Goal: Task Accomplishment & Management: Manage account settings

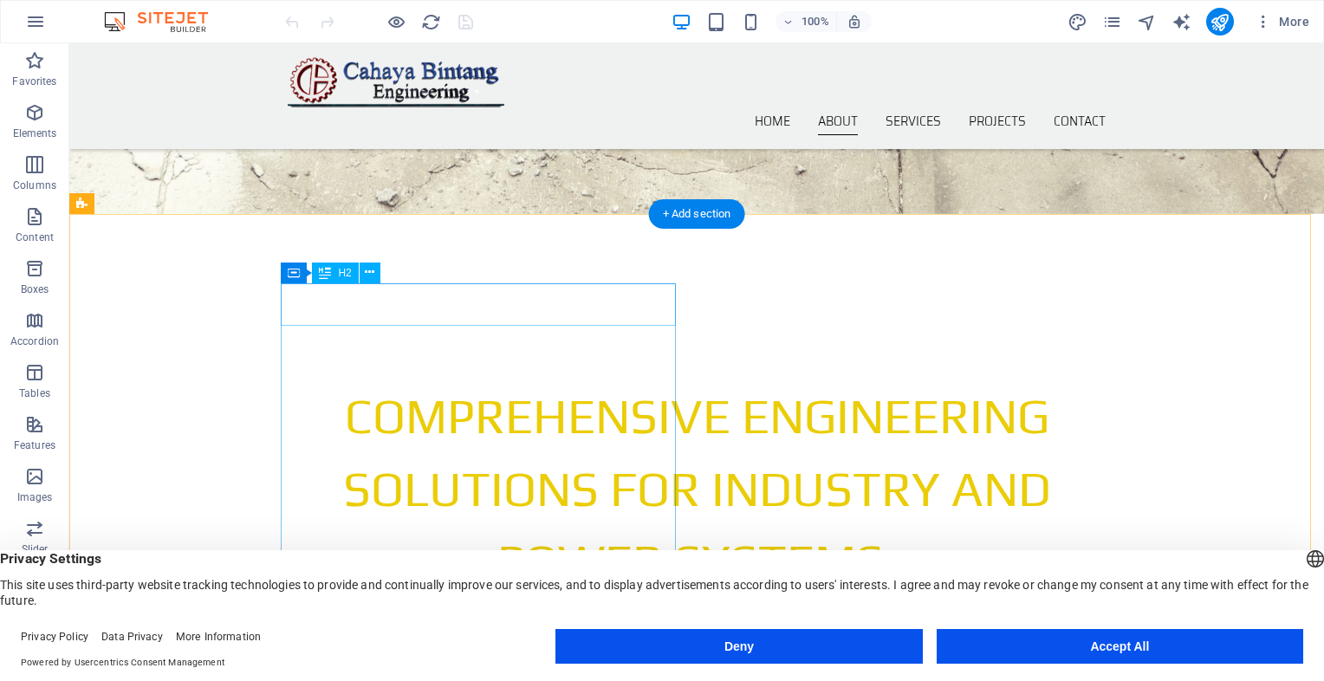
scroll to position [347, 0]
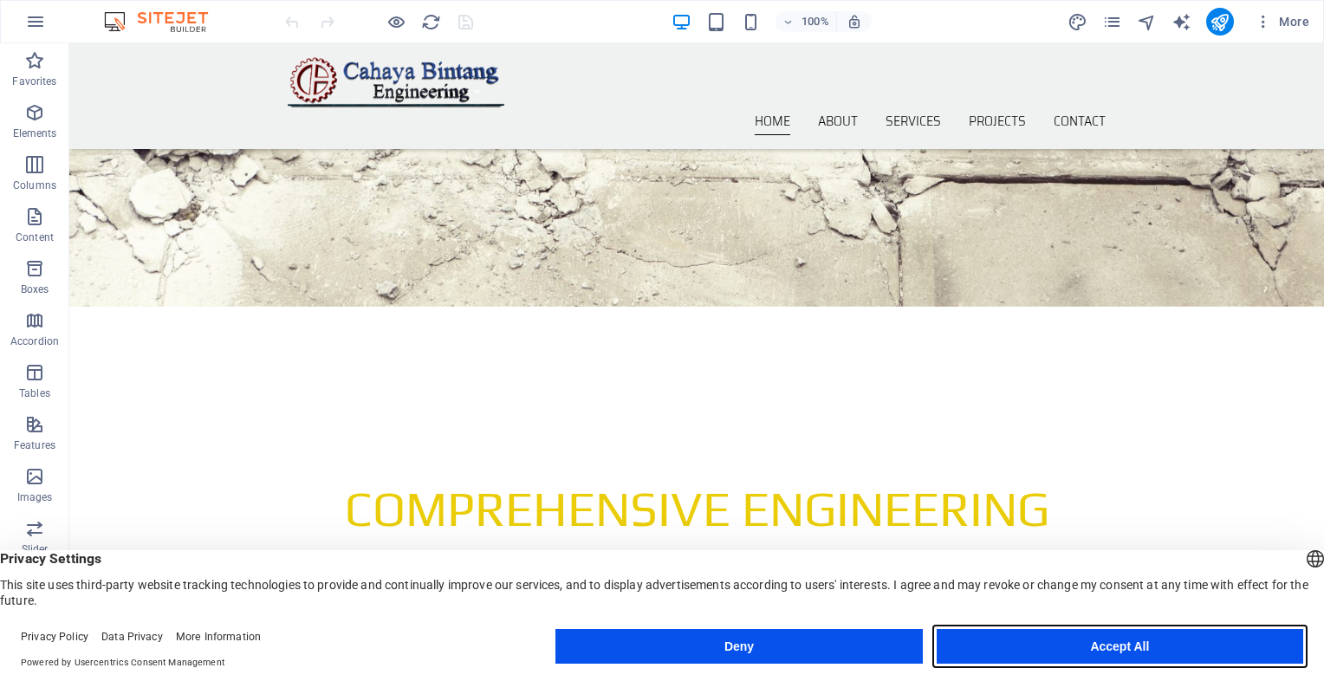
click at [988, 643] on button "Accept All" at bounding box center [1120, 646] width 367 height 35
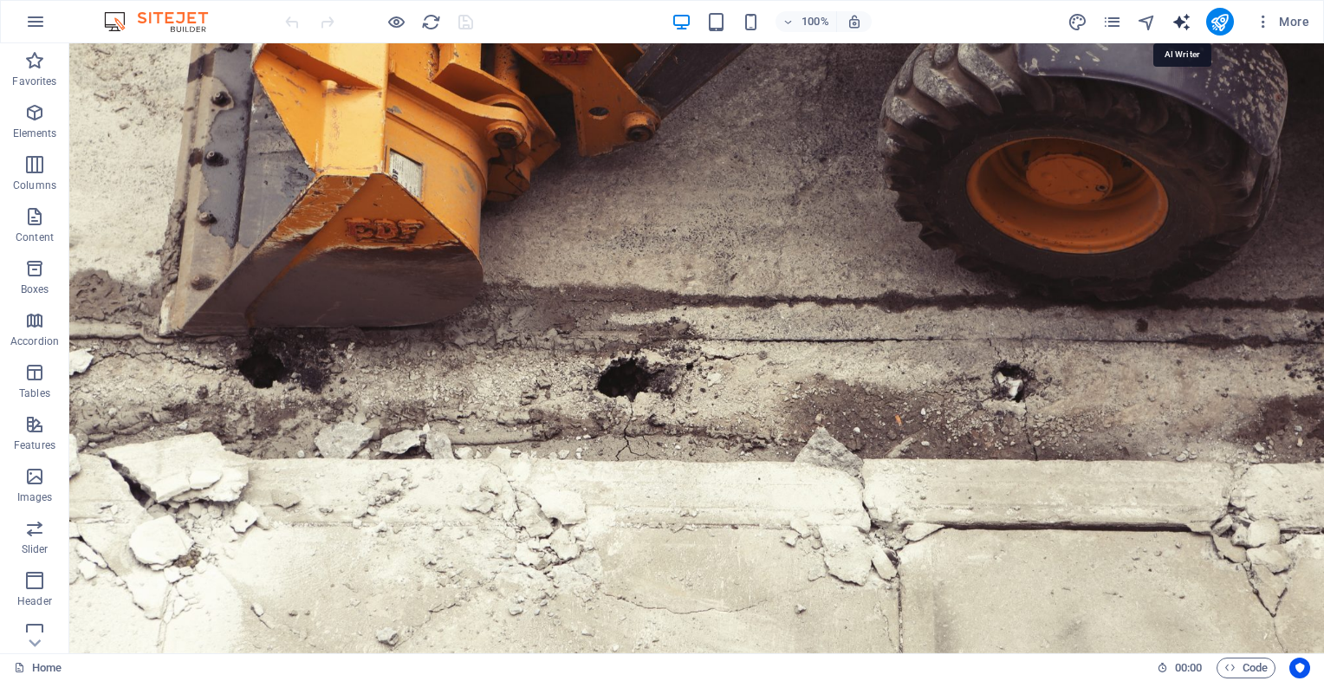
click at [1185, 23] on icon "text_generator" at bounding box center [1182, 22] width 20 height 20
select select "English"
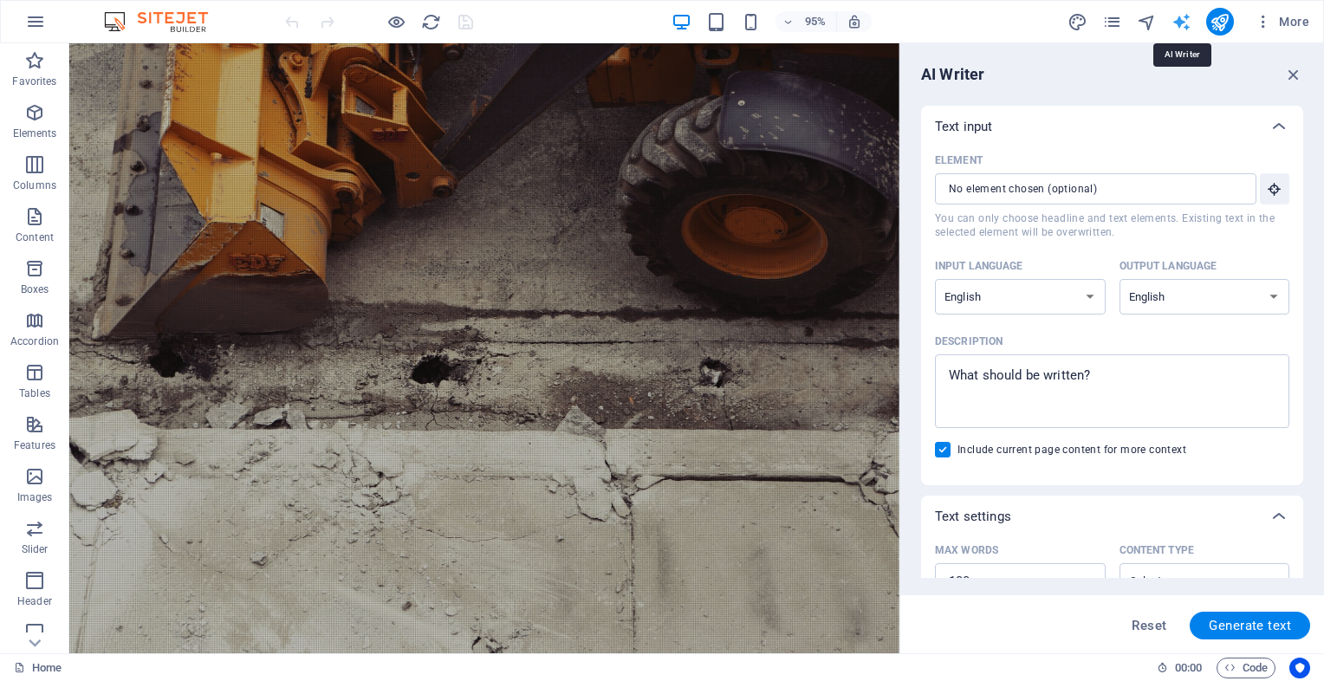
click at [1185, 23] on icon "text_generator" at bounding box center [1182, 22] width 20 height 20
click at [1142, 20] on icon "navigator" at bounding box center [1147, 22] width 20 height 20
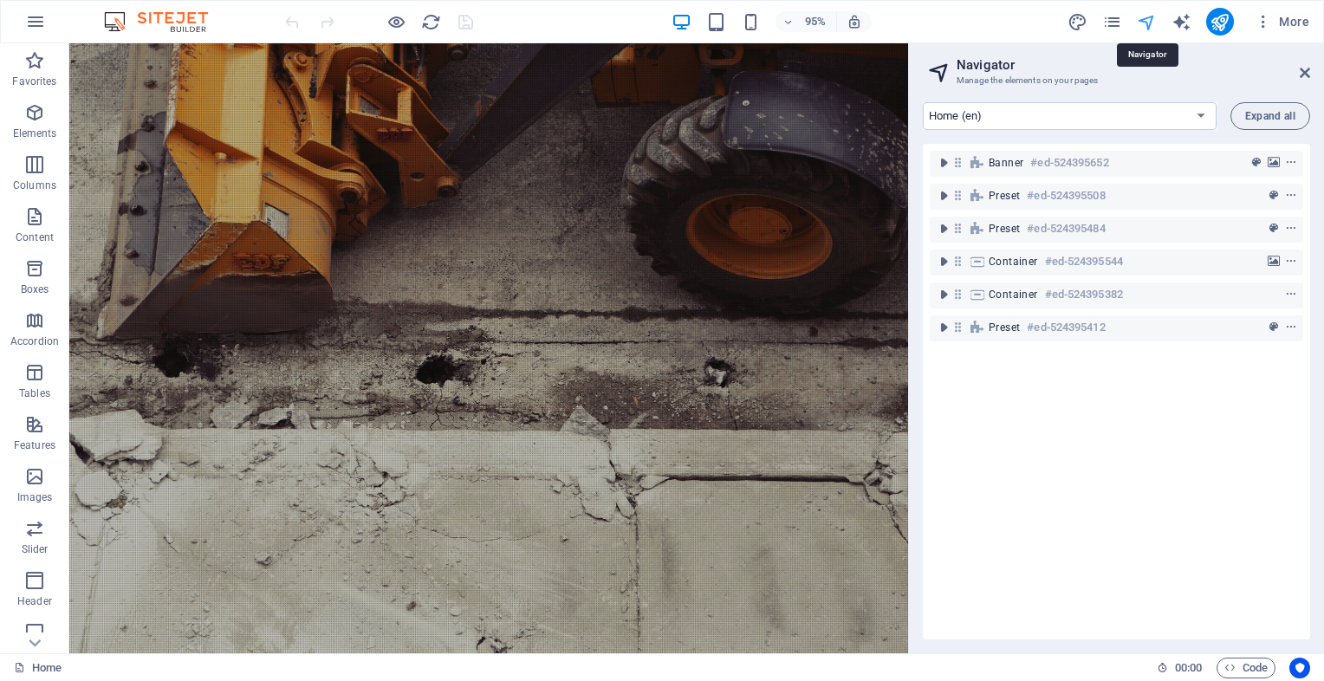
click at [1142, 20] on icon "navigator" at bounding box center [1147, 22] width 20 height 20
click at [1186, 22] on icon "text_generator" at bounding box center [1182, 22] width 20 height 20
select select "English"
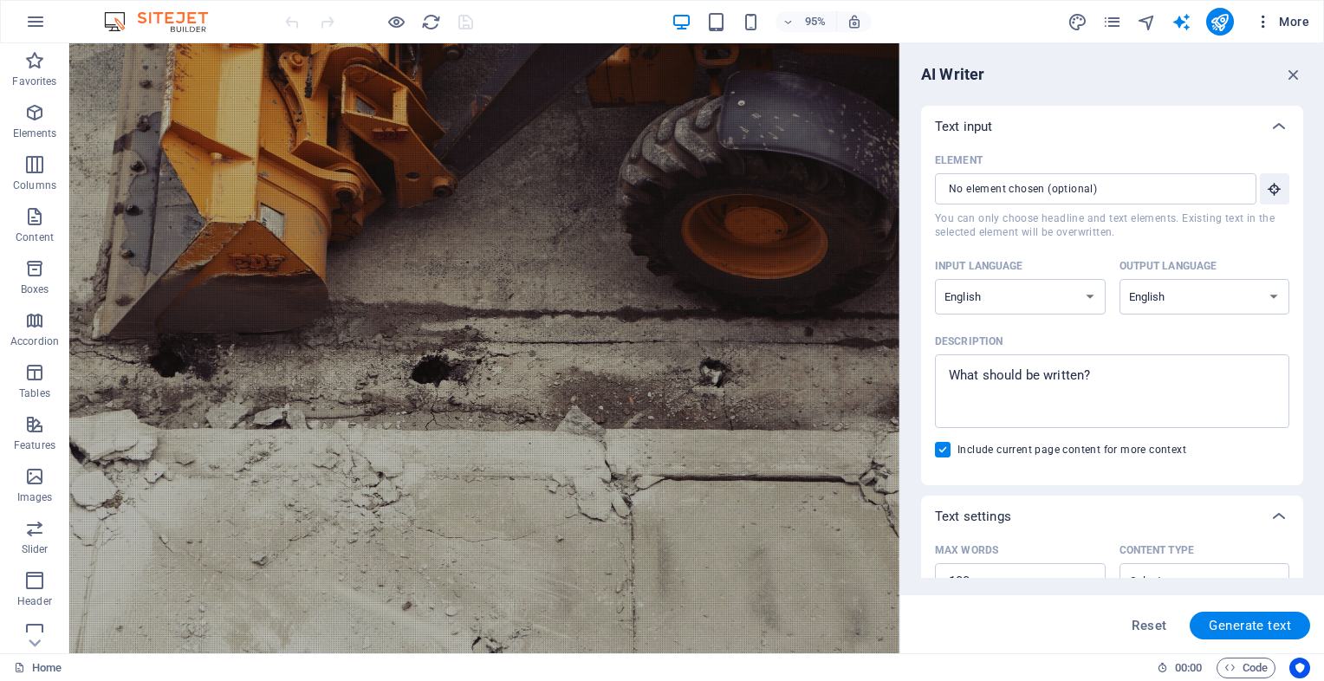
click at [1293, 20] on span "More" at bounding box center [1282, 21] width 55 height 17
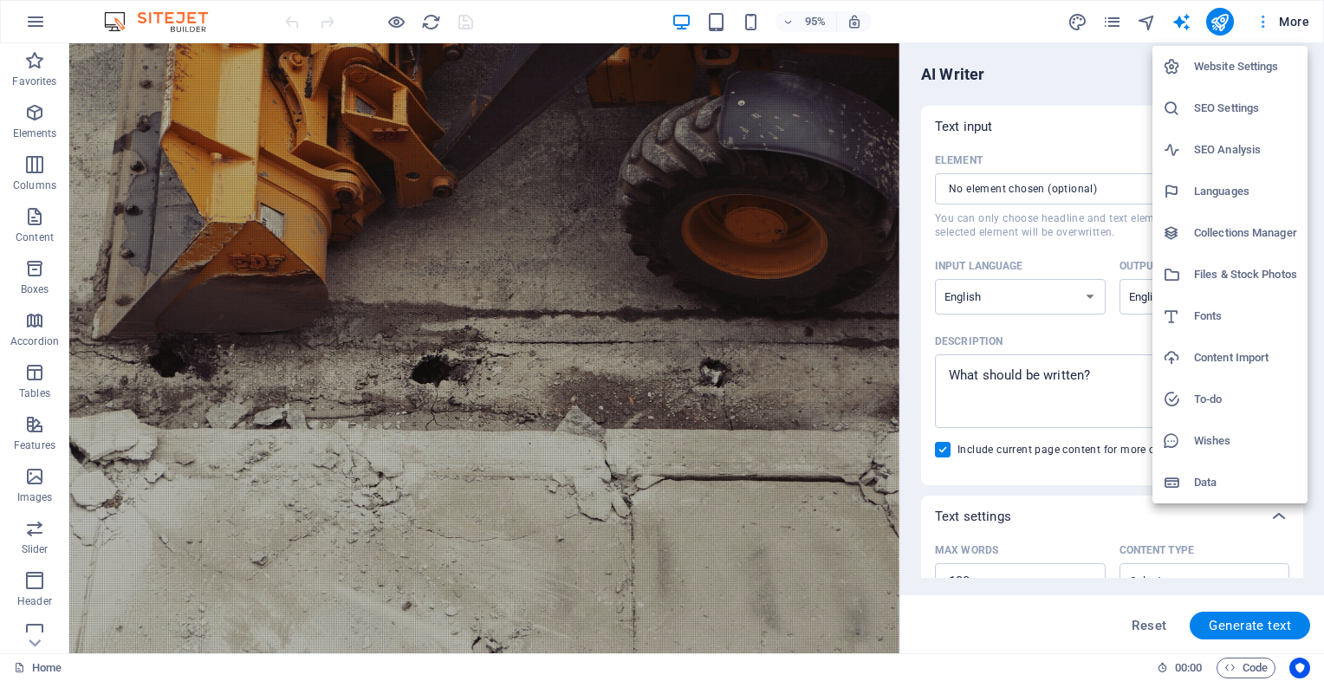
click at [1293, 20] on div at bounding box center [662, 340] width 1324 height 681
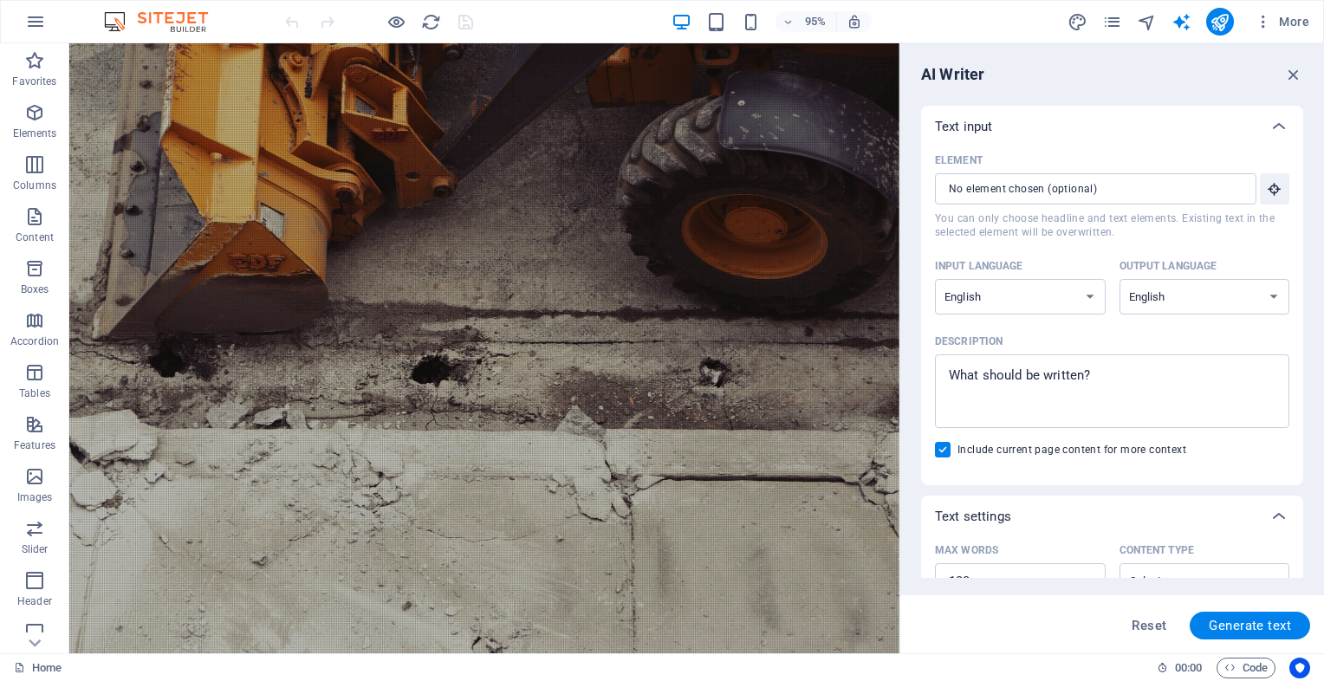
click at [972, 16] on div "95% More" at bounding box center [799, 22] width 1035 height 28
click at [1290, 68] on icon "button" at bounding box center [1293, 74] width 19 height 19
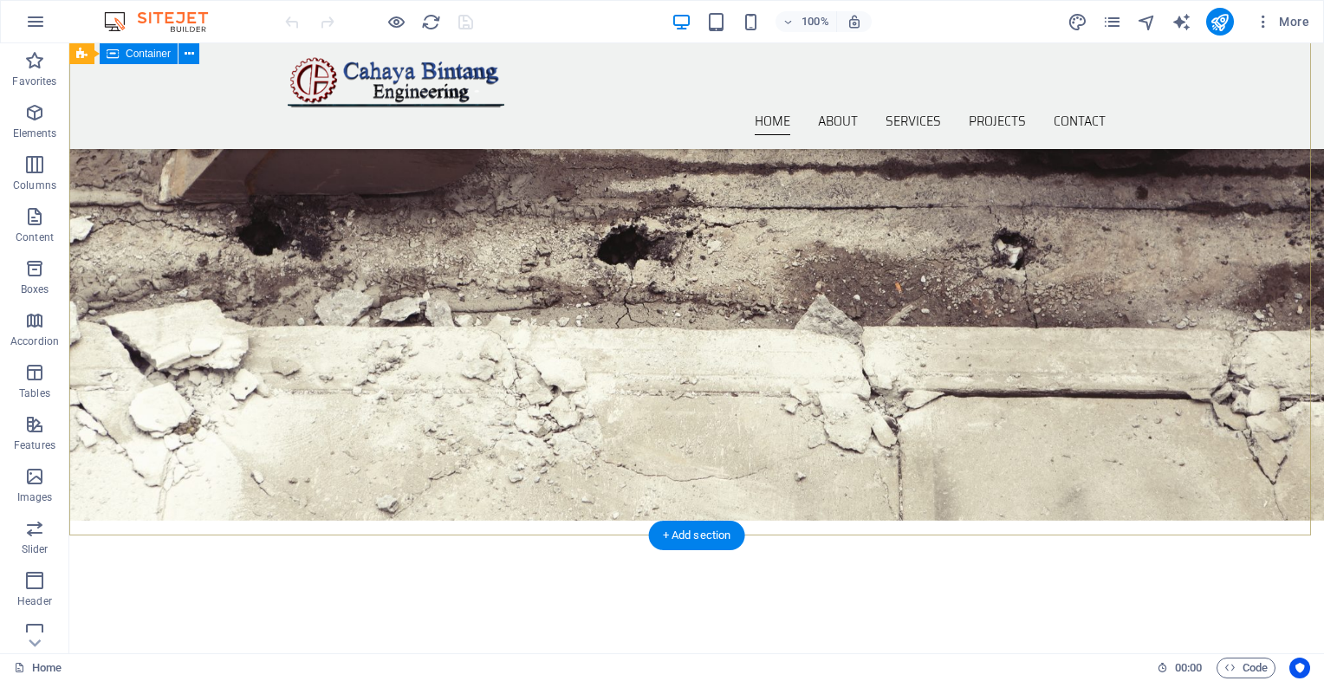
scroll to position [87, 0]
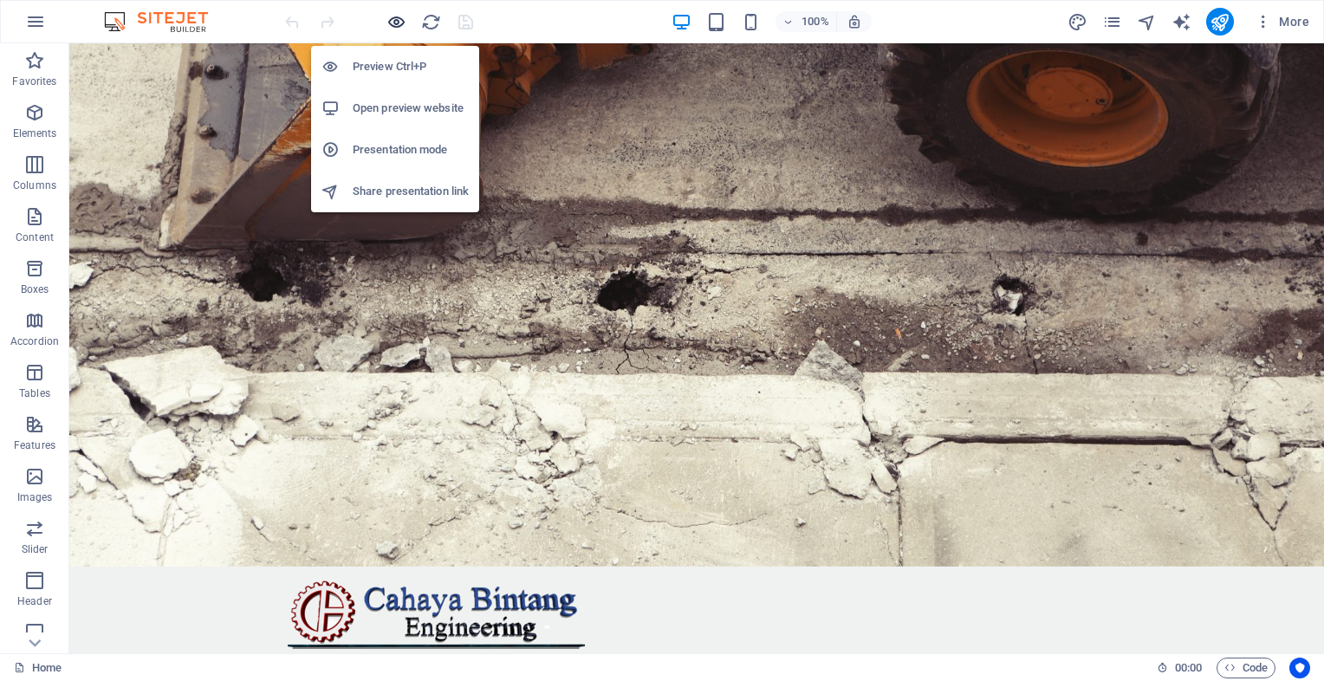
click at [400, 25] on icon "button" at bounding box center [397, 22] width 20 height 20
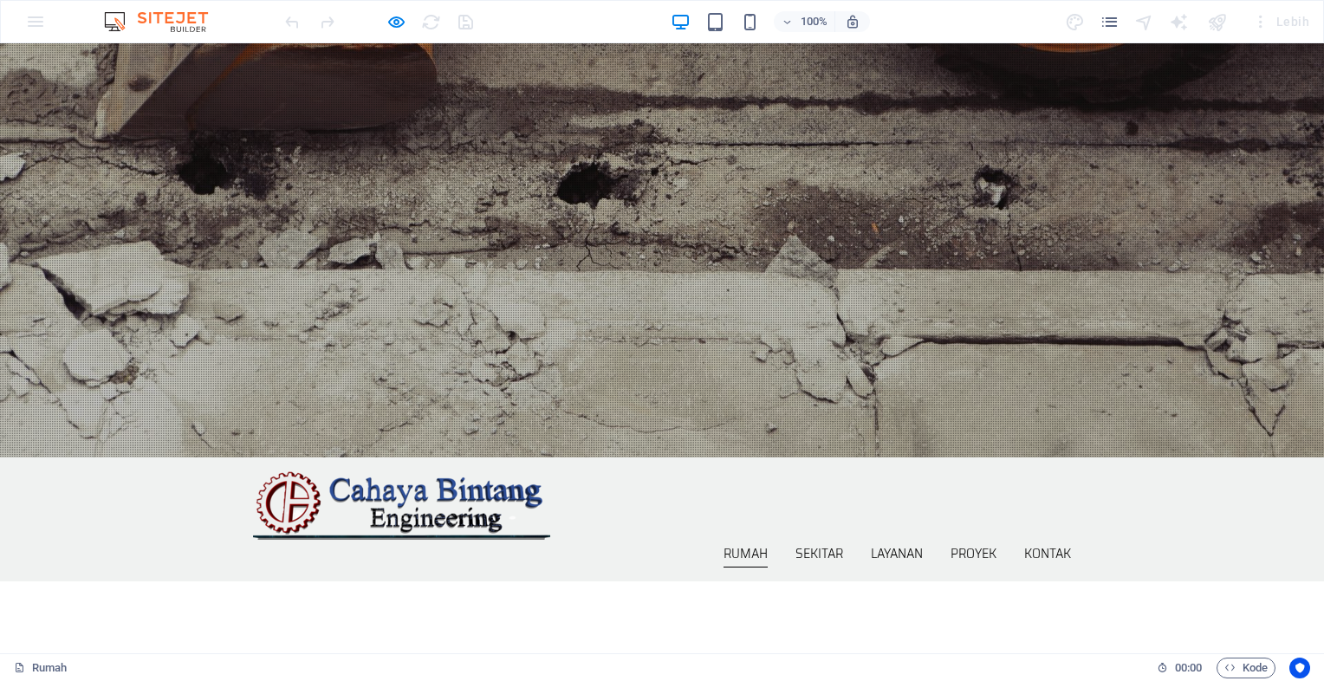
scroll to position [260, 0]
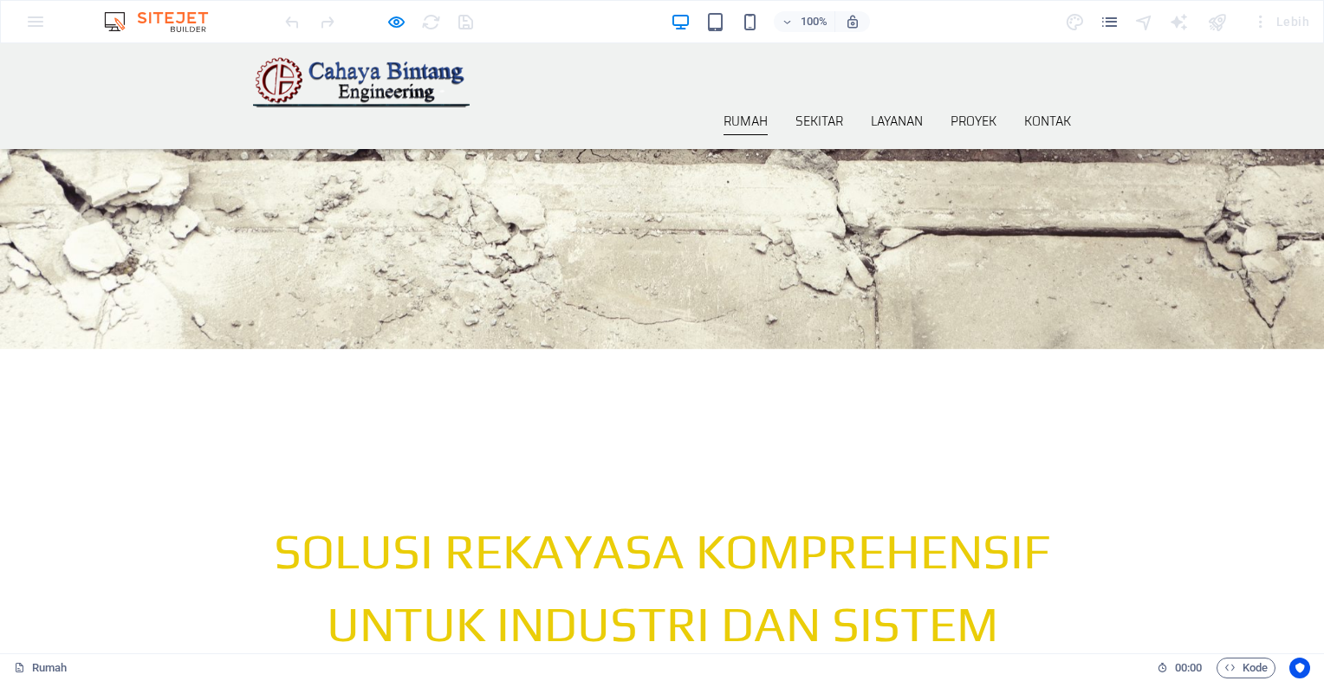
scroll to position [0, 0]
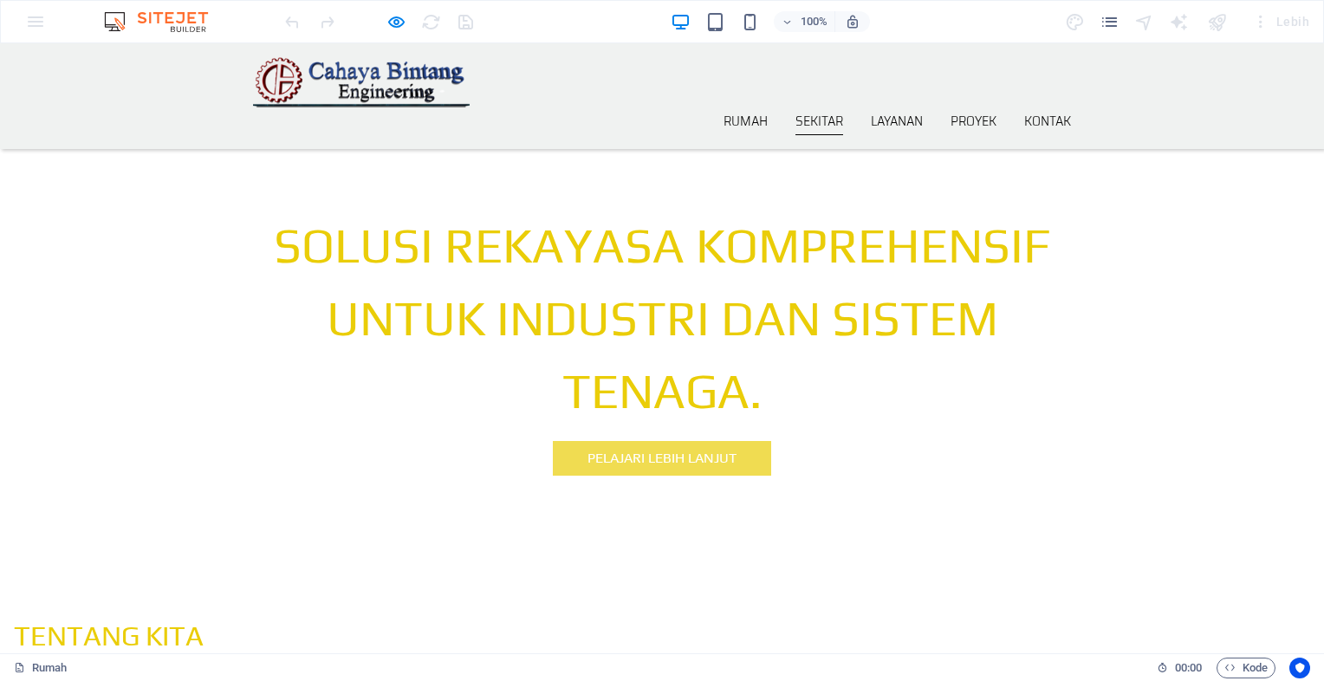
scroll to position [3, 0]
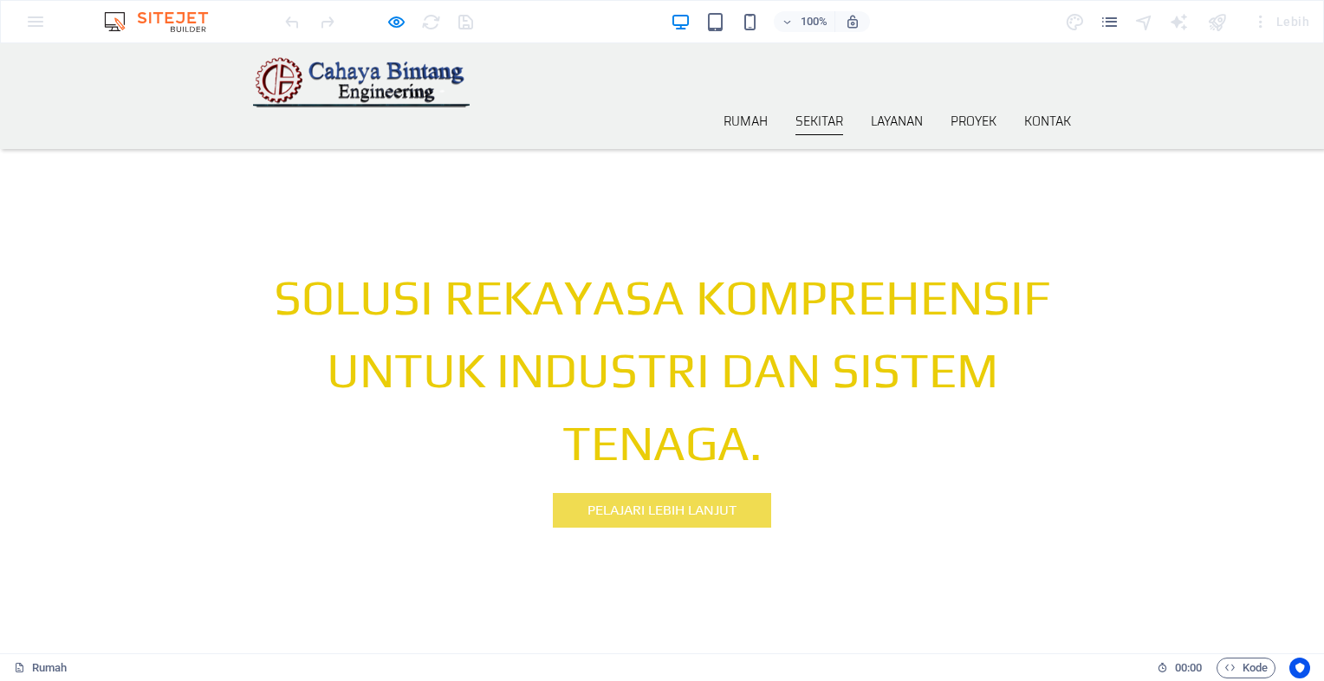
scroll to position [38, 0]
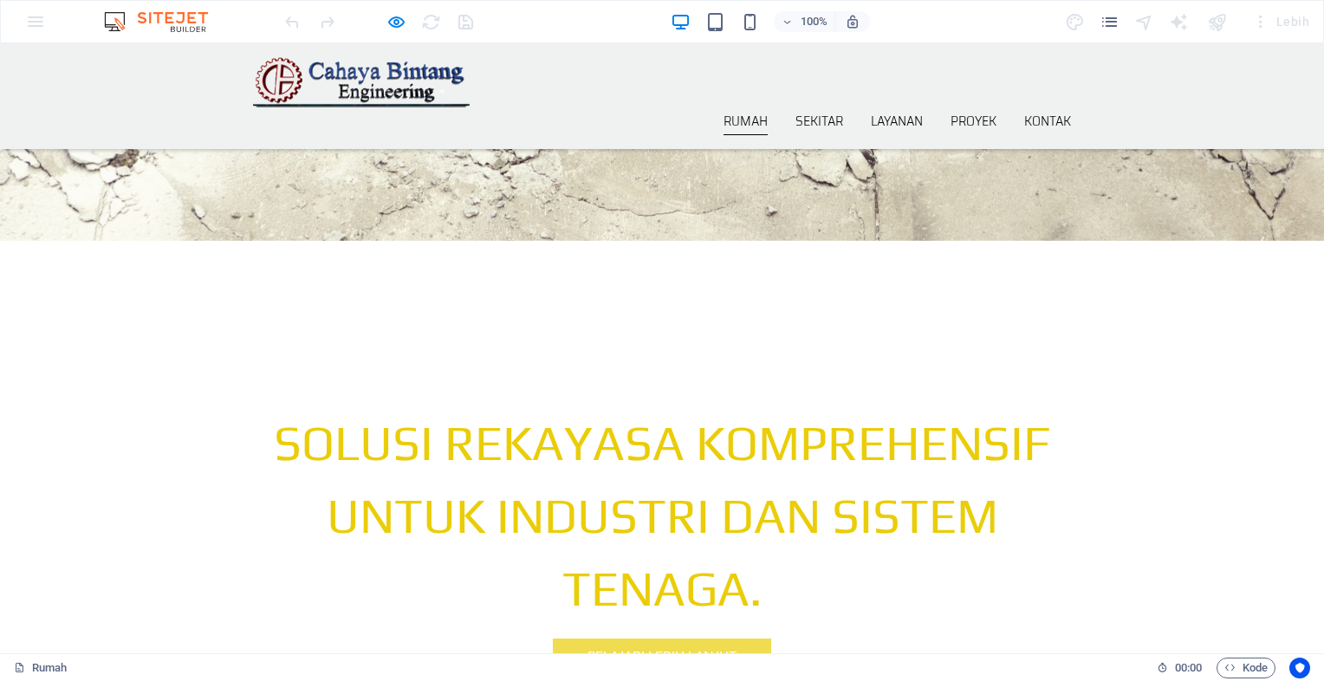
scroll to position [183, 0]
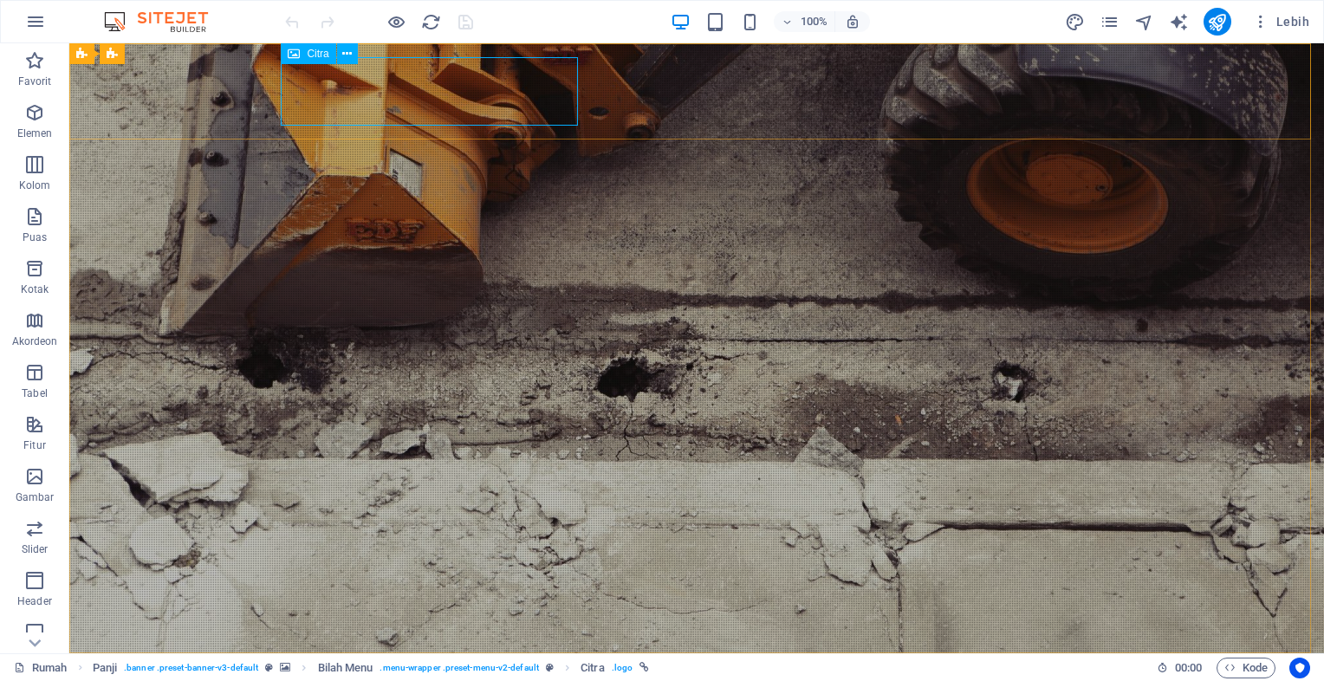
click at [305, 57] on div "Citra" at bounding box center [308, 53] width 55 height 21
click at [347, 56] on icon at bounding box center [347, 54] width 10 height 18
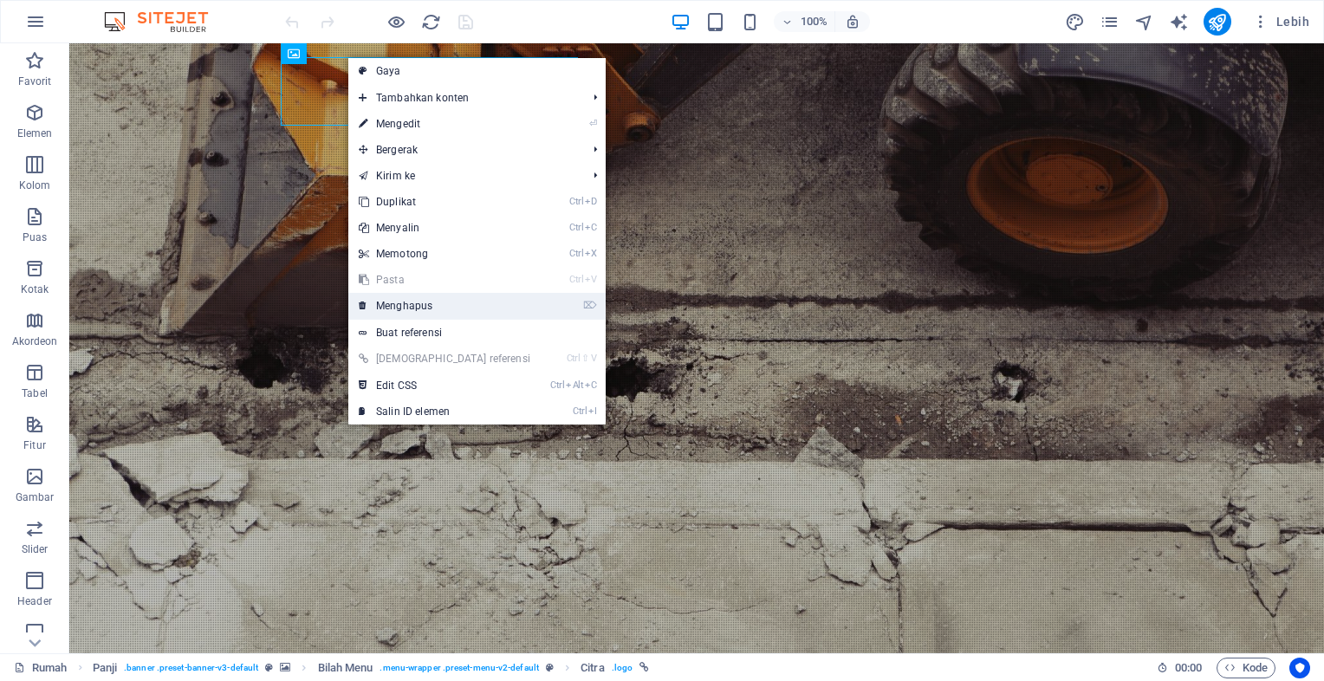
click at [398, 300] on font "Menghapus" at bounding box center [404, 306] width 56 height 12
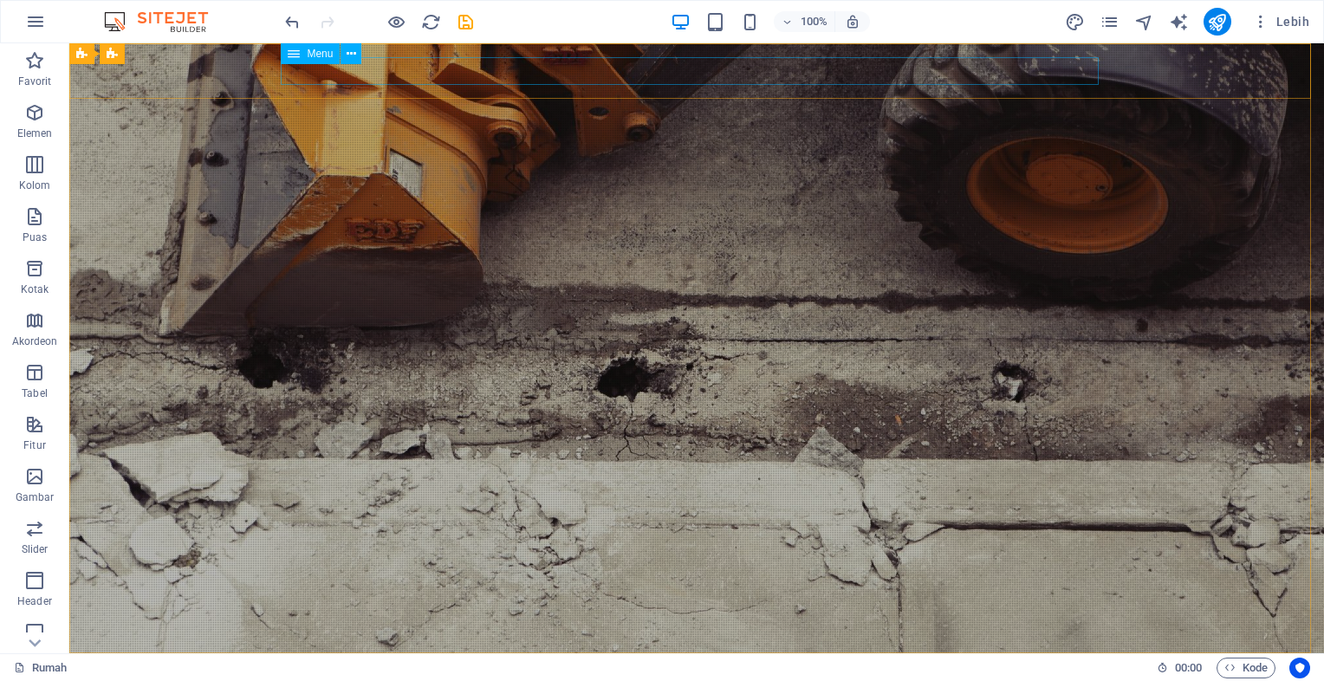
click at [305, 54] on div "Menu" at bounding box center [310, 53] width 59 height 21
click at [293, 58] on icon at bounding box center [294, 53] width 12 height 21
click at [354, 57] on icon at bounding box center [352, 54] width 10 height 18
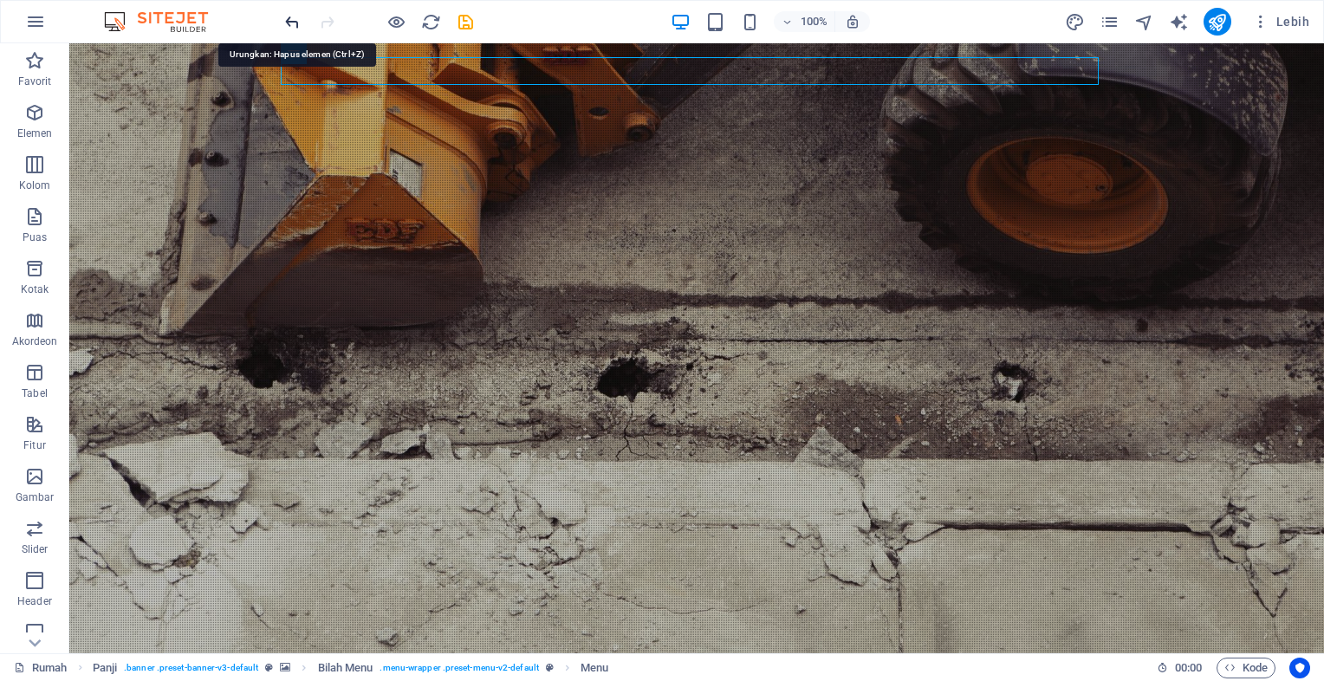
click at [286, 23] on icon "buka" at bounding box center [293, 22] width 20 height 20
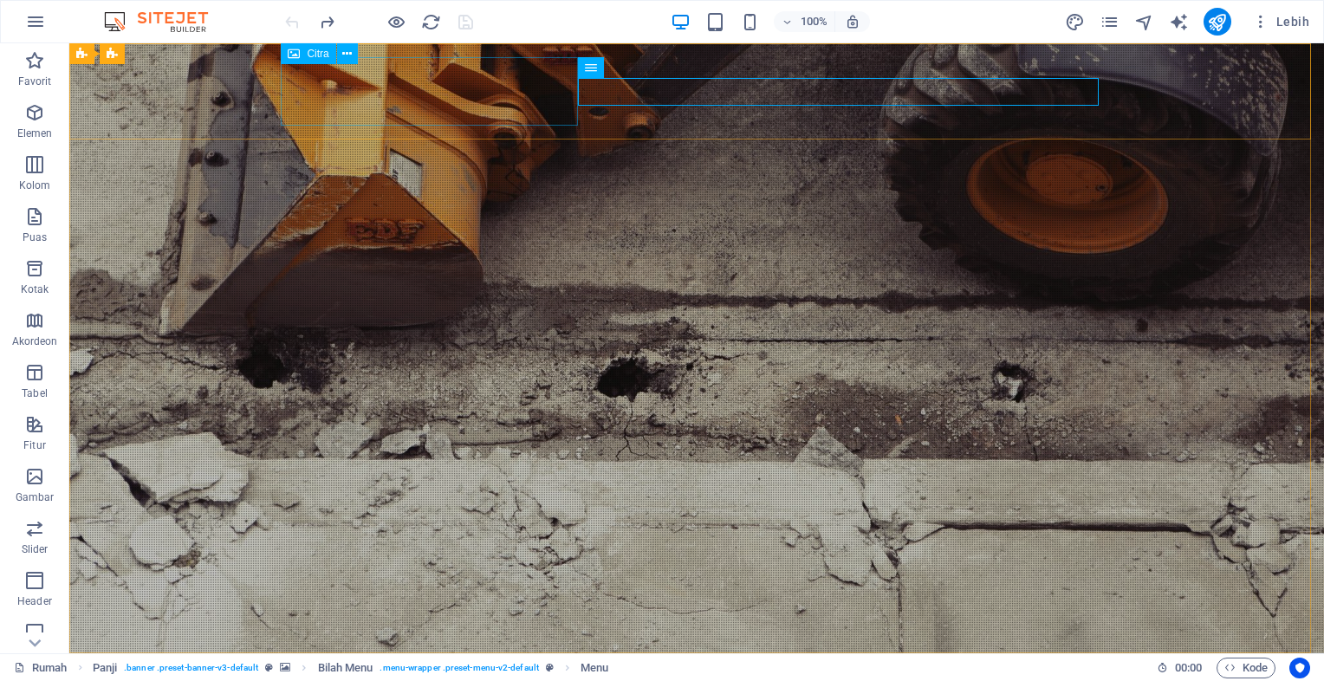
click at [289, 56] on icon at bounding box center [294, 53] width 12 height 21
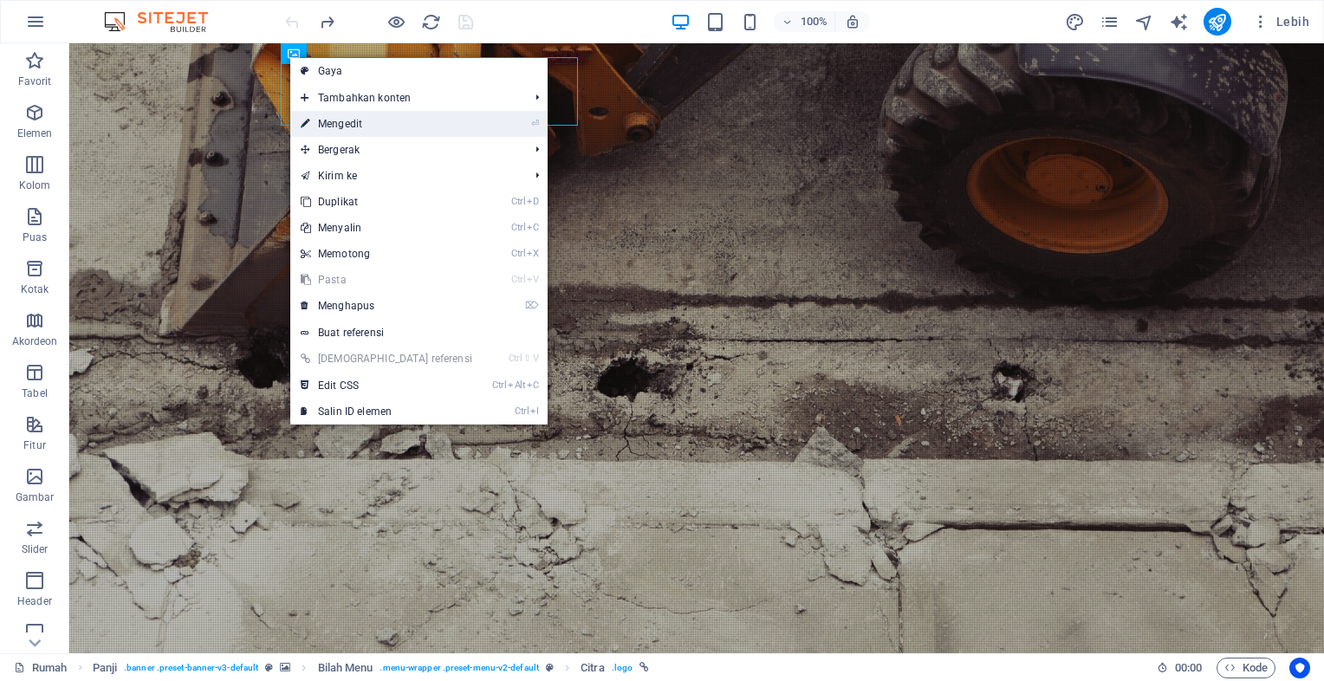
click at [379, 121] on link "⏎ Mengedit" at bounding box center [386, 124] width 192 height 26
select select "px"
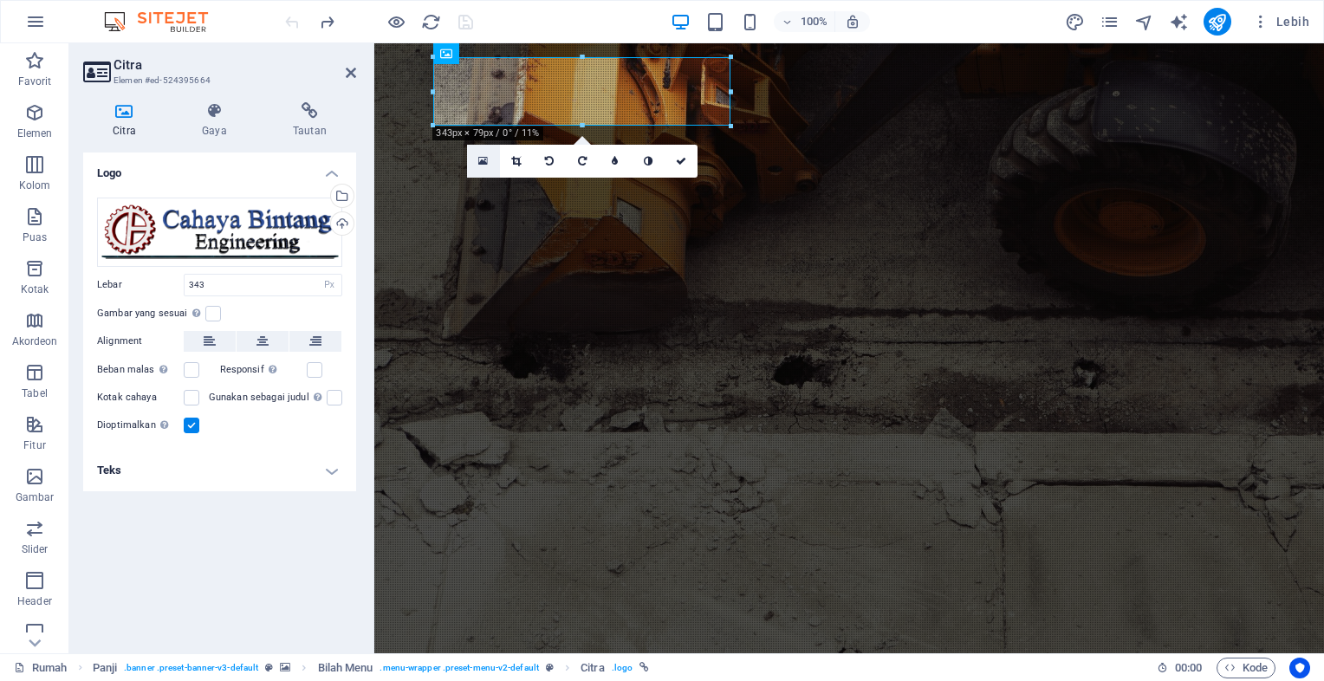
click at [482, 160] on icon at bounding box center [483, 161] width 10 height 12
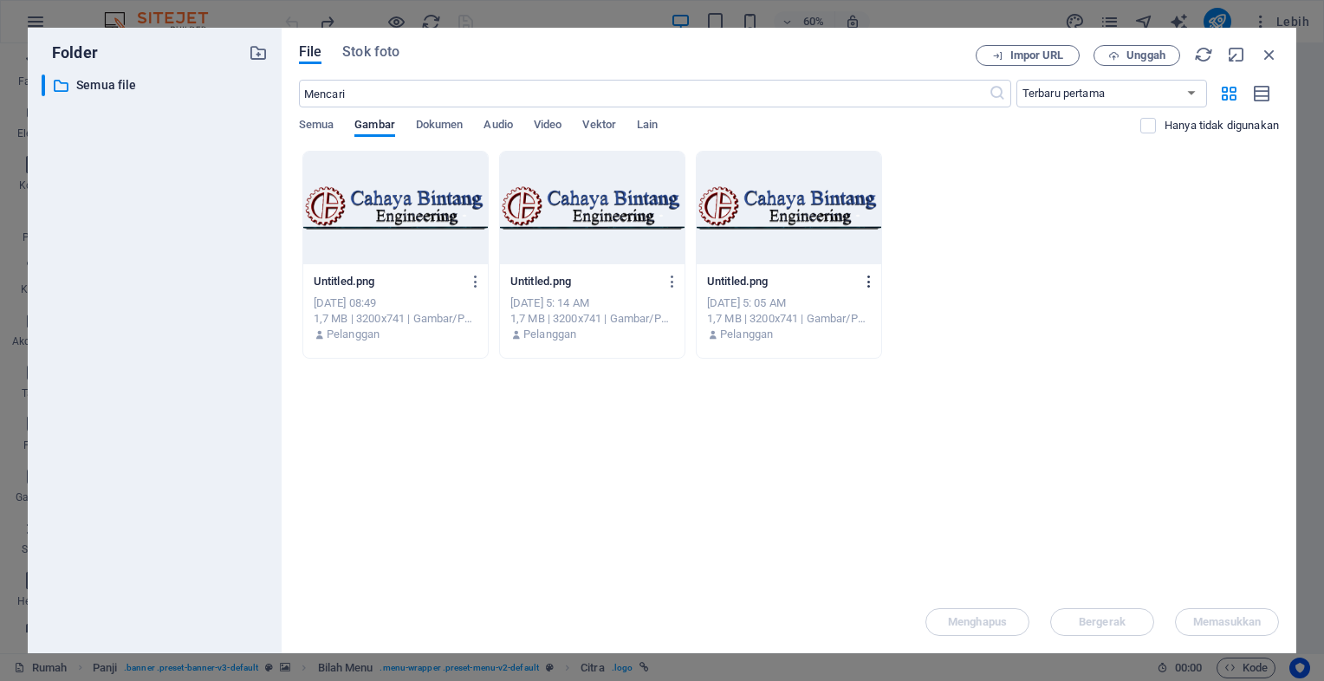
click at [865, 280] on icon "button" at bounding box center [869, 282] width 16 height 16
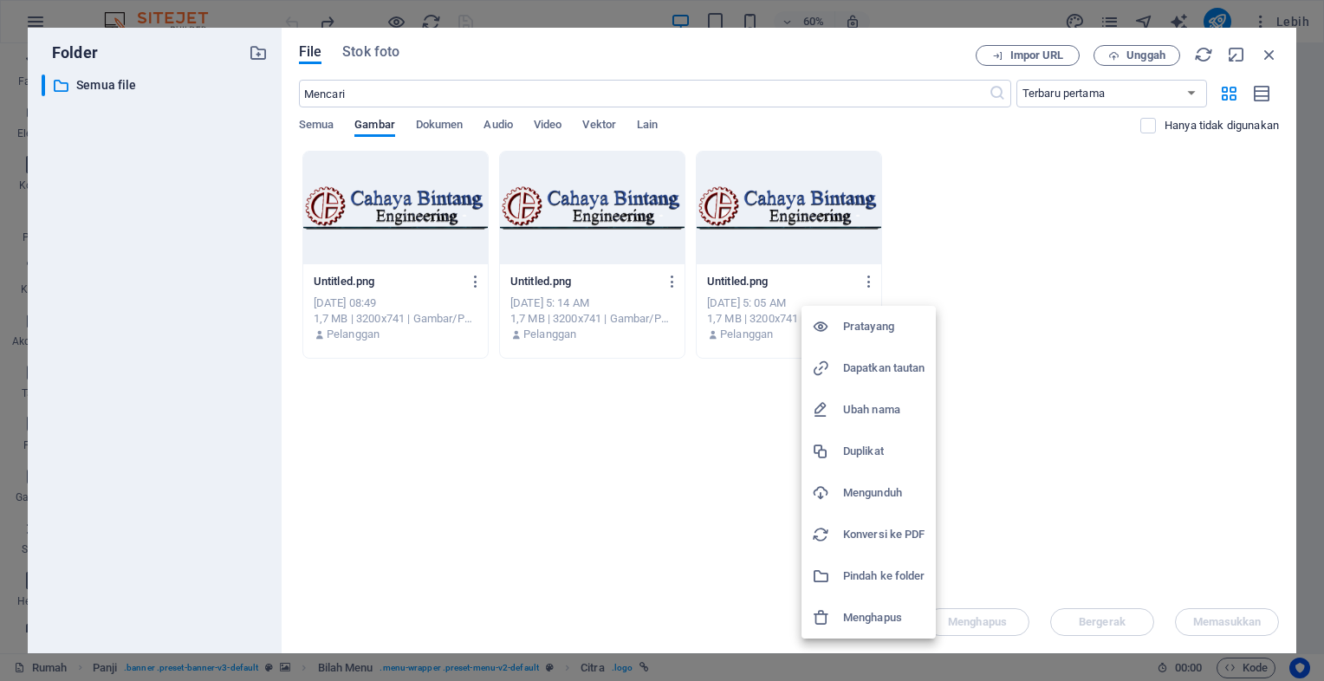
click at [859, 620] on h6 "Menghapus" at bounding box center [884, 617] width 82 height 21
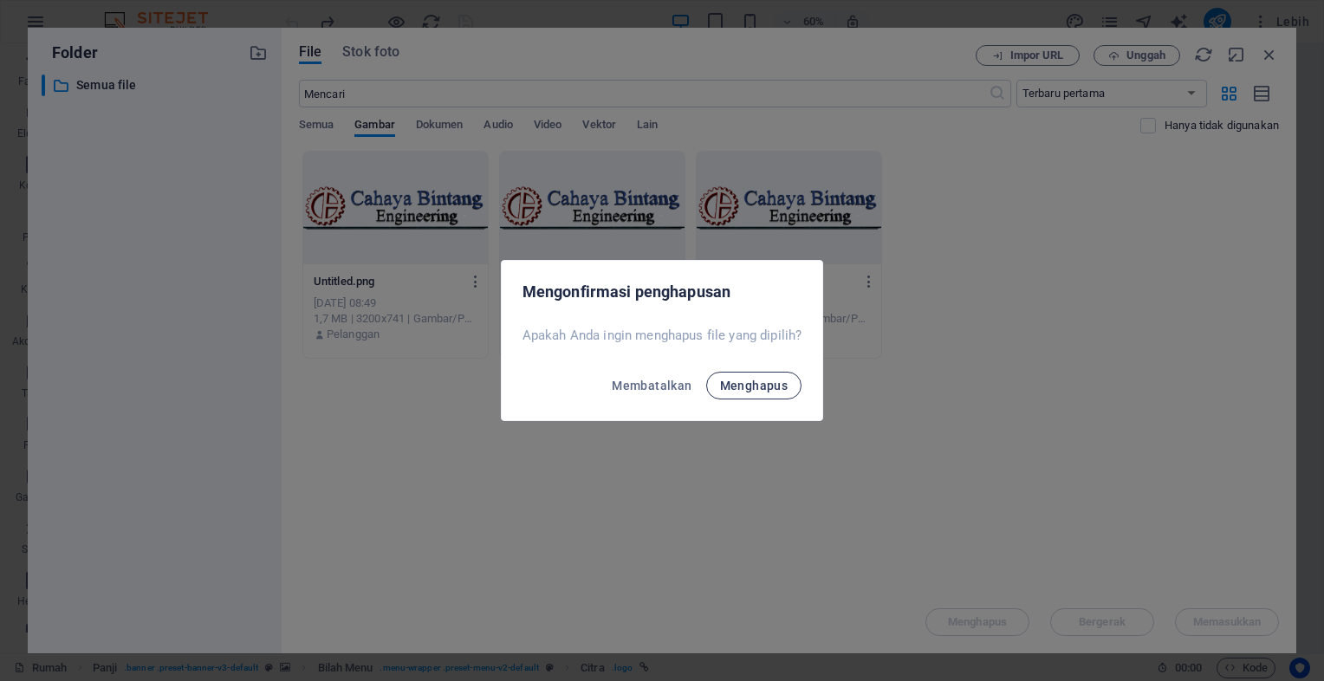
click at [756, 390] on span "Menghapus" at bounding box center [754, 386] width 68 height 14
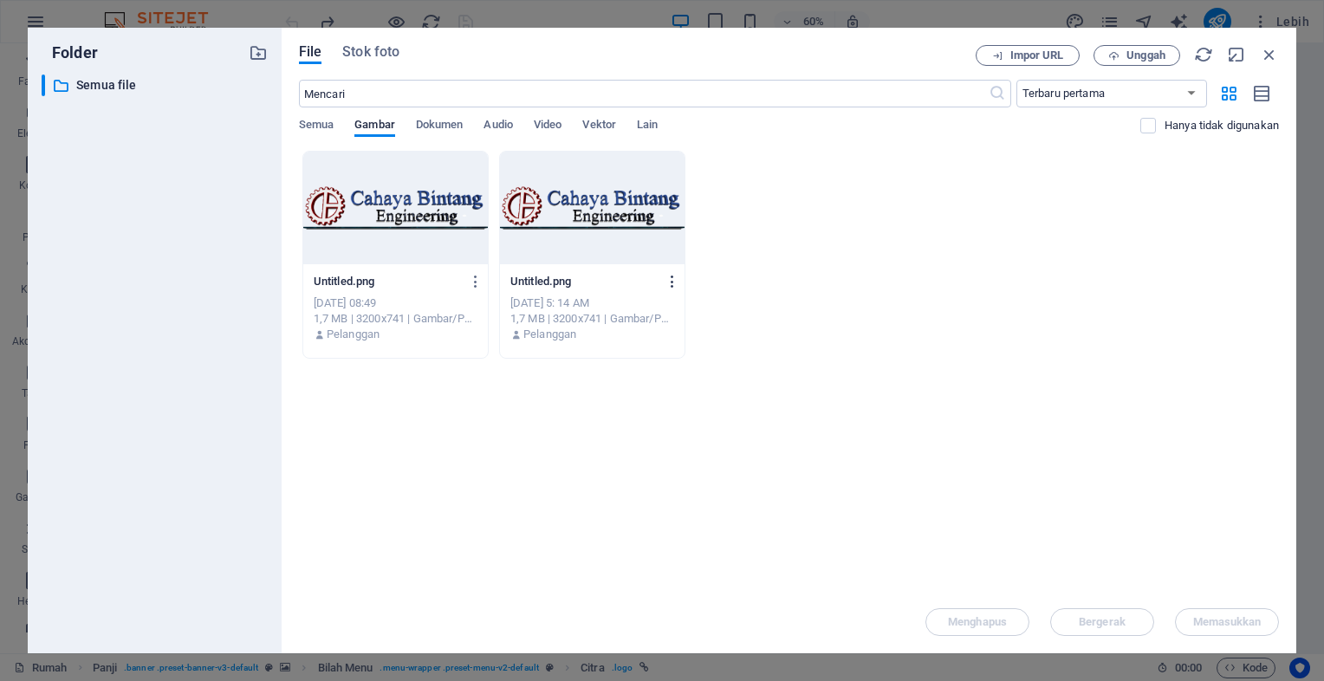
click at [672, 279] on icon "button" at bounding box center [673, 282] width 16 height 16
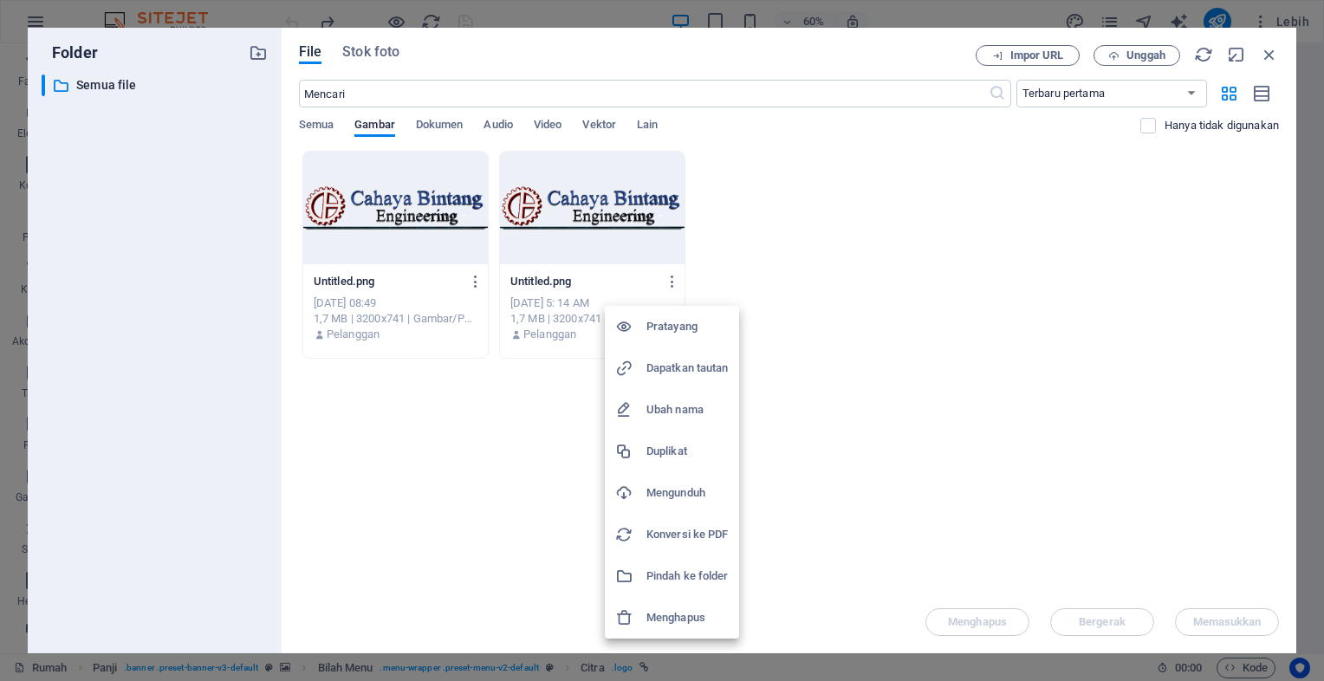
click at [662, 611] on h6 "Menghapus" at bounding box center [687, 617] width 82 height 21
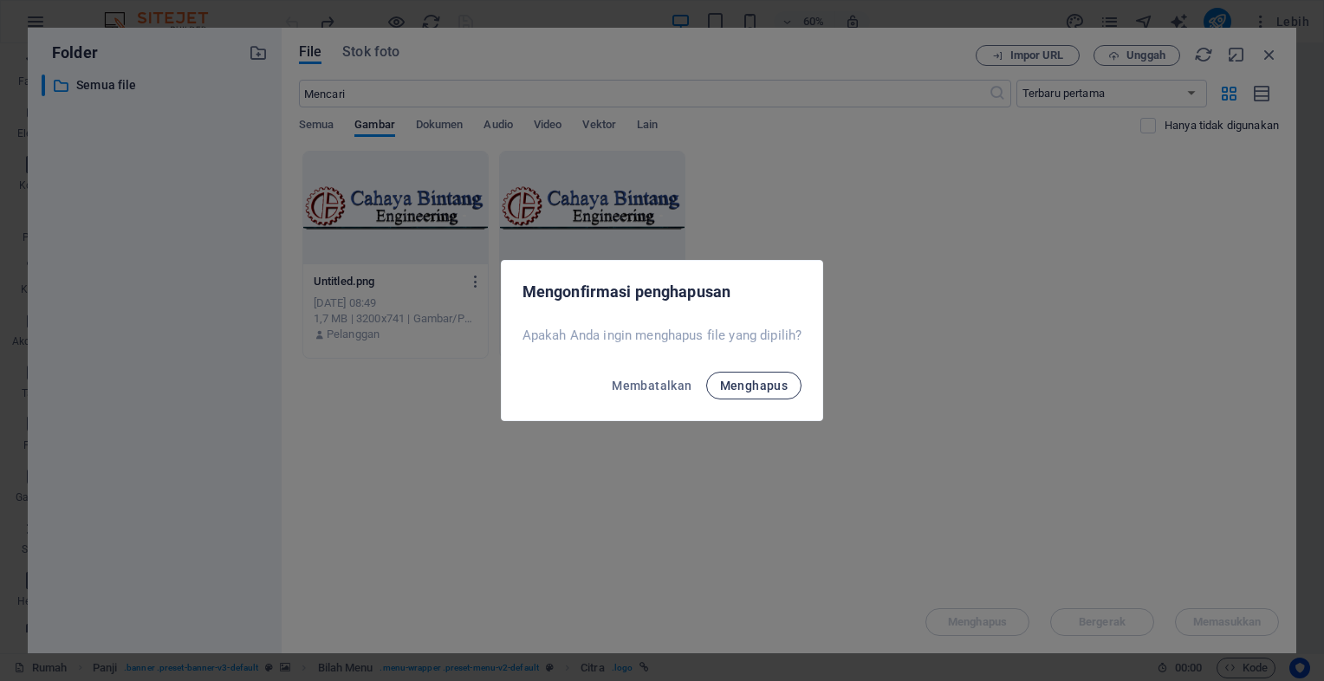
click at [738, 383] on span "Menghapus" at bounding box center [754, 386] width 68 height 14
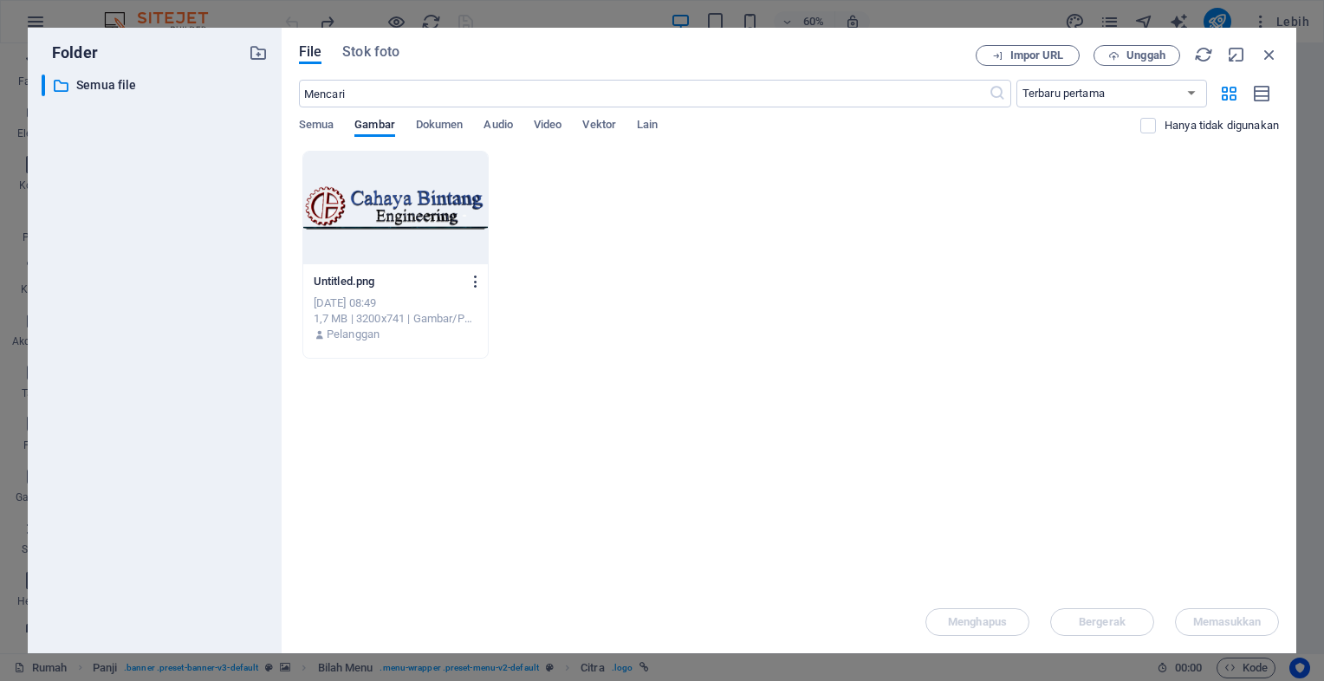
click at [468, 276] on icon "button" at bounding box center [476, 282] width 16 height 16
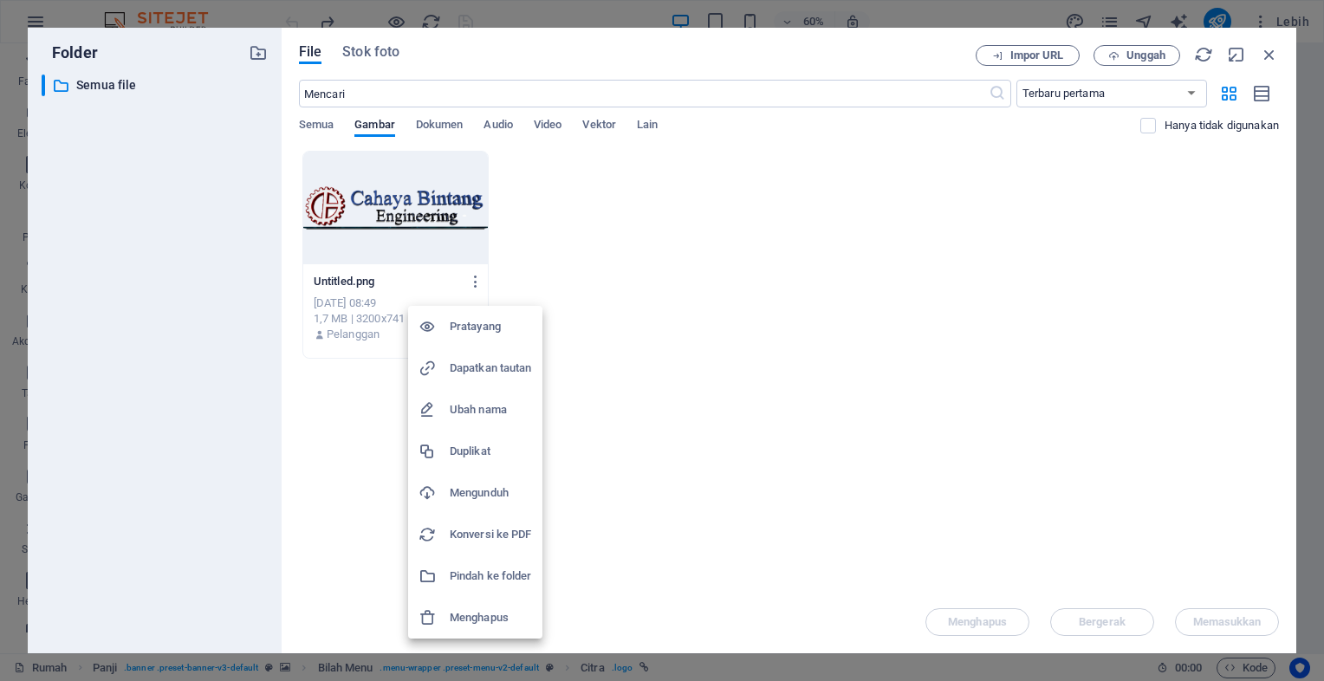
click at [463, 612] on h6 "Menghapus" at bounding box center [491, 617] width 82 height 21
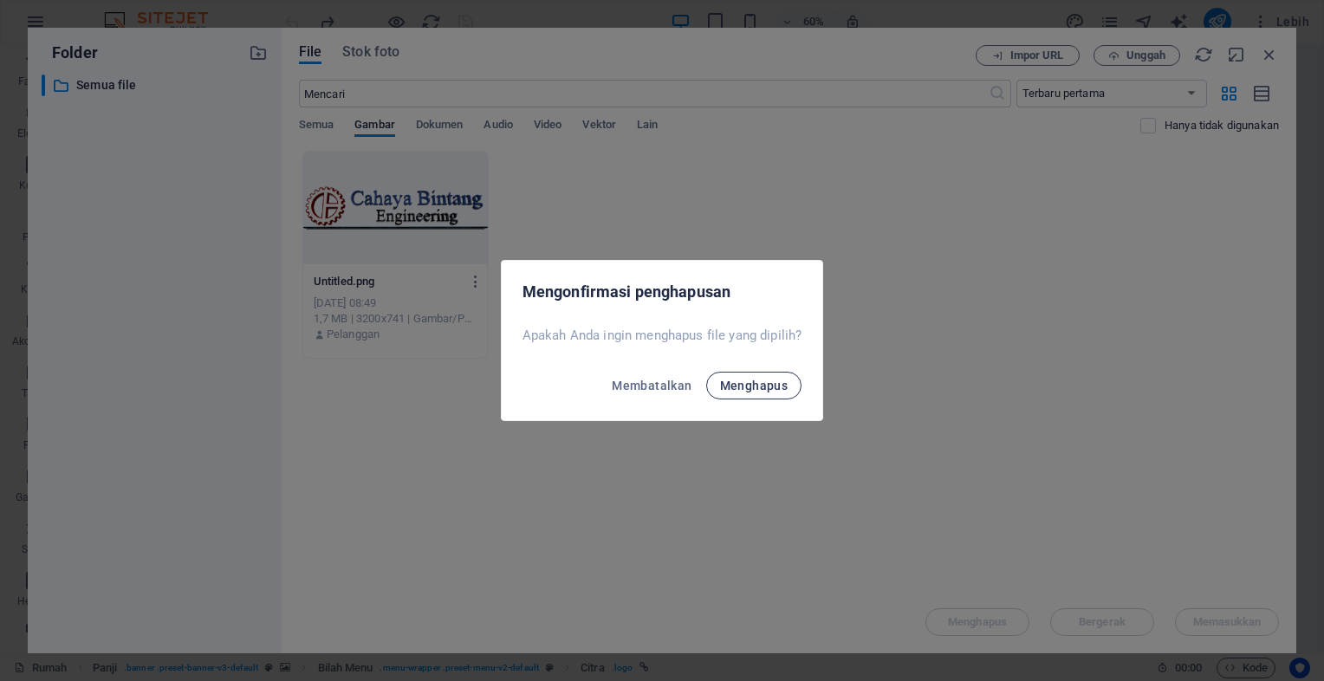
click at [732, 390] on span "Menghapus" at bounding box center [754, 386] width 68 height 14
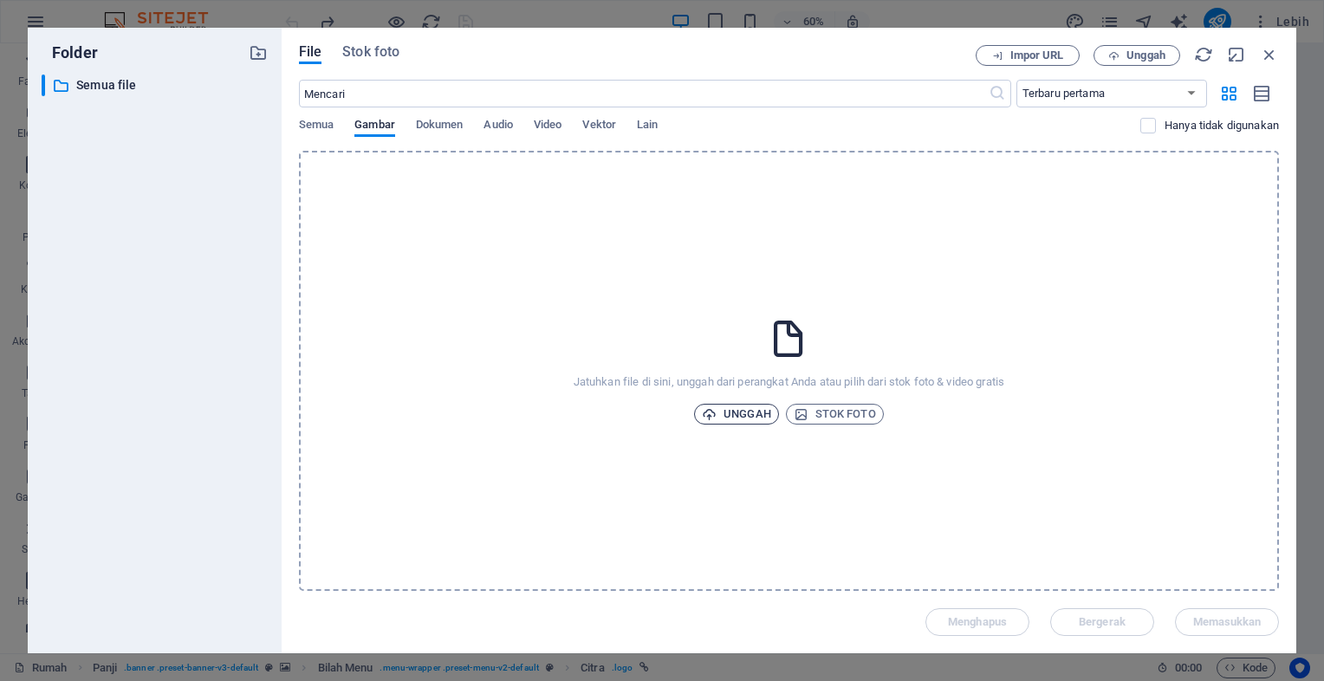
click at [731, 406] on font "Unggah" at bounding box center [748, 414] width 48 height 21
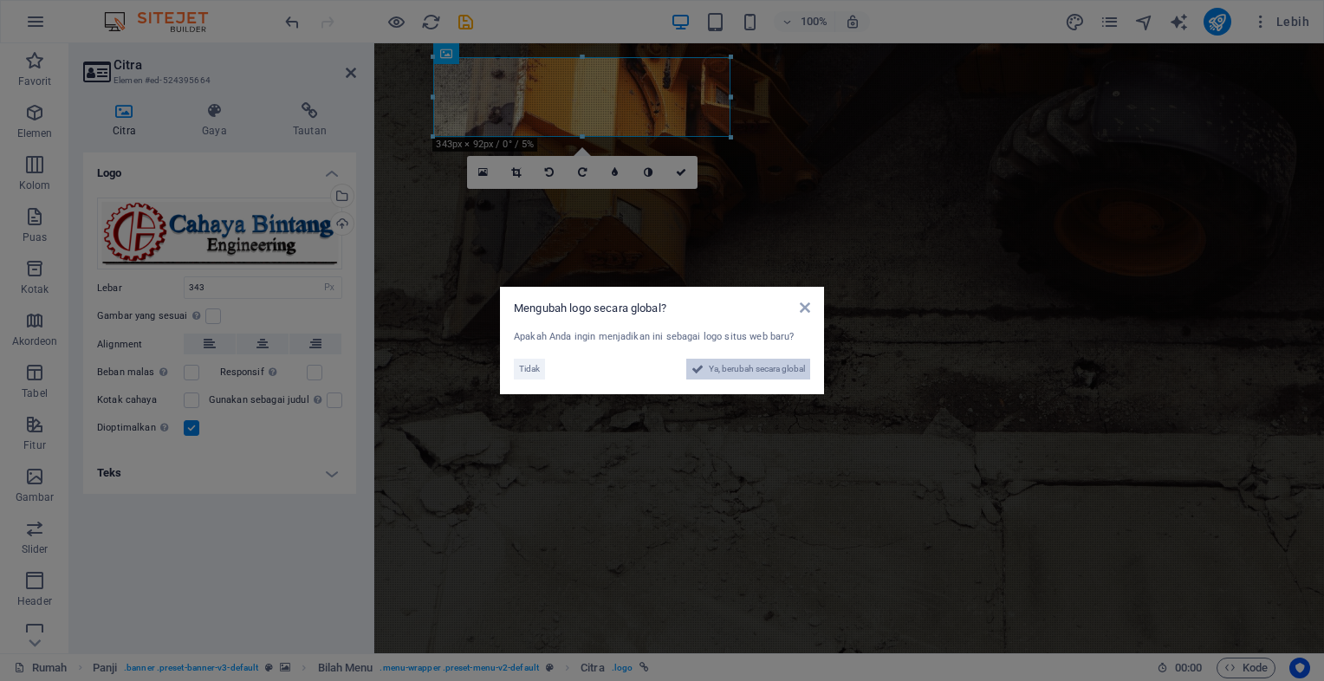
click at [743, 369] on span "Ya, berubah secara global" at bounding box center [757, 369] width 96 height 21
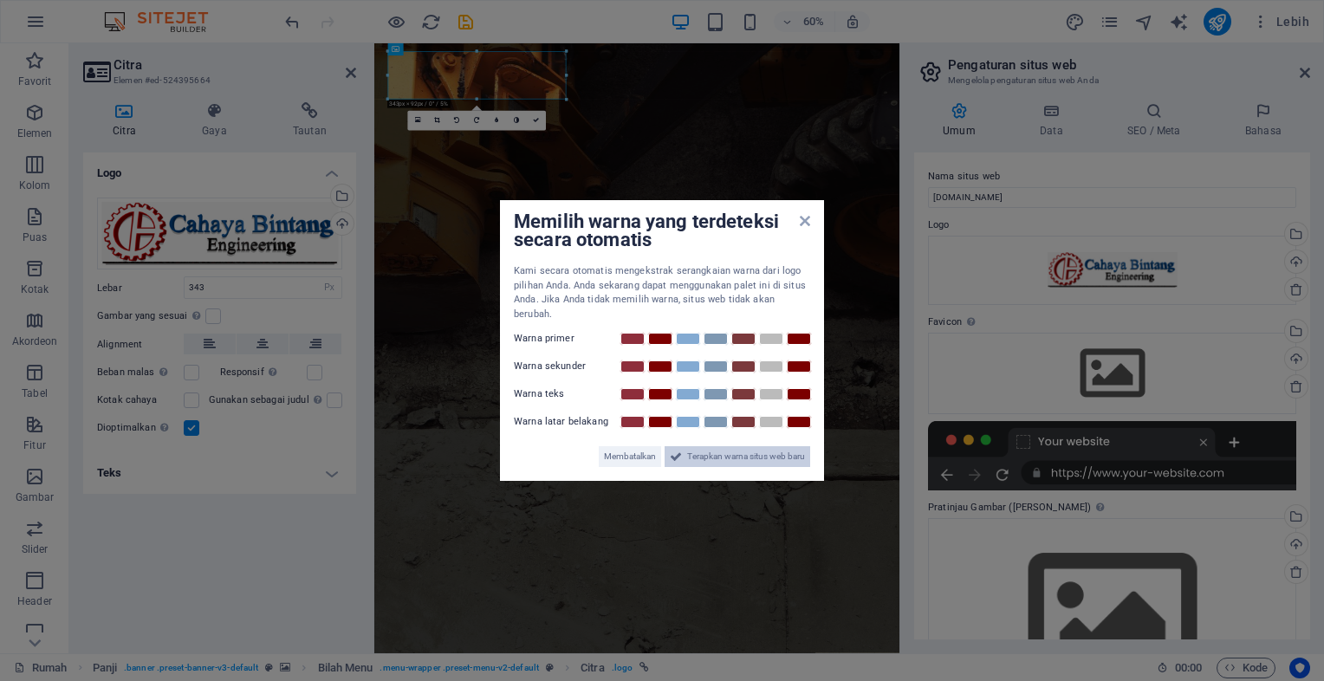
click at [772, 452] on span "Terapkan warna situs web baru" at bounding box center [746, 456] width 118 height 21
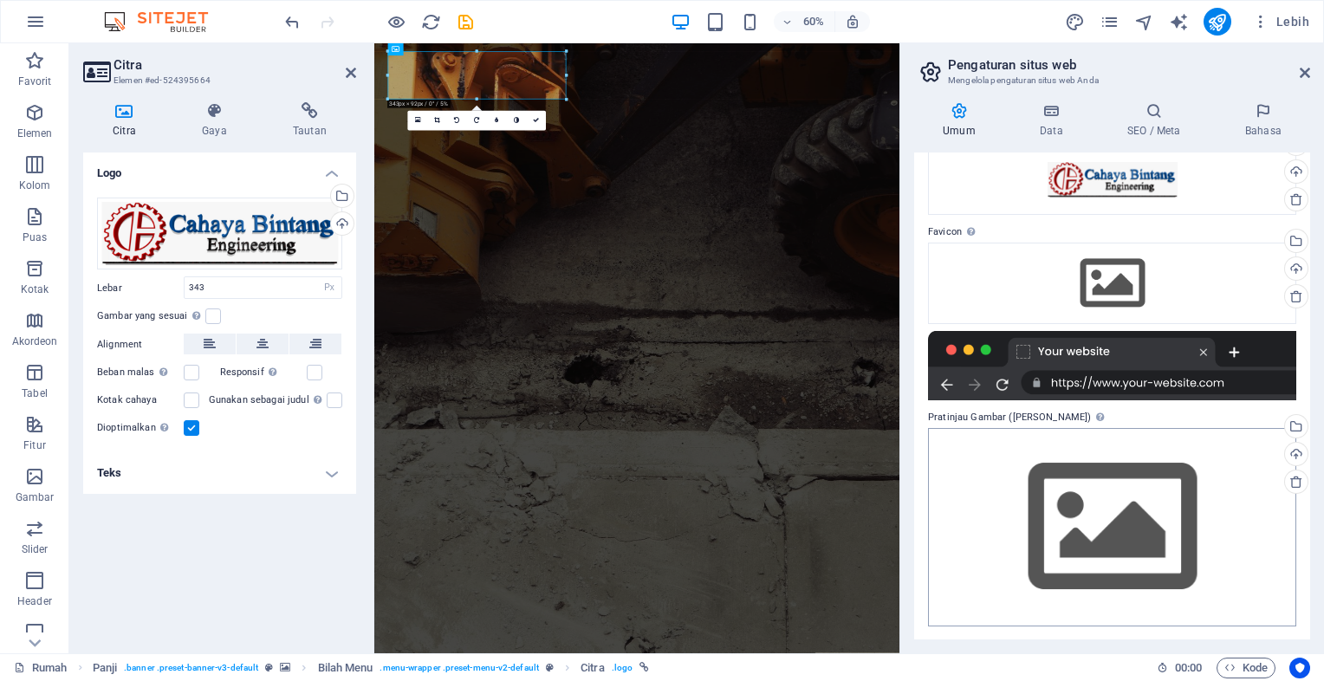
scroll to position [91, 0]
click at [1046, 448] on div "Drag files here, click to choose files or select files from Files or our free s…" at bounding box center [1112, 526] width 368 height 198
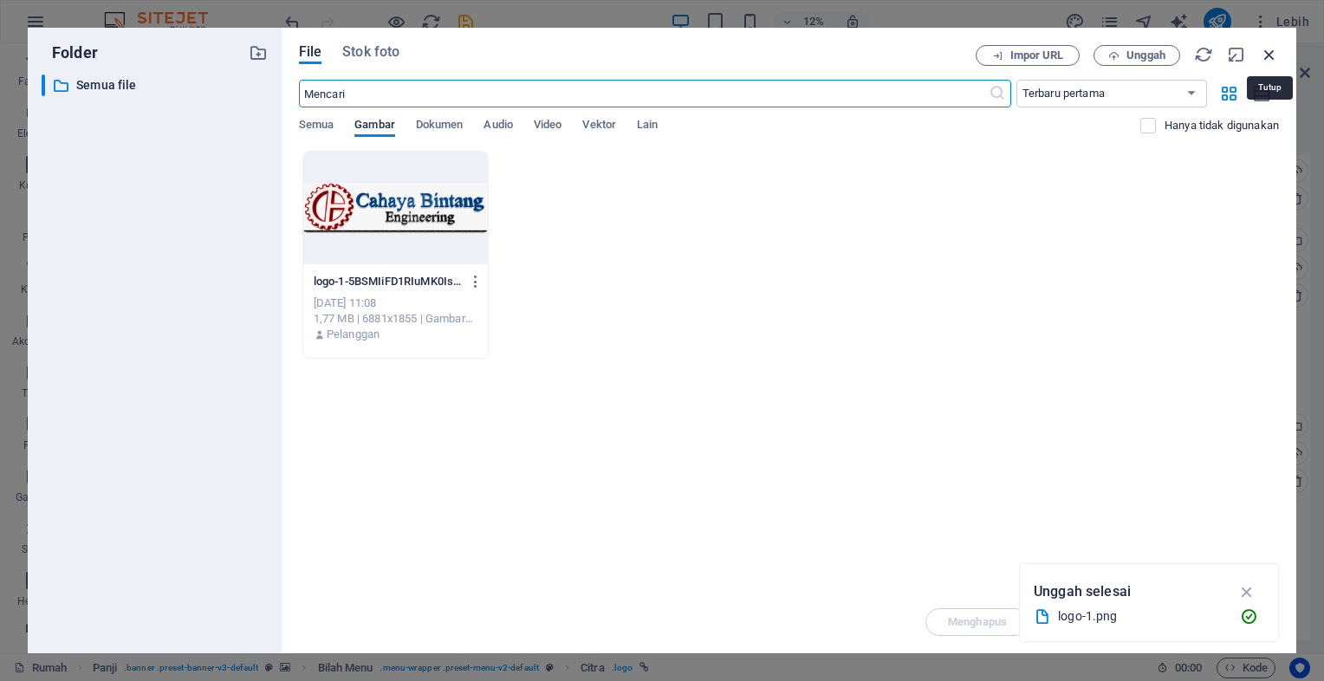
click at [1270, 49] on icon "button" at bounding box center [1269, 54] width 19 height 19
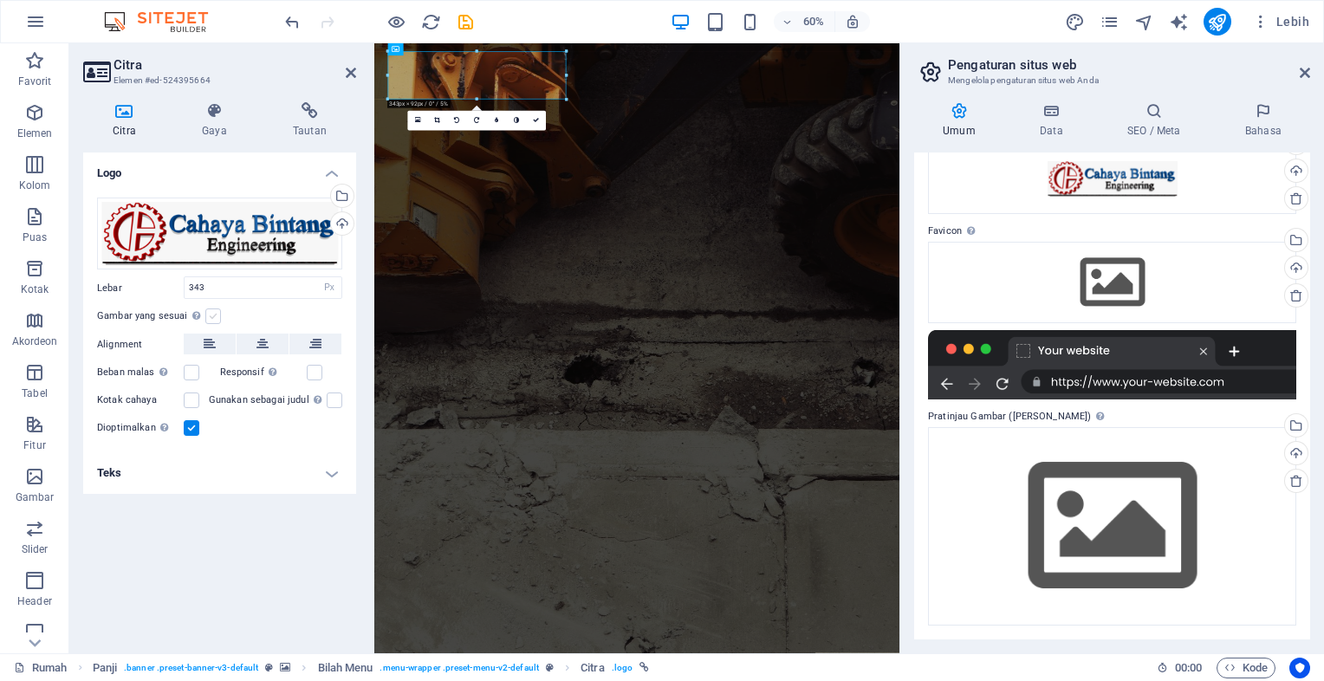
click at [212, 318] on label at bounding box center [213, 317] width 16 height 16
click at [0, 0] on input "Gambar yang sesuai Menyesuaikan gambar secara otomatis ke lebar dan tinggi tetap" at bounding box center [0, 0] width 0 height 0
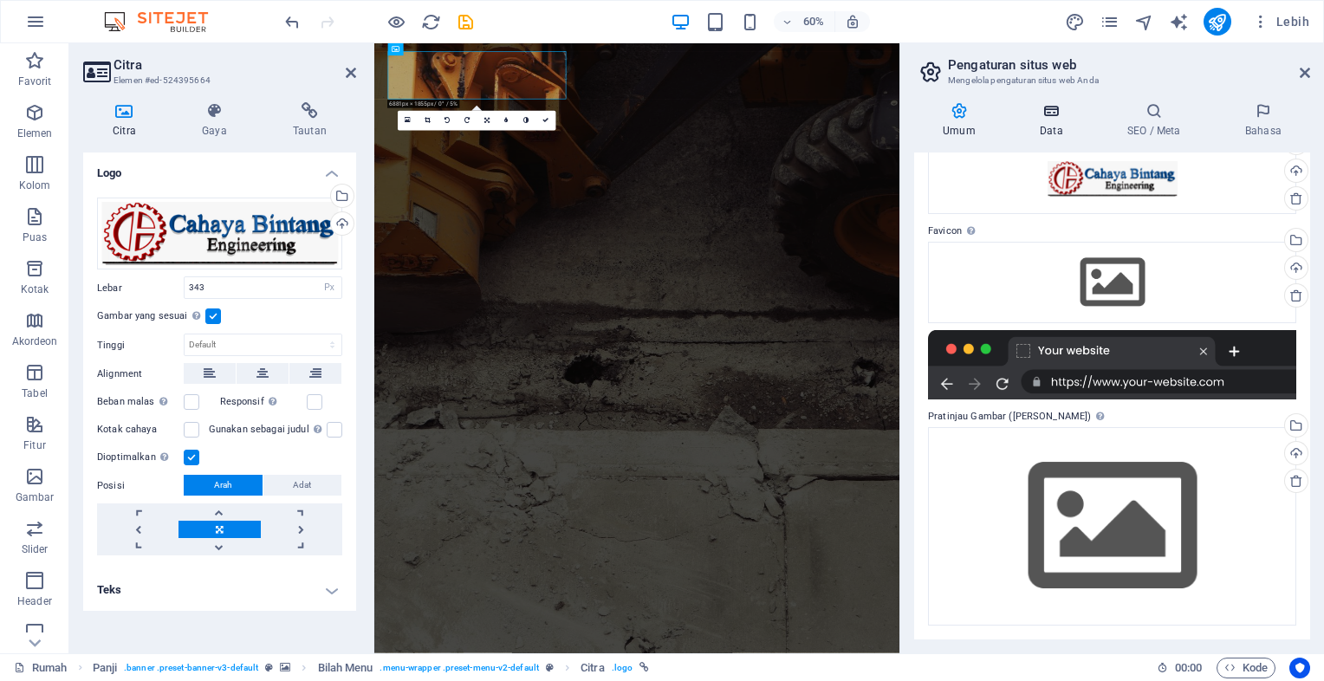
click at [1050, 113] on icon at bounding box center [1051, 110] width 81 height 17
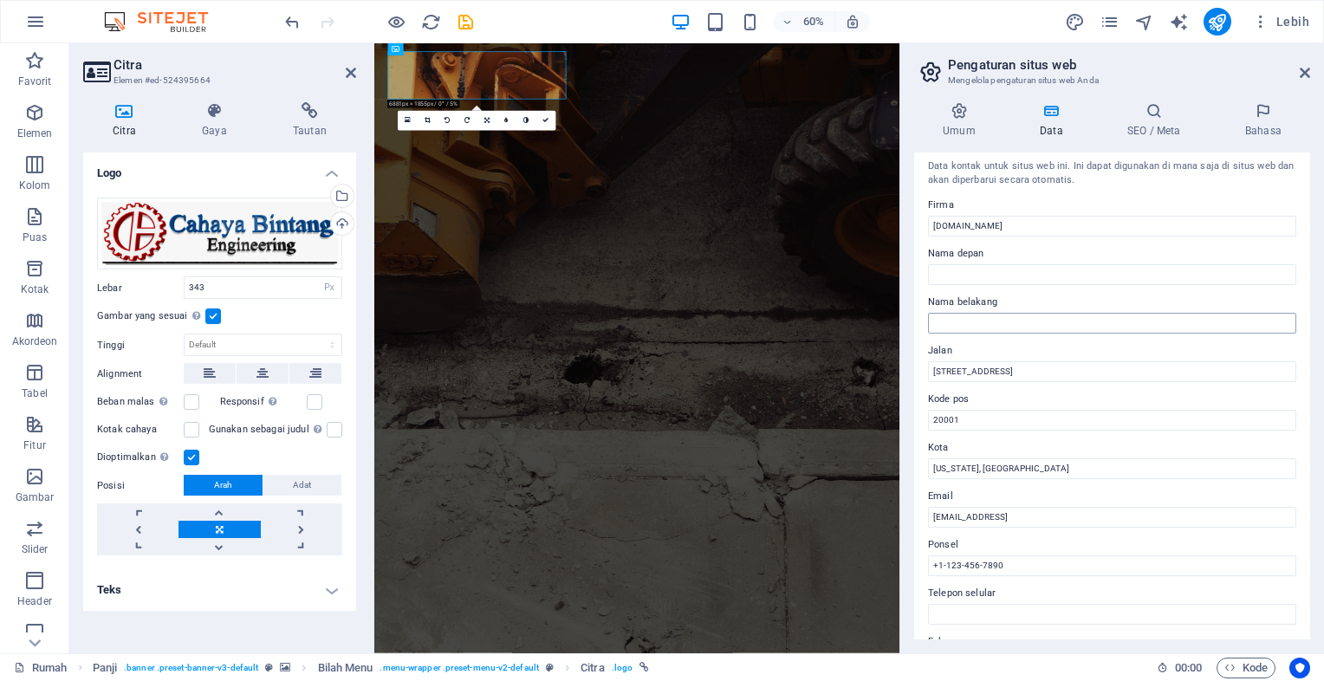
scroll to position [0, 0]
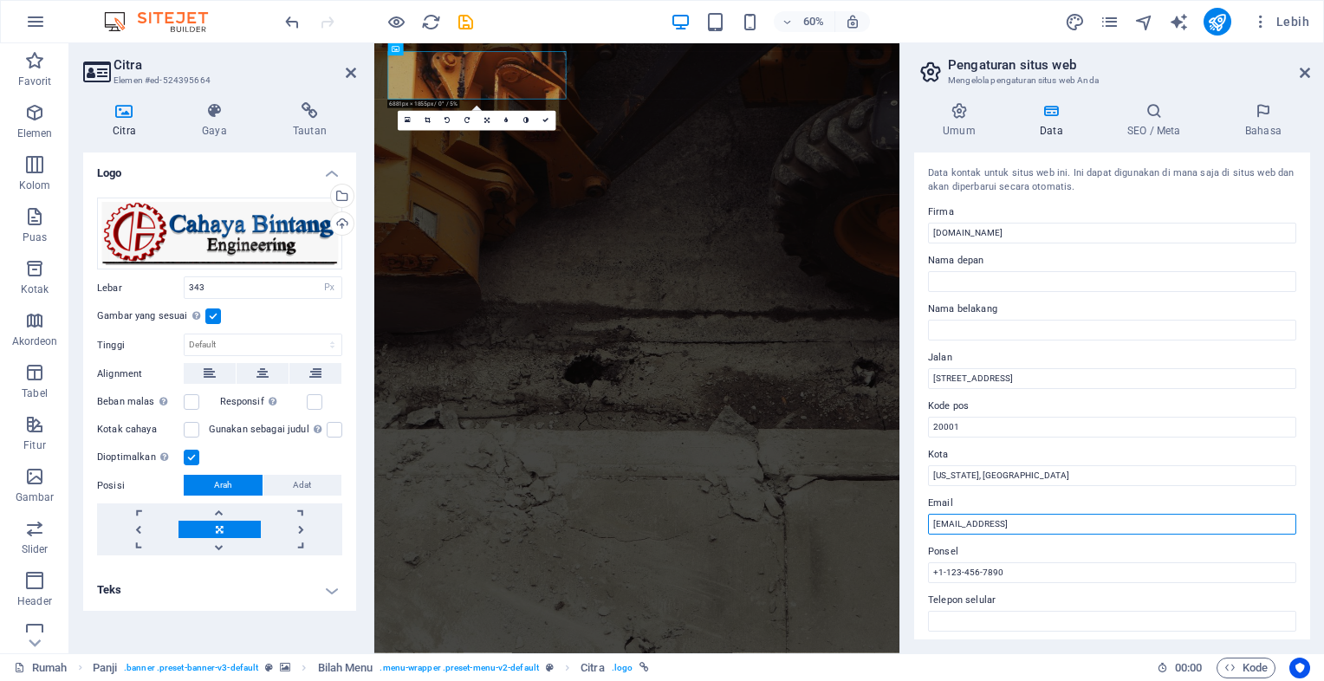
click at [1137, 523] on input "[EMAIL_ADDRESS]" at bounding box center [1112, 524] width 368 height 21
drag, startPoint x: 1511, startPoint y: 567, endPoint x: 1235, endPoint y: 786, distance: 352.8
click at [1166, 511] on label "Email" at bounding box center [1112, 503] width 368 height 21
click at [1166, 514] on input "[EMAIL_ADDRESS]" at bounding box center [1112, 524] width 368 height 21
click at [1091, 315] on label "Nama belakang" at bounding box center [1112, 309] width 368 height 21
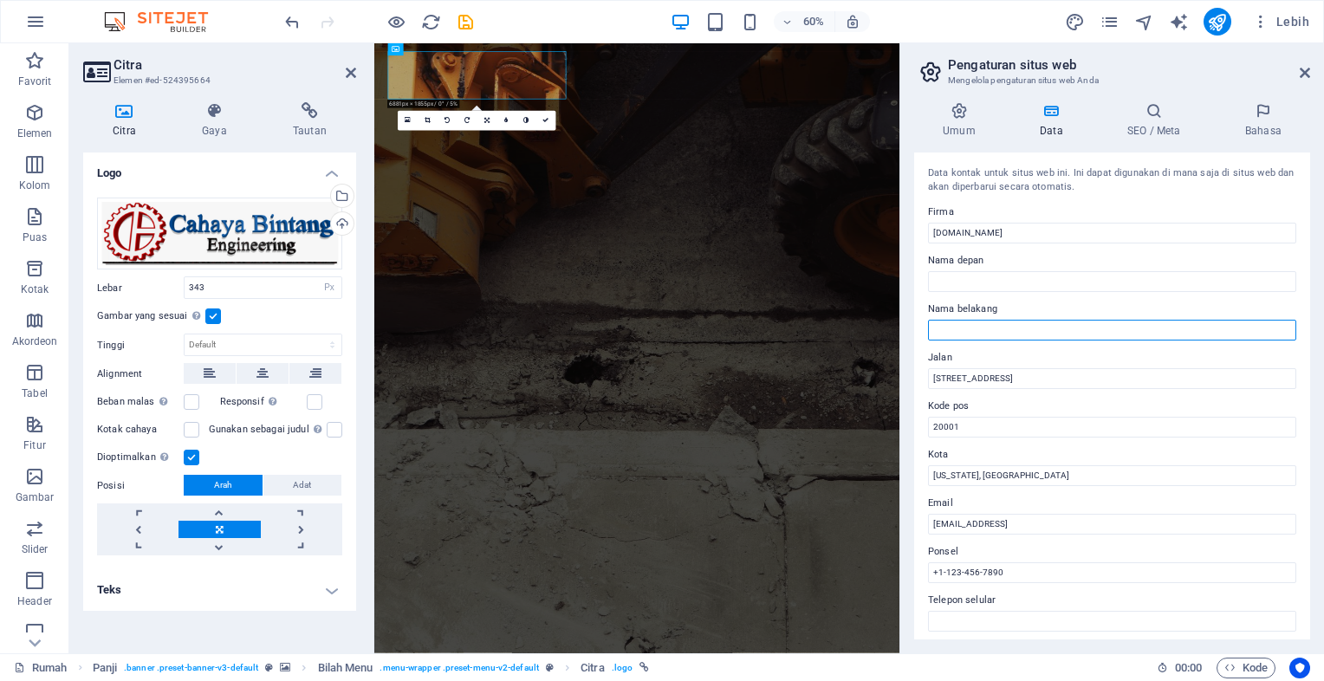
click at [1091, 320] on input "Nama belakang" at bounding box center [1112, 330] width 368 height 21
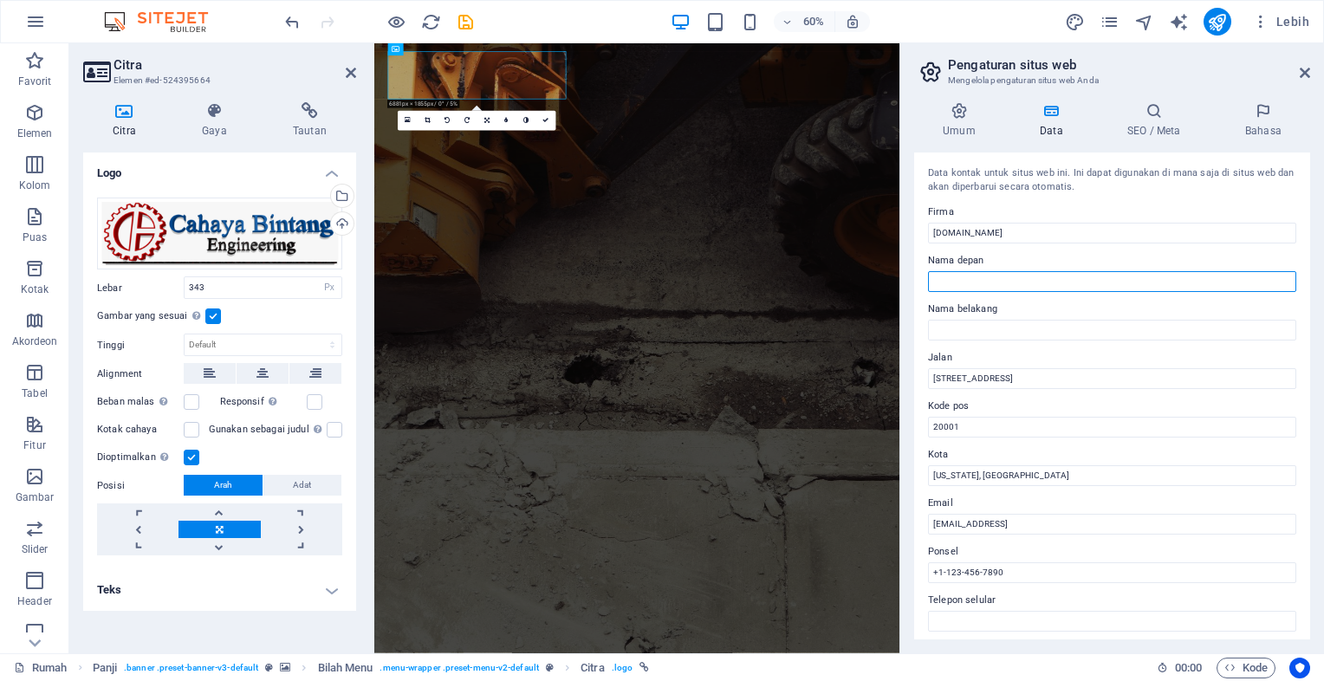
click at [1016, 279] on input "Nama depan" at bounding box center [1112, 281] width 368 height 21
drag, startPoint x: 998, startPoint y: 285, endPoint x: 962, endPoint y: 283, distance: 36.5
click at [962, 283] on input "Cahaya Bintang" at bounding box center [1112, 281] width 368 height 21
type input "Cahaya"
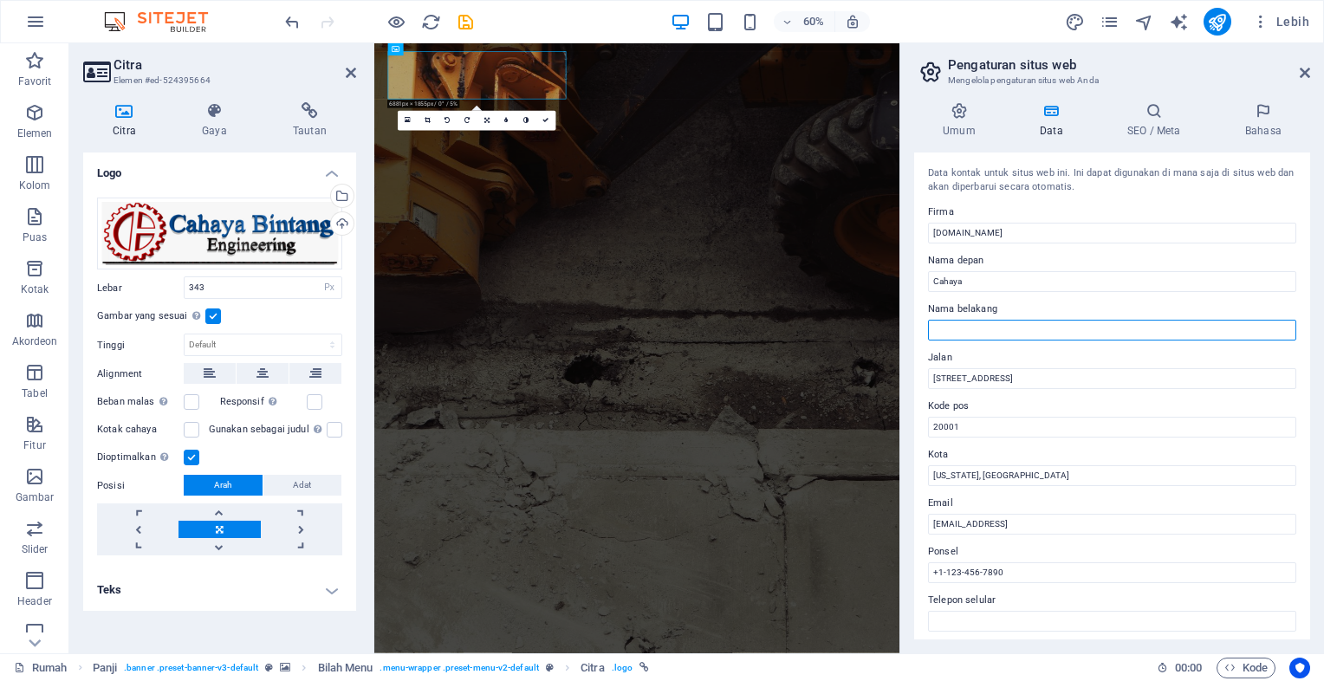
click at [994, 323] on input "Nama belakang" at bounding box center [1112, 330] width 368 height 21
paste input "Bintang"
type input "Bintang CV"
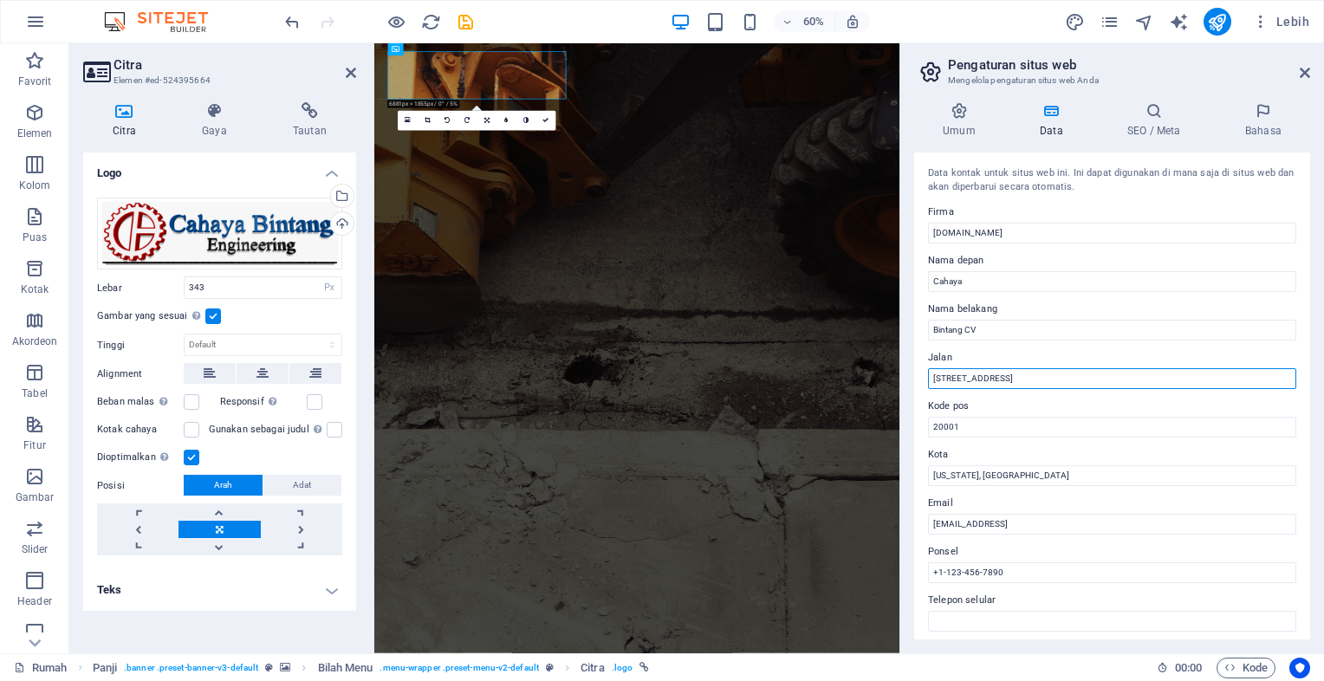
click at [984, 375] on input "[STREET_ADDRESS]" at bounding box center [1112, 378] width 368 height 21
drag, startPoint x: 984, startPoint y: 375, endPoint x: 922, endPoint y: 366, distance: 63.1
click at [922, 366] on div "Data kontak untuk situs web ini. Ini dapat digunakan di mana saja di situs web …" at bounding box center [1112, 396] width 396 height 487
type input "R"
type input "Ps. Rancabentang Barat, No. [STREET_ADDRESS] [GEOGRAPHIC_DATA]"
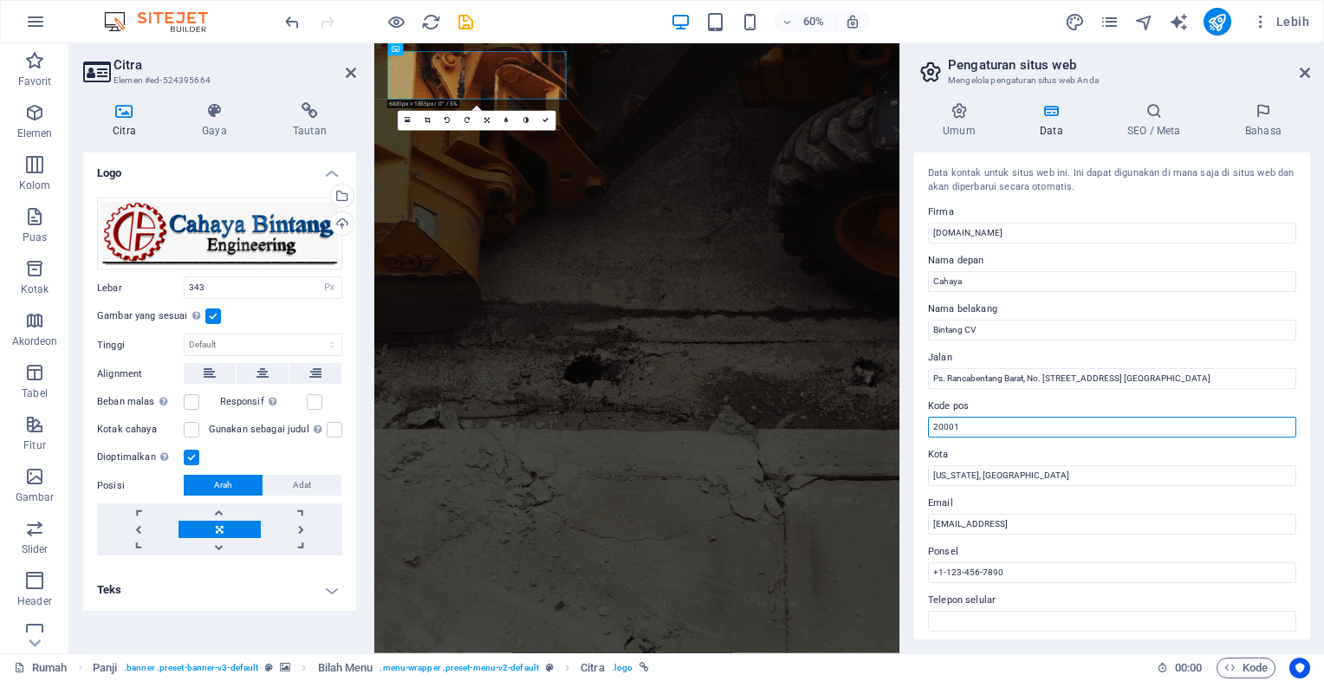
drag, startPoint x: 1342, startPoint y: 471, endPoint x: 1238, endPoint y: 683, distance: 235.3
click at [1017, 421] on input "20001" at bounding box center [1112, 427] width 368 height 21
drag, startPoint x: 1014, startPoint y: 422, endPoint x: 924, endPoint y: 424, distance: 90.1
click at [924, 424] on div "Data kontak untuk situs web ini. Ini dapat digunakan di mana saja di situs web …" at bounding box center [1112, 396] width 396 height 487
type input "40535"
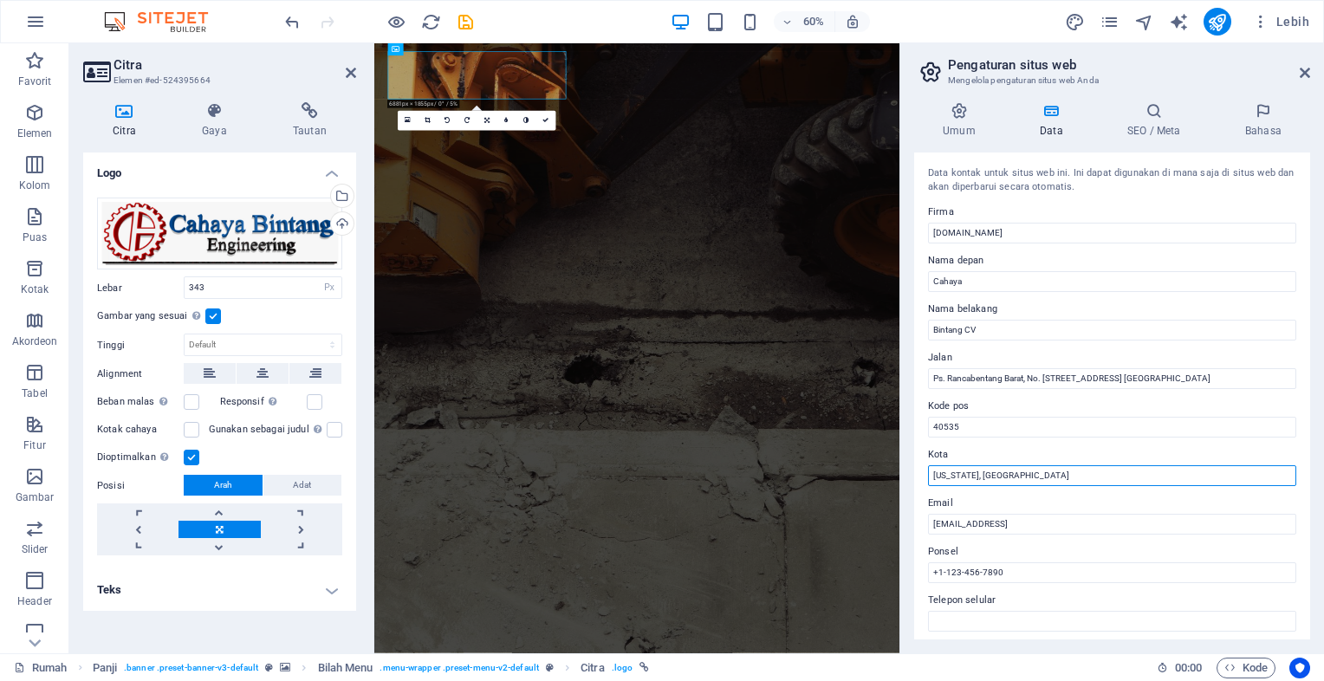
drag, startPoint x: 996, startPoint y: 473, endPoint x: 929, endPoint y: 466, distance: 67.1
click at [929, 466] on input "[US_STATE], [GEOGRAPHIC_DATA]" at bounding box center [1112, 475] width 368 height 21
type input "Cimahi"
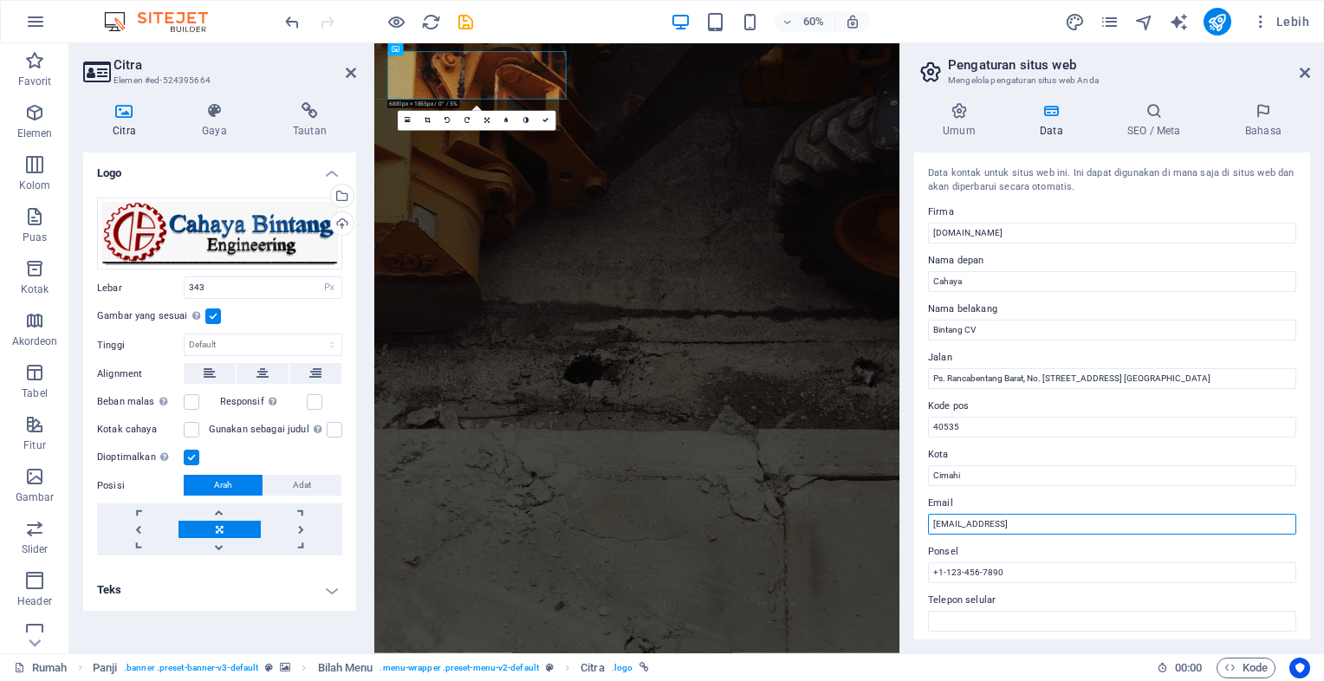
click at [995, 523] on input "[EMAIL_ADDRESS]" at bounding box center [1112, 524] width 368 height 21
drag, startPoint x: 1131, startPoint y: 525, endPoint x: 930, endPoint y: 522, distance: 201.1
click at [930, 522] on input "[EMAIL_ADDRESS]" at bounding box center [1112, 524] width 368 height 21
type input "[EMAIL_ADDRESS][DOMAIN_NAME]"
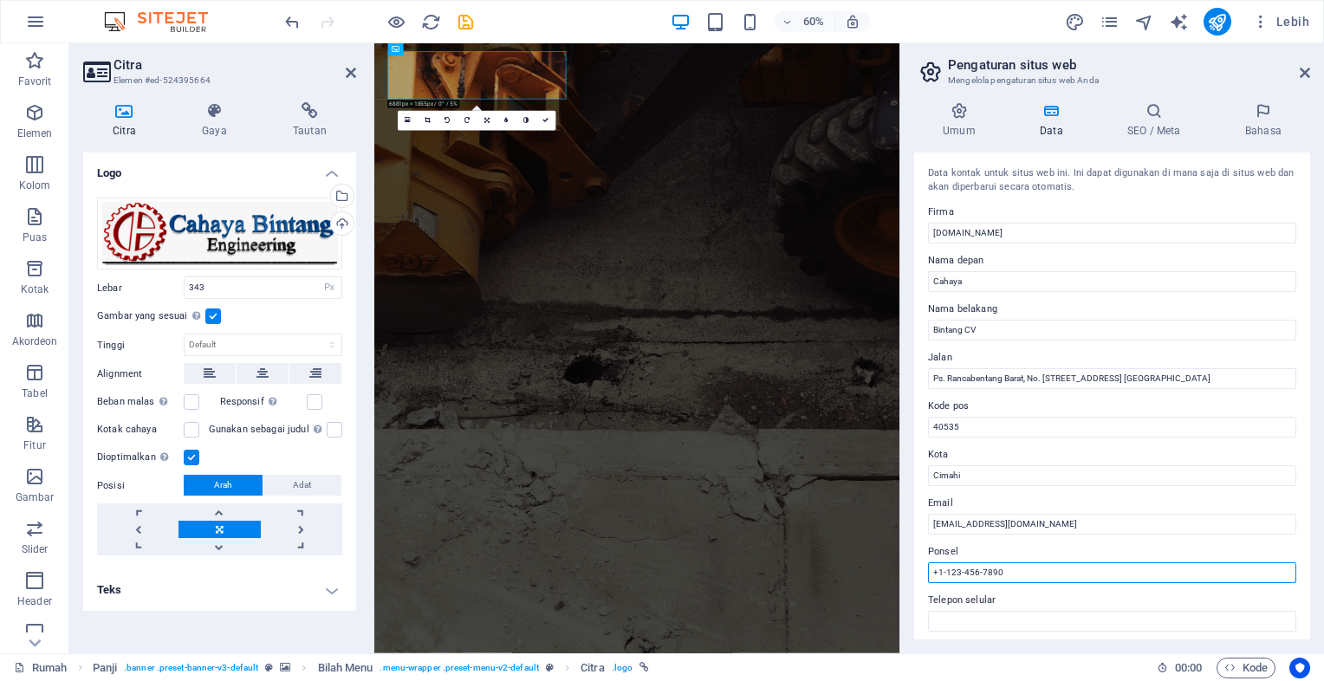
drag, startPoint x: 1003, startPoint y: 573, endPoint x: 918, endPoint y: 569, distance: 85.0
click at [918, 569] on div "Data kontak untuk situs web ini. Ini dapat digunakan di mana saja di situs web …" at bounding box center [1112, 396] width 396 height 487
type input "[PHONE_NUMBER]"
click at [966, 123] on h4 "Umum" at bounding box center [962, 120] width 97 height 36
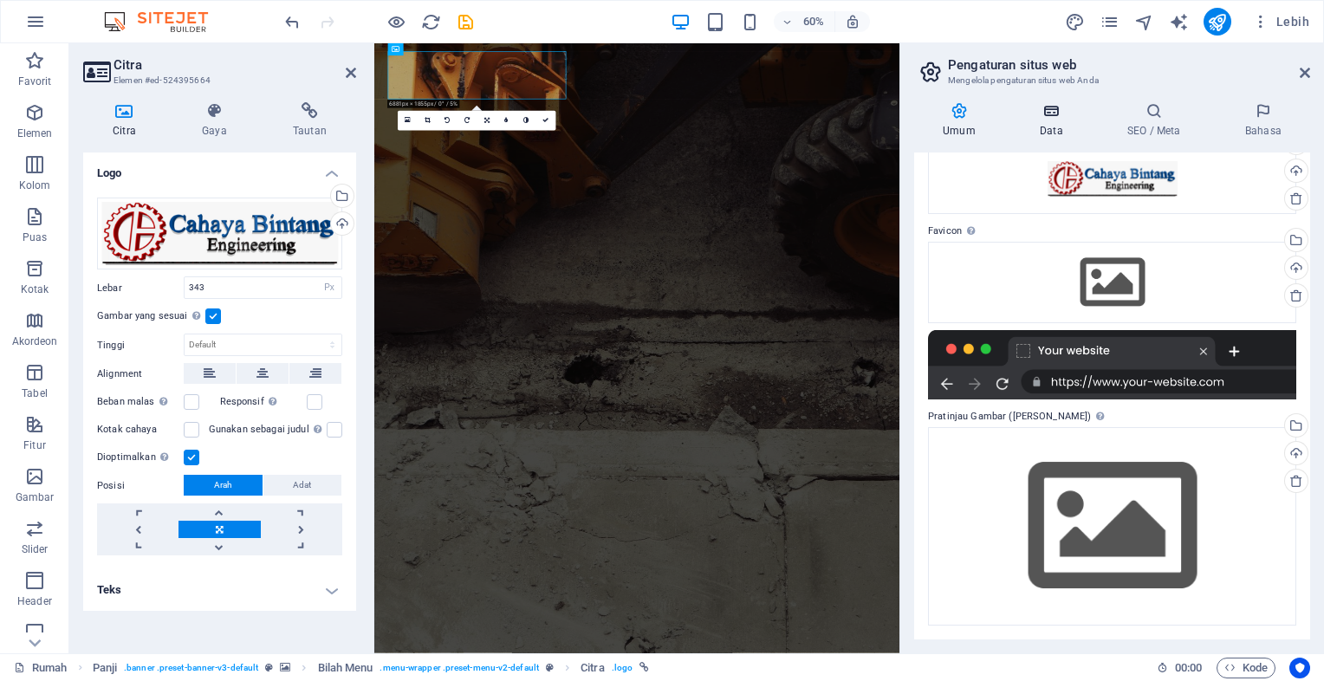
click at [1053, 116] on icon at bounding box center [1051, 110] width 81 height 17
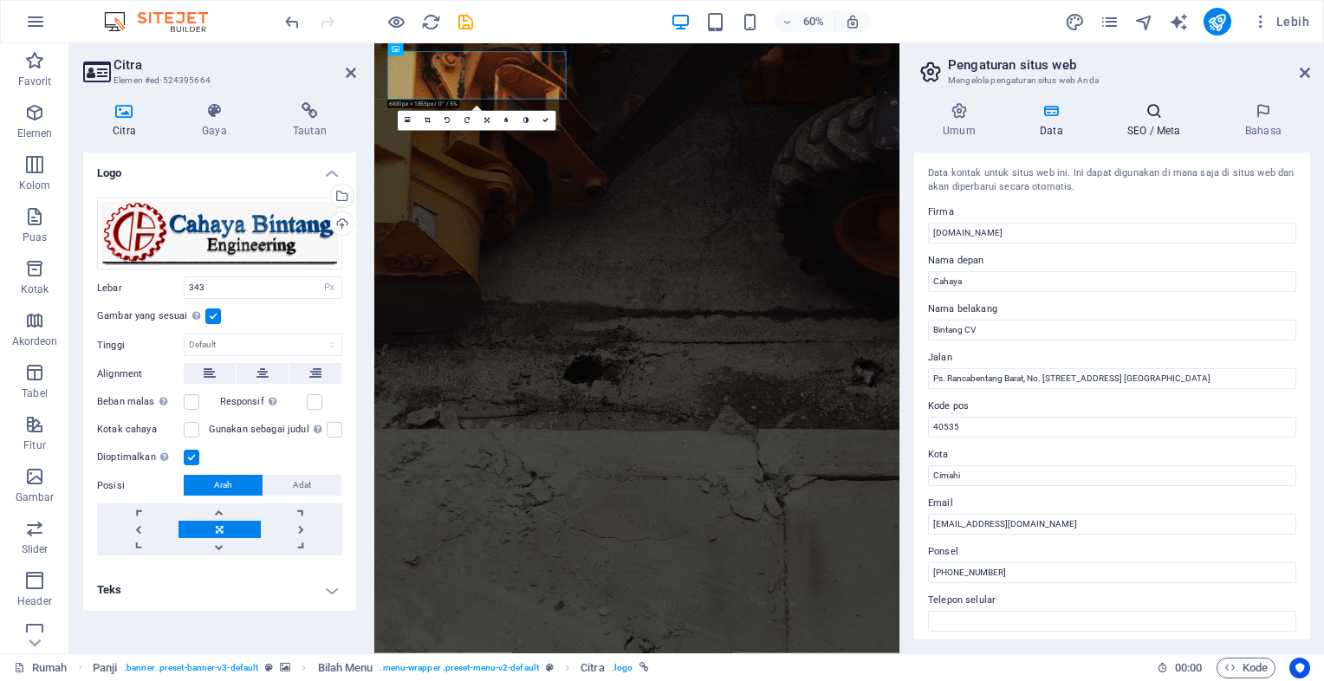
click at [1158, 120] on h4 "SEO / Meta" at bounding box center [1158, 120] width 118 height 36
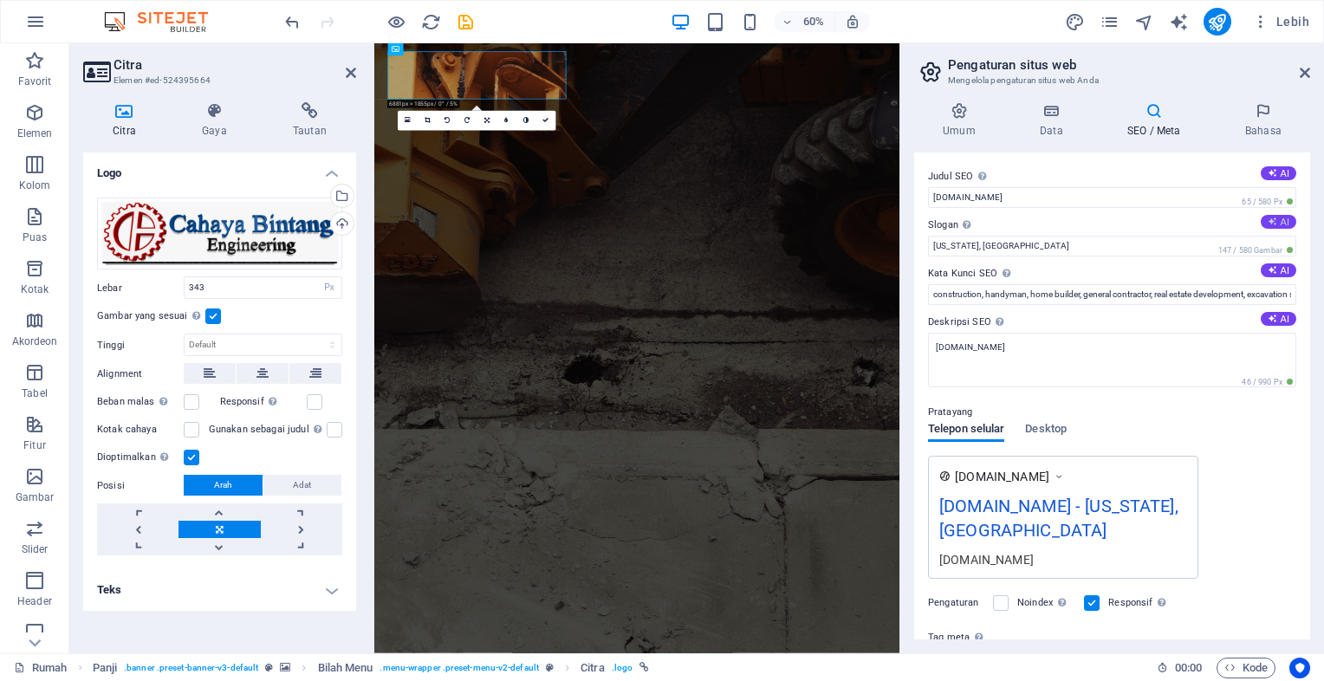
click at [1284, 223] on font "AI" at bounding box center [1285, 222] width 9 height 10
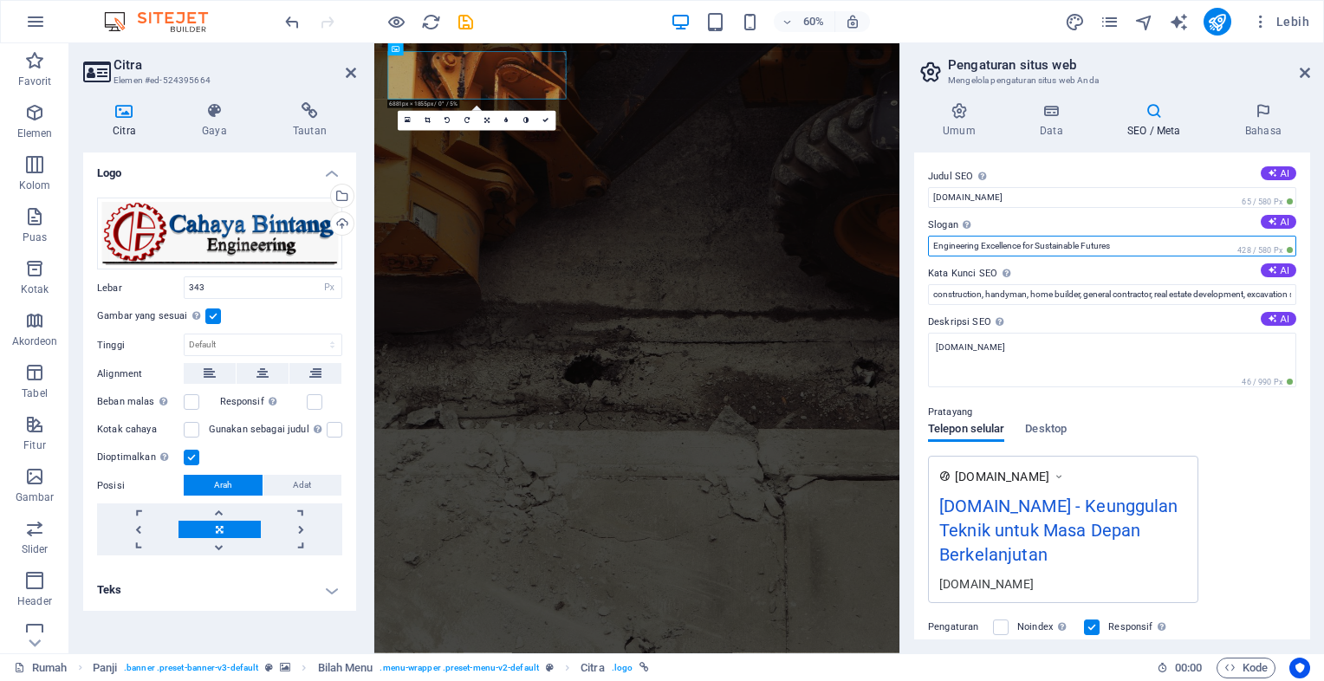
drag, startPoint x: 1142, startPoint y: 244, endPoint x: 908, endPoint y: 247, distance: 234.0
click at [908, 247] on div "Umum Data SEO / Meta Bahasa Nama situs web [DOMAIN_NAME] Logo Drag files here, …" at bounding box center [1112, 370] width 424 height 565
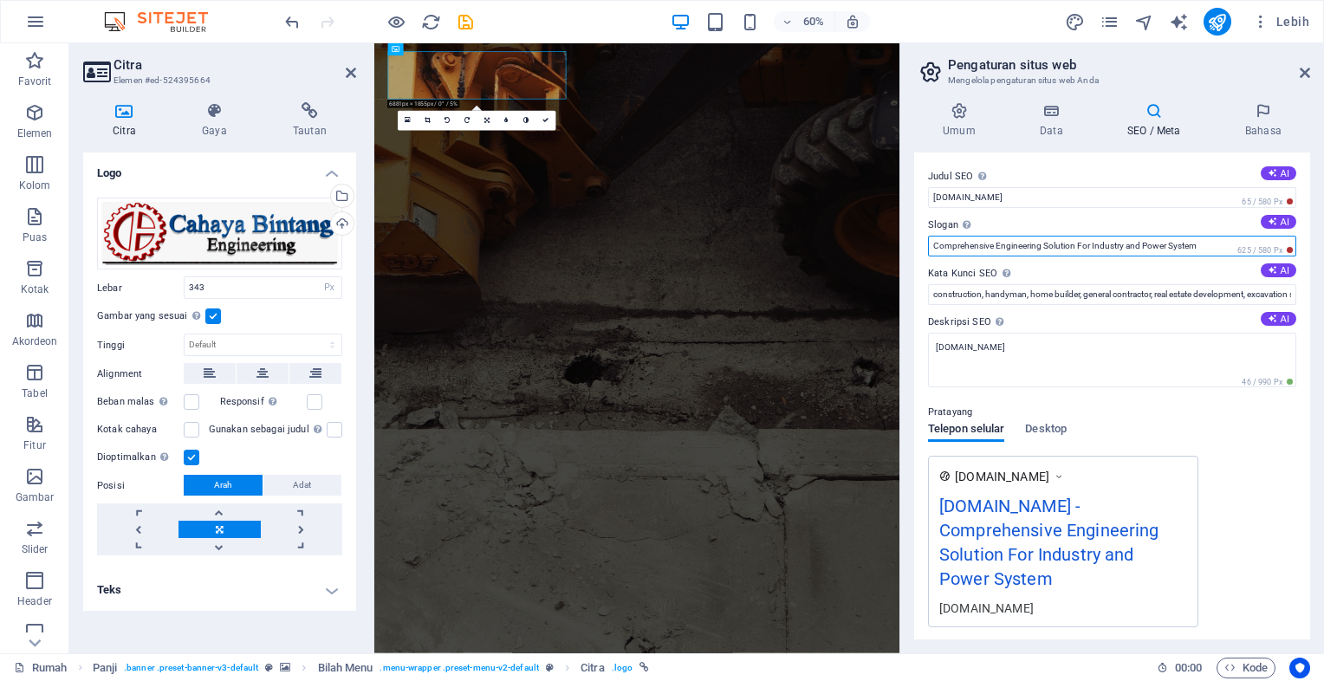
click at [1217, 252] on input "Comprehensive Engineering Solution For Industry and Power System" at bounding box center [1112, 246] width 368 height 21
click at [1224, 251] on input "Comprehensive Engineering Solution For Industry and Power System" at bounding box center [1112, 246] width 368 height 21
click at [1274, 218] on button "AI" at bounding box center [1279, 222] width 36 height 14
type input "Engineered Excellence for Industry & Power Systems"
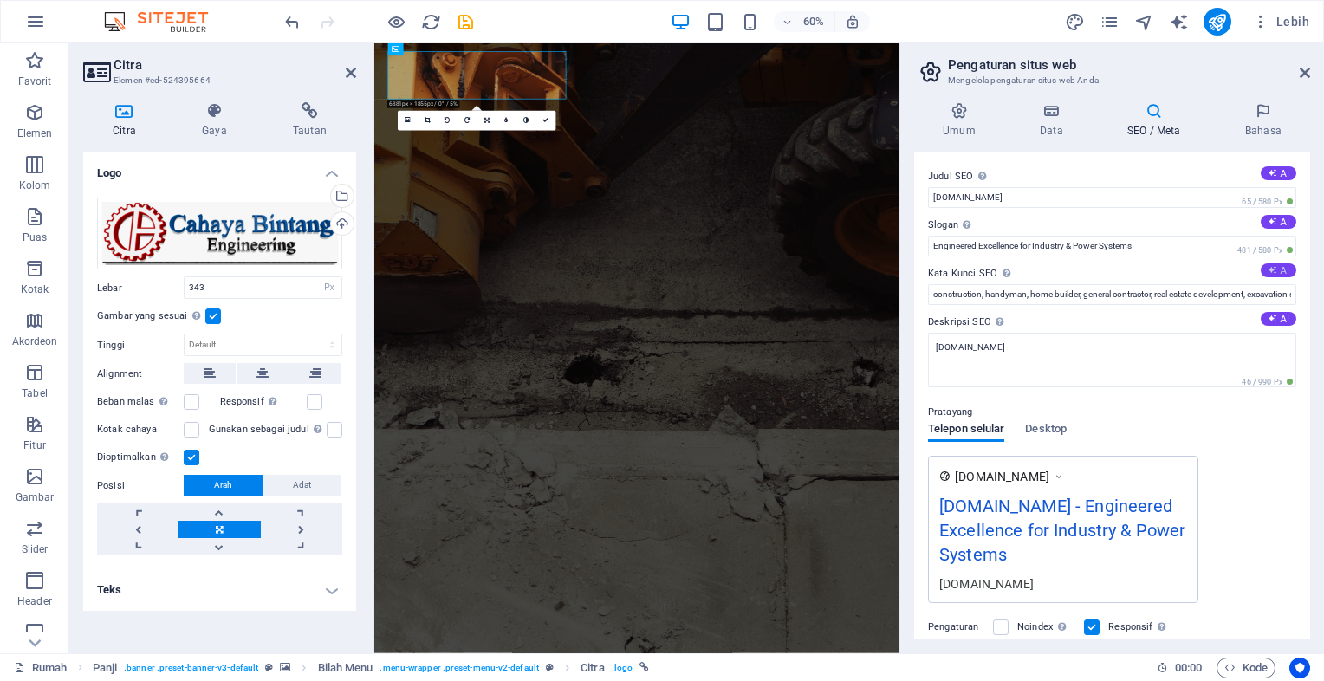
click at [1283, 275] on font "AI" at bounding box center [1285, 270] width 9 height 10
type input "engineering solutions, project management, design consultation, sustainable out…"
click at [1071, 246] on input "Engineered Excellence for Industry & Power Systems" at bounding box center [1112, 246] width 368 height 21
drag, startPoint x: 1017, startPoint y: 243, endPoint x: 925, endPoint y: 234, distance: 93.1
click at [925, 234] on div "Judul SEO Judul situs web Anda - jadikan sesuatu yang menonjol dalam hasil mesi…" at bounding box center [1112, 396] width 396 height 487
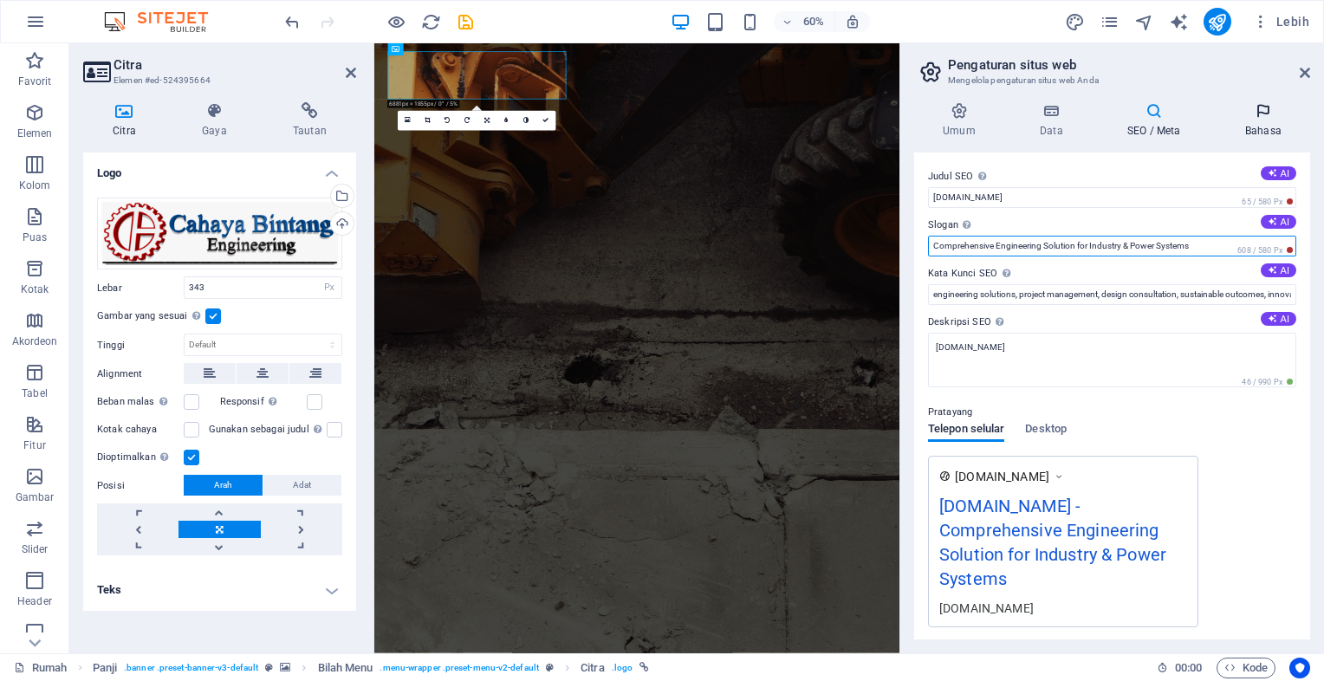
type input "Comprehensive Engineering Solution for Industry & Power Systems"
click at [1264, 116] on icon at bounding box center [1264, 110] width 94 height 17
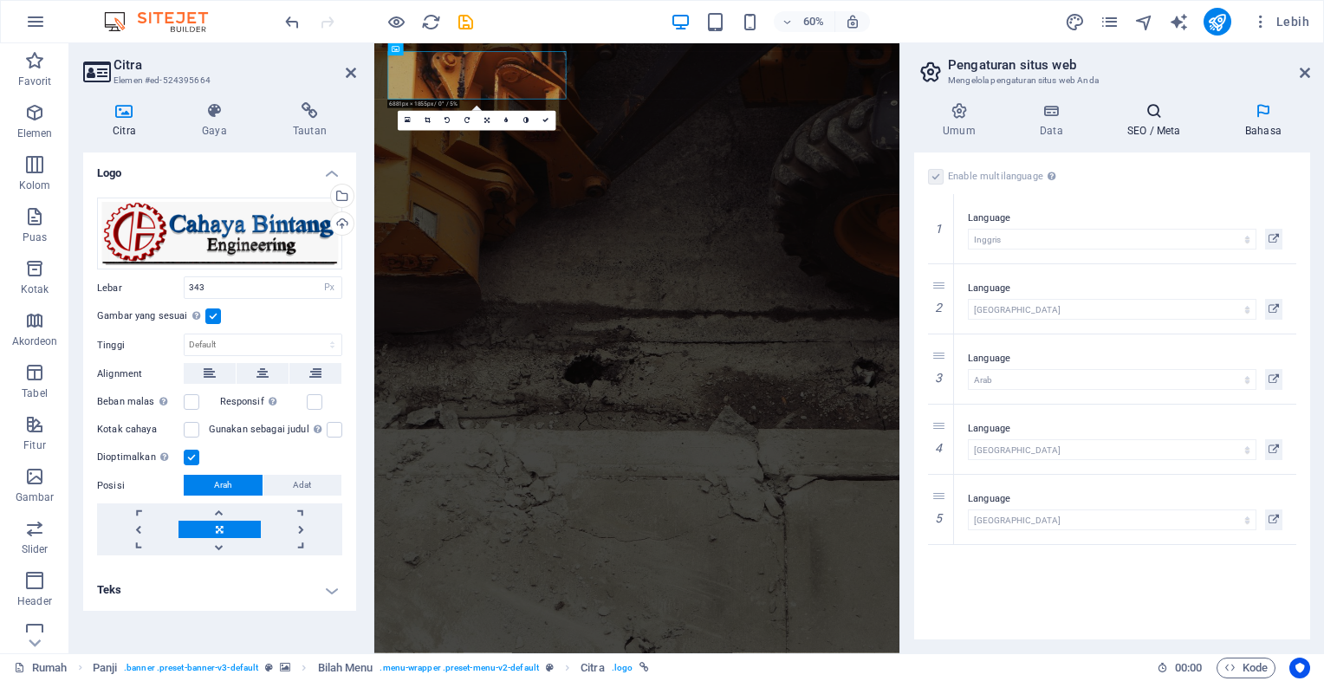
click at [1160, 112] on icon at bounding box center [1154, 110] width 111 height 17
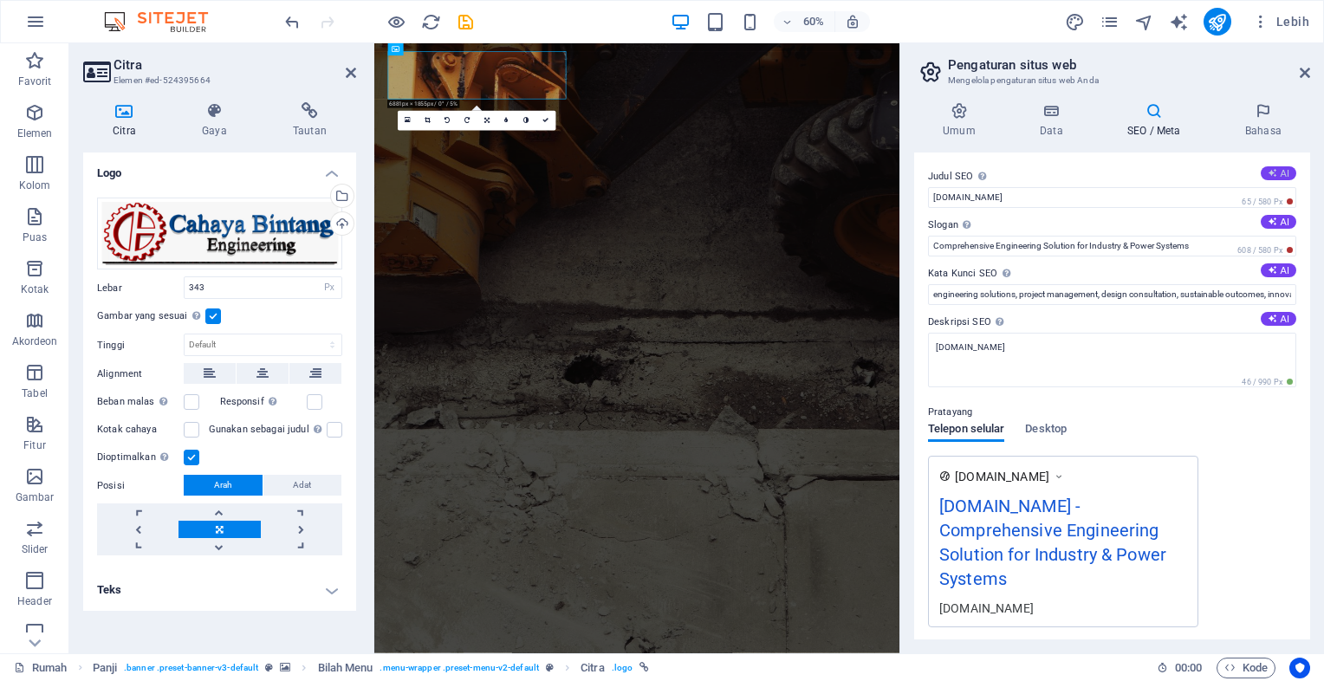
click at [1283, 172] on font "AI" at bounding box center [1285, 173] width 9 height 10
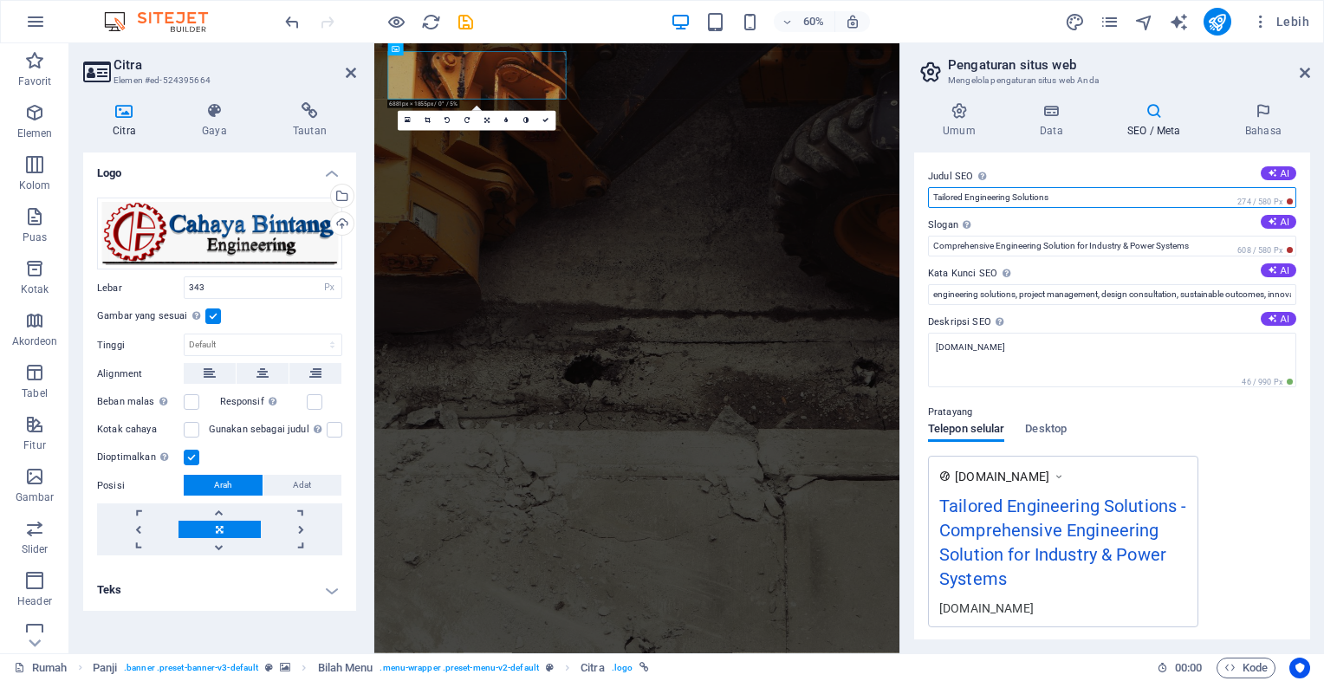
drag, startPoint x: 1056, startPoint y: 193, endPoint x: 904, endPoint y: 169, distance: 153.6
click at [904, 169] on div "Umum Data SEO / Meta Bahasa Nama situs web [DOMAIN_NAME] Logo Drag files here, …" at bounding box center [1112, 370] width 424 height 565
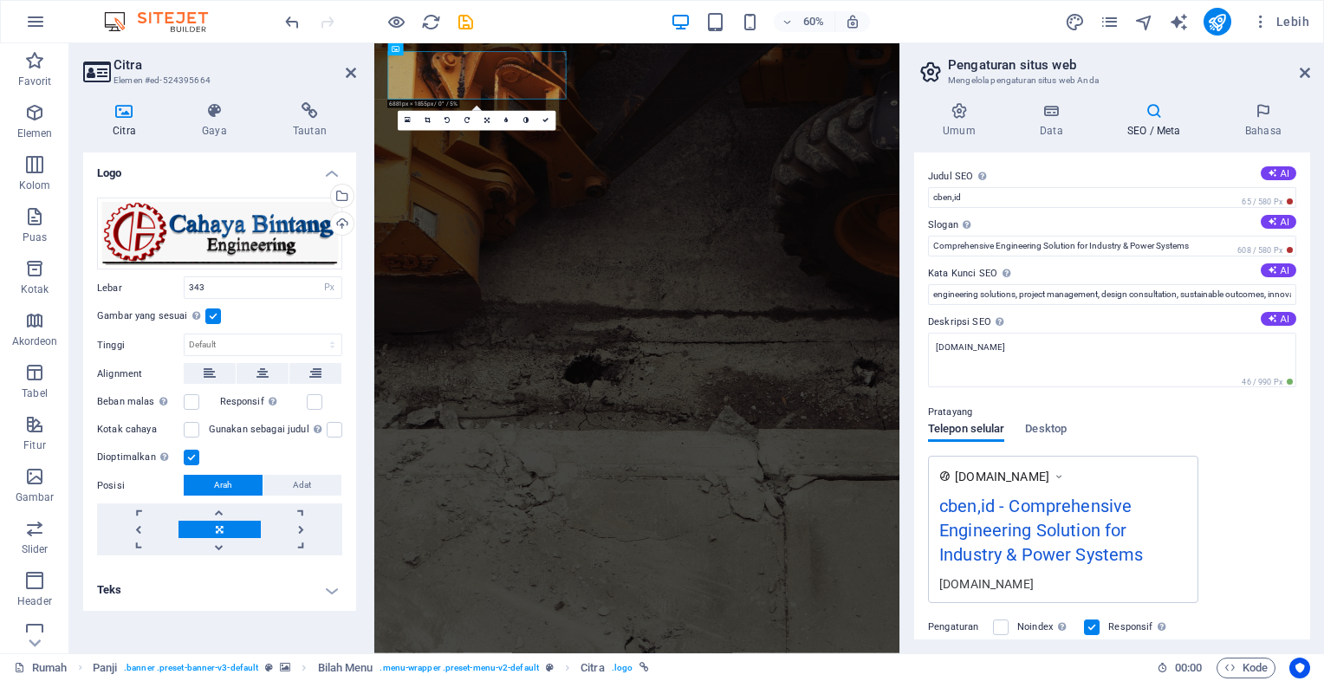
click at [1031, 224] on label "Slogan Slogan situs web Anda. AI" at bounding box center [1112, 225] width 368 height 21
click at [1031, 236] on input "Comprehensive Engineering Solution for Industry & Power Systems" at bounding box center [1112, 246] width 368 height 21
drag, startPoint x: 1196, startPoint y: 248, endPoint x: 923, endPoint y: 219, distance: 274.5
click at [923, 219] on div "Judul SEO Judul situs web Anda - jadikan sesuatu yang menonjol dalam hasil mesi…" at bounding box center [1112, 396] width 396 height 487
drag, startPoint x: 1013, startPoint y: 197, endPoint x: 905, endPoint y: 177, distance: 110.1
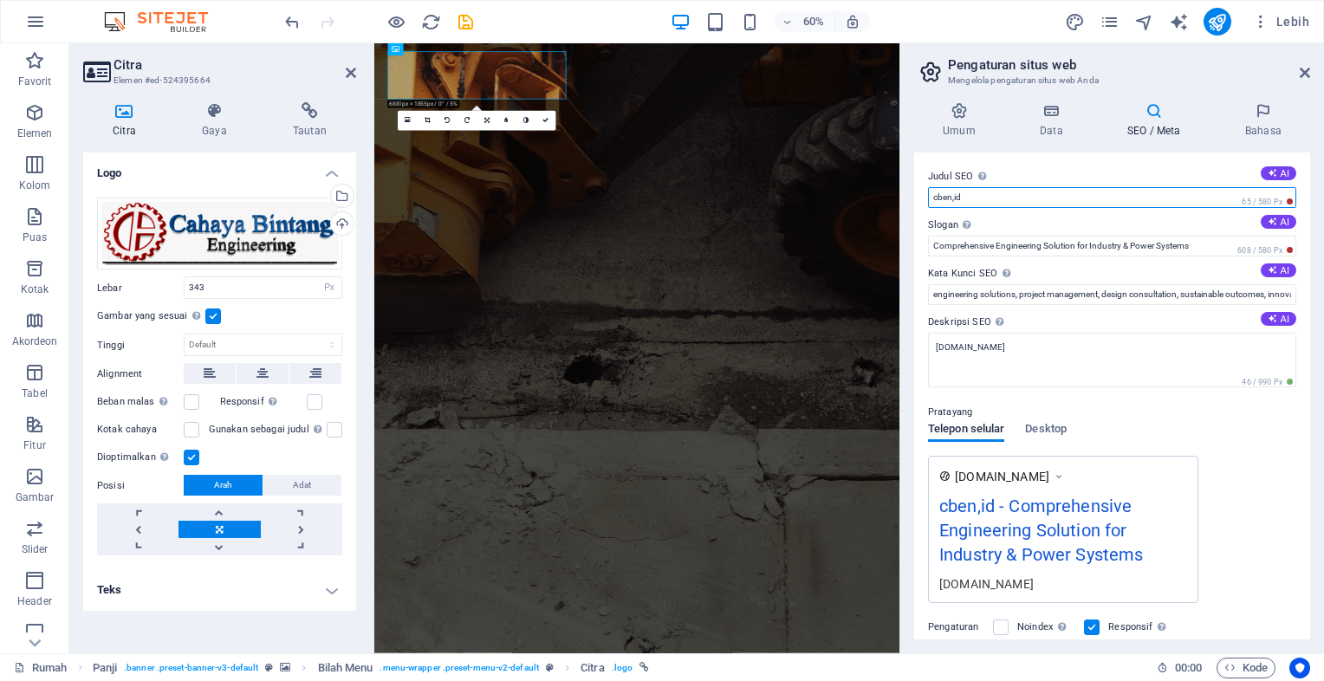
click at [905, 177] on div "Umum Data SEO / Meta Bahasa Nama situs web [DOMAIN_NAME] Logo Drag files here, …" at bounding box center [1112, 370] width 424 height 565
paste input "Comprehensive Engineering Solution for Industry & Power Systems"
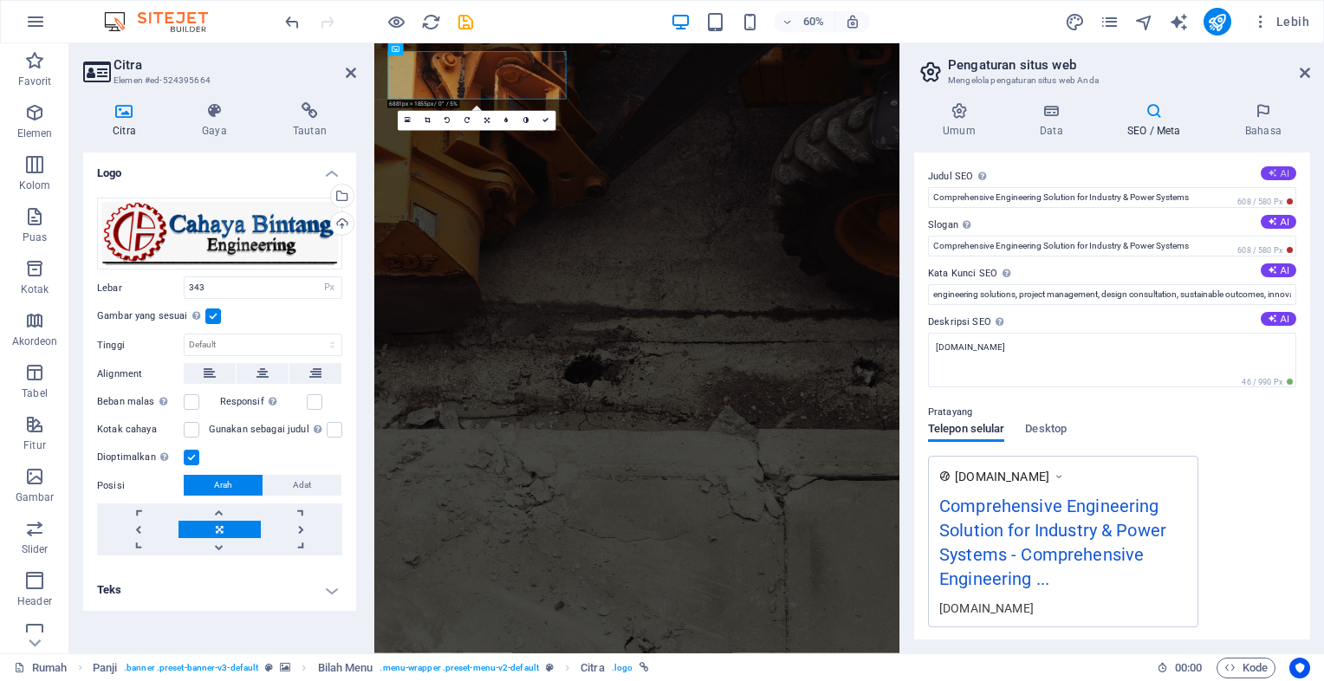
click at [1281, 174] on font "AI" at bounding box center [1285, 173] width 9 height 10
type input "Expert Engineering Solutions"
click at [1281, 220] on font "AI" at bounding box center [1285, 222] width 9 height 10
type input "Driving Innovation in Engineering and Power Systems"
click at [1276, 266] on button "AI" at bounding box center [1279, 270] width 36 height 14
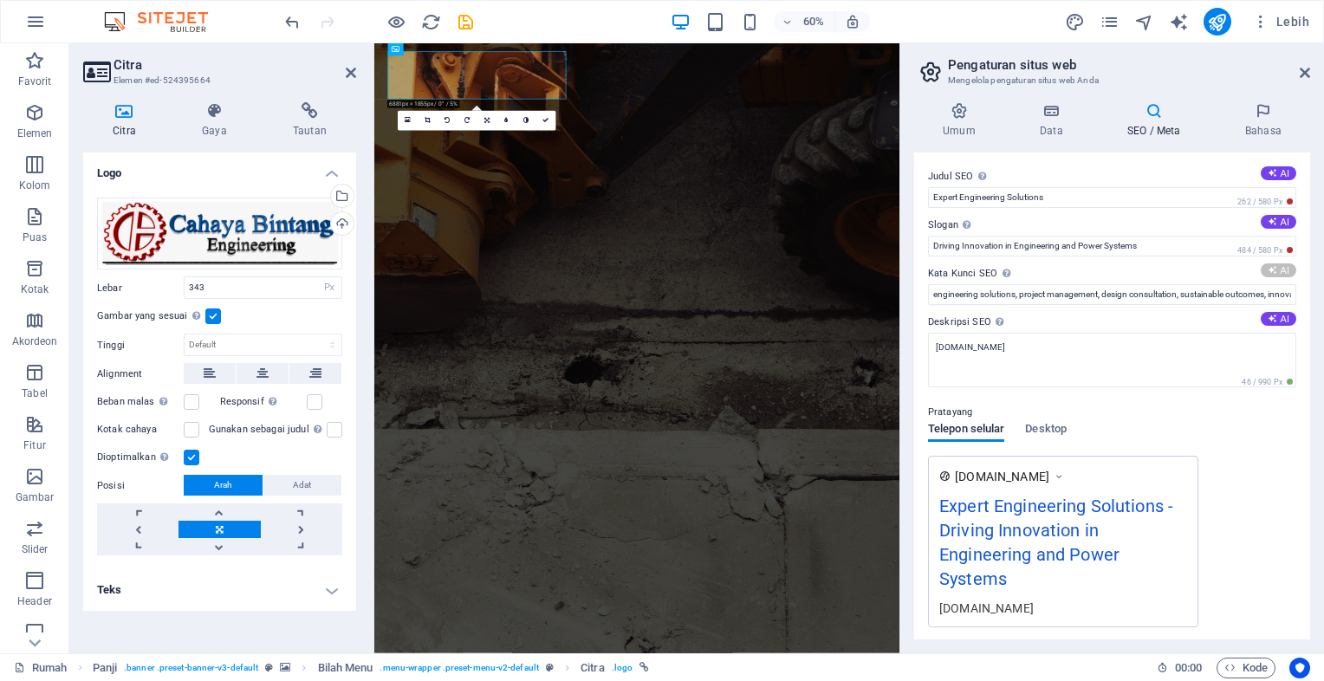
type input "comprehensive engineering solutions, innovative engineering design, project man…"
click at [1281, 321] on font "AI" at bounding box center [1285, 319] width 9 height 10
type textarea "Discover tailored engineering solutions at Cahaya Bintang Engineering. We ensur…"
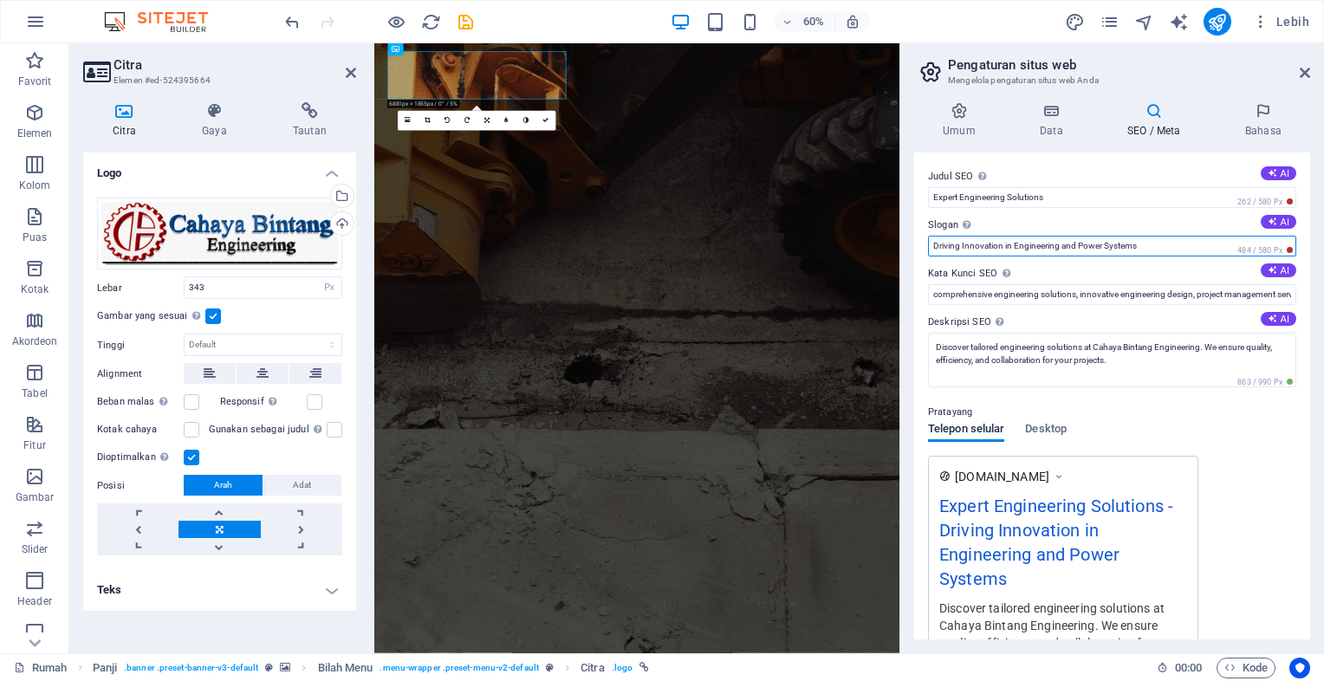
click at [1182, 244] on input "Driving Innovation in Engineering and Power Systems" at bounding box center [1112, 246] width 368 height 21
type input "Driving Innovation in Engineering"
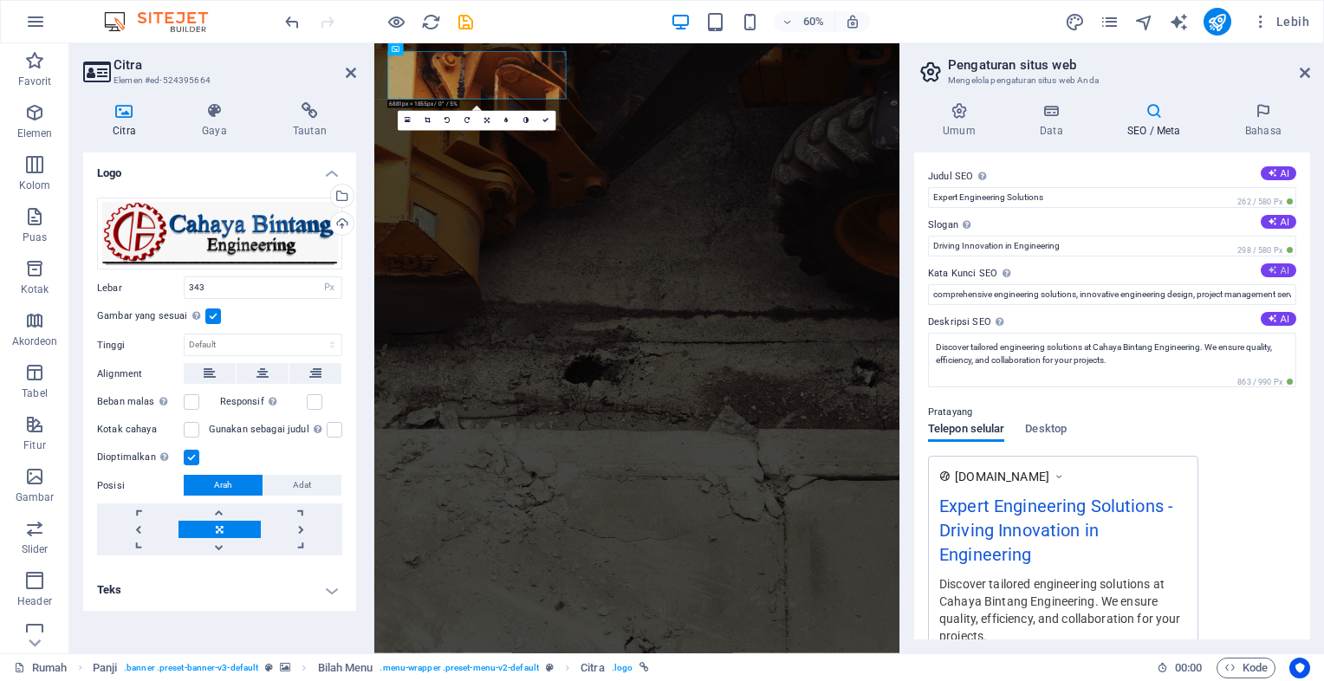
click at [1274, 272] on button "AI" at bounding box center [1279, 270] width 36 height 14
type input "engineering solutions, project management, sustainable engineering, quality ass…"
click at [1269, 320] on icon at bounding box center [1272, 319] width 14 height 14
type textarea "Explore innovative engineering solutions at Cahaya Bintang Engineering, special…"
click at [1301, 70] on icon at bounding box center [1305, 73] width 10 height 14
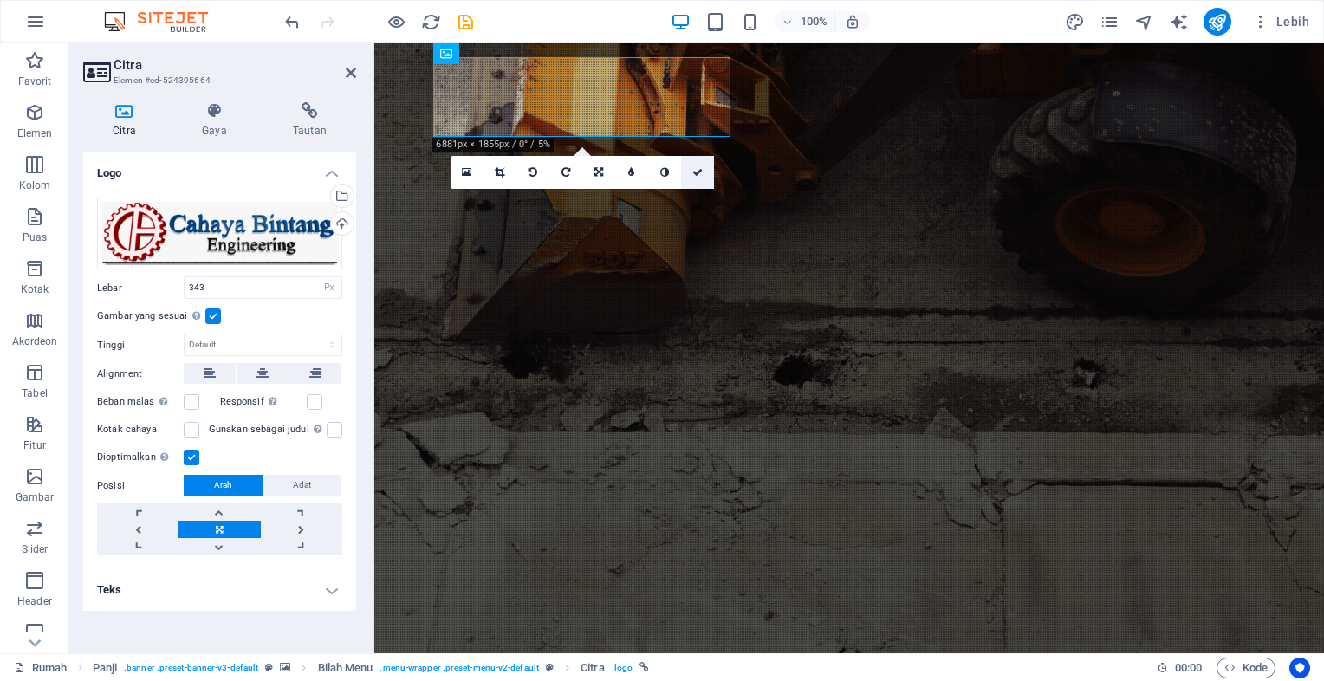
click at [692, 167] on icon at bounding box center [697, 172] width 10 height 10
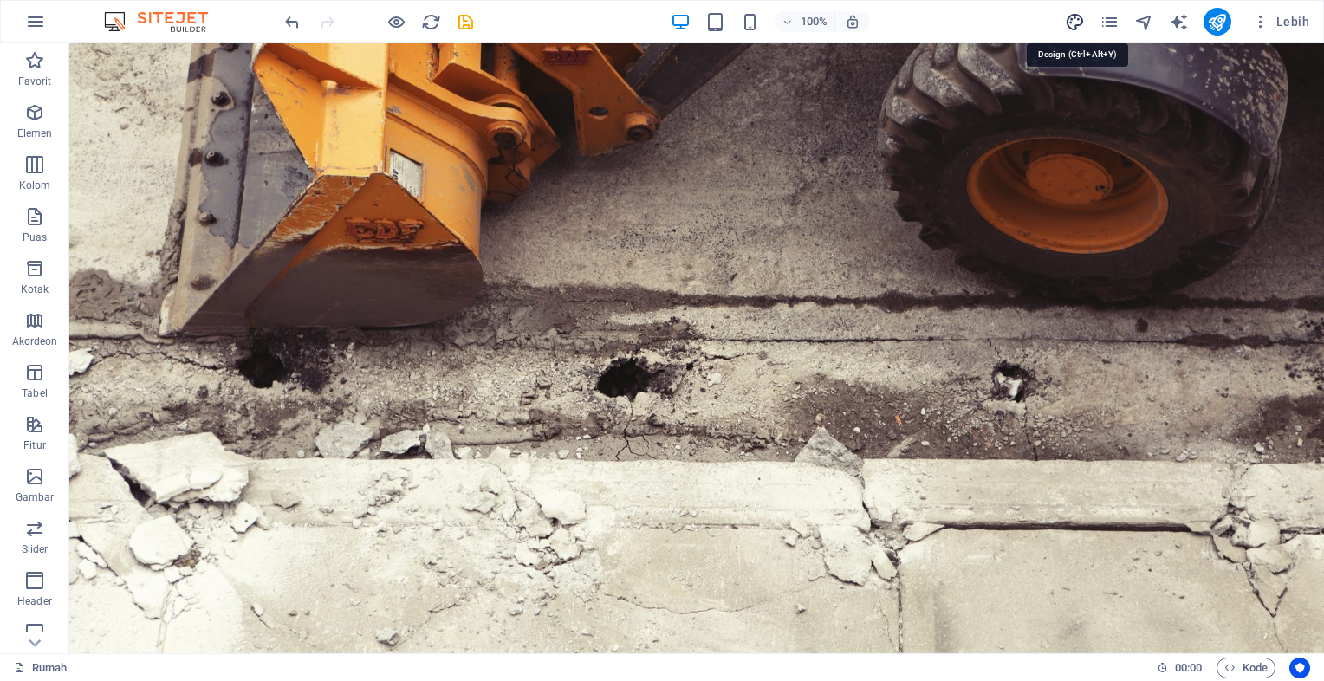
click at [1084, 23] on icon "desain" at bounding box center [1075, 22] width 20 height 20
select select "px"
select select "300"
select select "px"
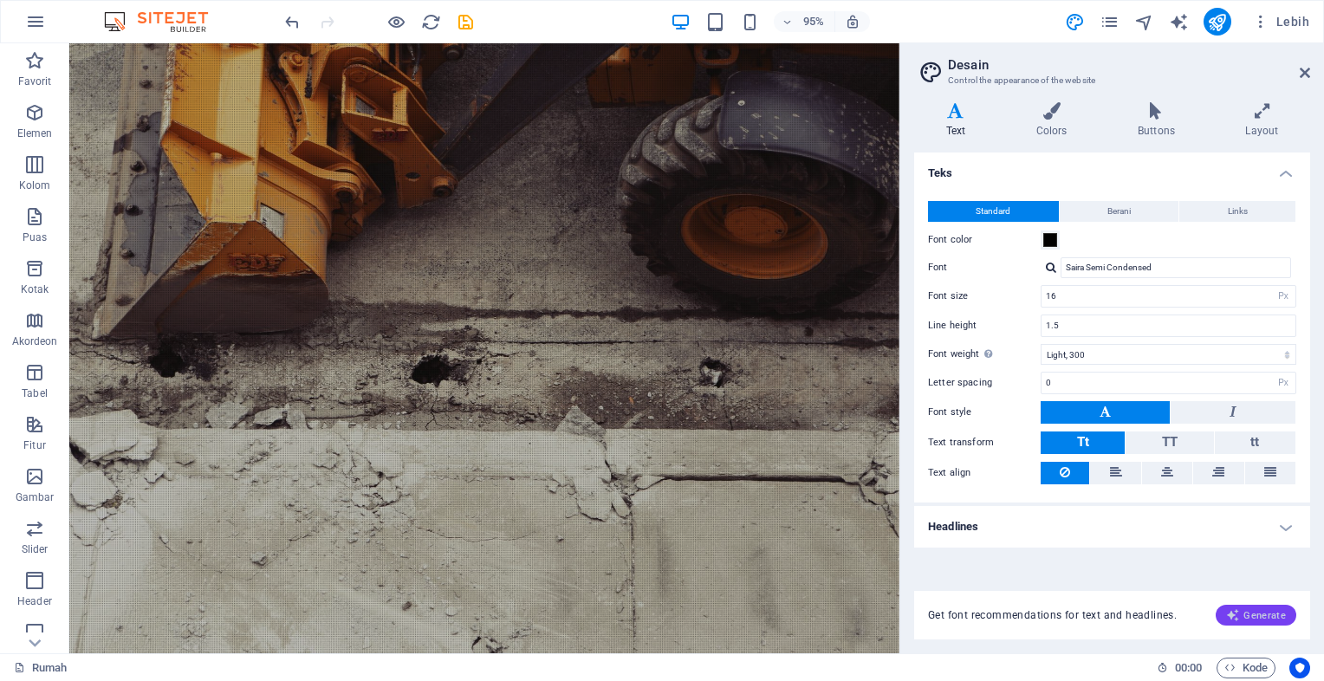
click at [1253, 613] on font "Generate" at bounding box center [1265, 616] width 42 height 10
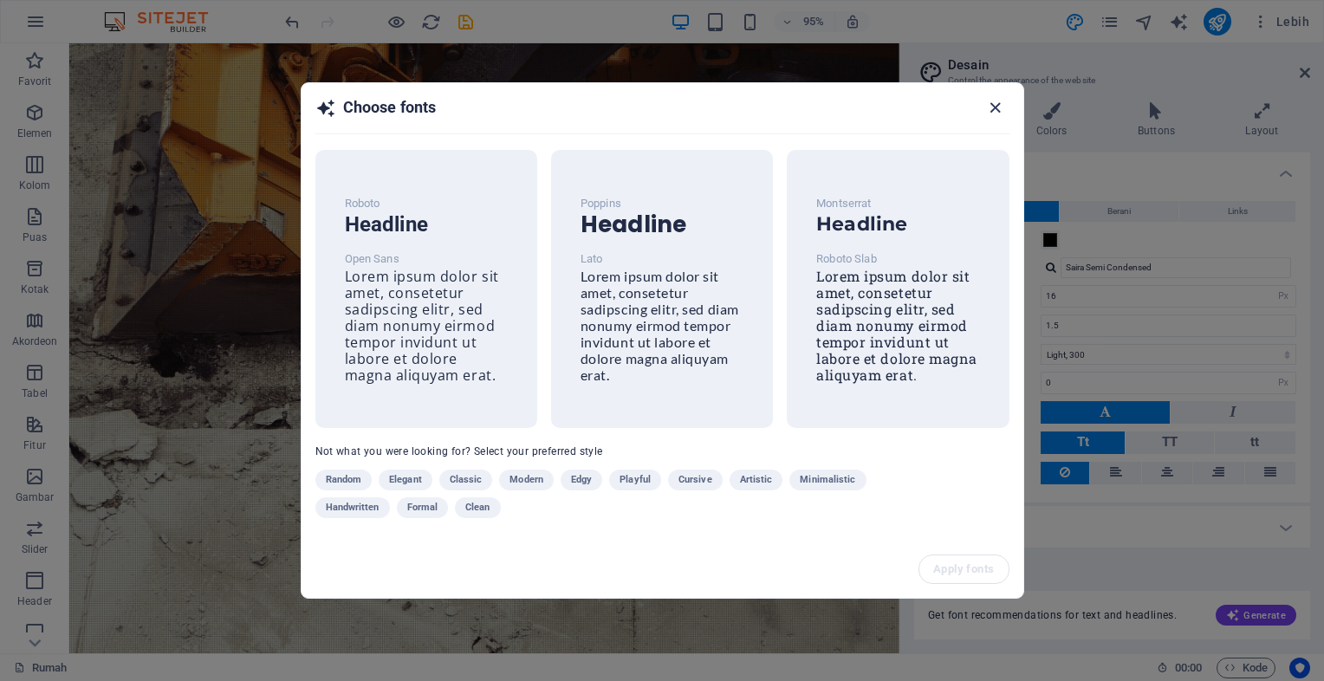
click at [1002, 102] on icon "button" at bounding box center [995, 108] width 20 height 20
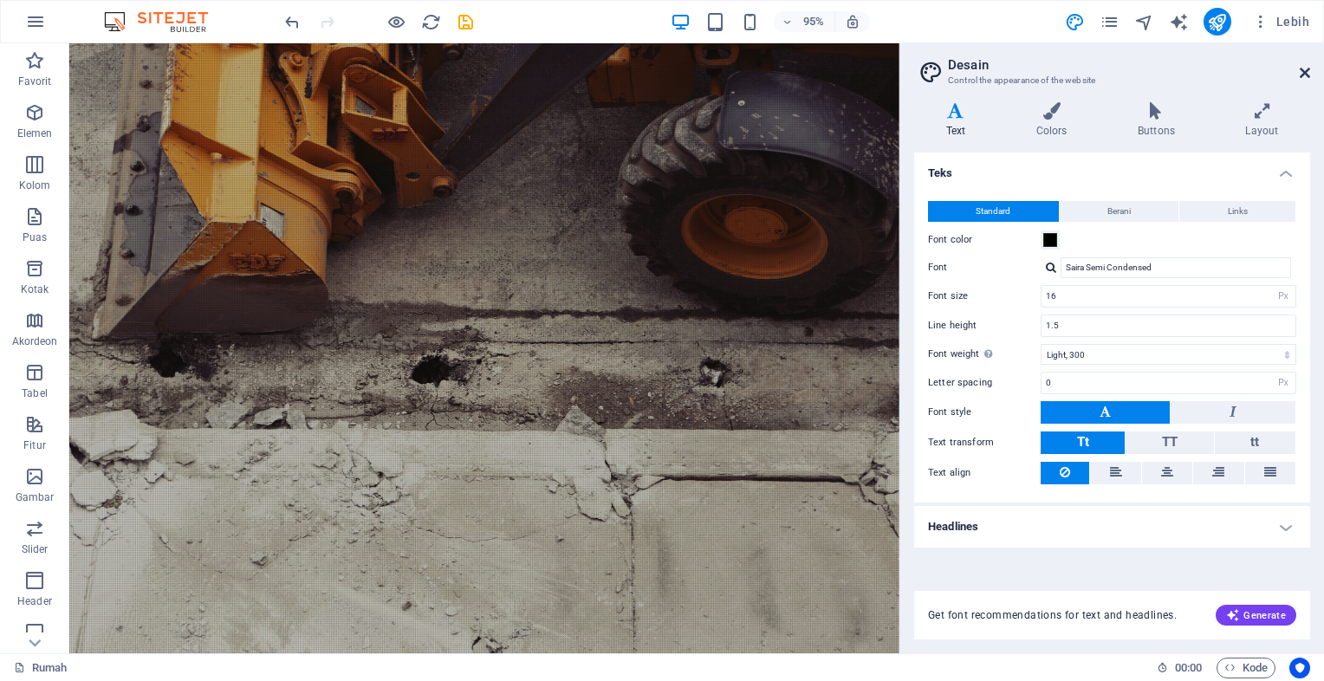
click at [1308, 66] on icon at bounding box center [1305, 73] width 10 height 14
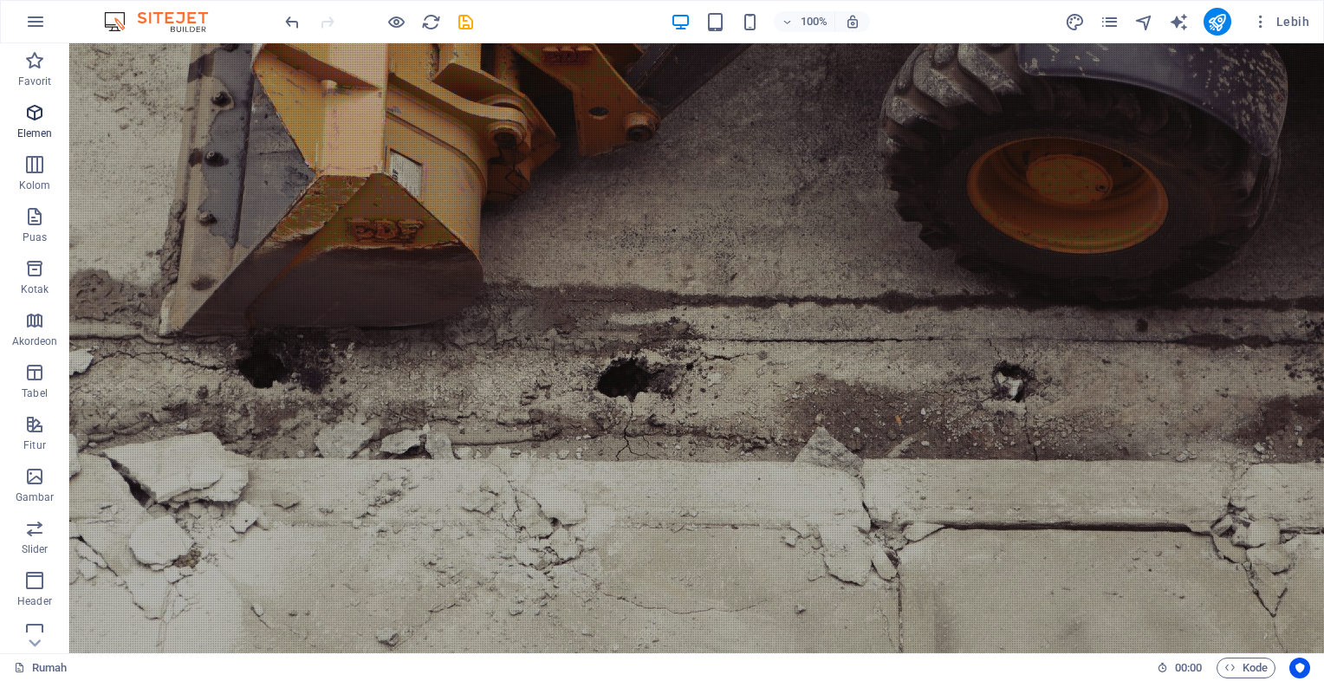
click at [31, 113] on icon "button" at bounding box center [34, 112] width 21 height 21
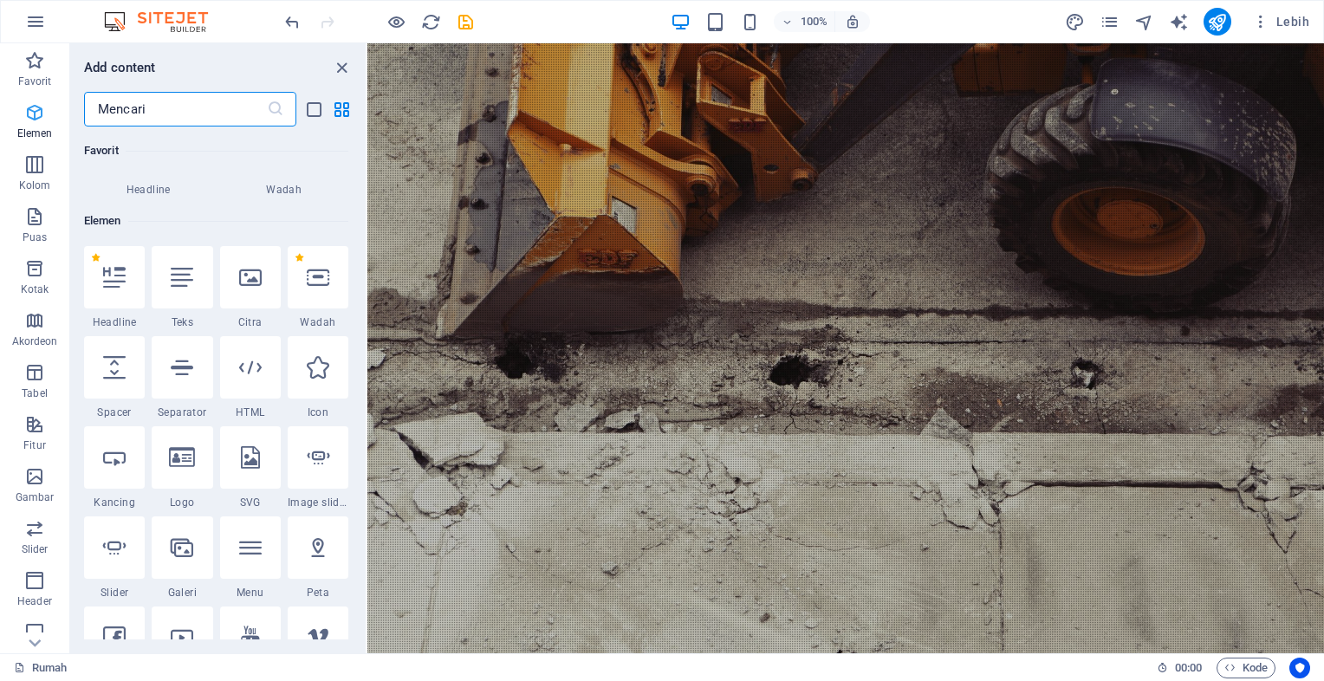
scroll to position [184, 0]
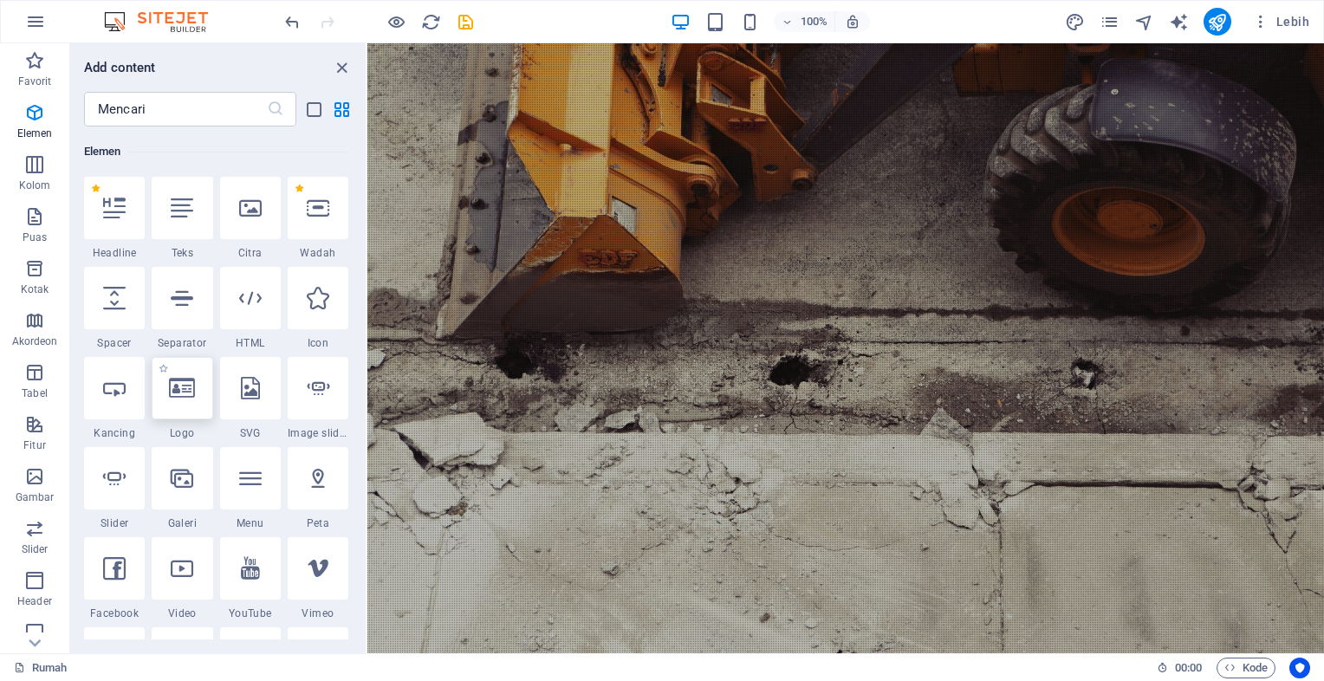
click at [185, 400] on div at bounding box center [182, 388] width 61 height 62
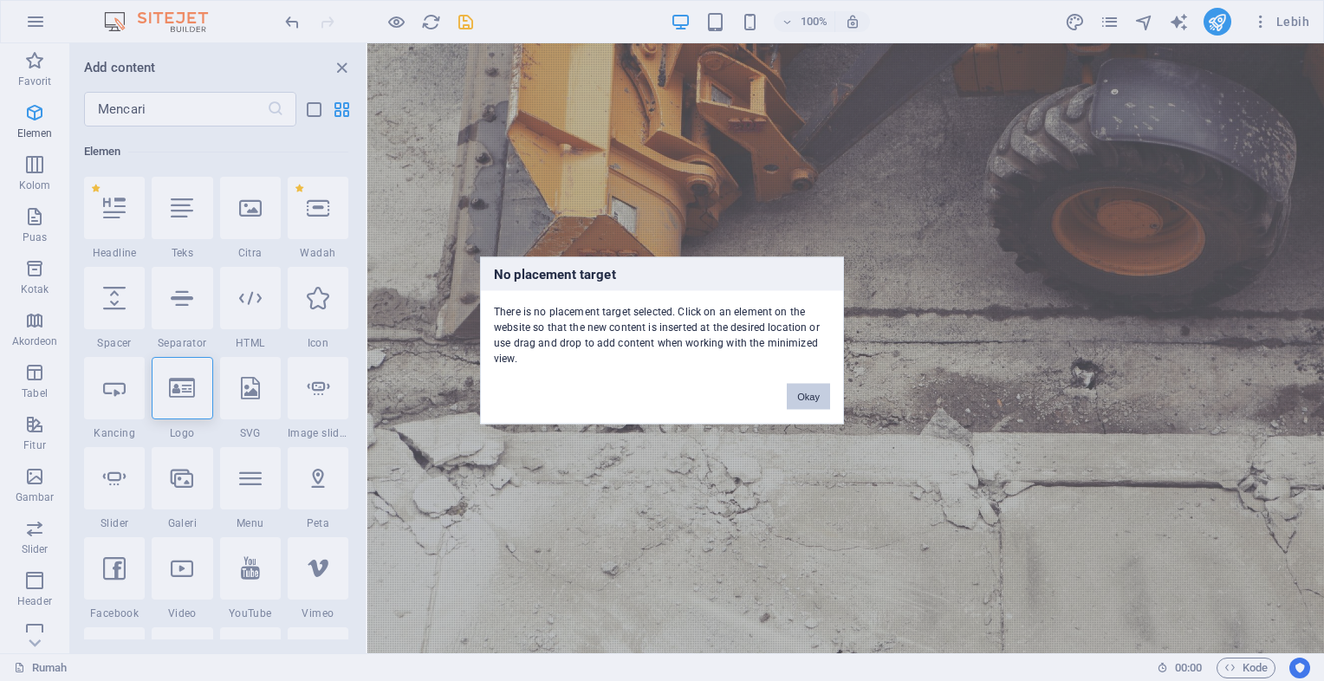
click at [801, 386] on button "Okay" at bounding box center [808, 397] width 43 height 26
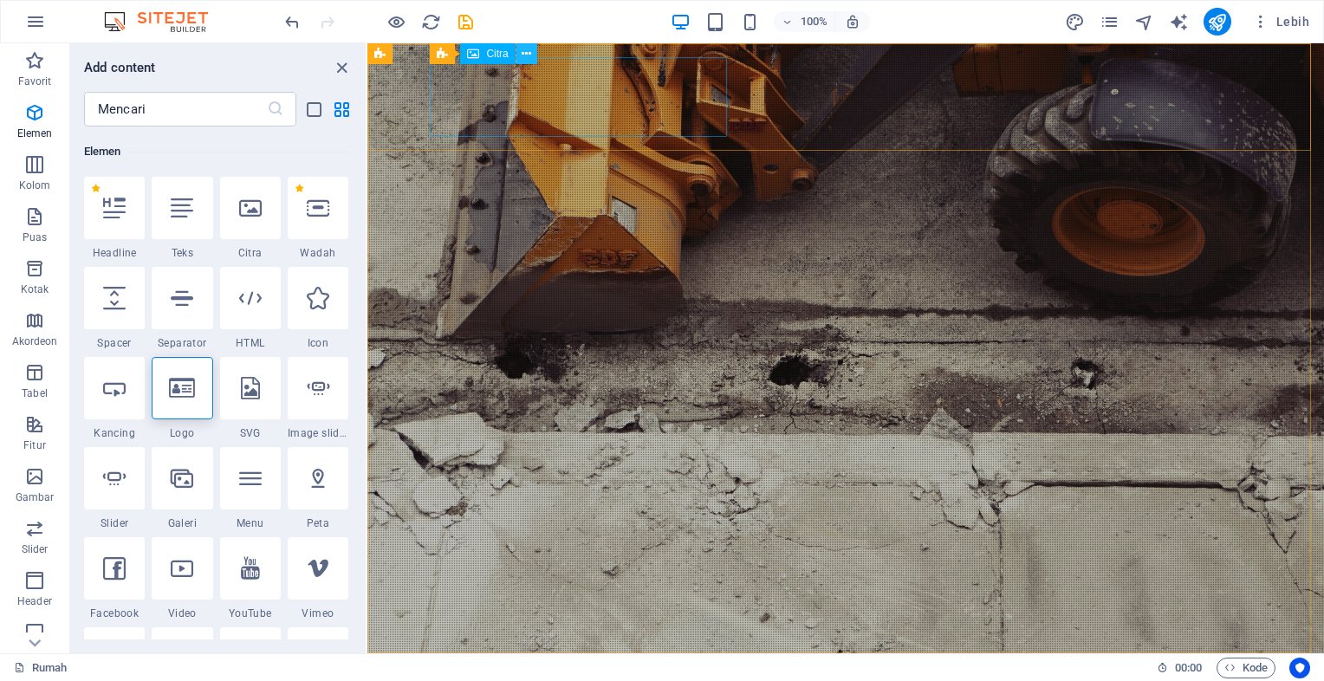
click at [523, 60] on icon at bounding box center [527, 54] width 10 height 18
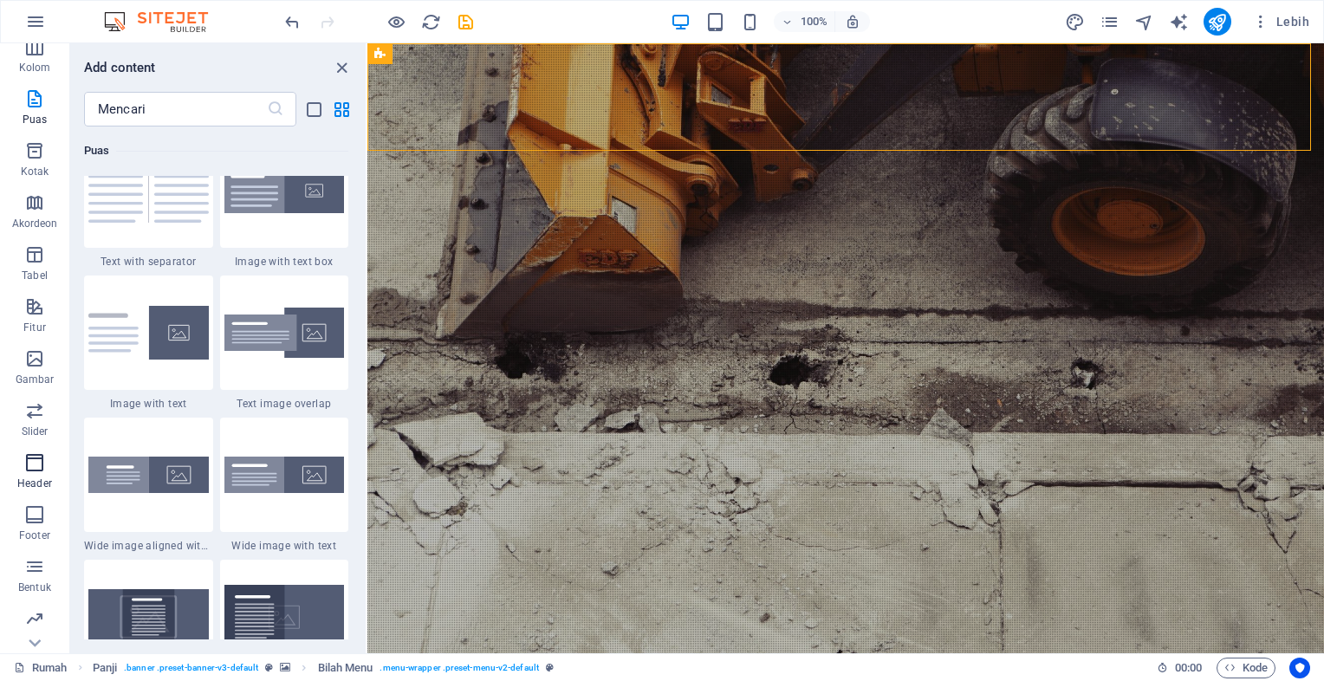
scroll to position [170, 0]
click at [42, 373] on p "Slider" at bounding box center [35, 380] width 27 height 14
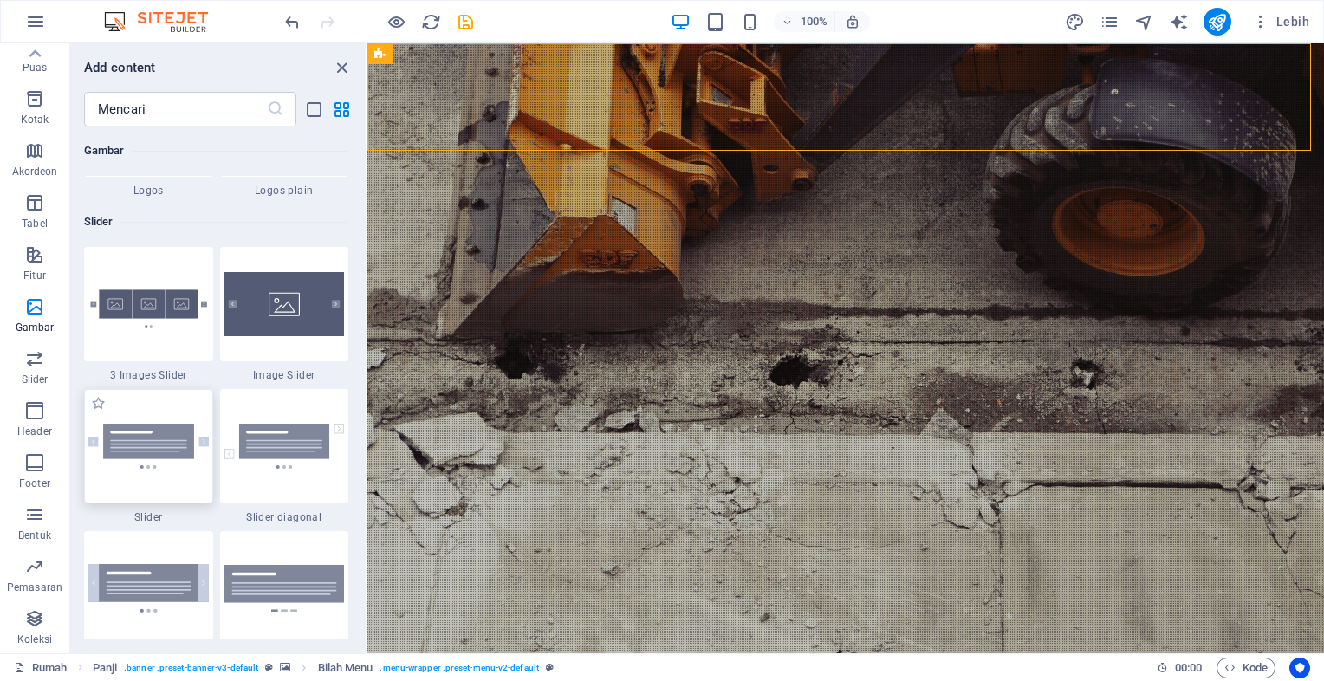
scroll to position [9737, 0]
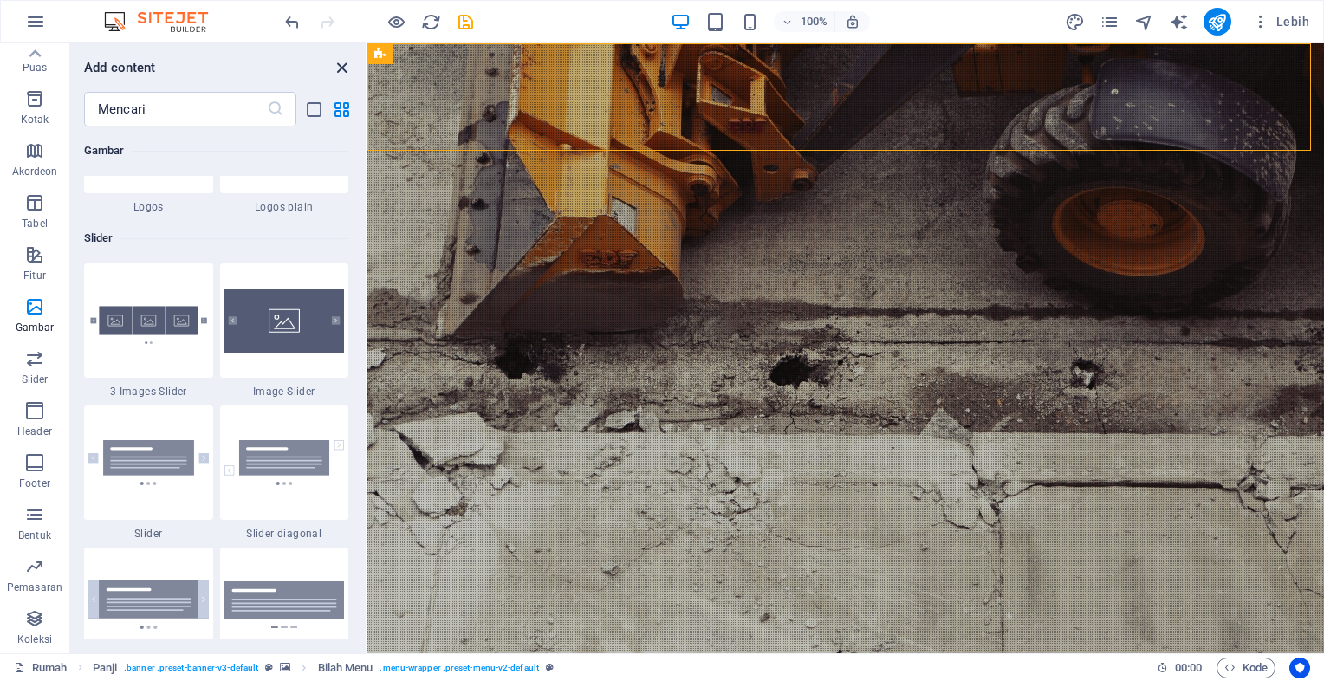
click at [347, 74] on icon "close panel" at bounding box center [342, 68] width 20 height 20
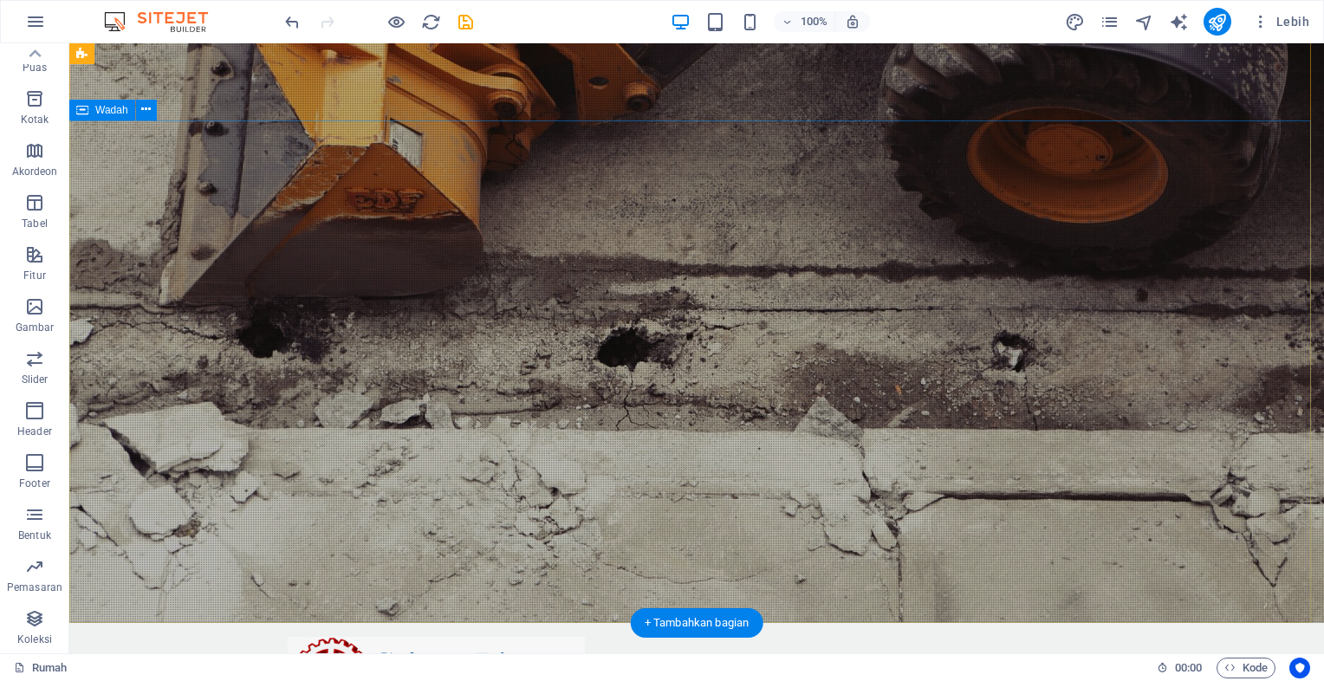
scroll to position [0, 0]
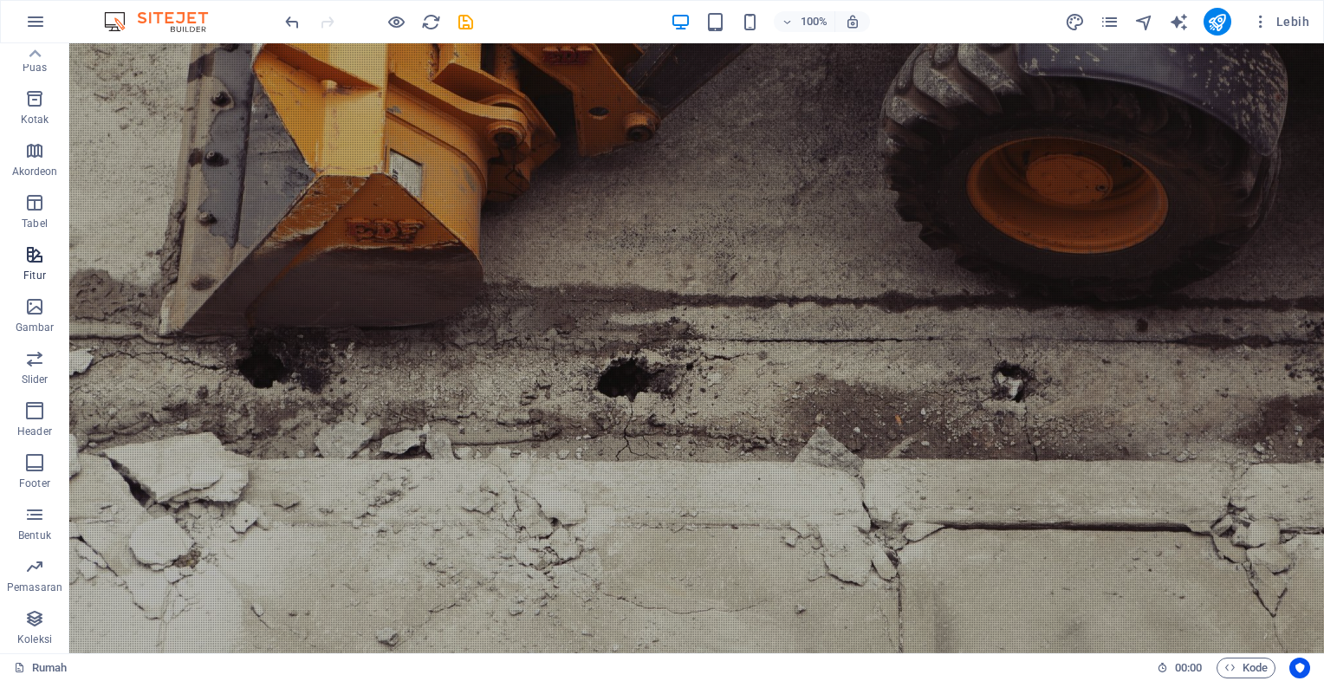
click at [33, 265] on icon "button" at bounding box center [34, 254] width 21 height 21
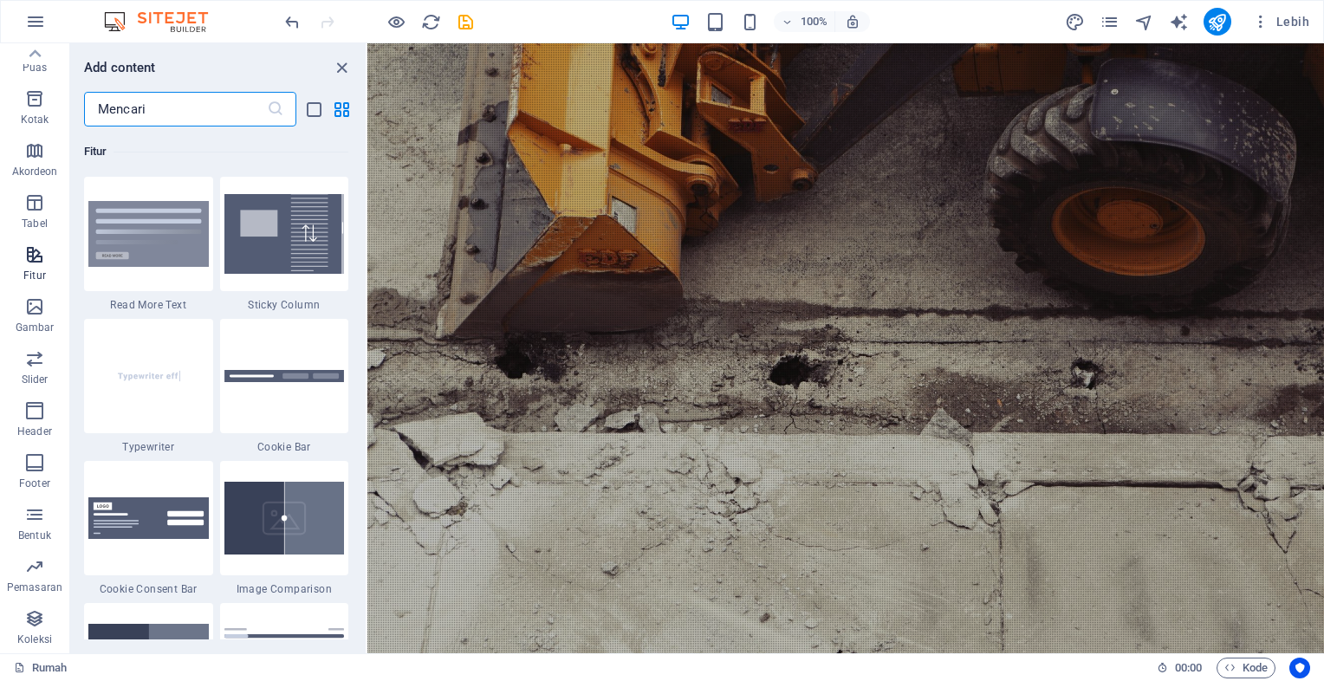
scroll to position [6755, 0]
click at [33, 564] on icon "button" at bounding box center [34, 566] width 21 height 21
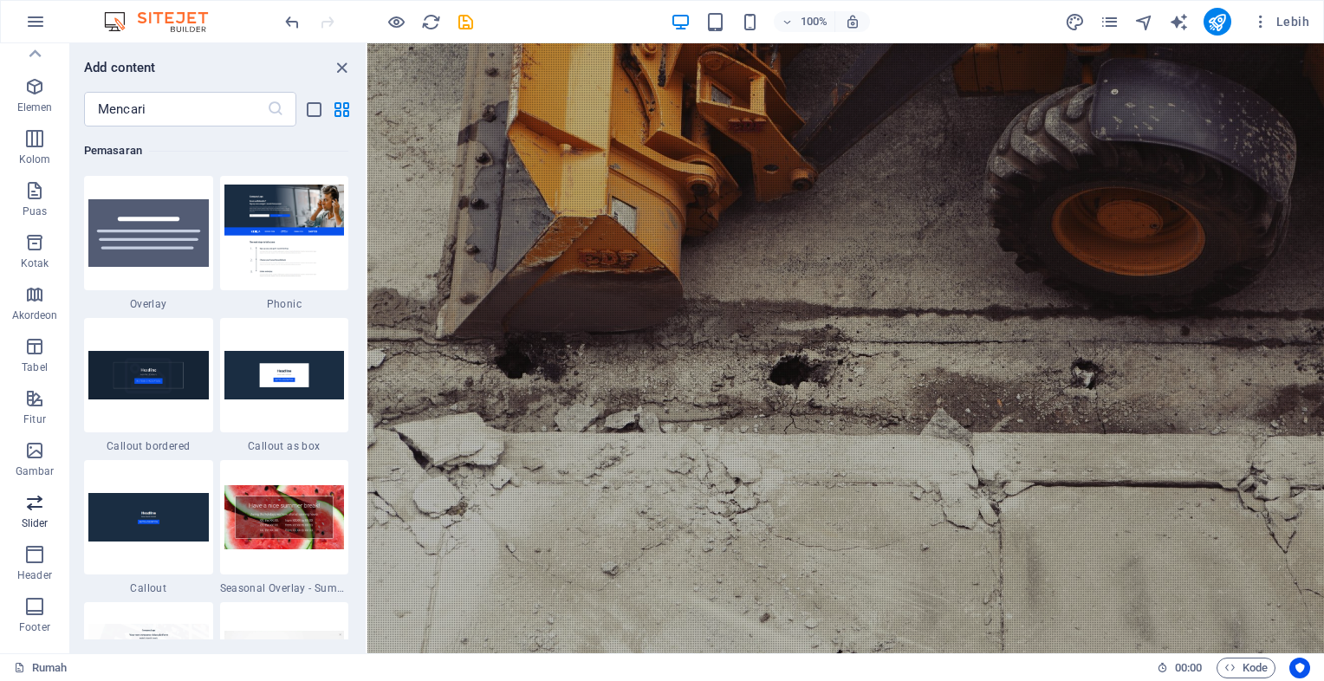
scroll to position [0, 0]
click at [38, 119] on icon "button" at bounding box center [34, 112] width 21 height 21
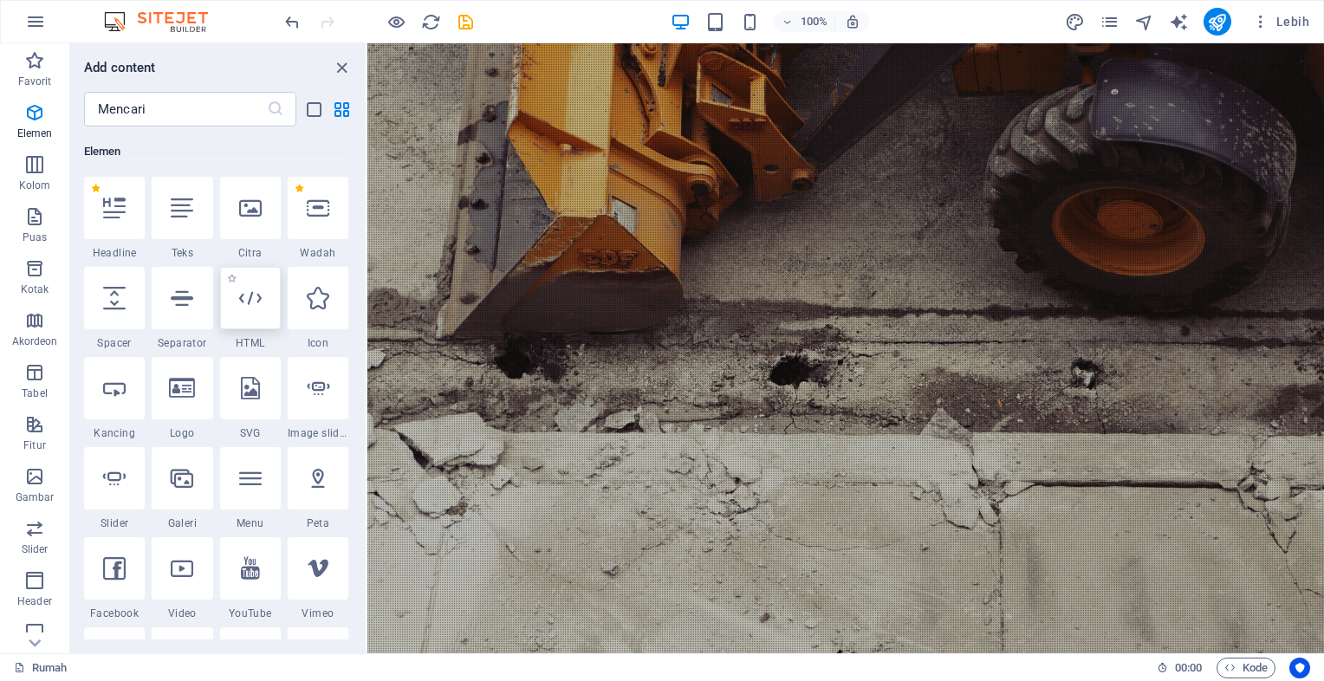
scroll to position [357, 0]
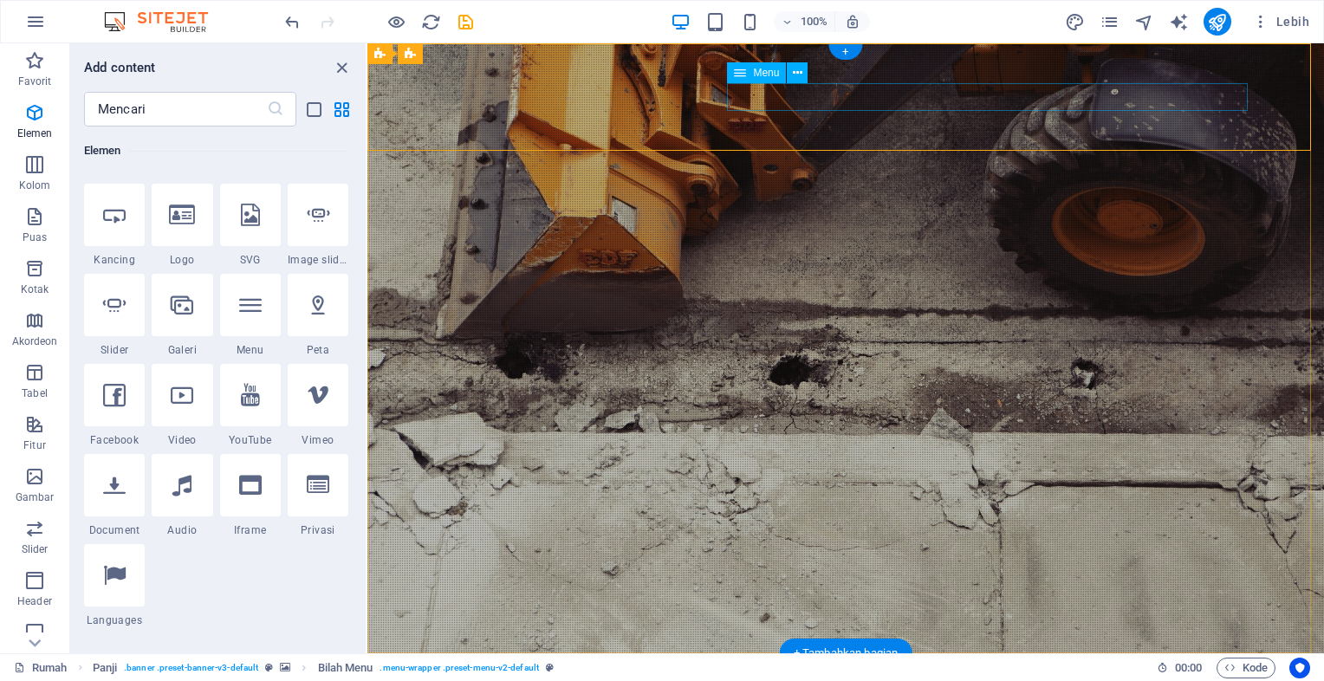
click at [770, 75] on span "Menu" at bounding box center [766, 73] width 26 height 10
click at [794, 72] on icon at bounding box center [798, 73] width 10 height 18
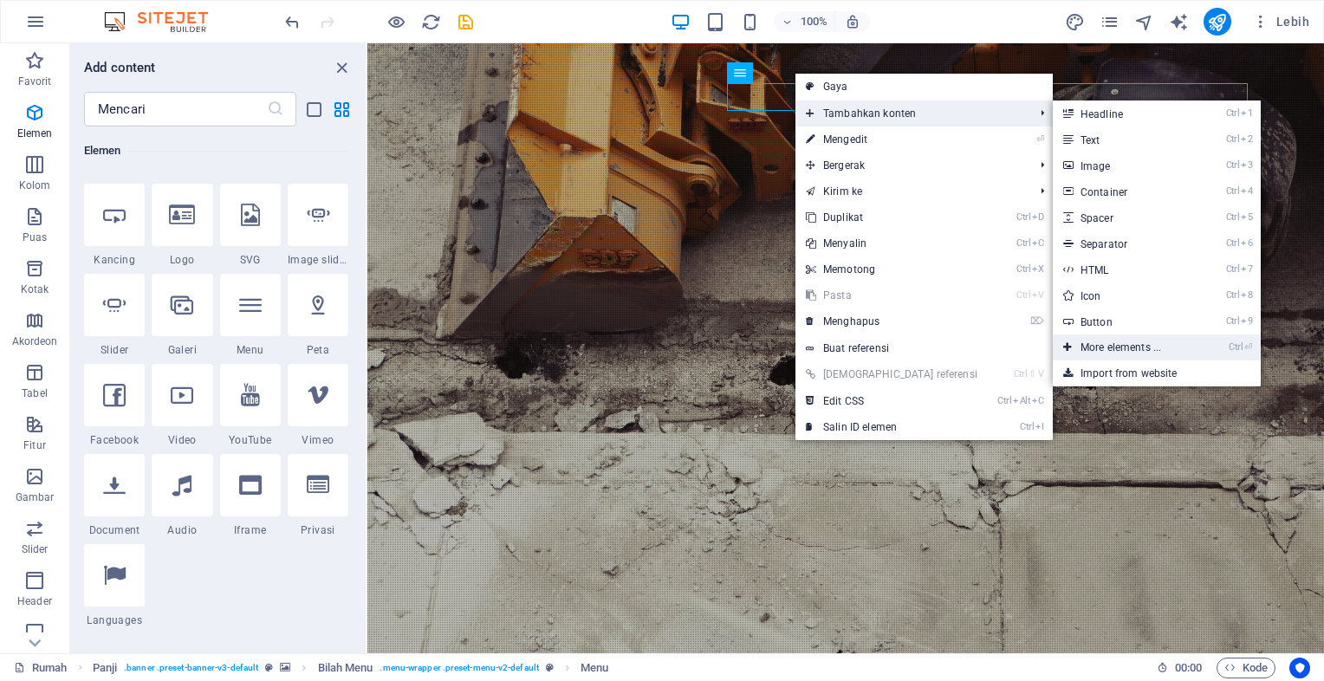
click at [1081, 350] on font "More elements ..." at bounding box center [1121, 347] width 81 height 12
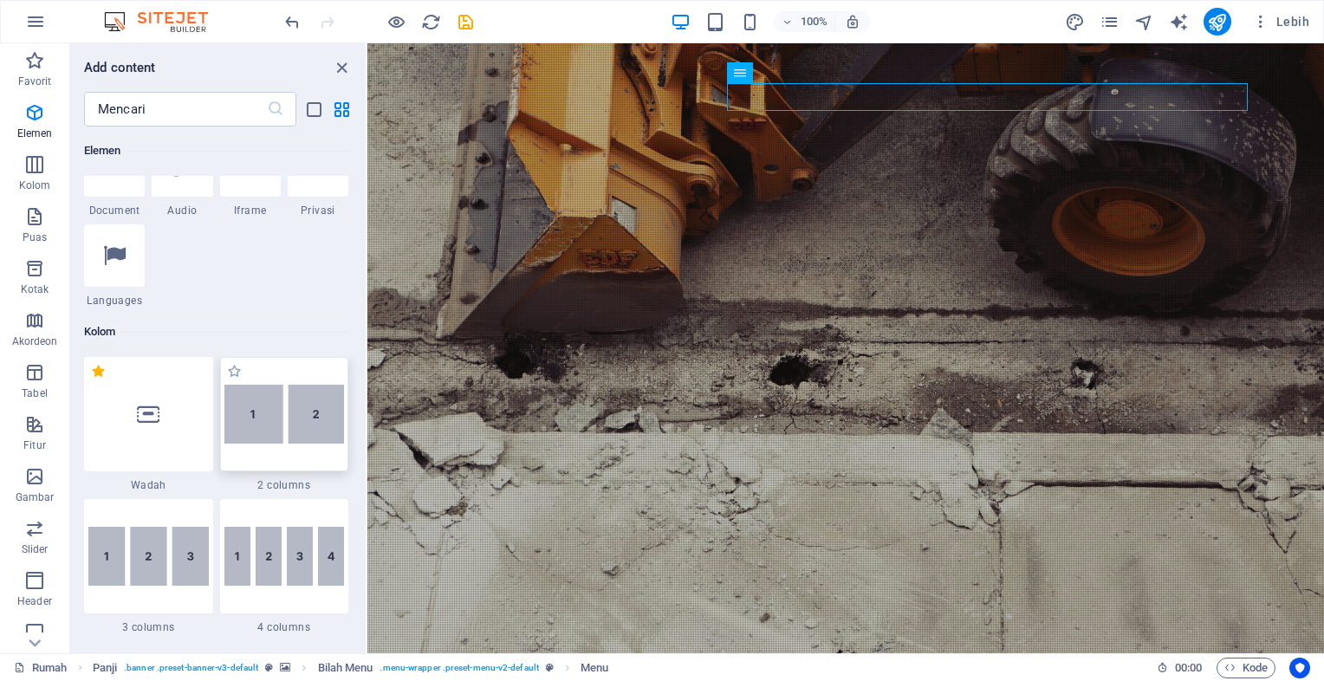
scroll to position [704, 0]
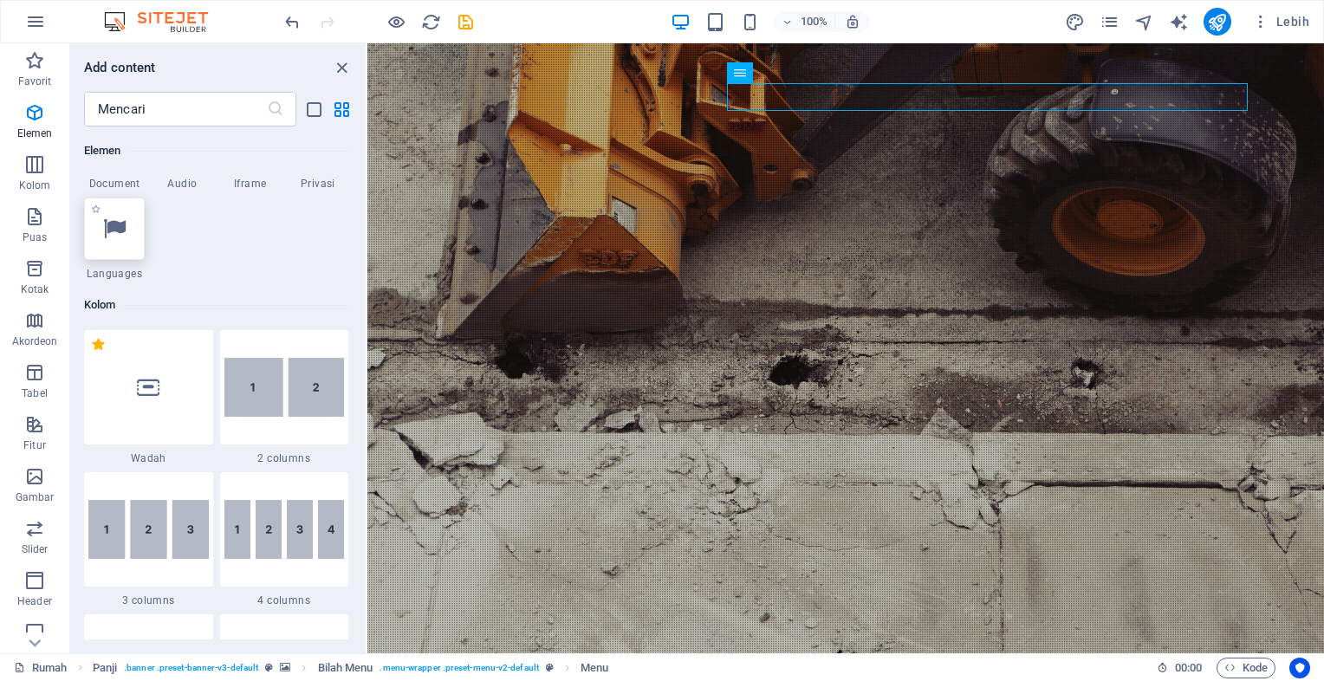
click at [134, 234] on div at bounding box center [114, 229] width 61 height 62
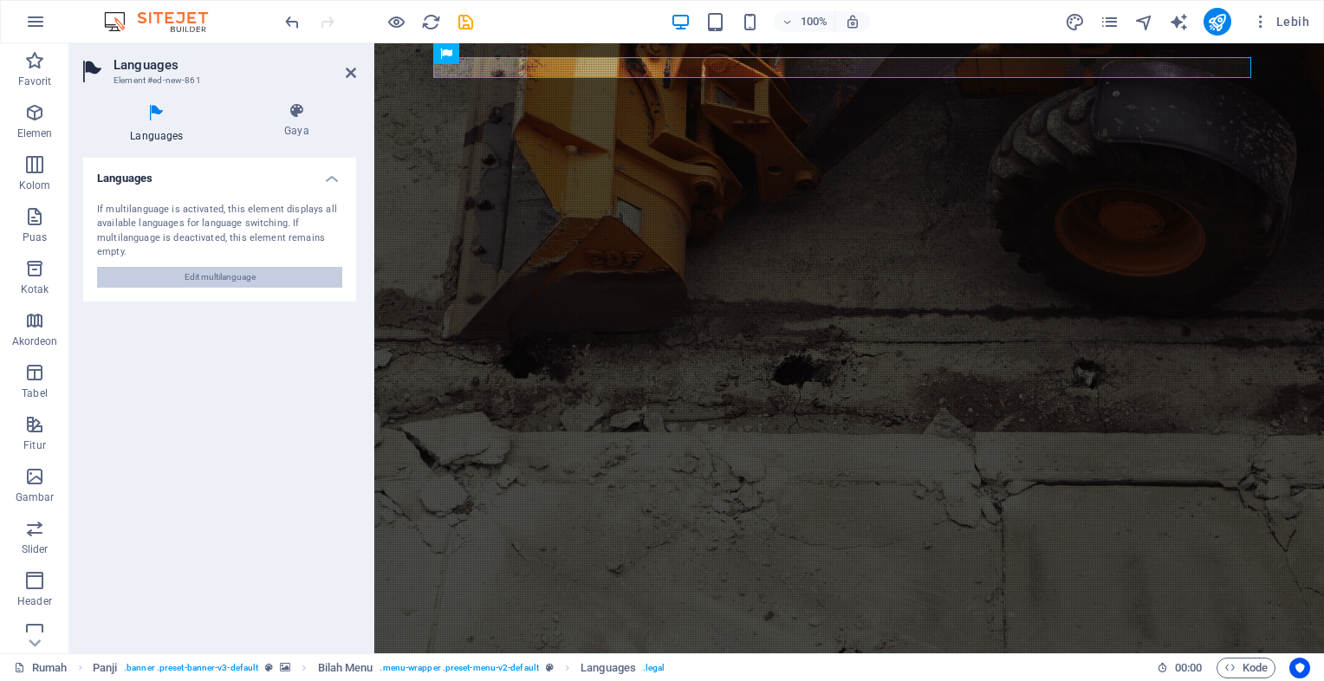
click at [229, 276] on span "Edit multilanguage" at bounding box center [220, 277] width 71 height 21
select select "41"
select select "70"
select select "6"
select select "30"
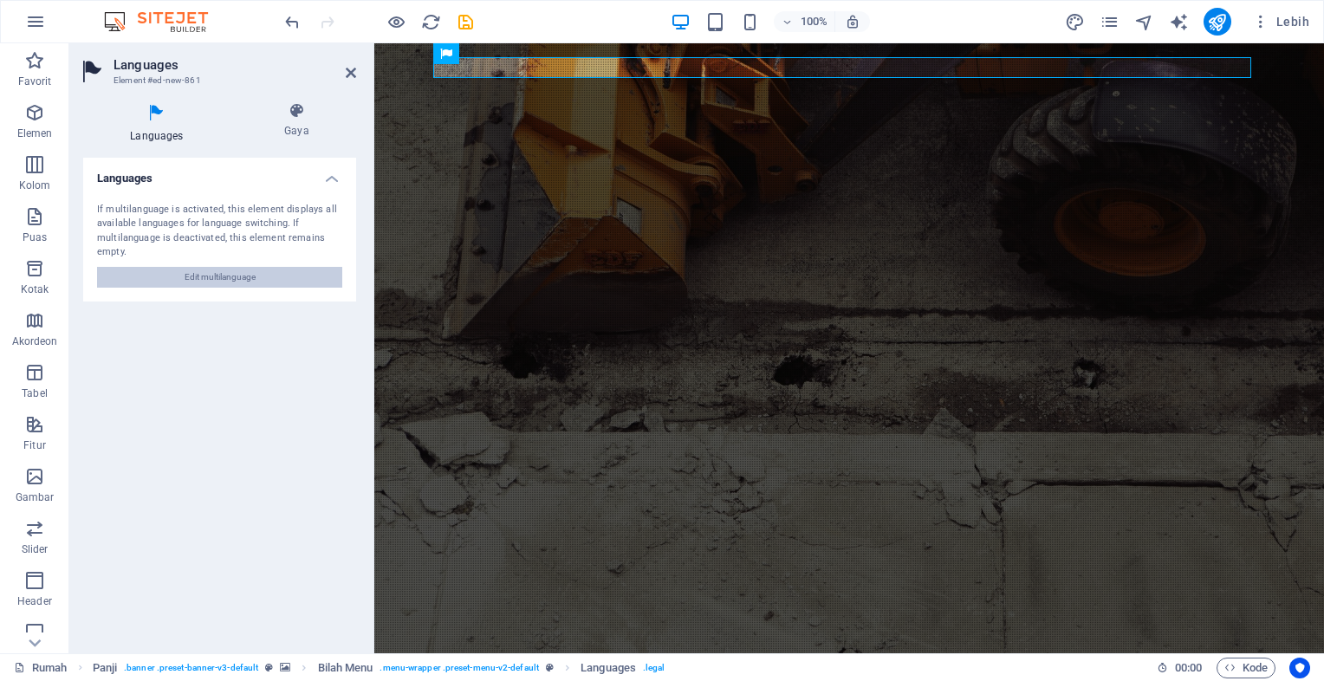
select select "77"
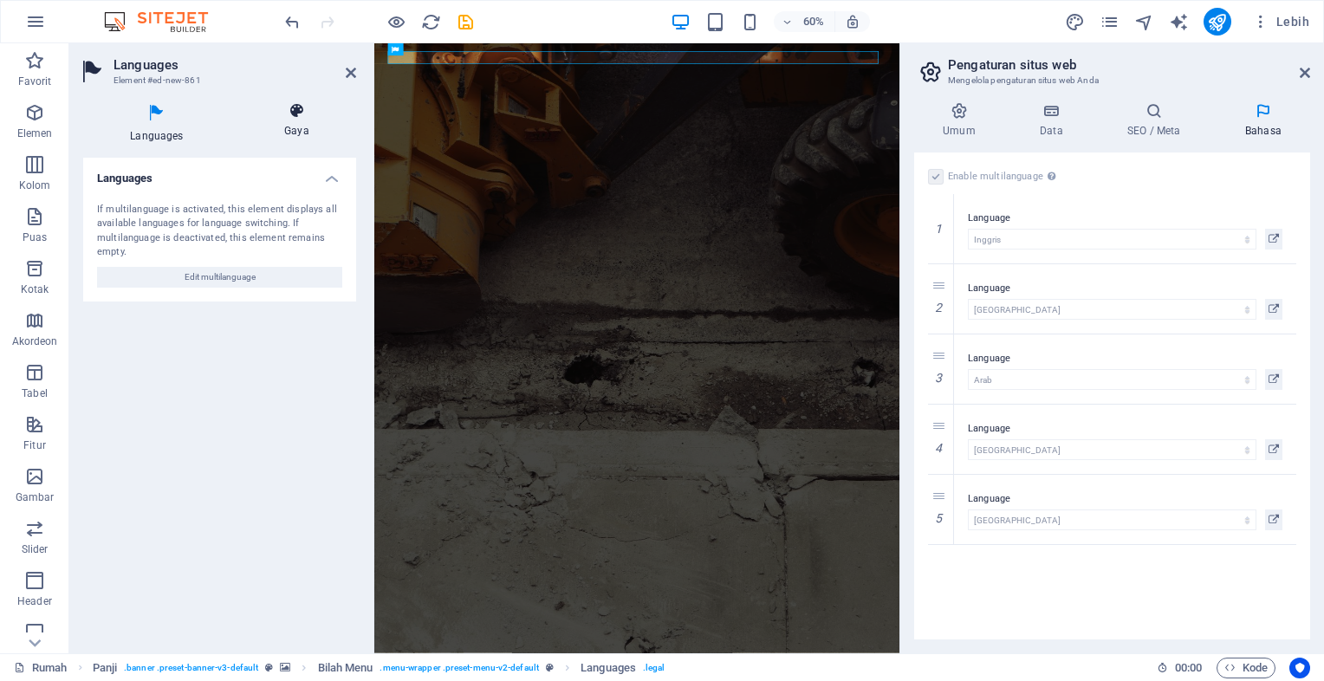
click at [288, 133] on font "Gaya" at bounding box center [296, 131] width 25 height 12
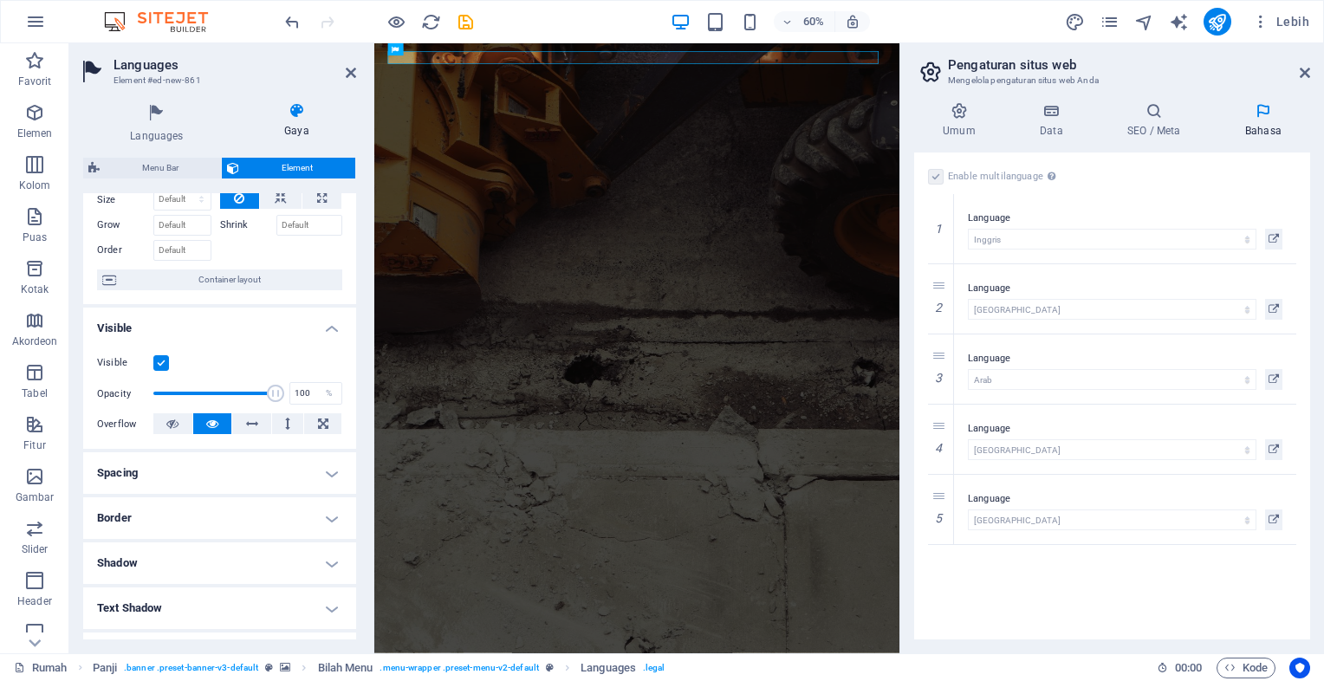
scroll to position [0, 0]
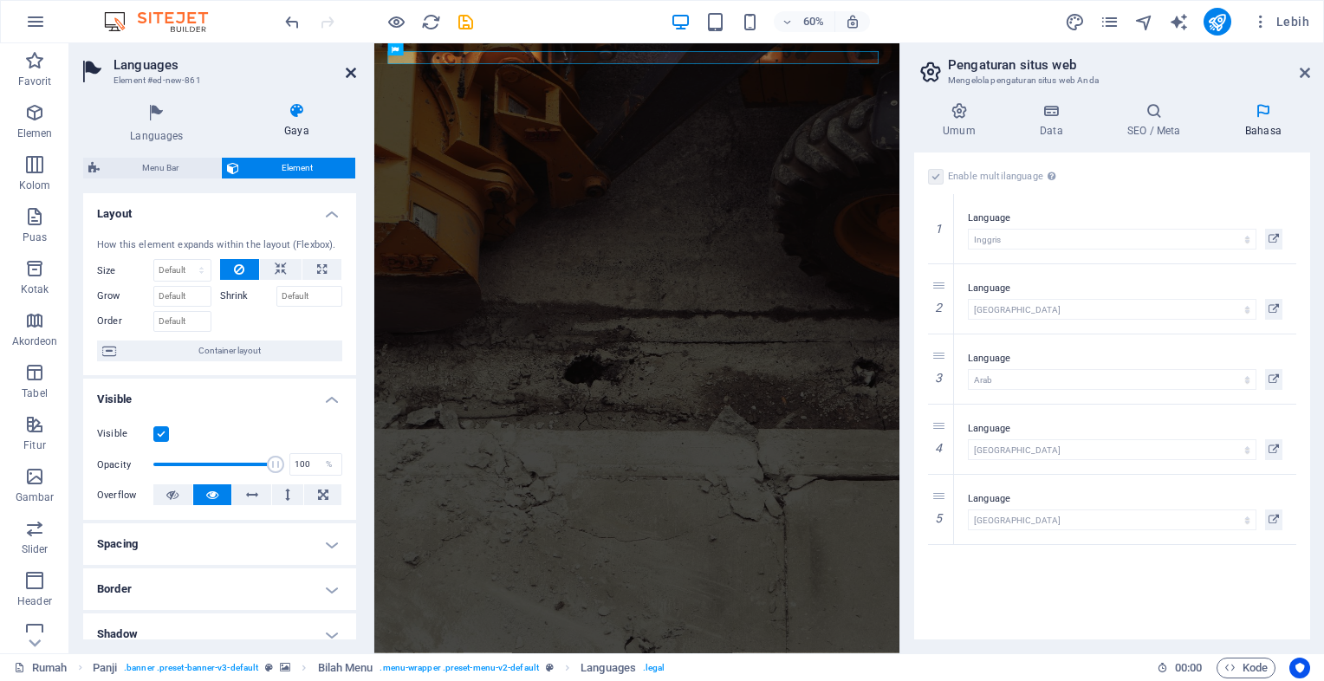
click at [354, 68] on icon at bounding box center [351, 73] width 10 height 14
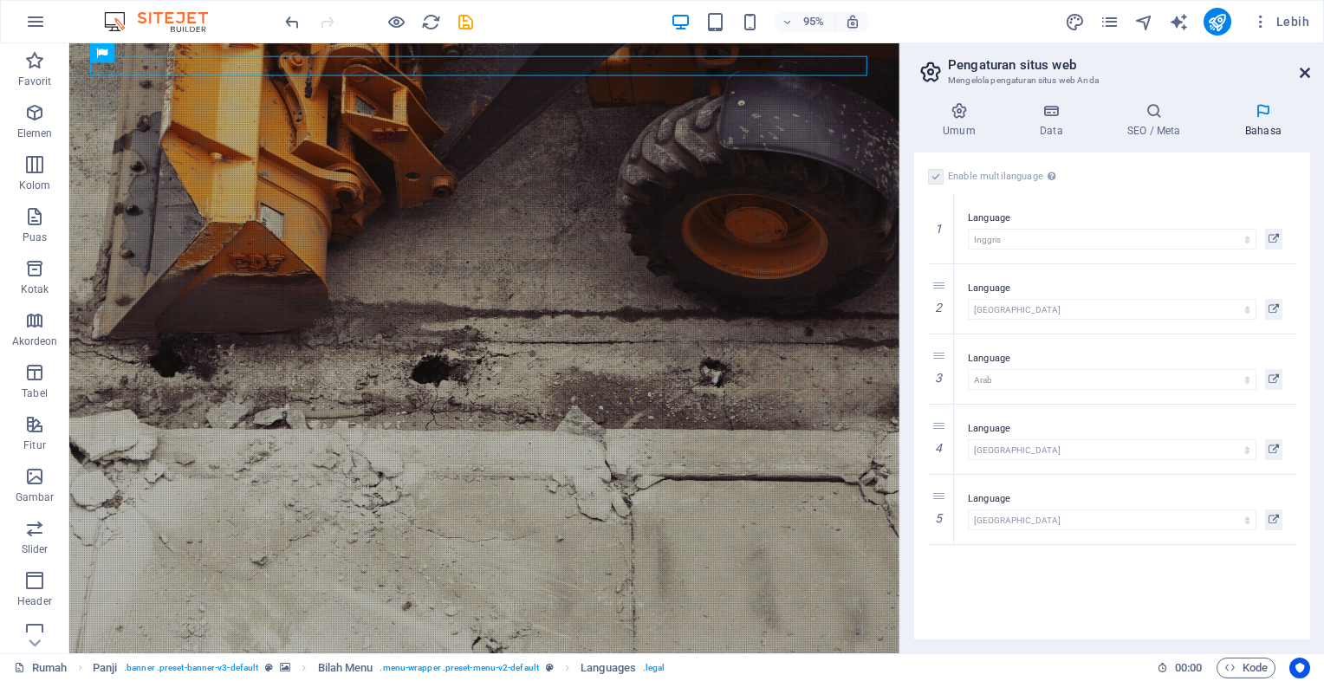
click at [1309, 72] on icon at bounding box center [1305, 73] width 10 height 14
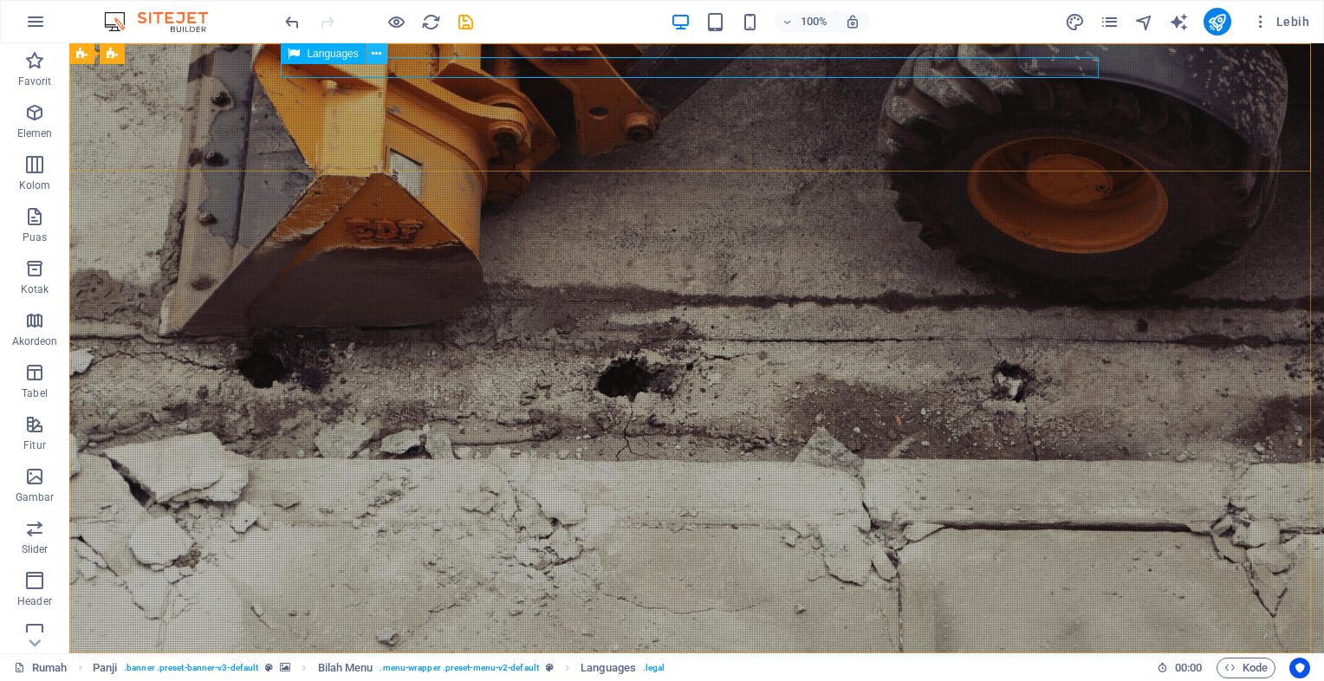
click at [373, 57] on icon at bounding box center [377, 54] width 10 height 18
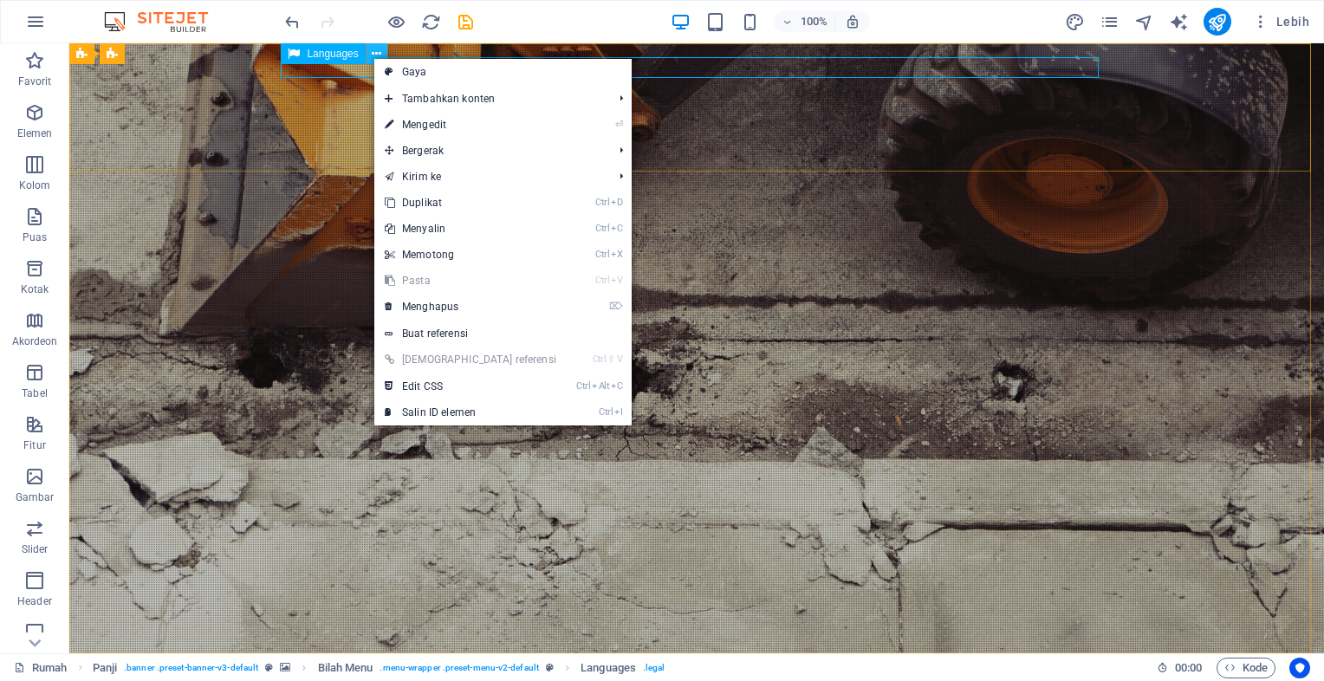
click at [373, 57] on icon at bounding box center [377, 54] width 10 height 18
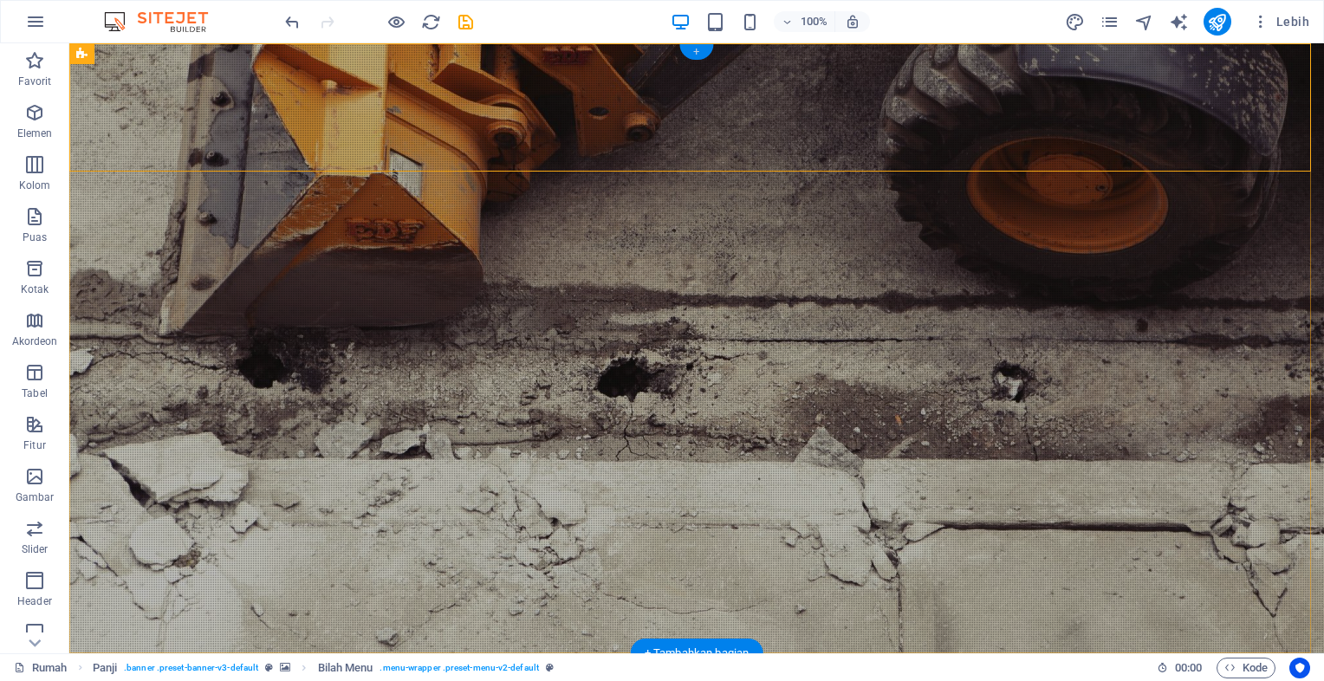
click at [699, 47] on div "+" at bounding box center [696, 52] width 34 height 16
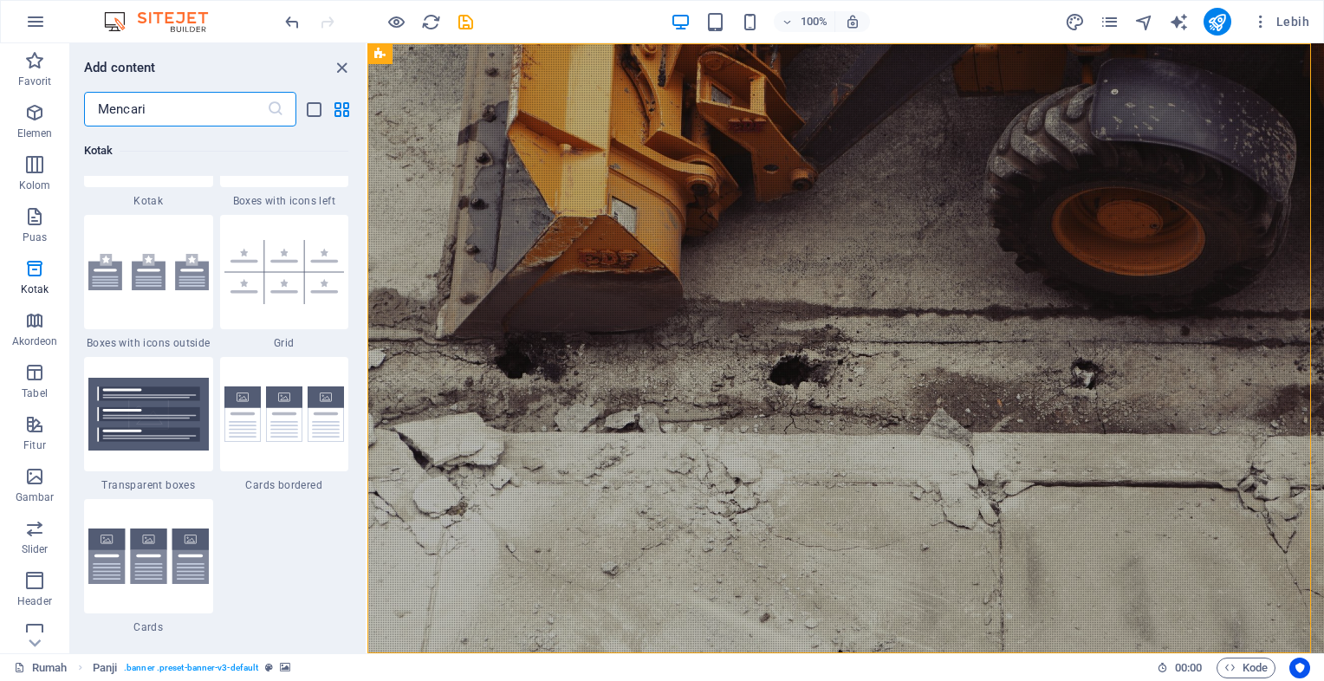
scroll to position [5545, 0]
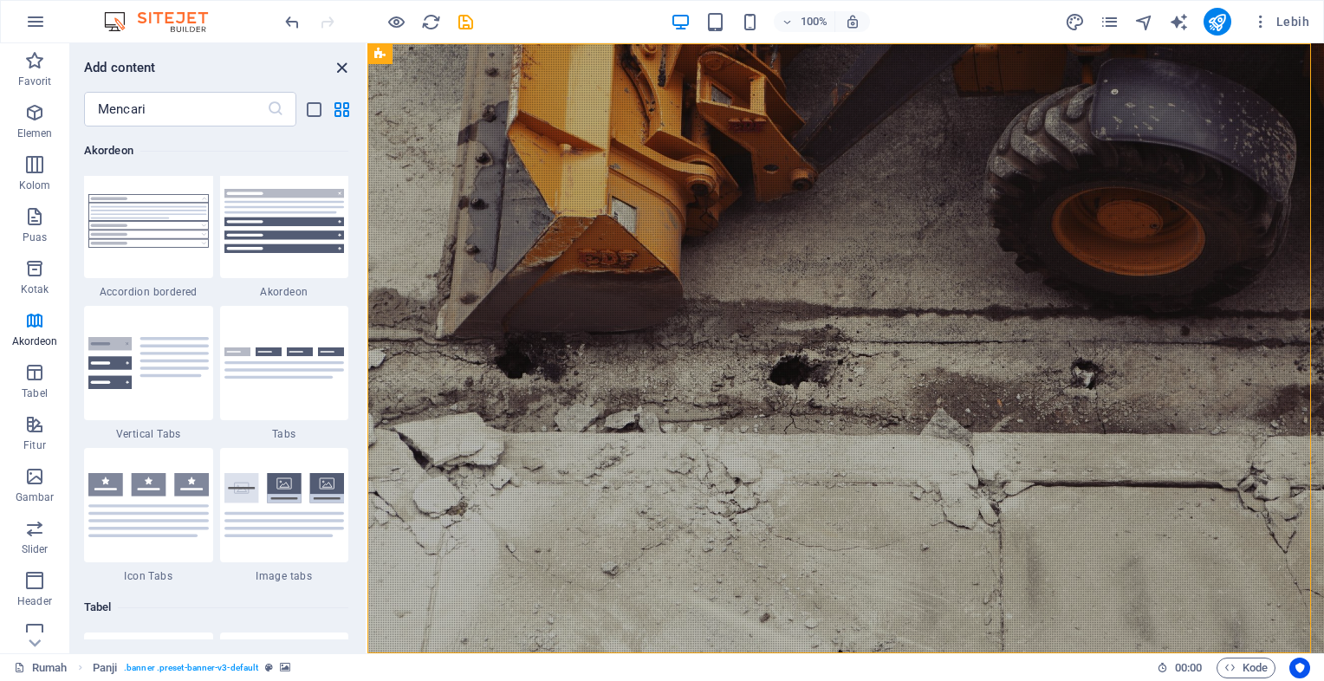
click at [340, 71] on icon "close panel" at bounding box center [342, 68] width 20 height 20
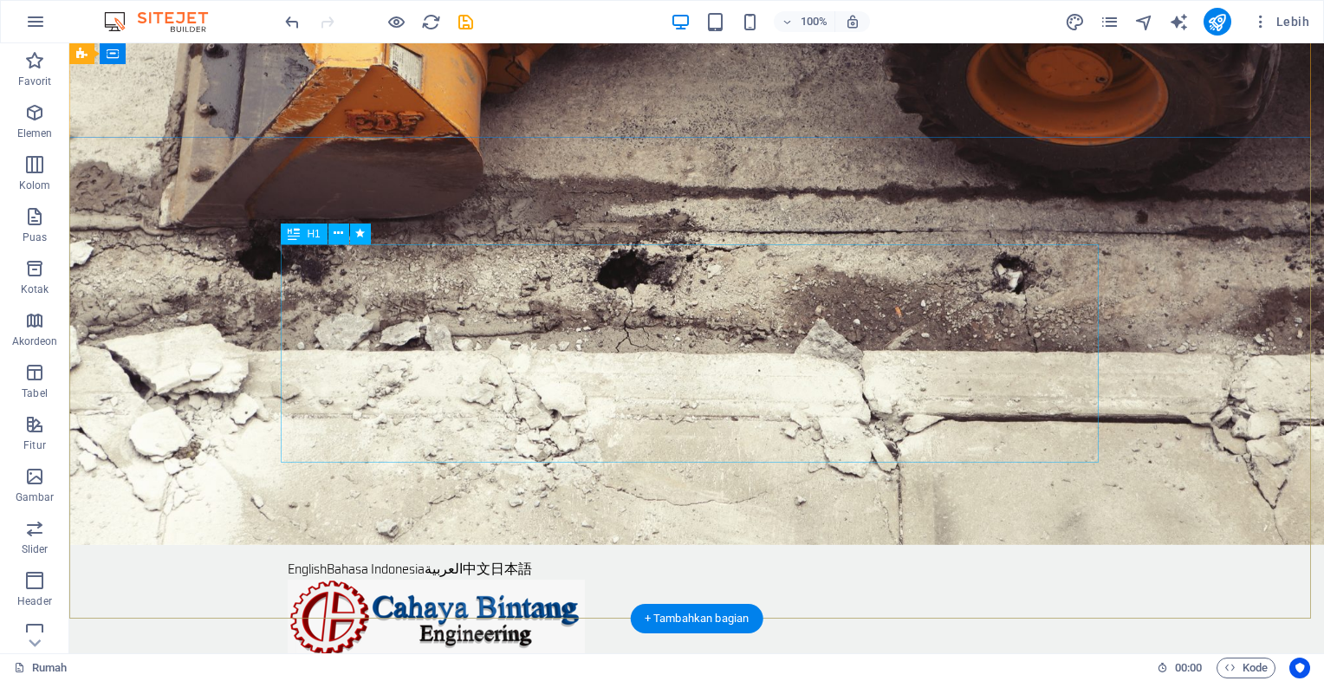
scroll to position [0, 0]
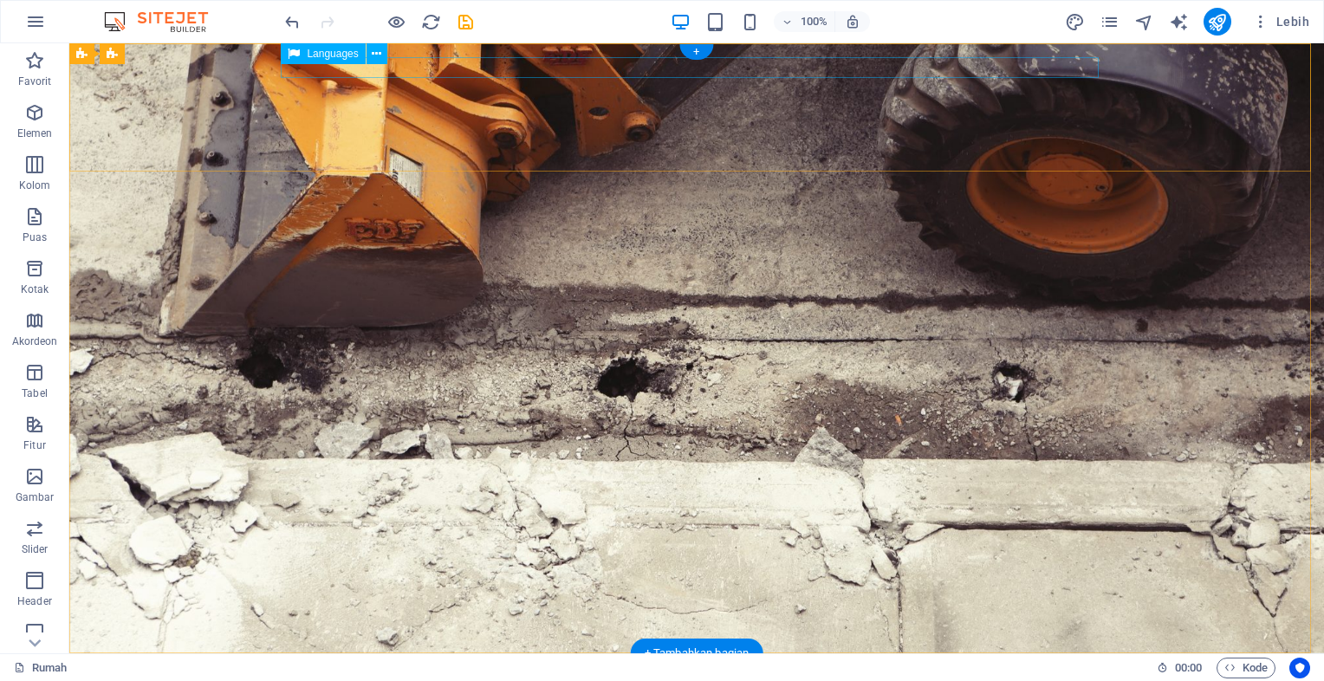
click at [578, 667] on div "English Bahasa Indonesia العربية 中文 日本語" at bounding box center [697, 677] width 818 height 21
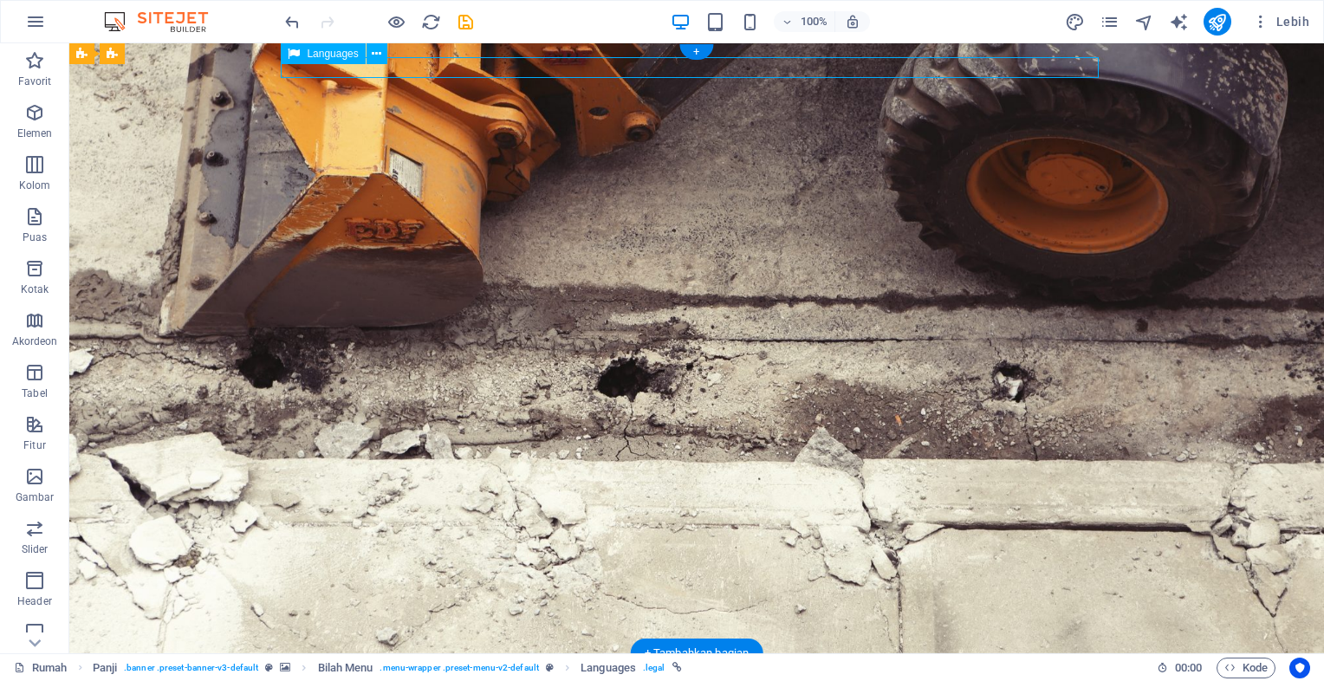
click at [578, 667] on div "English Bahasa Indonesia العربية 中文 日本語" at bounding box center [697, 677] width 818 height 21
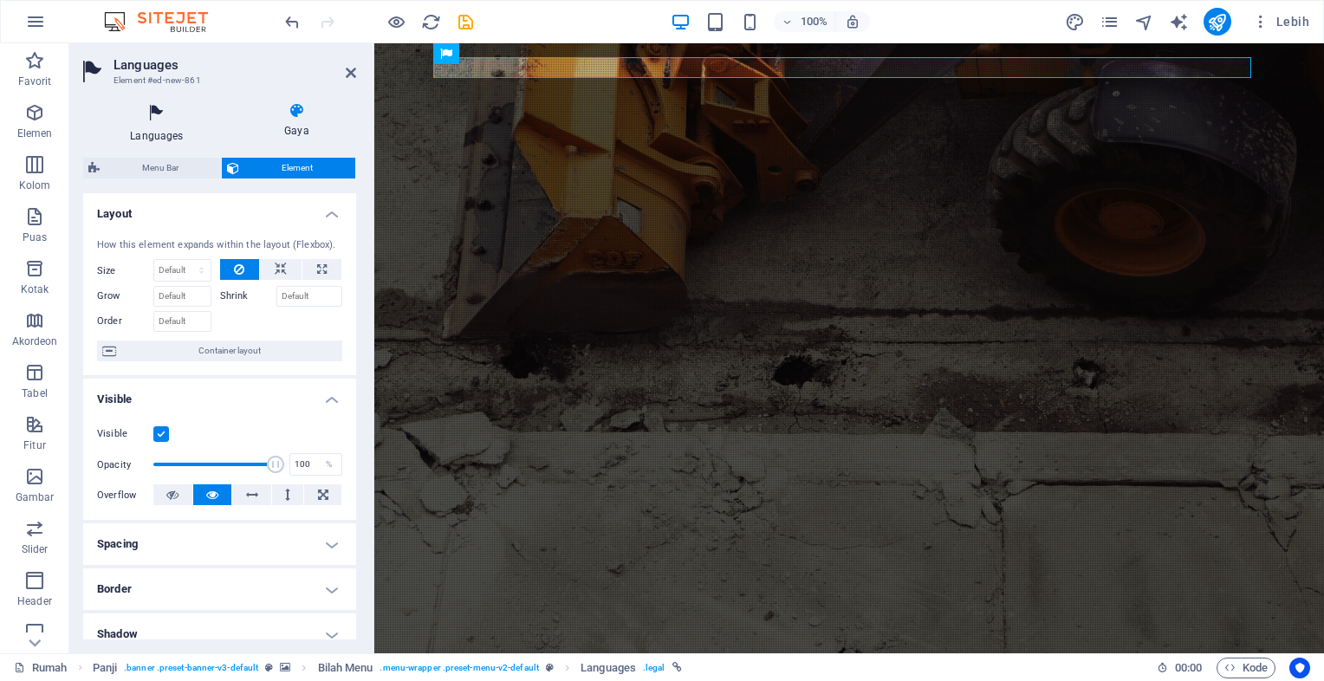
click at [153, 133] on font "Languages" at bounding box center [156, 136] width 53 height 12
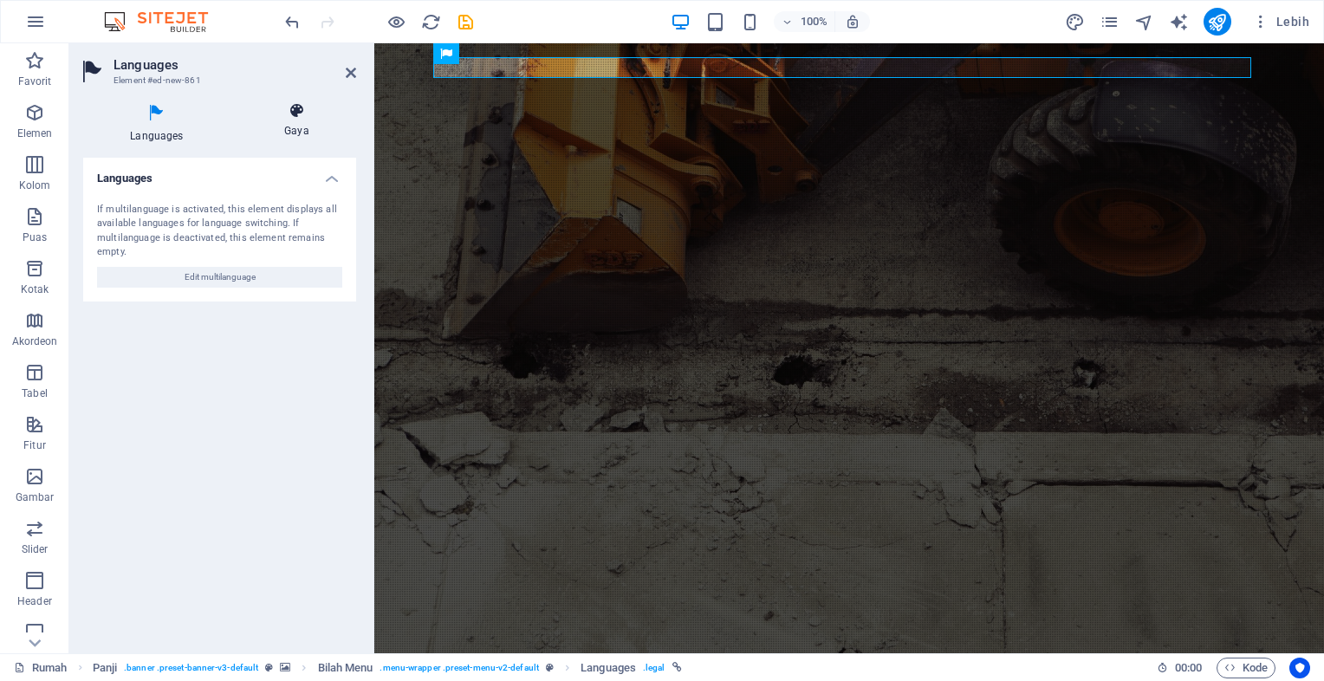
click at [293, 110] on icon at bounding box center [296, 110] width 119 height 17
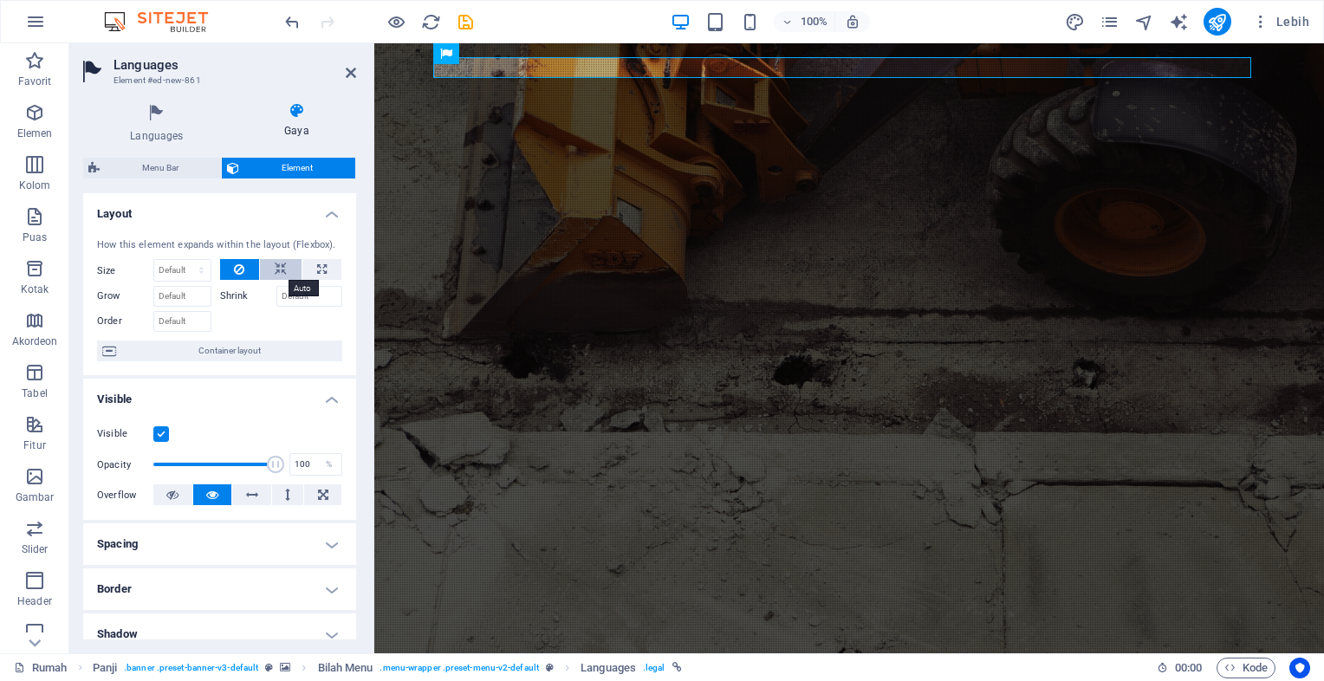
click at [280, 265] on icon at bounding box center [281, 269] width 12 height 21
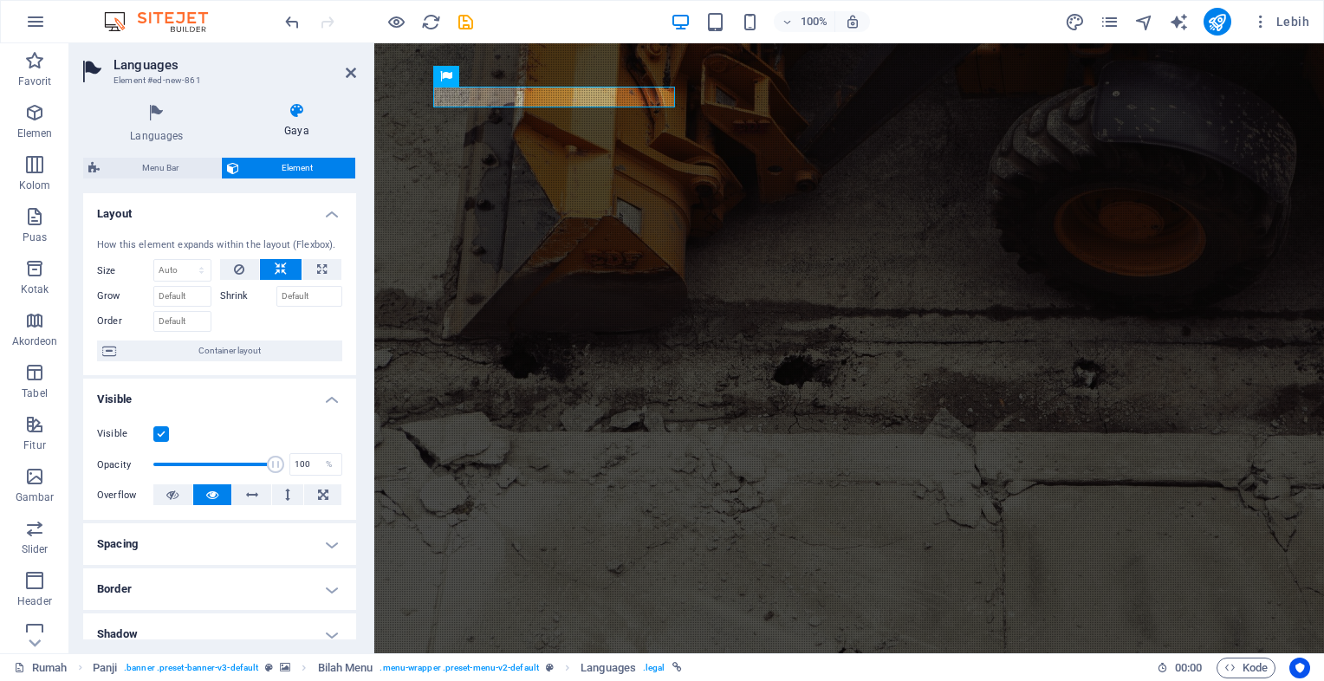
click at [280, 265] on icon at bounding box center [281, 269] width 12 height 21
click at [275, 268] on icon at bounding box center [281, 269] width 12 height 21
click at [298, 296] on input "Shrink" at bounding box center [309, 296] width 67 height 21
click at [322, 270] on icon at bounding box center [322, 269] width 10 height 21
type input "100"
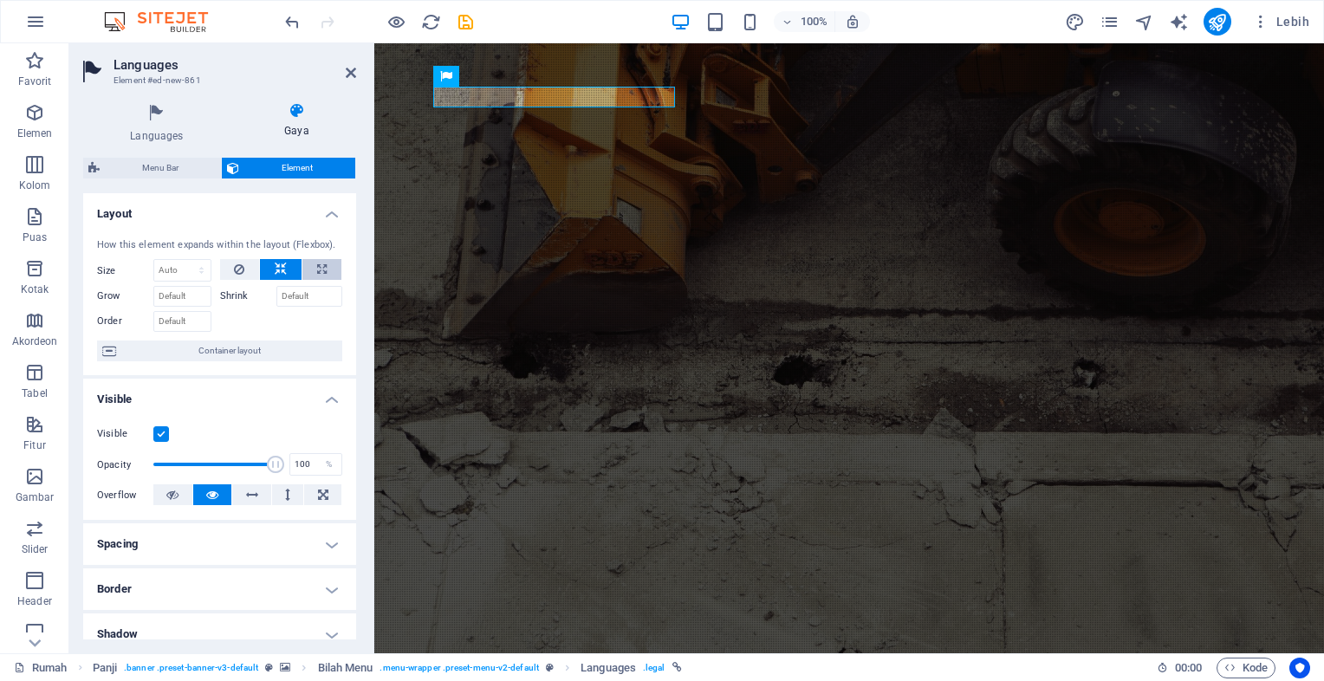
select select "%"
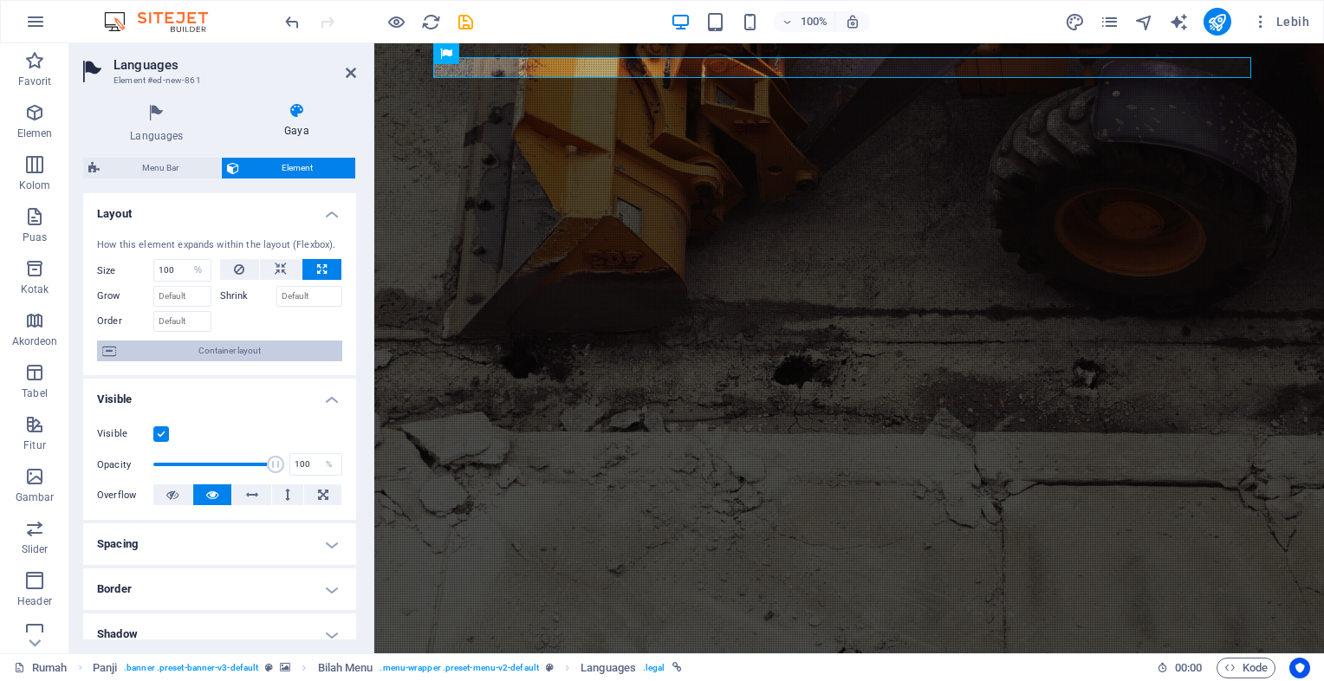
click at [245, 351] on span "Container layout" at bounding box center [229, 351] width 216 height 21
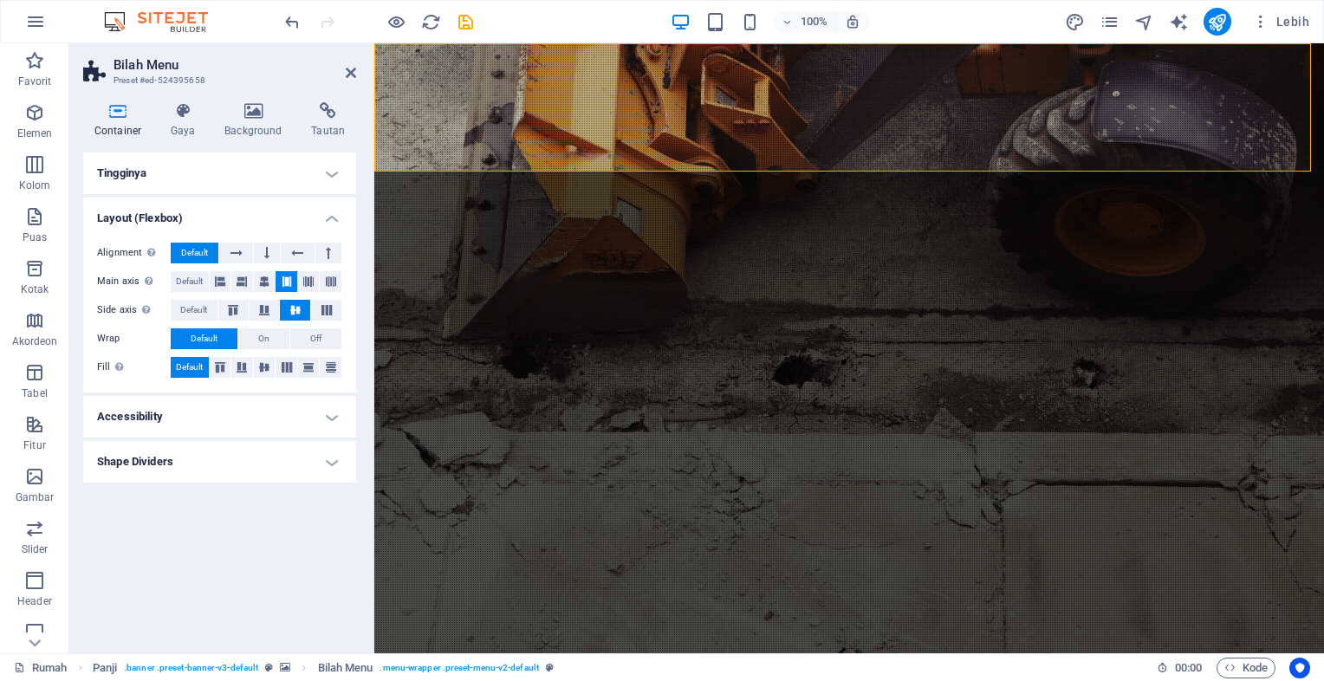
click at [290, 425] on h4 "Accessibility" at bounding box center [219, 417] width 273 height 42
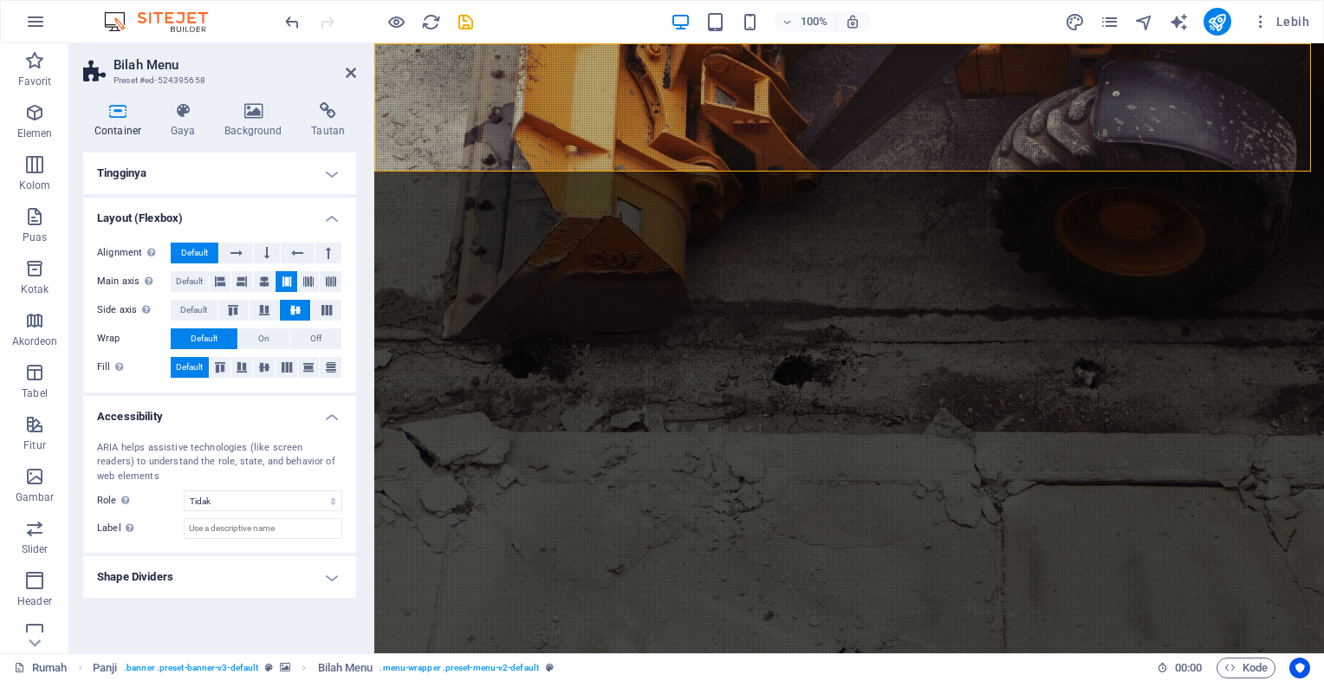
click at [263, 573] on h4 "Shape Dividers" at bounding box center [219, 577] width 273 height 42
click at [354, 70] on icon at bounding box center [351, 73] width 10 height 14
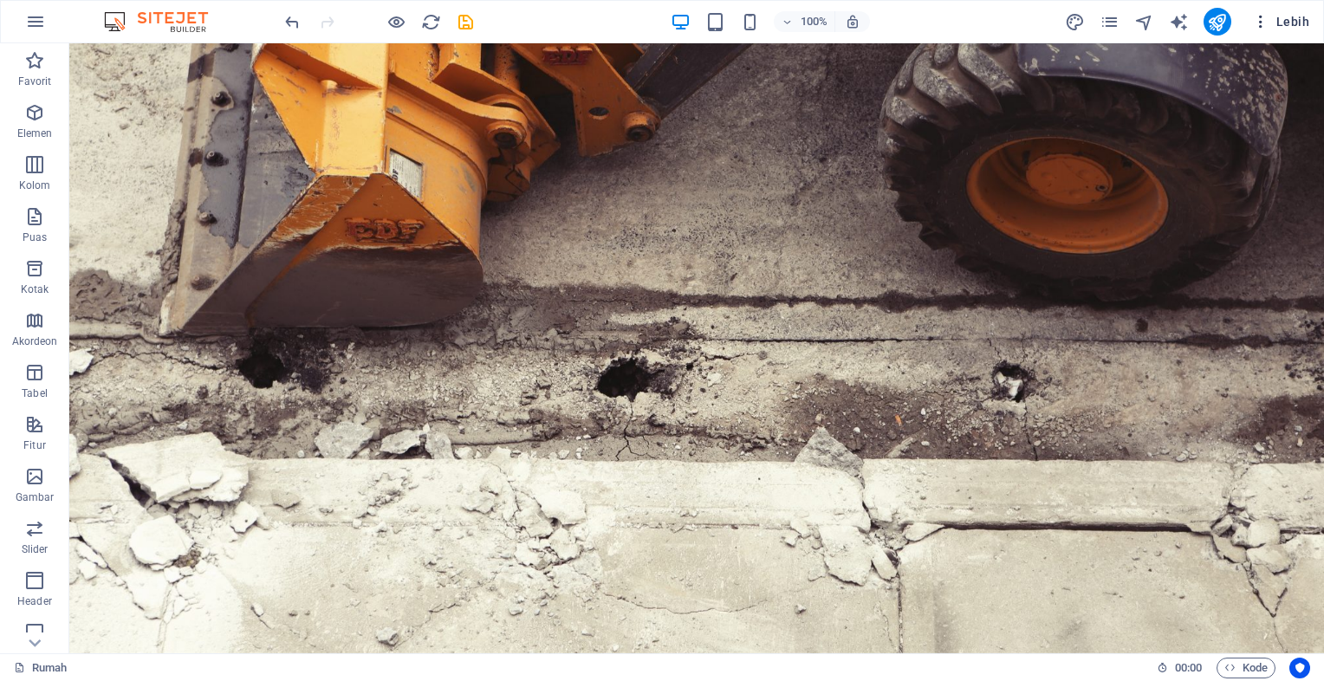
click at [1290, 23] on font "Lebih" at bounding box center [1293, 22] width 33 height 14
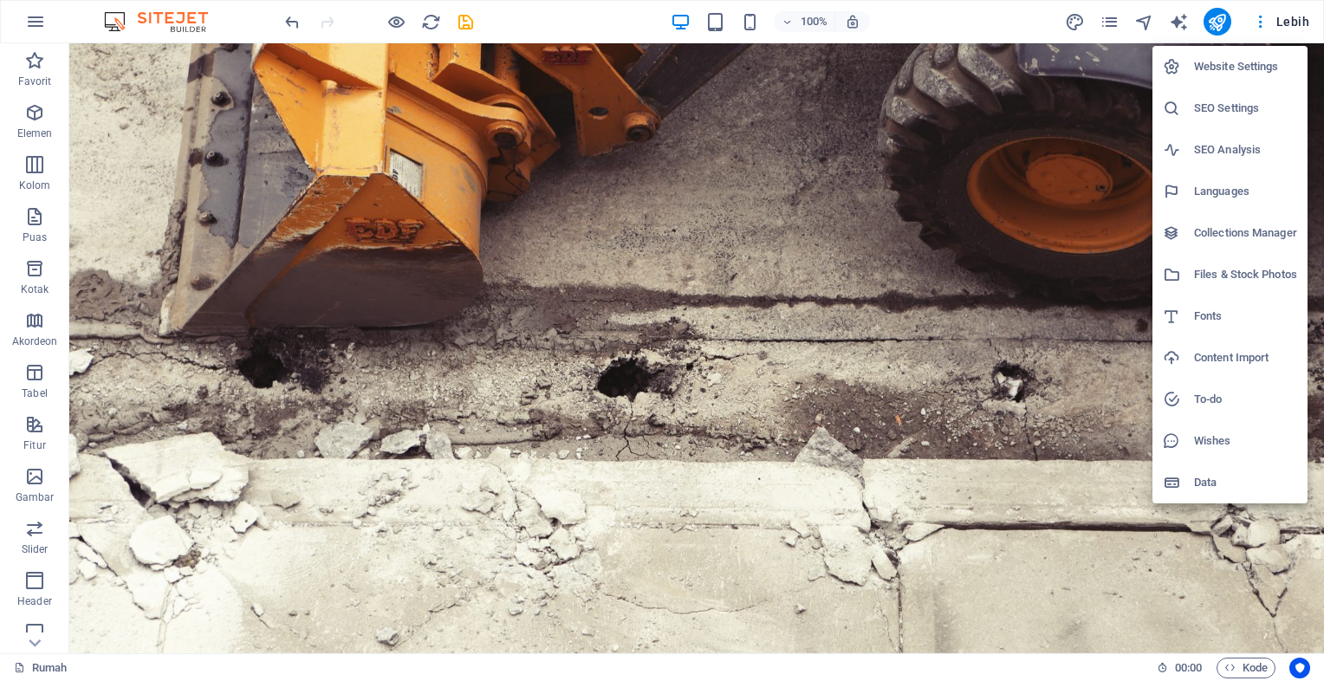
click at [1217, 400] on h6 "To-do" at bounding box center [1245, 399] width 103 height 21
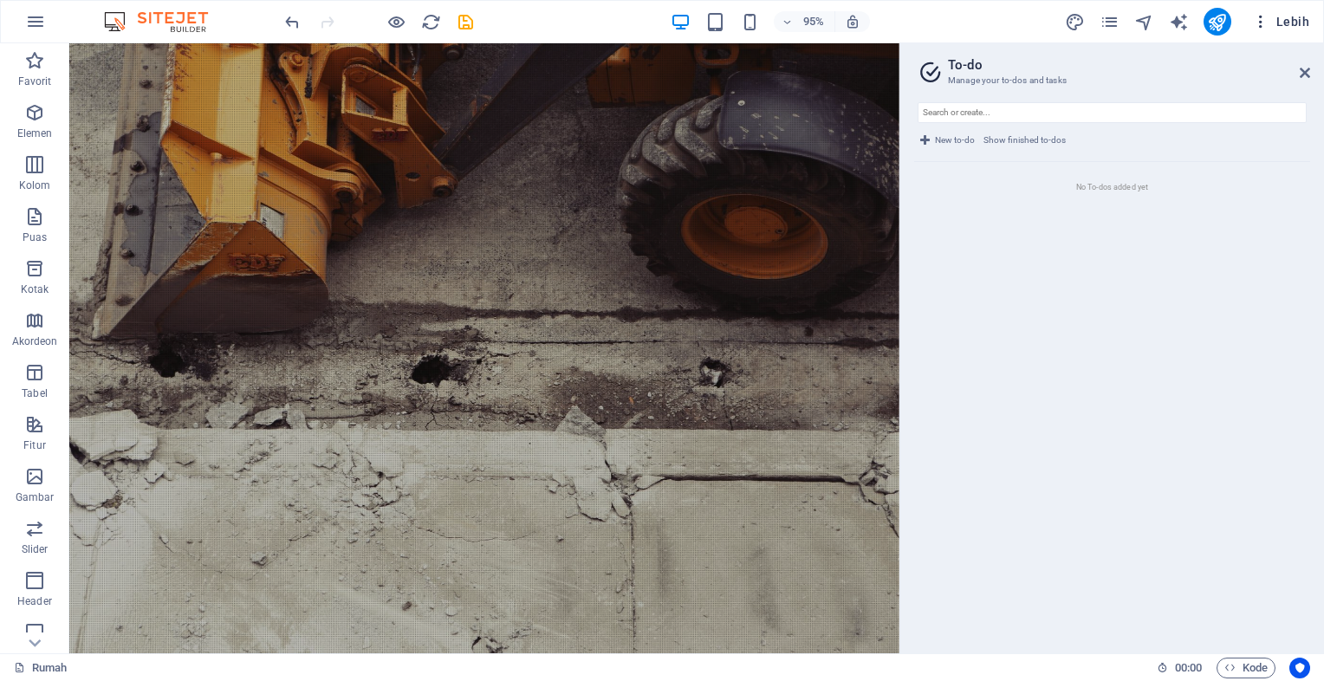
click at [1264, 25] on icon "button" at bounding box center [1260, 21] width 17 height 17
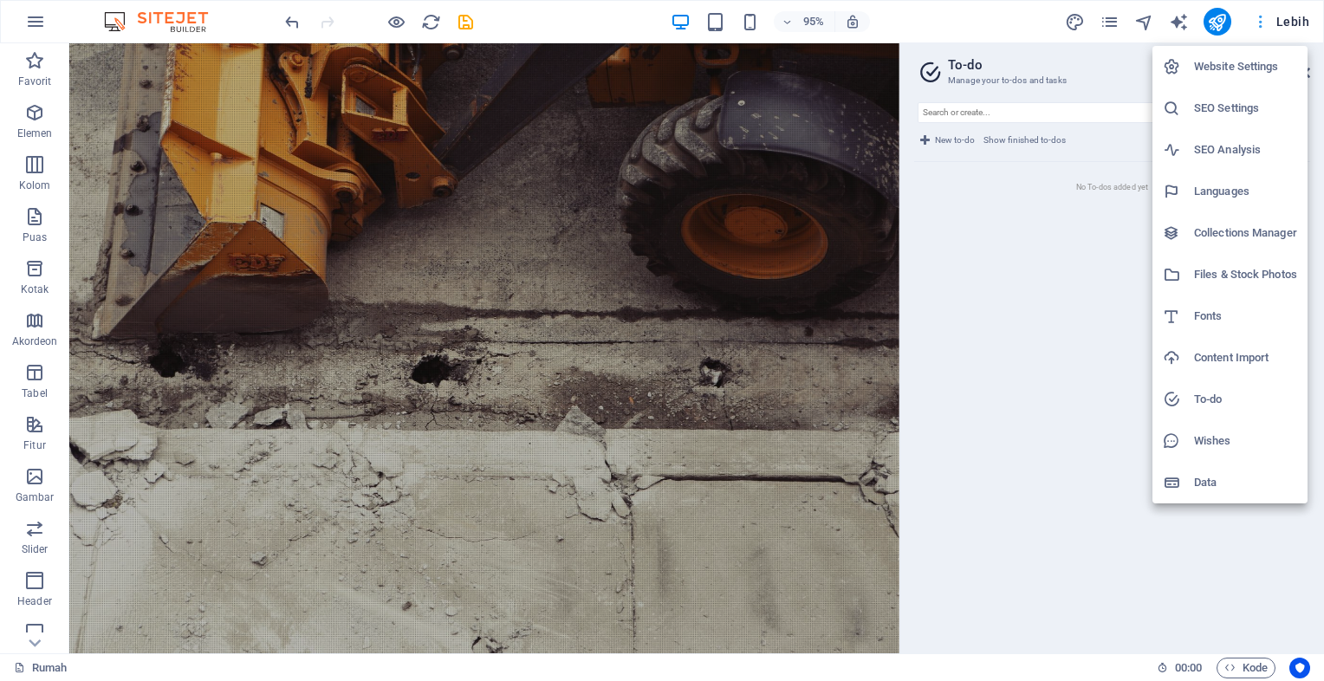
click at [1264, 25] on div at bounding box center [662, 340] width 1324 height 681
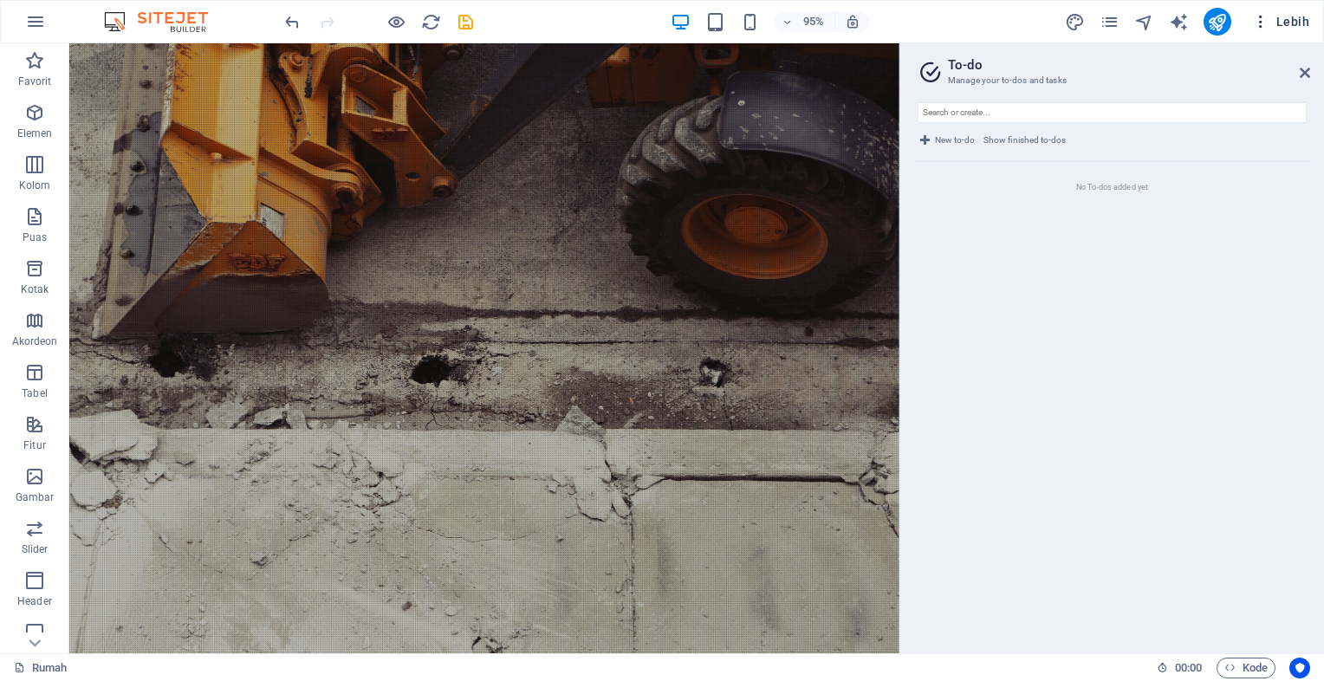
click at [1297, 23] on font "Lebih" at bounding box center [1293, 22] width 33 height 14
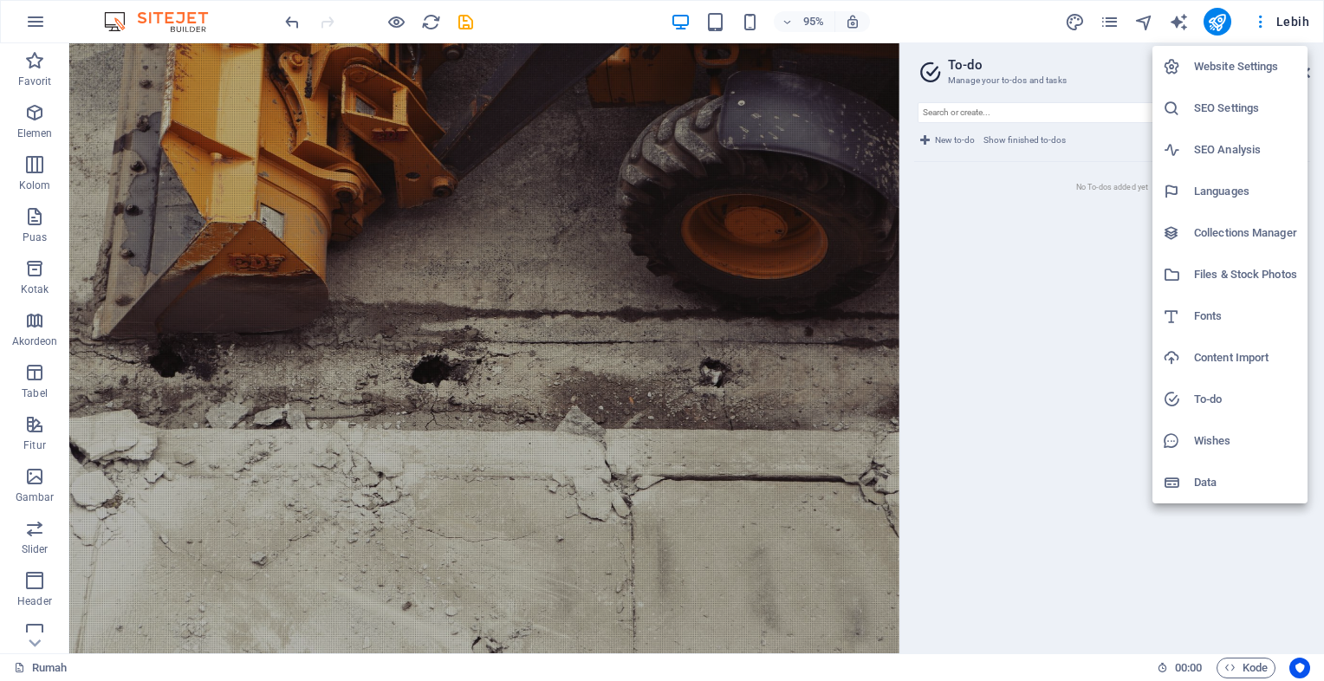
click at [1297, 23] on div at bounding box center [662, 340] width 1324 height 681
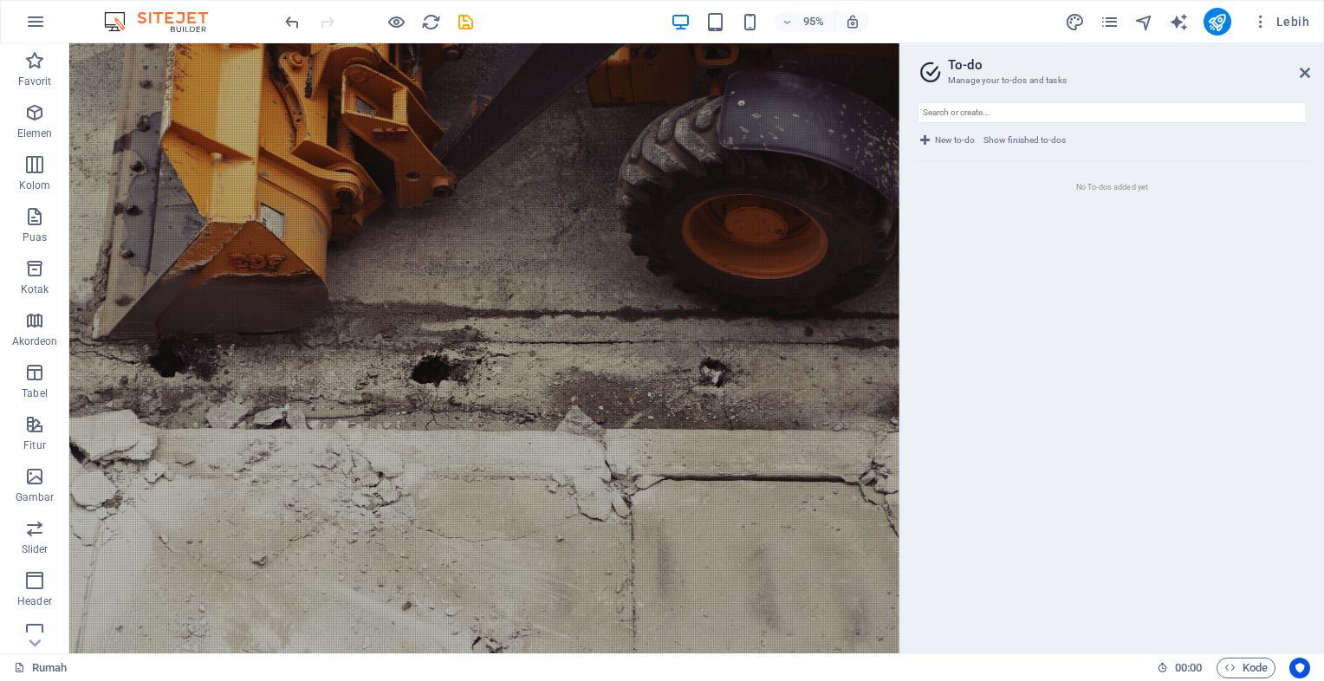
click at [1314, 69] on aside "To-do Manage your to-dos and tasks New to-do Show finished to-dos No To-dos add…" at bounding box center [1112, 348] width 425 height 610
click at [1307, 71] on icon at bounding box center [1305, 73] width 10 height 14
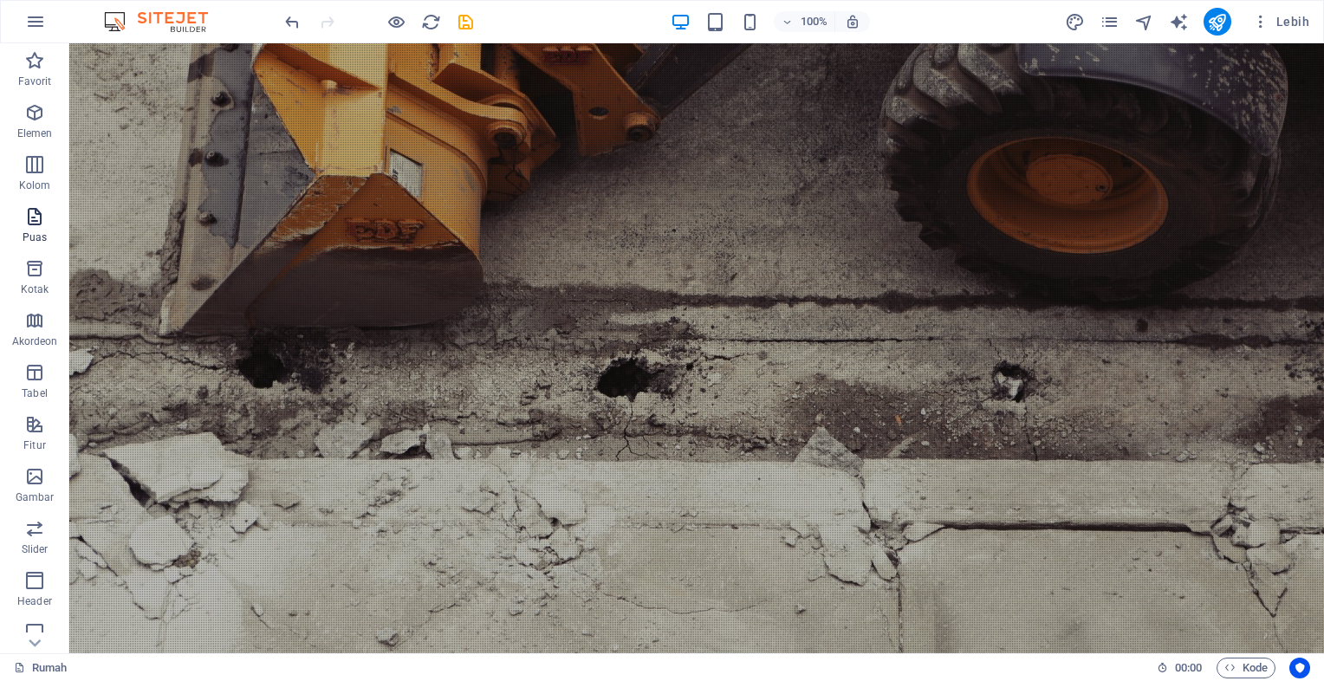
click at [38, 231] on p "Puas" at bounding box center [35, 238] width 24 height 14
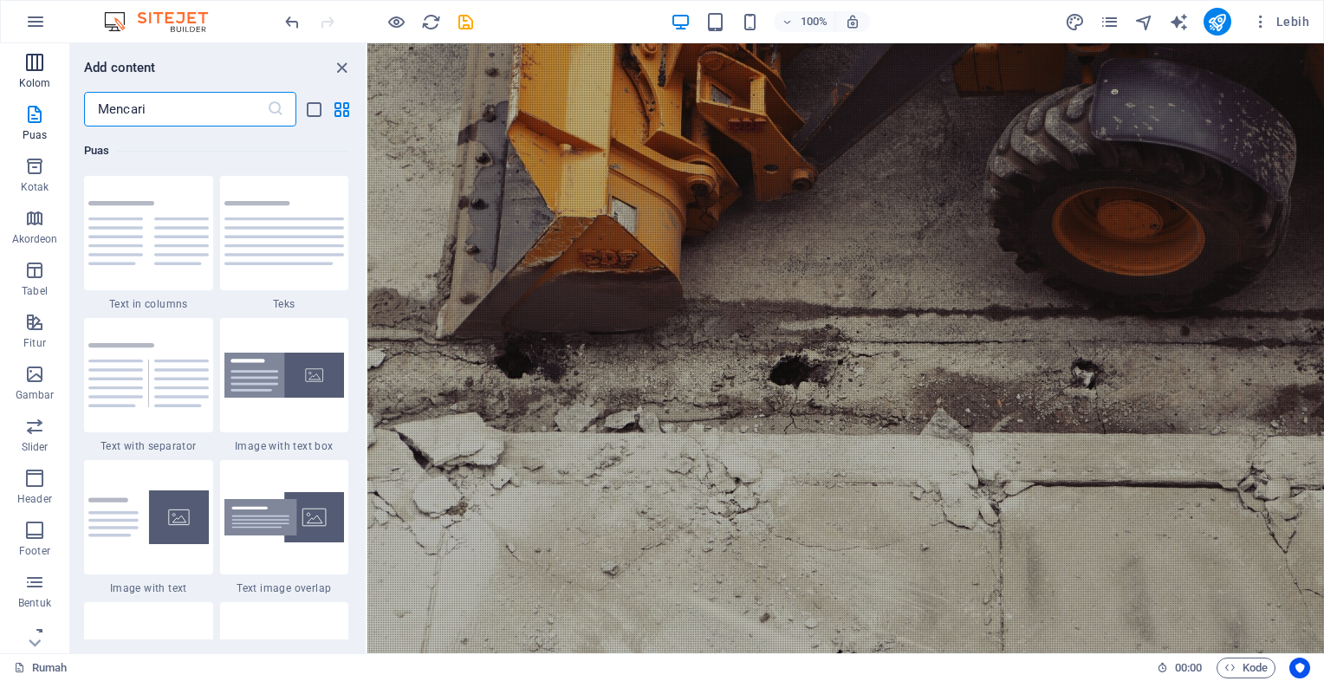
scroll to position [170, 0]
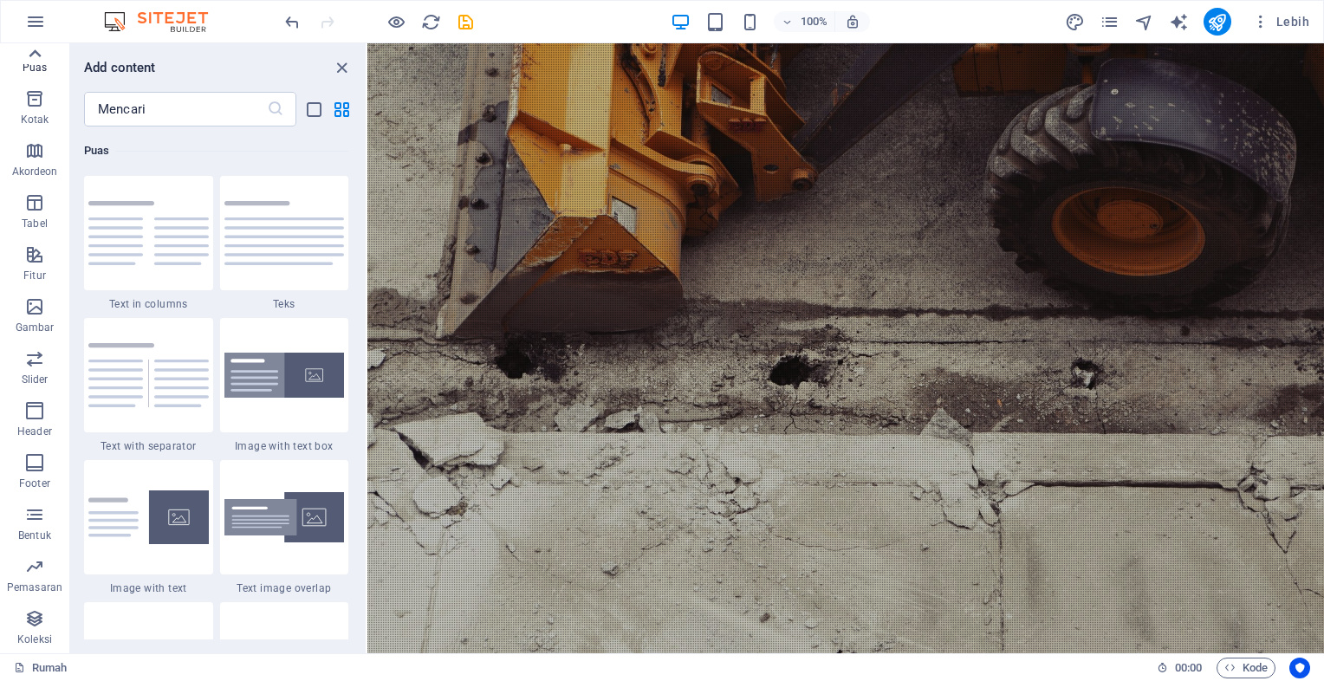
click at [34, 46] on icon at bounding box center [35, 54] width 24 height 24
click at [31, 22] on icon "button" at bounding box center [35, 21] width 21 height 21
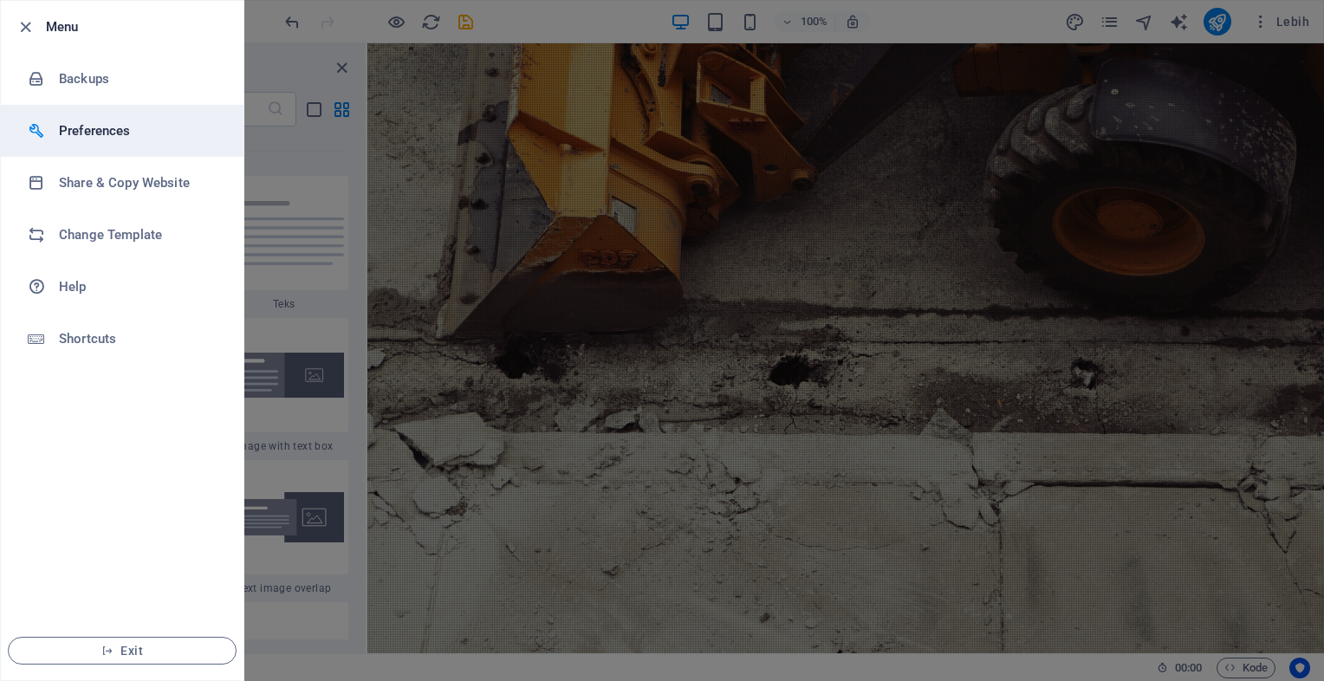
click at [82, 135] on h6 "Preferences" at bounding box center [139, 130] width 160 height 21
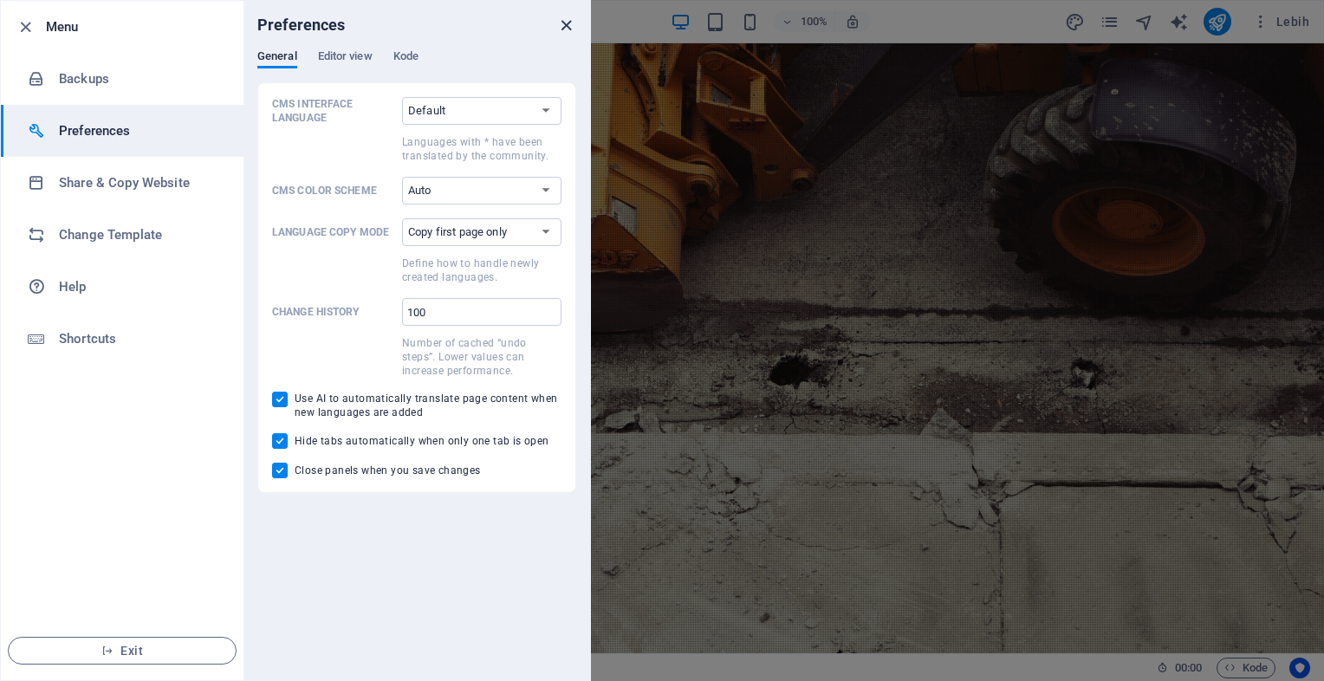
click at [557, 26] on icon "close" at bounding box center [566, 26] width 20 height 20
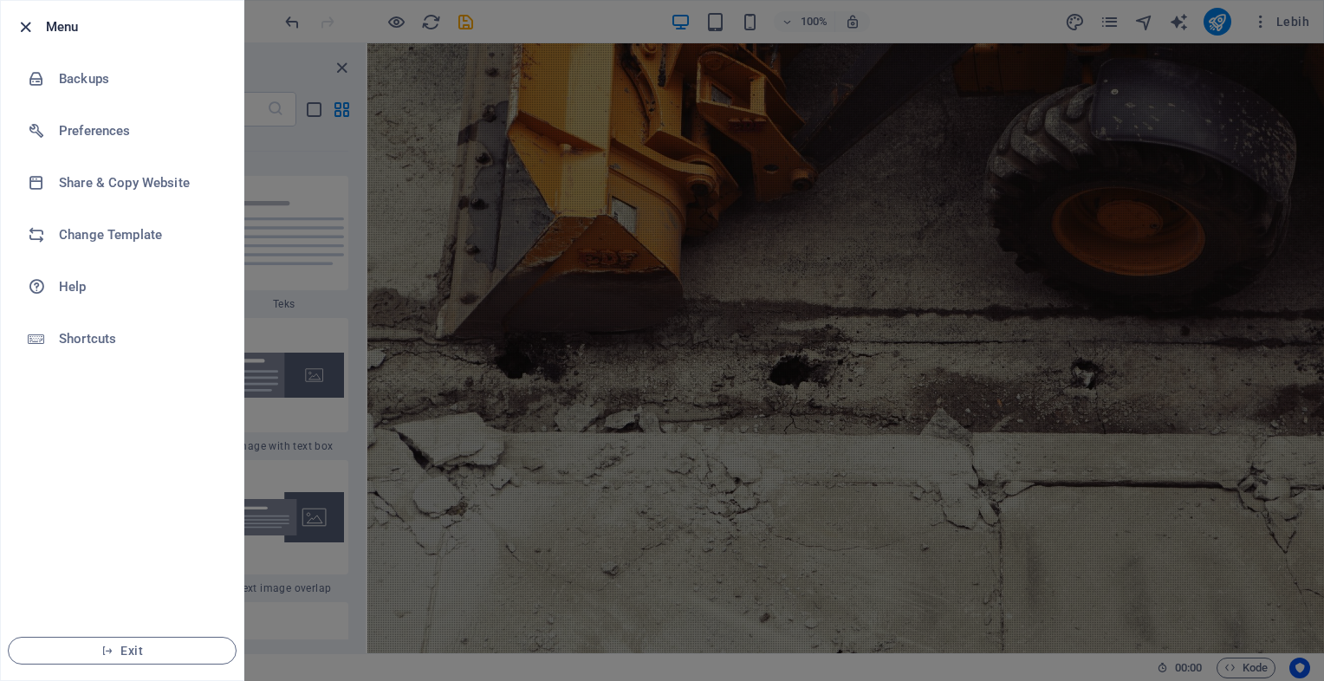
click at [32, 24] on icon "button" at bounding box center [26, 27] width 20 height 20
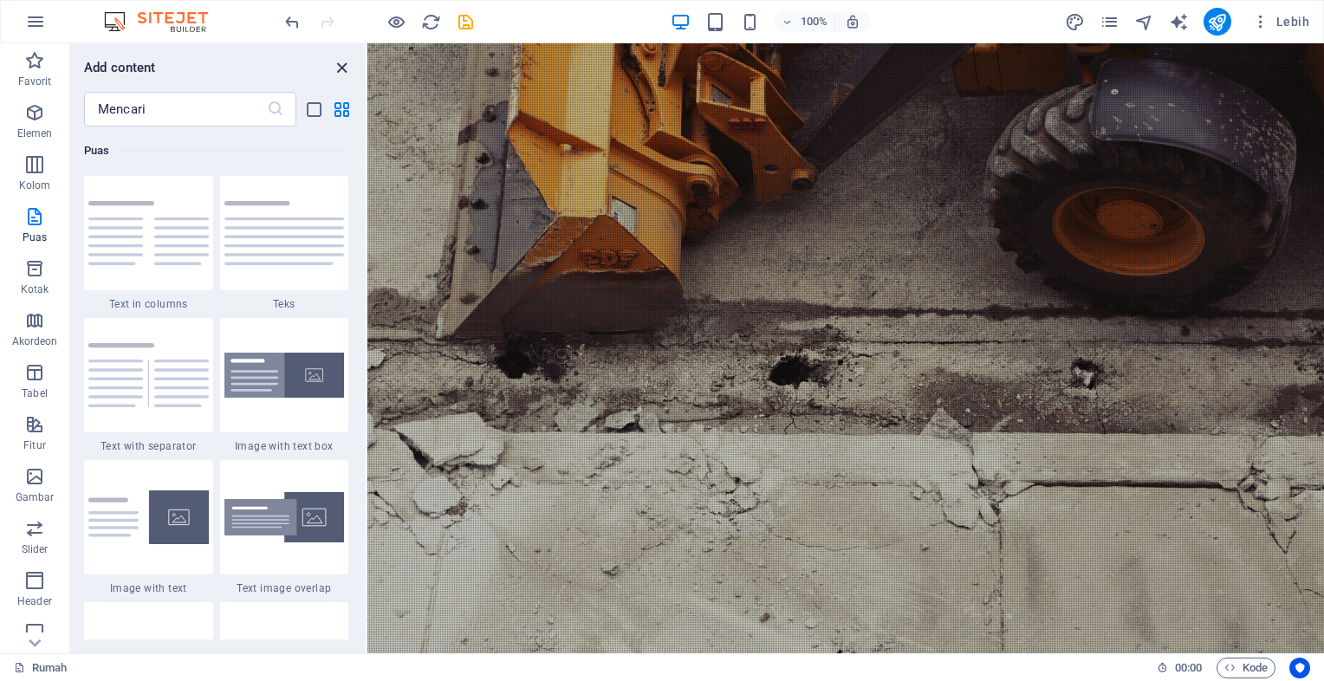
click at [343, 63] on icon "close panel" at bounding box center [342, 68] width 20 height 20
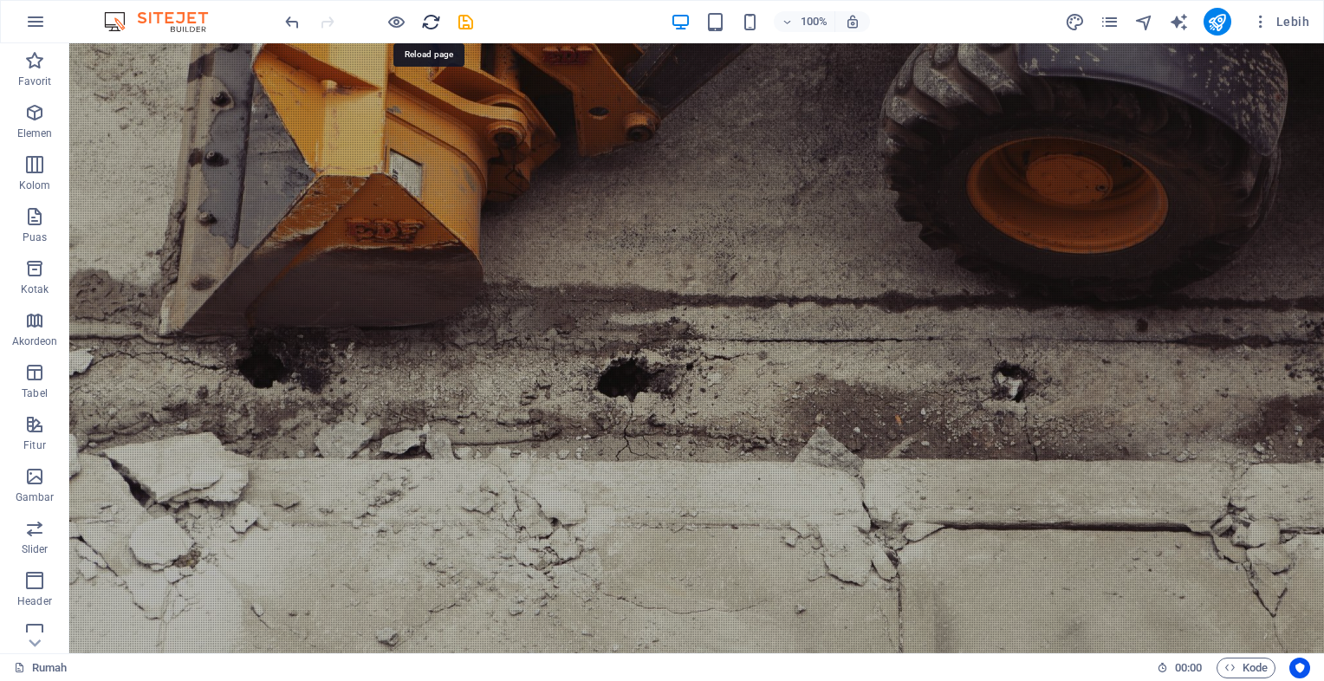
click at [430, 26] on icon "Reload" at bounding box center [431, 22] width 20 height 20
click at [465, 19] on icon "simpan" at bounding box center [466, 22] width 20 height 20
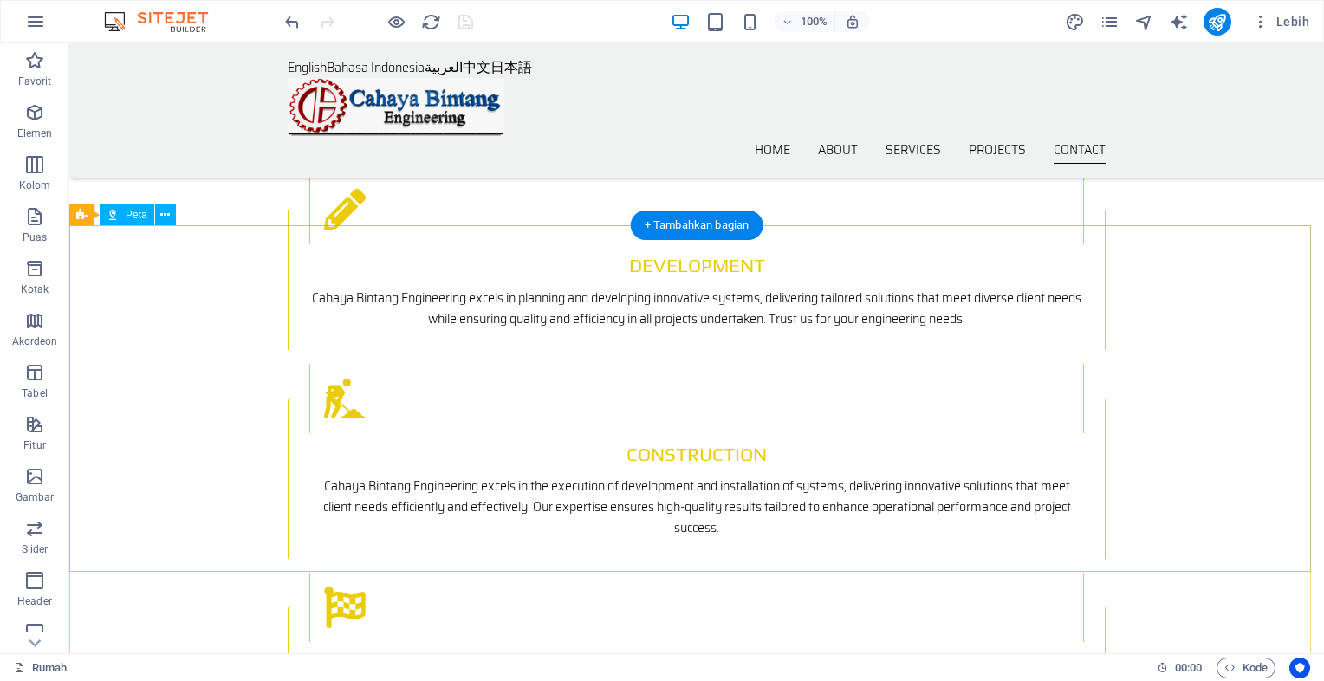
scroll to position [2353, 0]
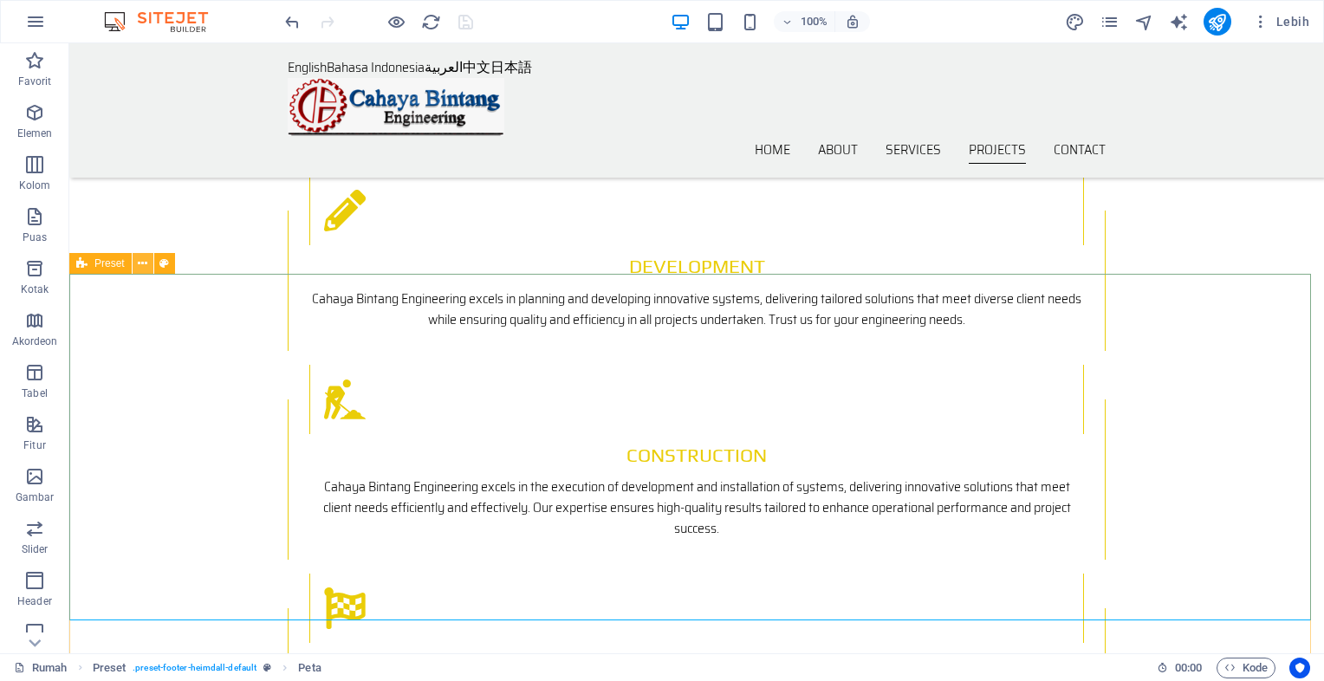
click at [149, 265] on button at bounding box center [143, 263] width 21 height 21
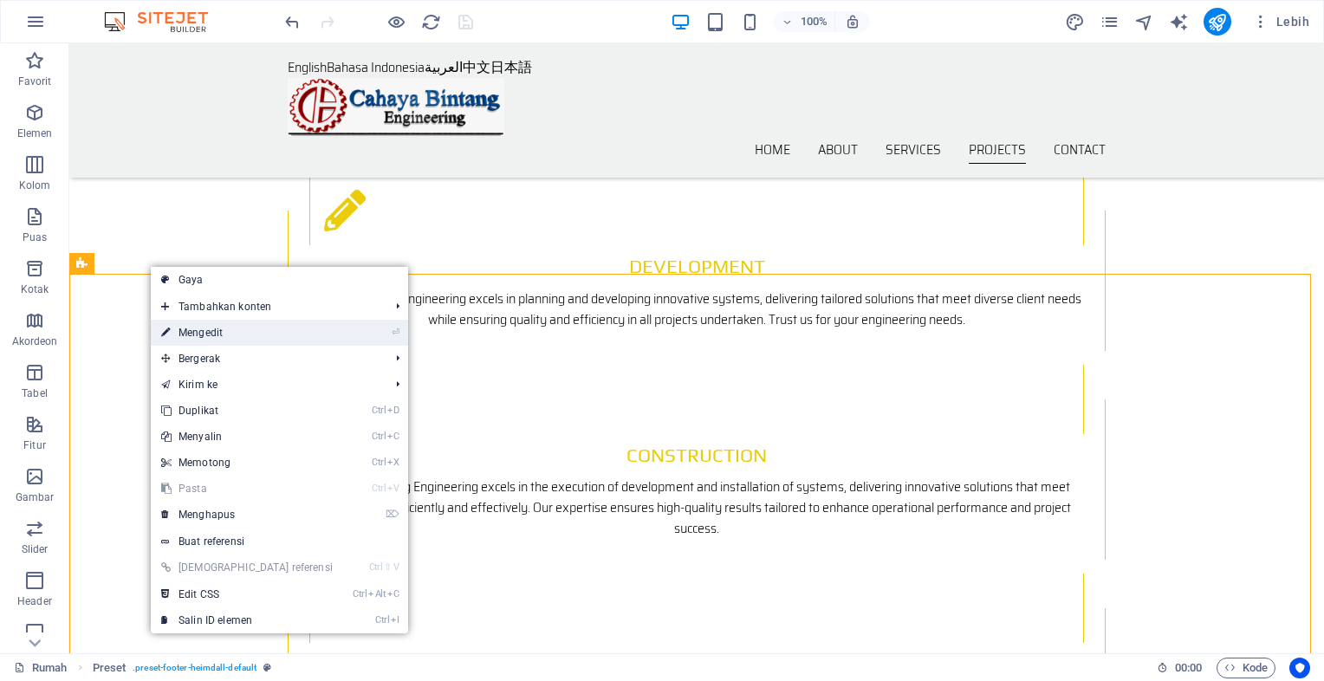
click at [205, 329] on font "Mengedit" at bounding box center [201, 333] width 44 height 12
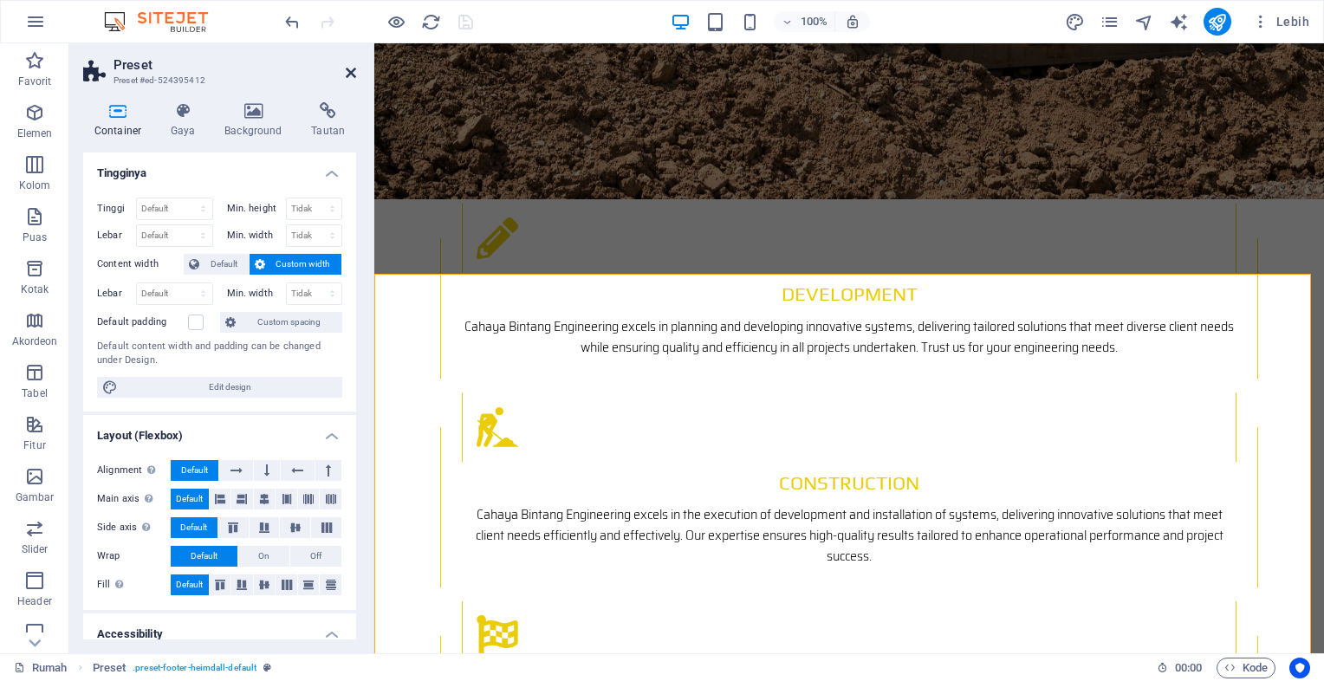
click at [353, 74] on icon at bounding box center [351, 73] width 10 height 14
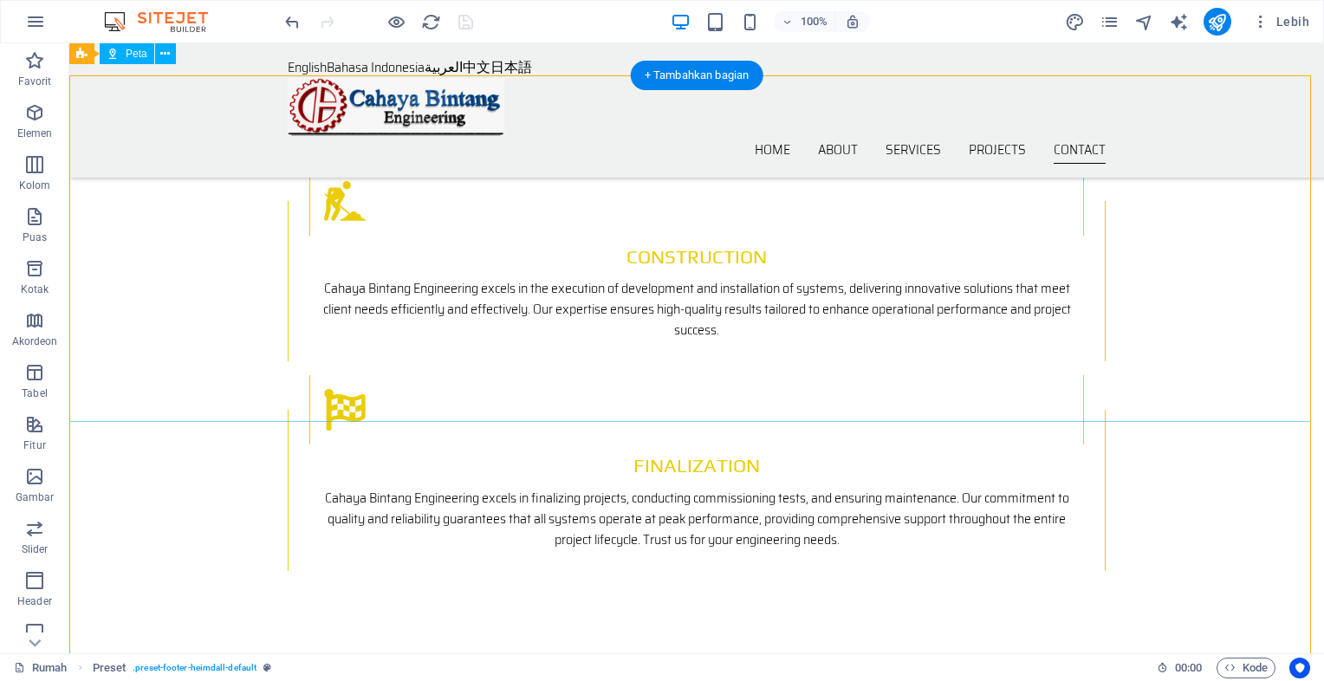
scroll to position [2526, 0]
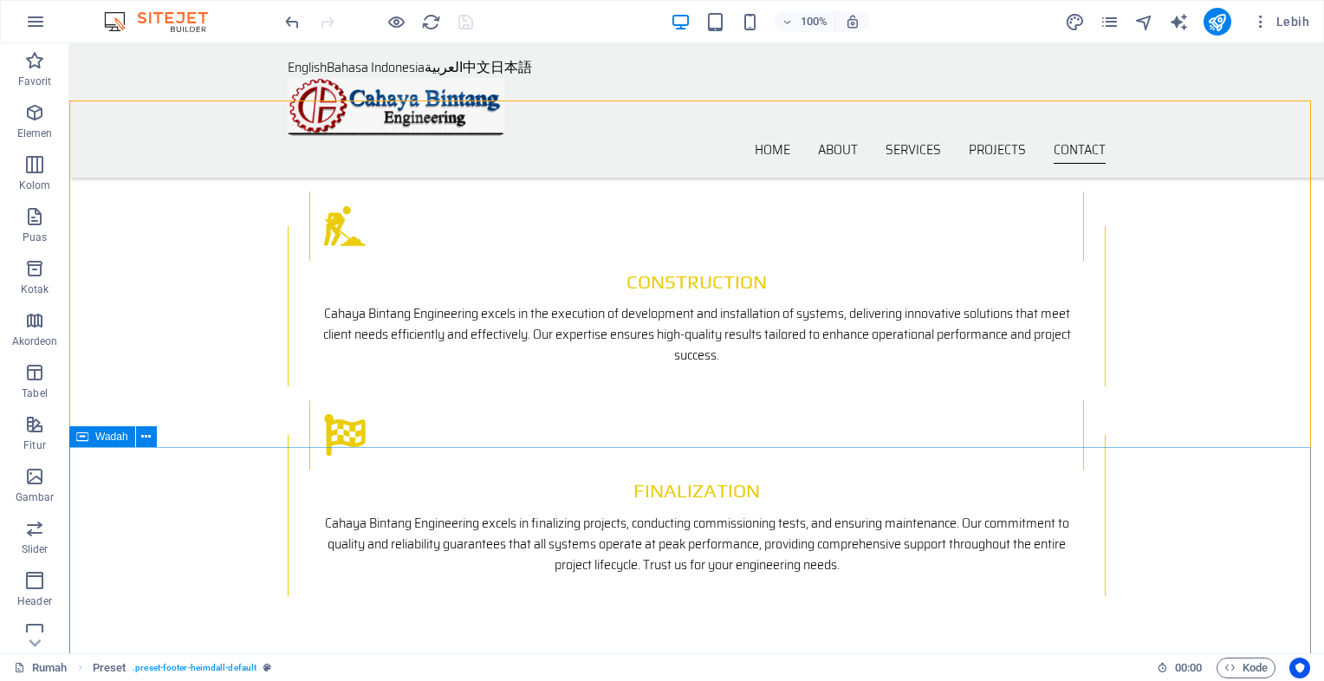
click at [104, 439] on span "Wadah" at bounding box center [111, 437] width 33 height 10
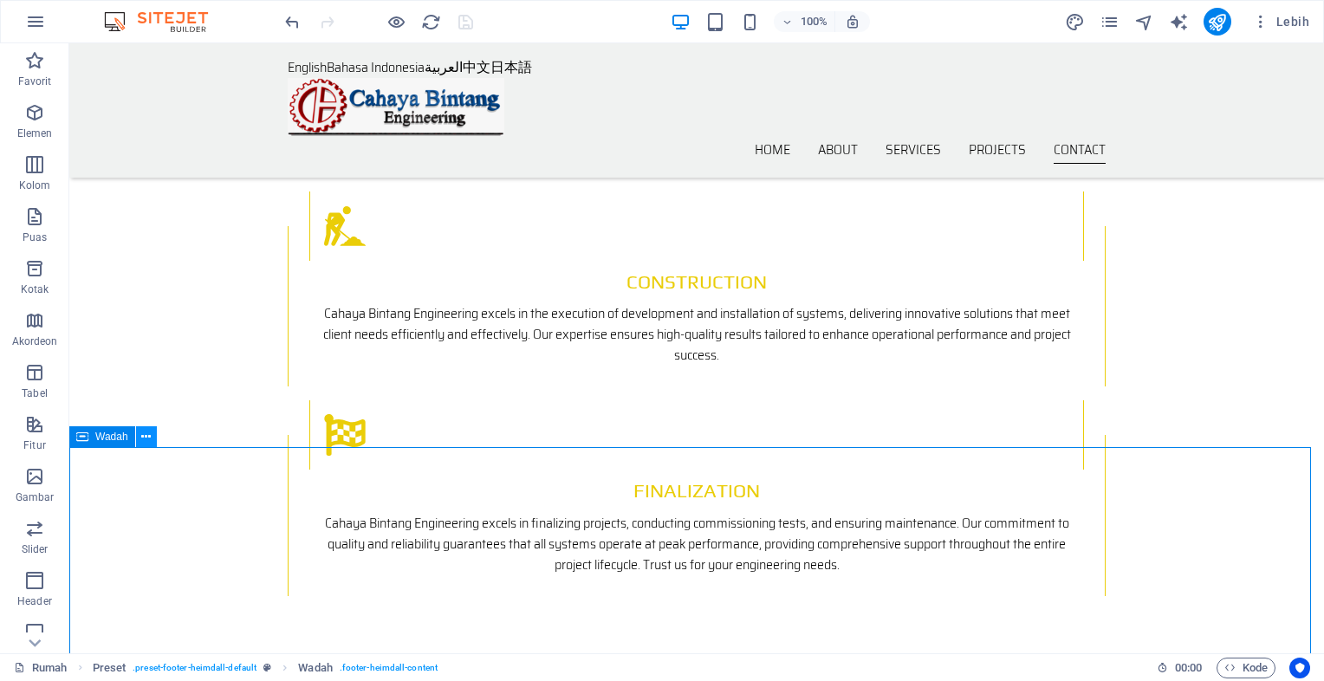
click at [141, 439] on icon at bounding box center [146, 437] width 10 height 18
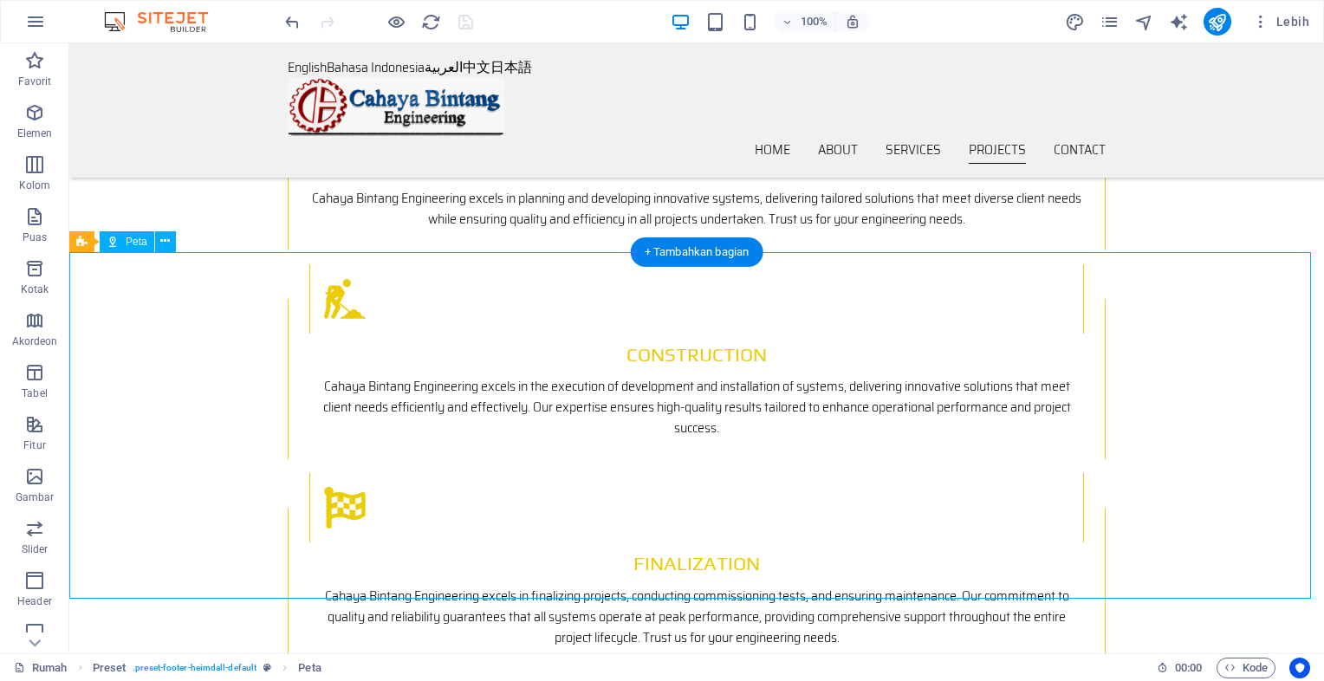
scroll to position [2353, 0]
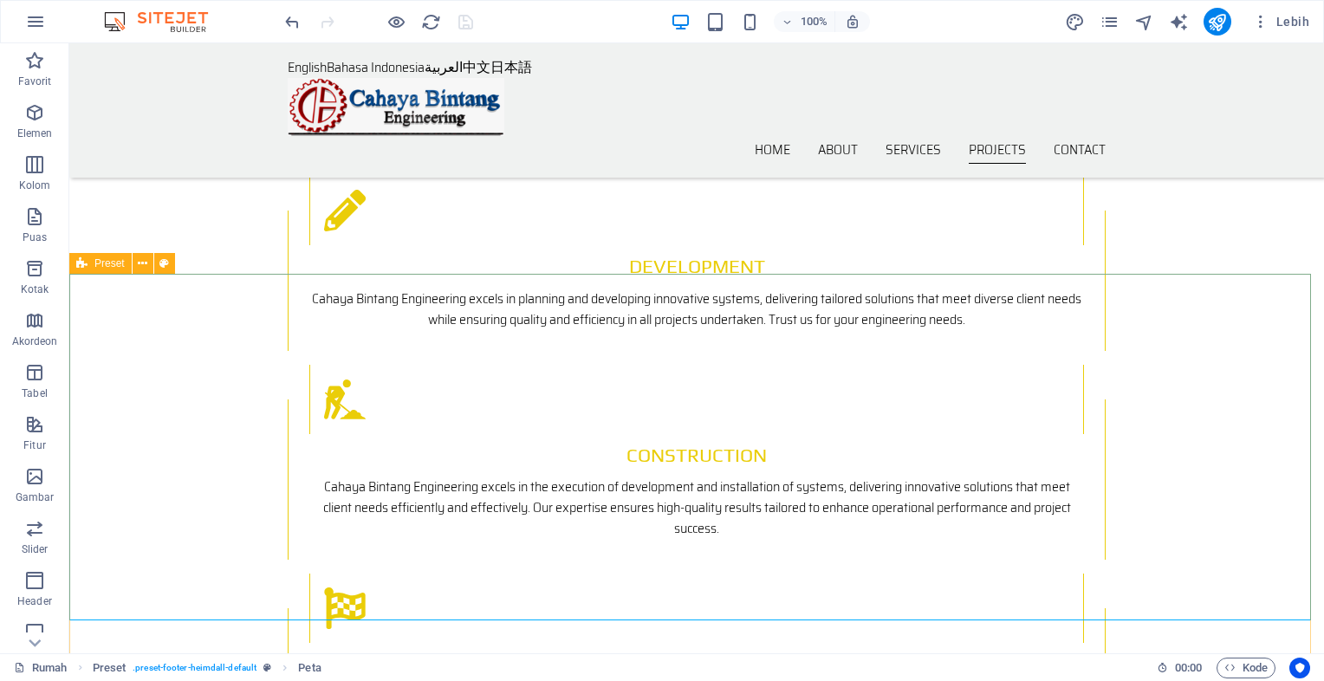
click at [103, 268] on span "Preset" at bounding box center [109, 263] width 30 height 10
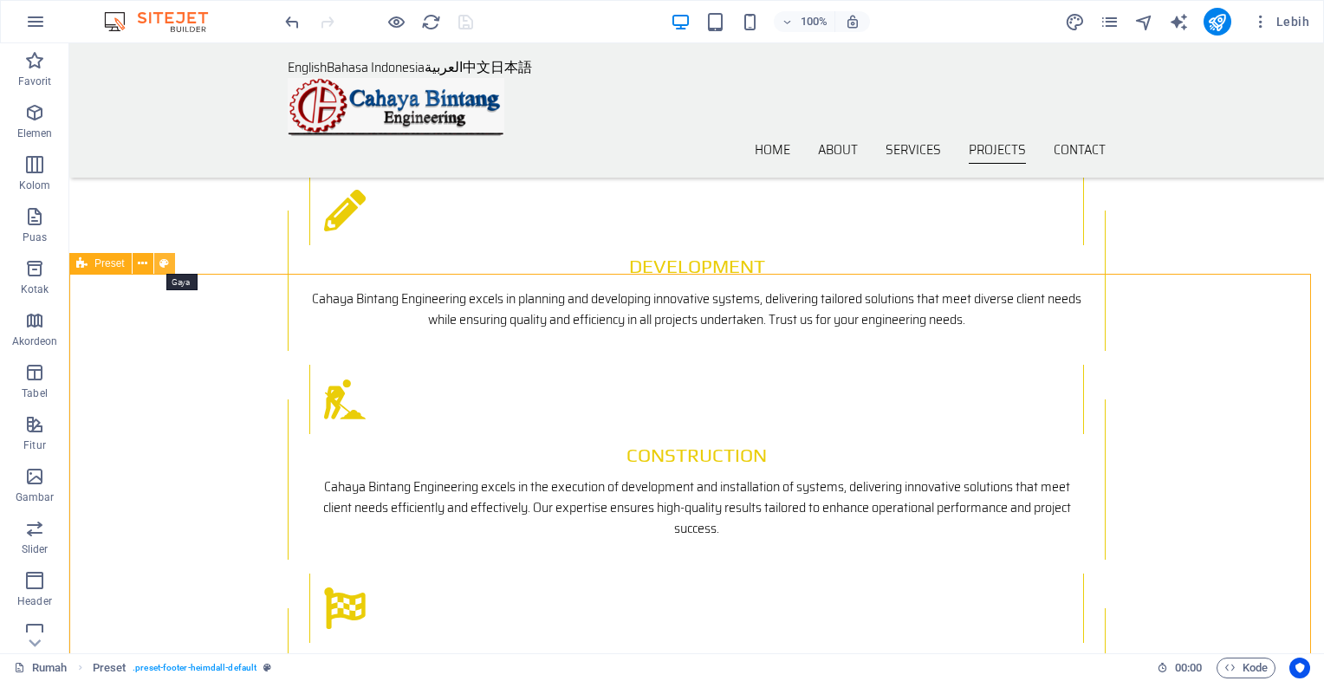
click at [159, 262] on icon at bounding box center [164, 264] width 10 height 18
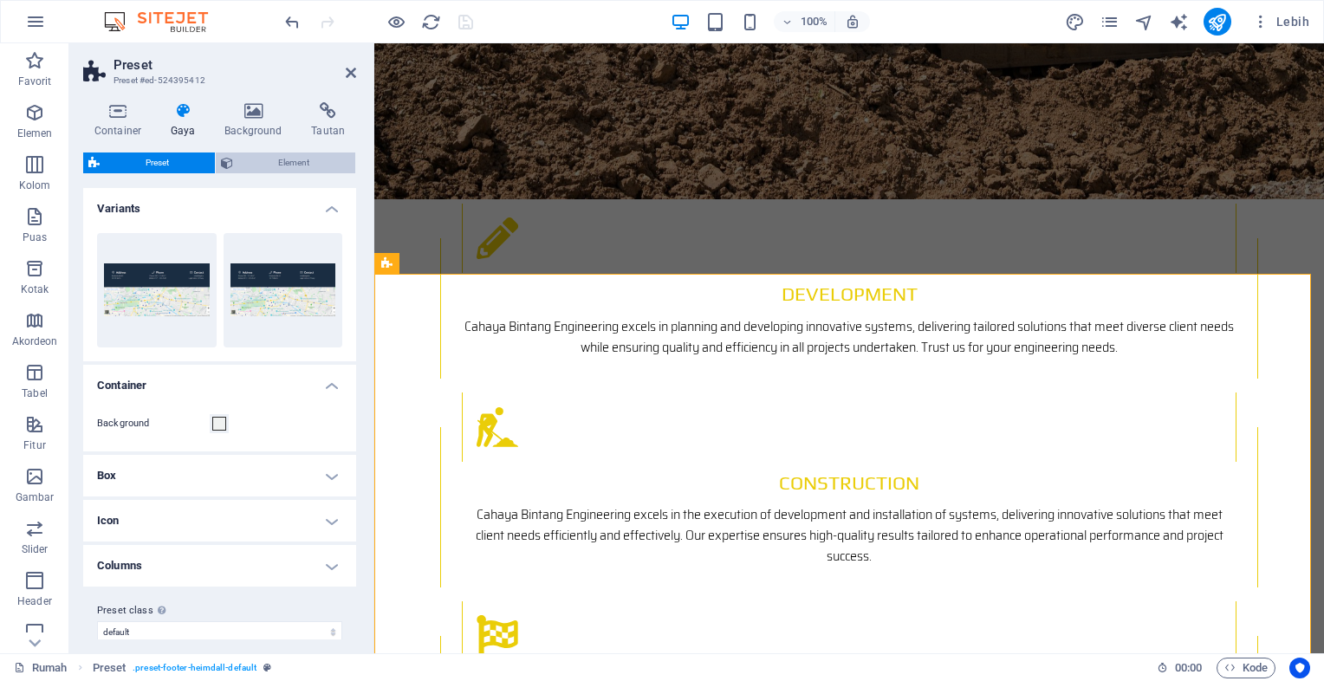
click at [229, 159] on icon at bounding box center [227, 163] width 12 height 21
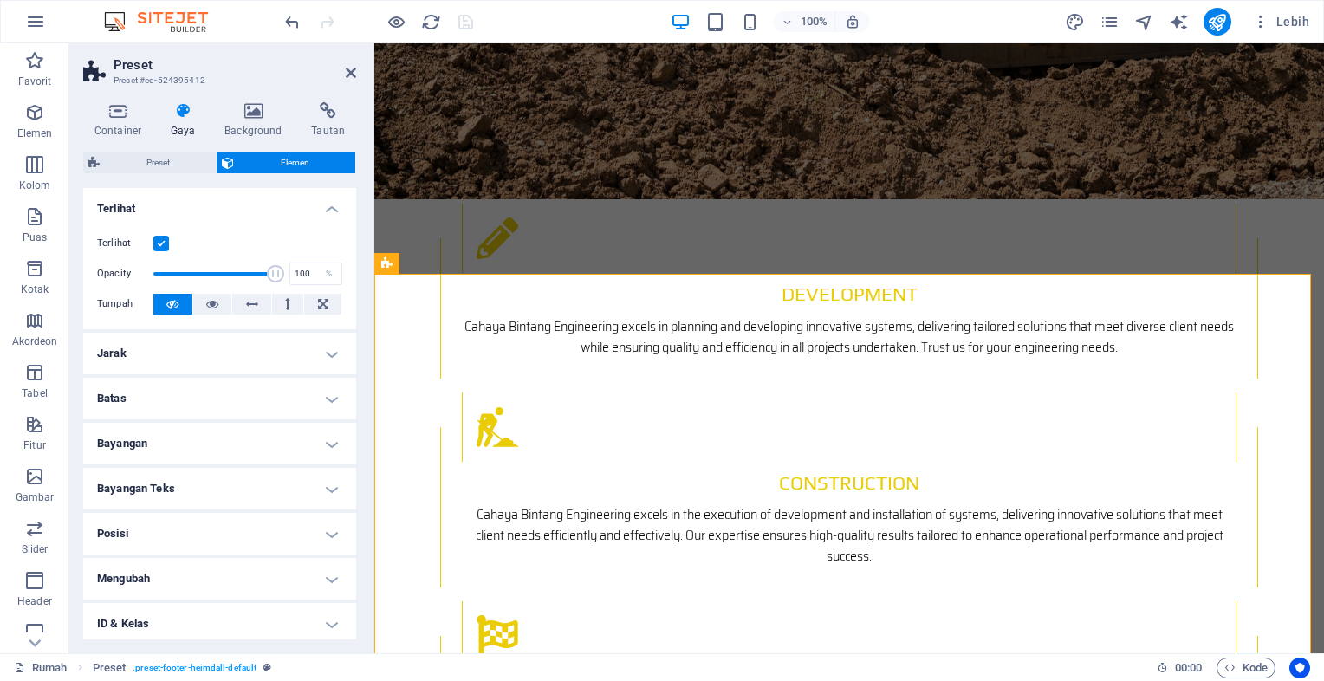
click at [289, 165] on span "Elemen" at bounding box center [294, 163] width 111 height 21
click at [328, 114] on icon at bounding box center [328, 110] width 56 height 17
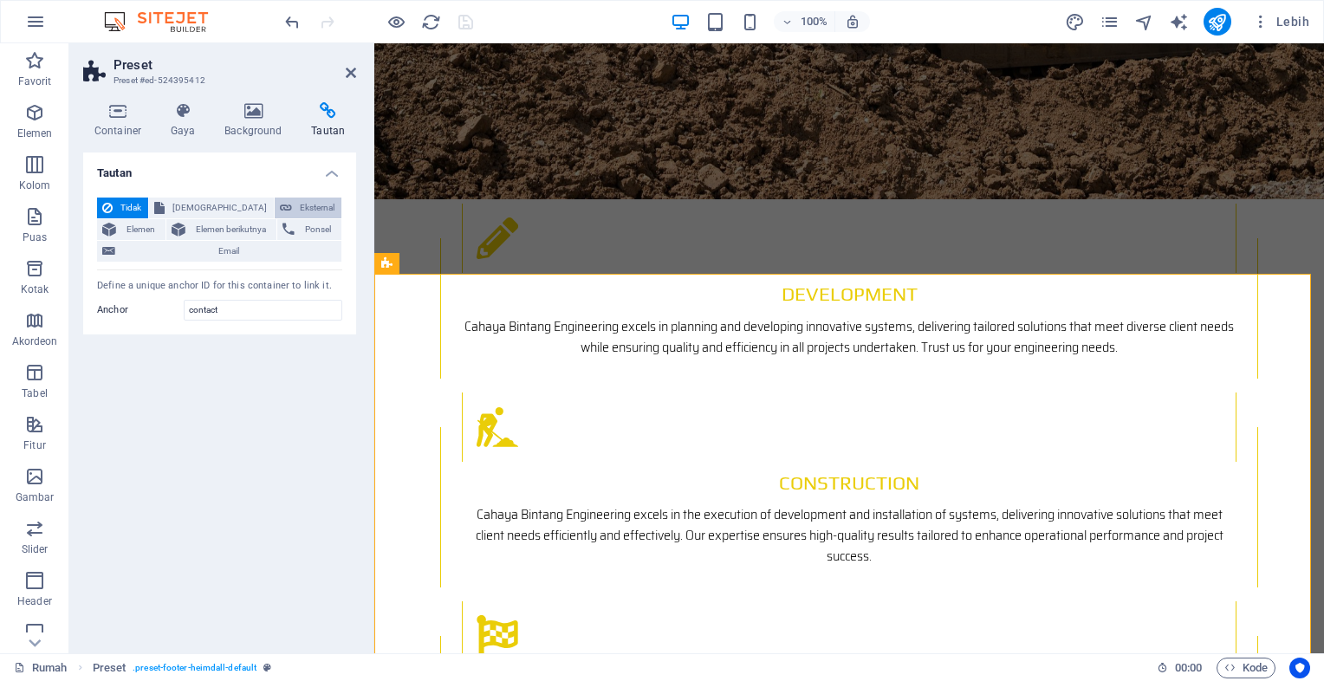
click at [280, 210] on icon at bounding box center [286, 208] width 12 height 21
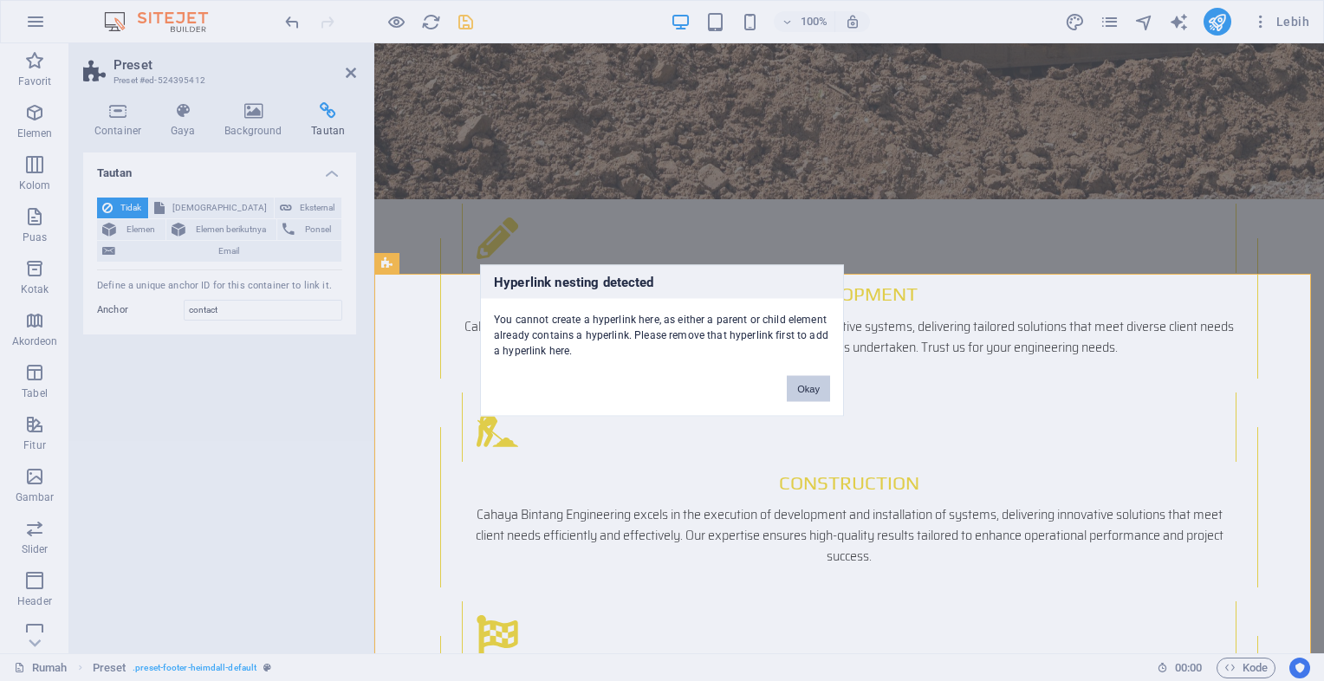
click at [814, 389] on button "Okay" at bounding box center [808, 389] width 43 height 26
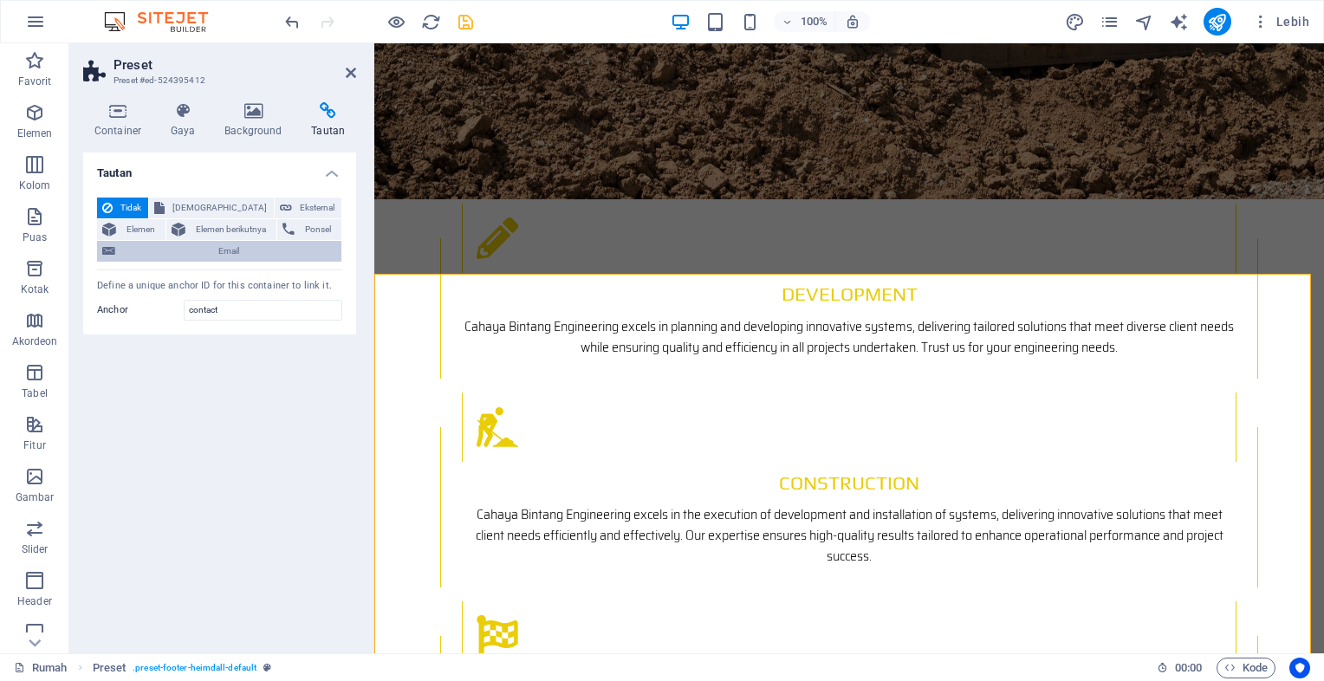
click at [315, 241] on span "Email" at bounding box center [228, 251] width 216 height 21
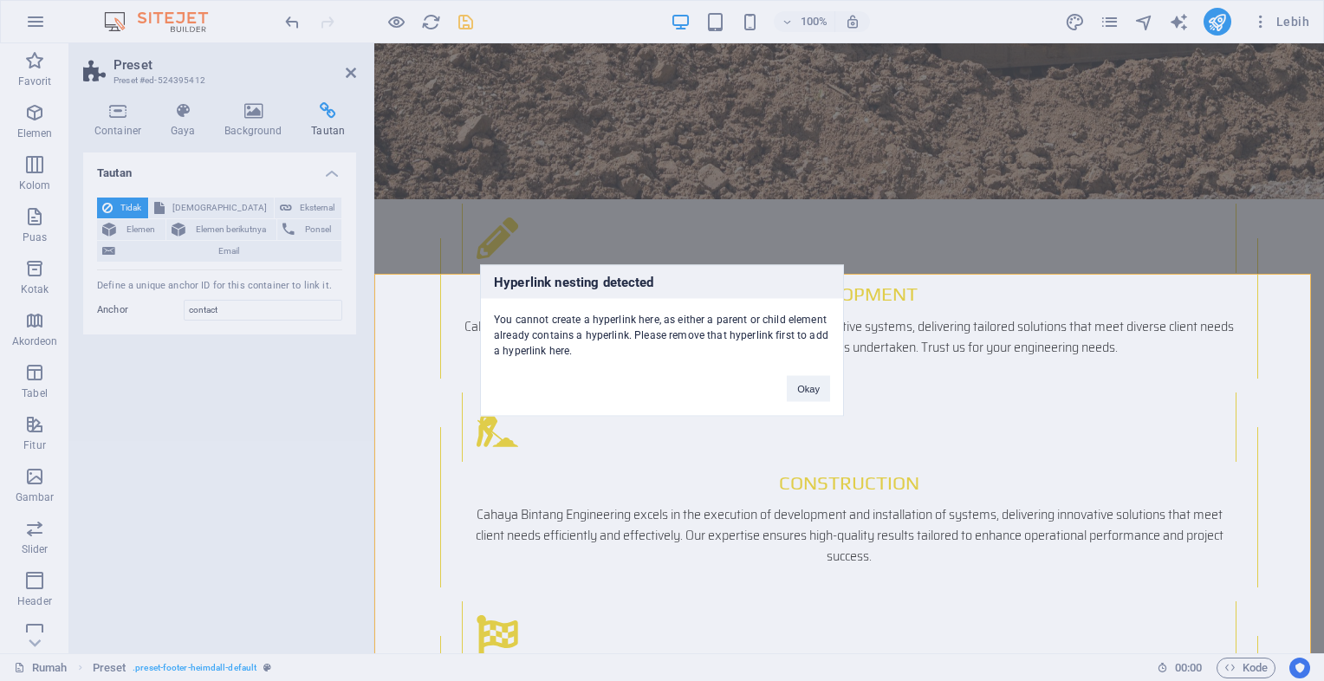
click at [176, 115] on div "Hyperlink nesting detected You cannot create a hyperlink here, as either a pare…" at bounding box center [662, 340] width 1324 height 681
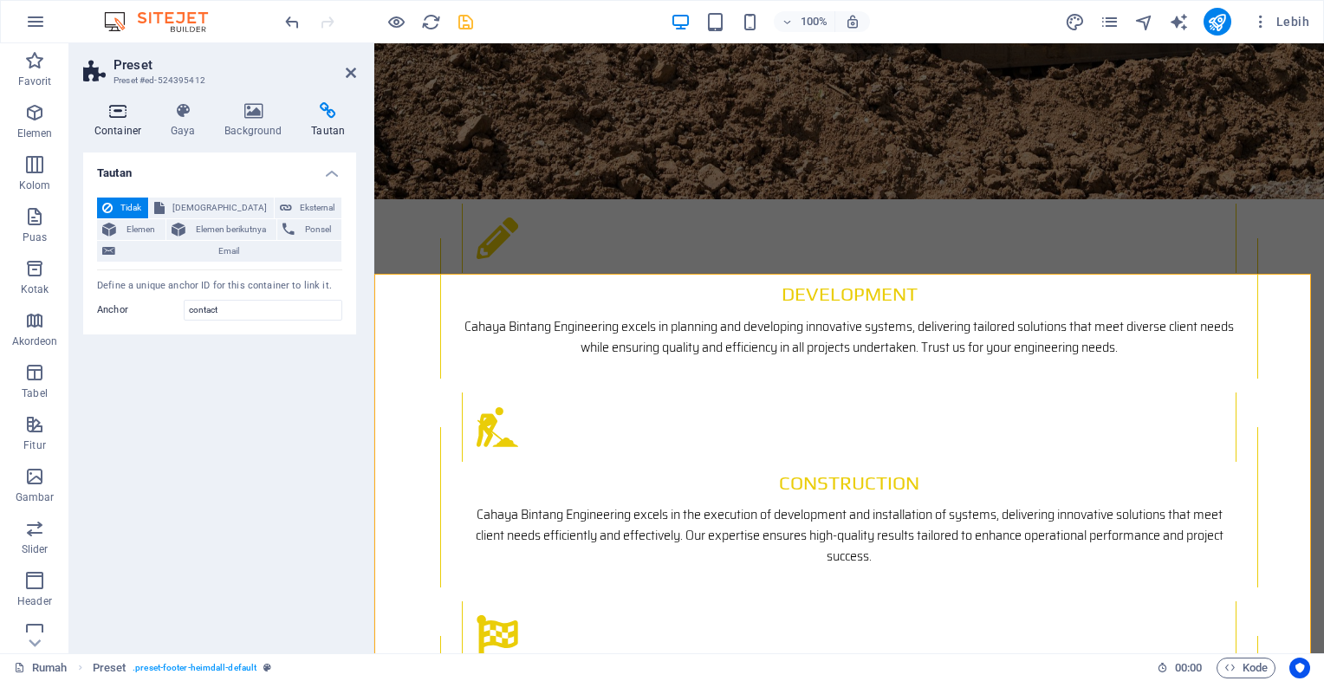
click at [133, 123] on h4 "Container" at bounding box center [121, 120] width 76 height 36
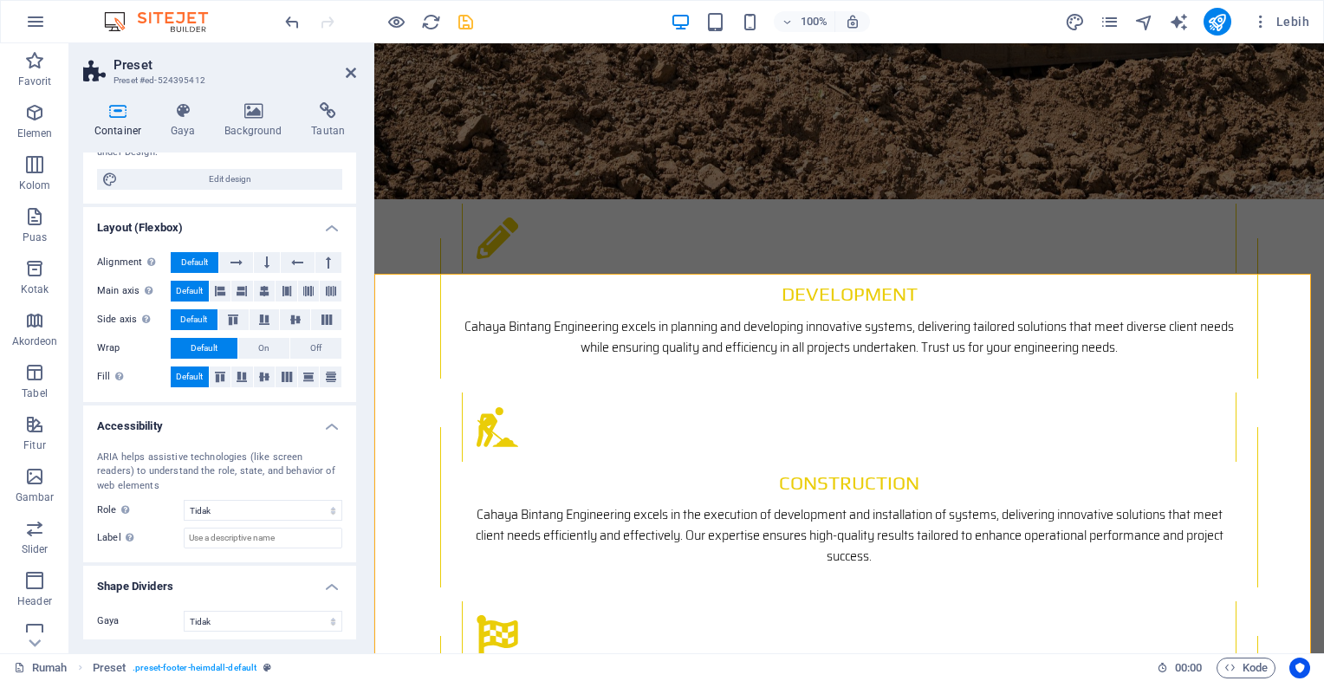
scroll to position [212, 0]
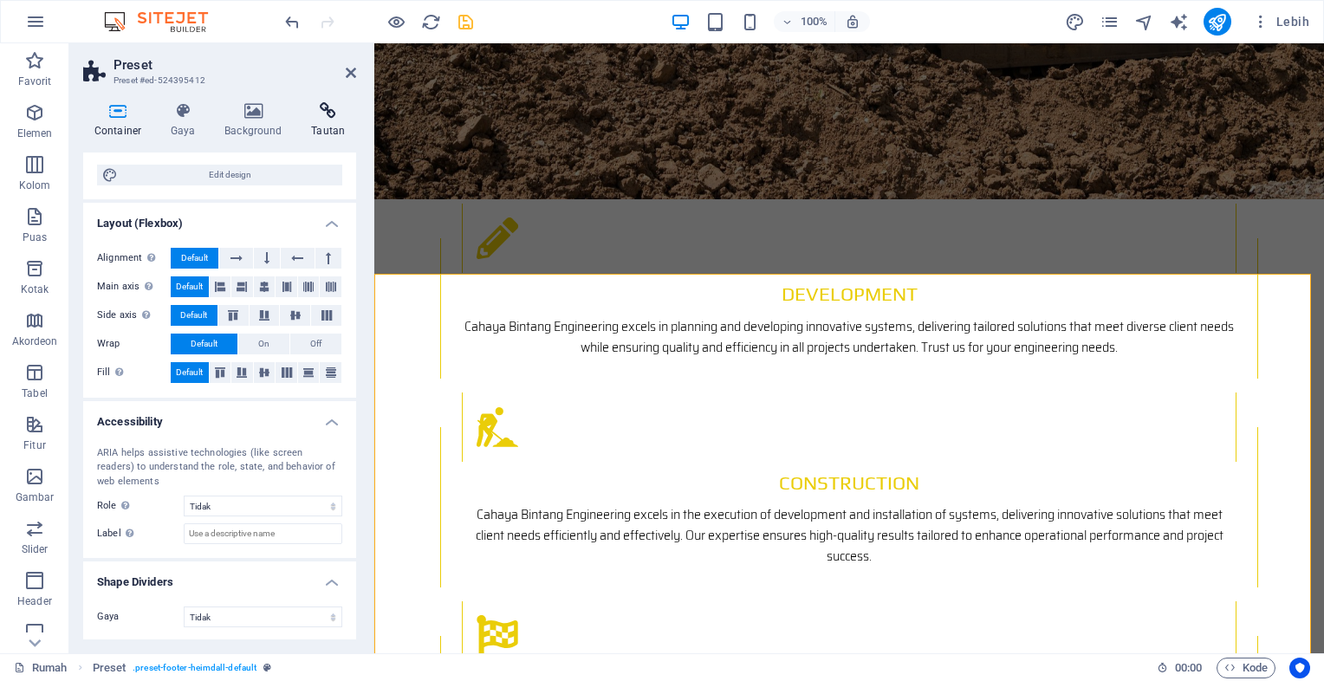
click at [332, 110] on icon at bounding box center [328, 110] width 56 height 17
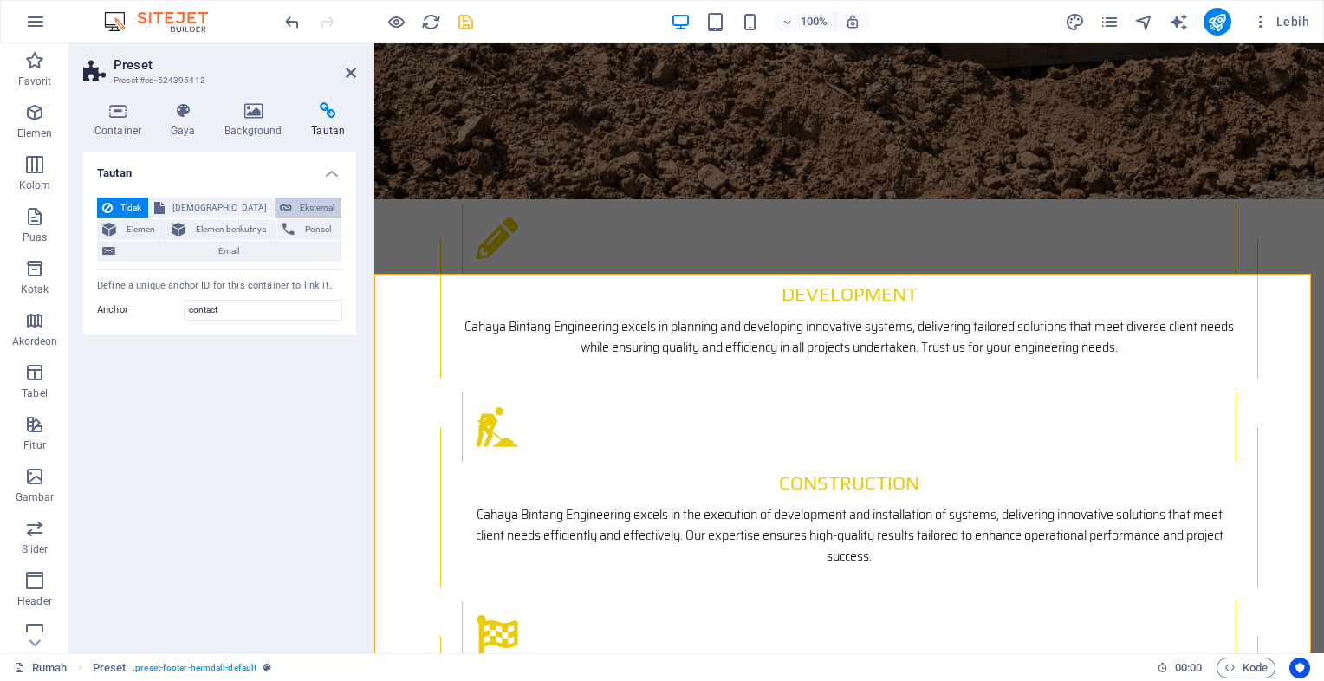
click at [297, 203] on span "Eksternal" at bounding box center [316, 208] width 39 height 21
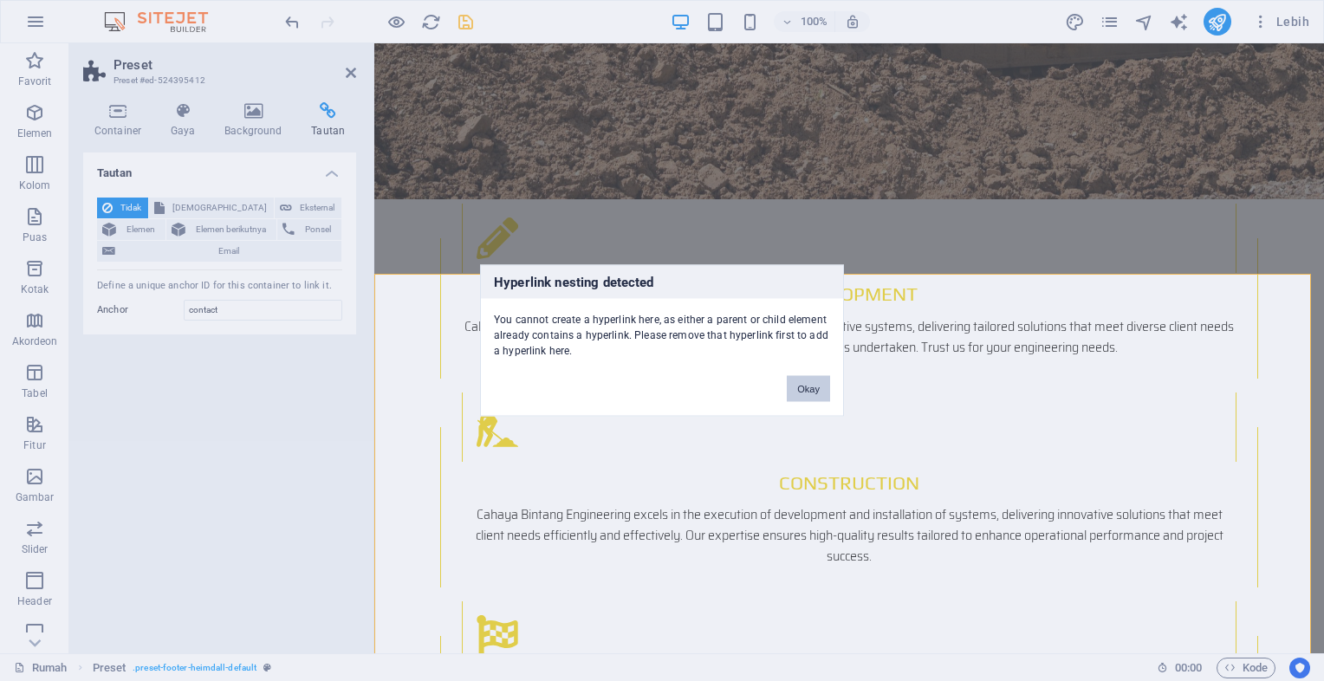
click at [804, 390] on button "Okay" at bounding box center [808, 389] width 43 height 26
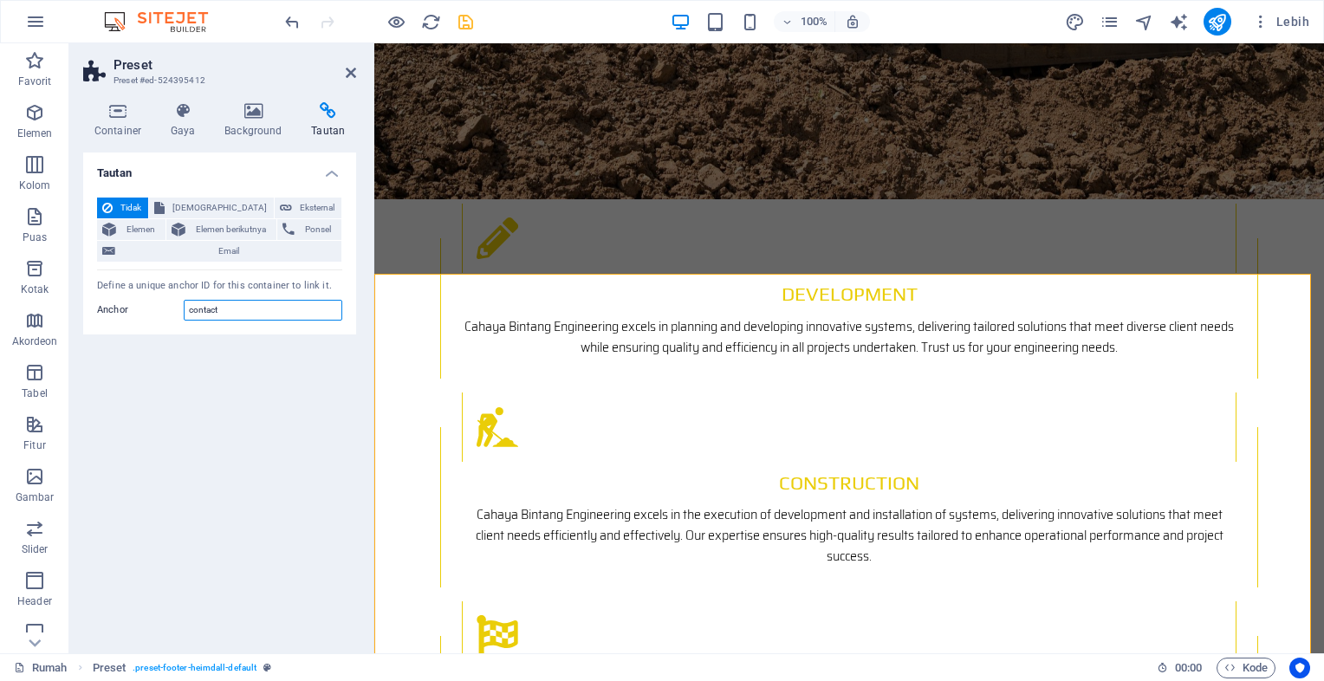
click at [243, 300] on input "contact" at bounding box center [263, 310] width 159 height 21
click at [135, 210] on span "Tidak" at bounding box center [130, 208] width 25 height 21
click at [191, 224] on span "Elemen berikutnya" at bounding box center [231, 229] width 81 height 21
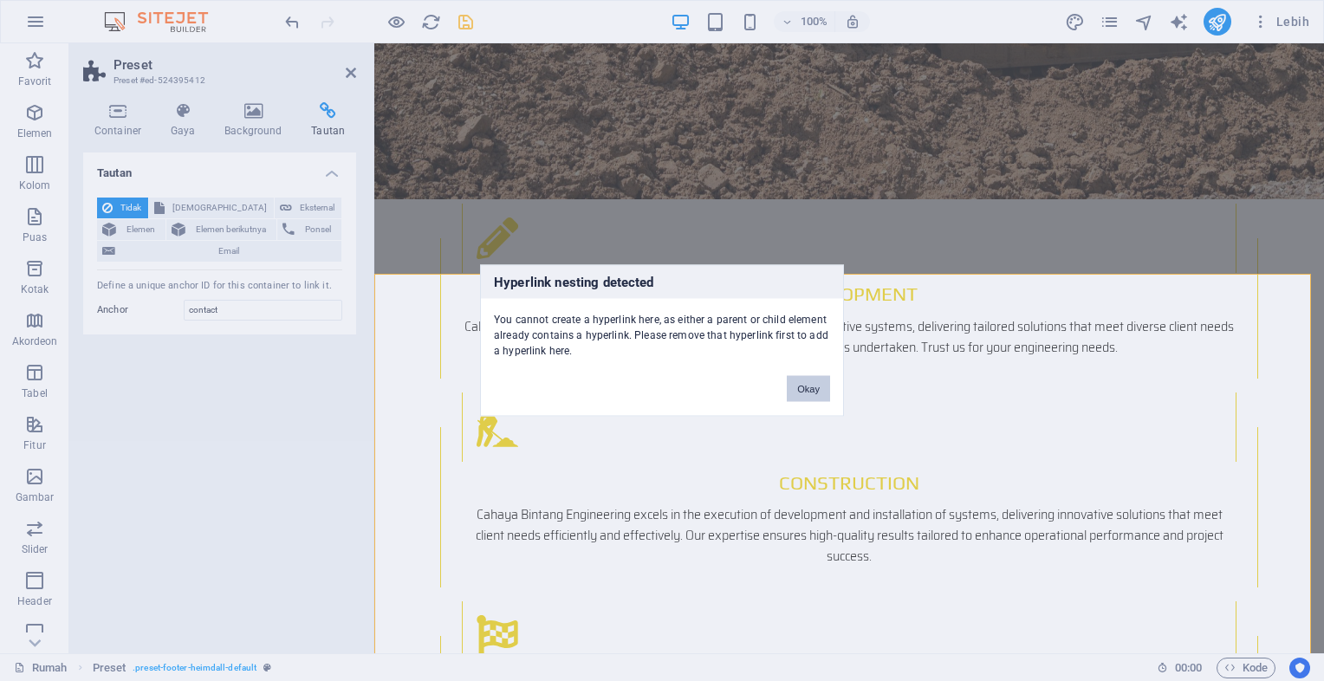
click at [807, 391] on button "Okay" at bounding box center [808, 389] width 43 height 26
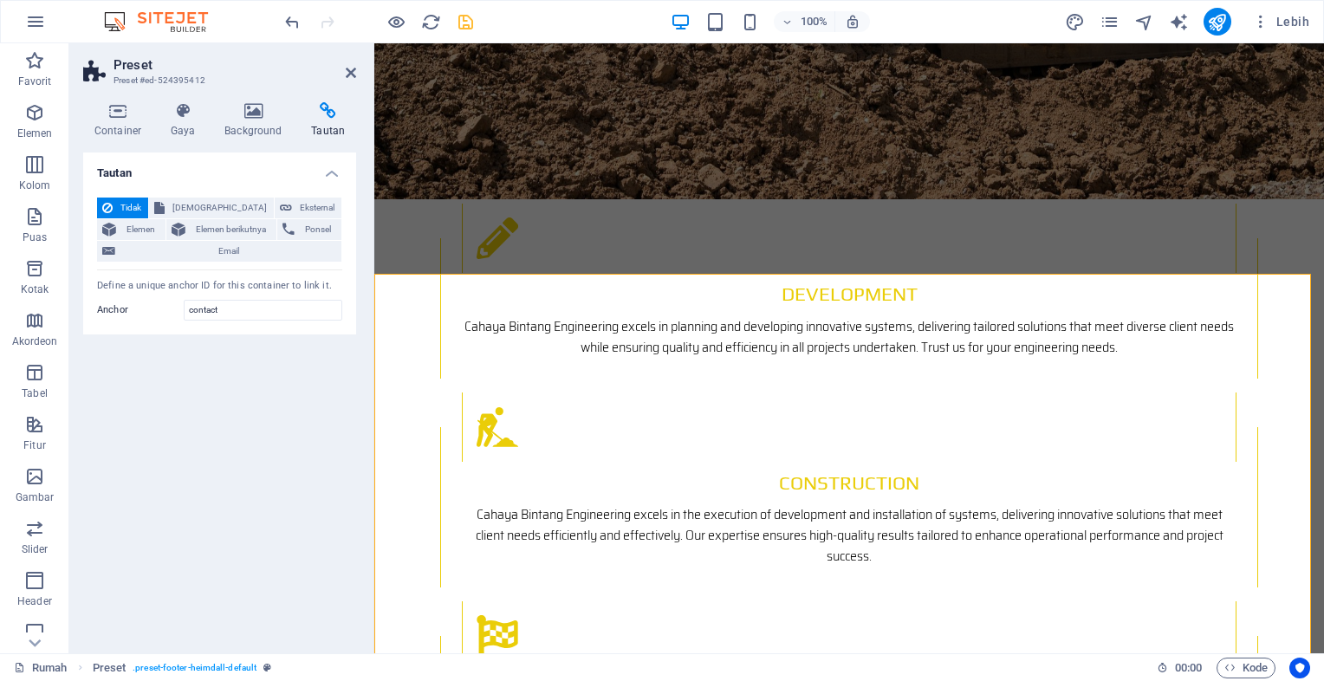
click at [343, 75] on header "Preset Preset #ed-524395412" at bounding box center [219, 65] width 273 height 45
click at [354, 78] on icon at bounding box center [351, 73] width 10 height 14
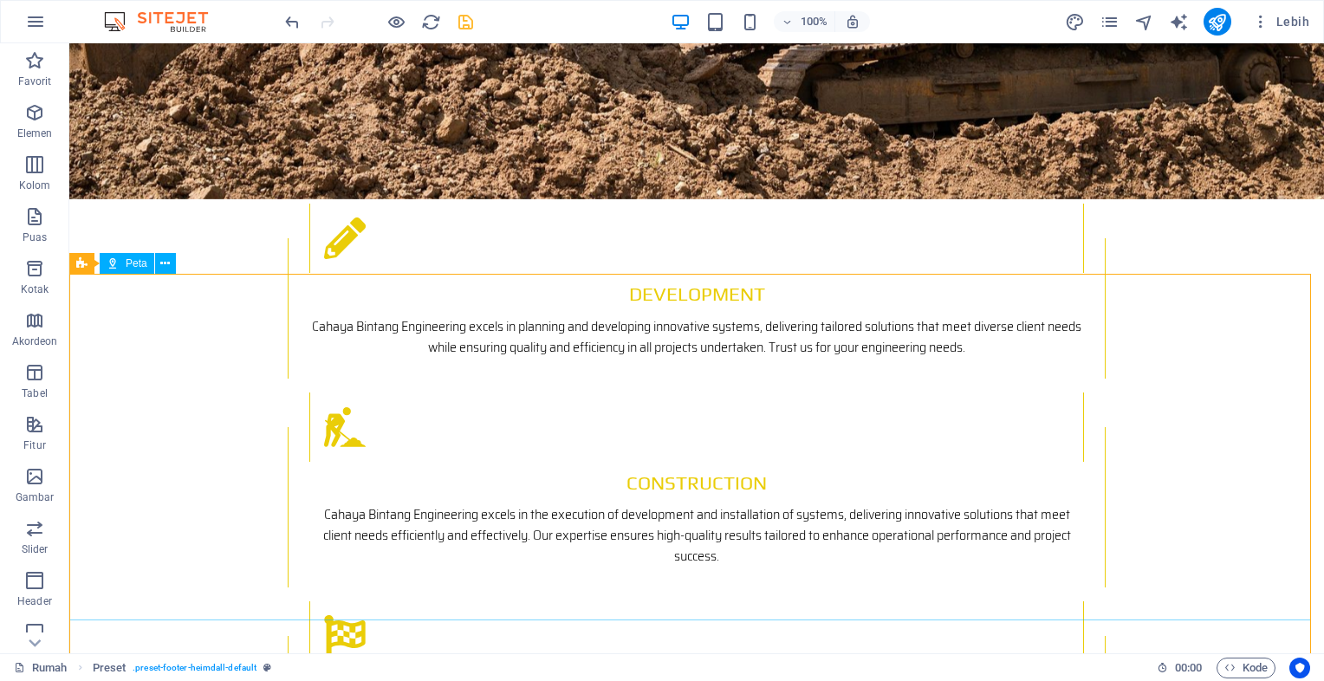
click at [141, 267] on span "Peta" at bounding box center [137, 263] width 22 height 10
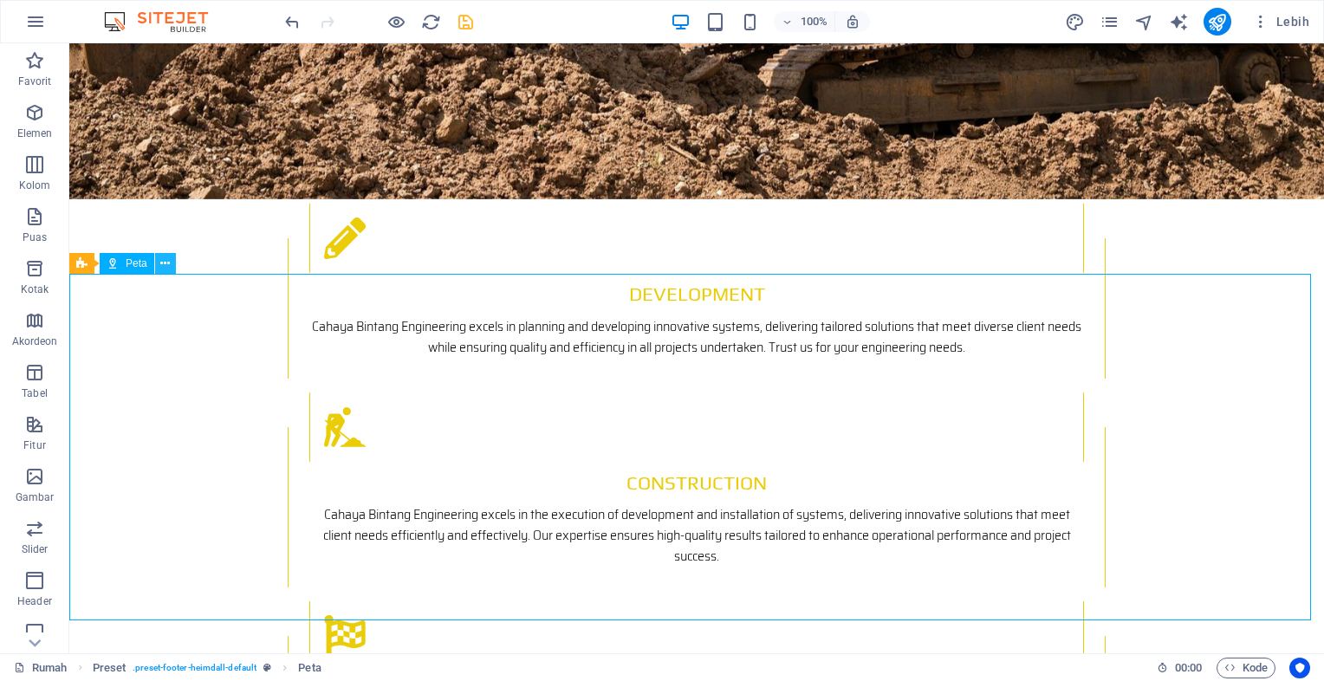
click at [173, 262] on button at bounding box center [165, 263] width 21 height 21
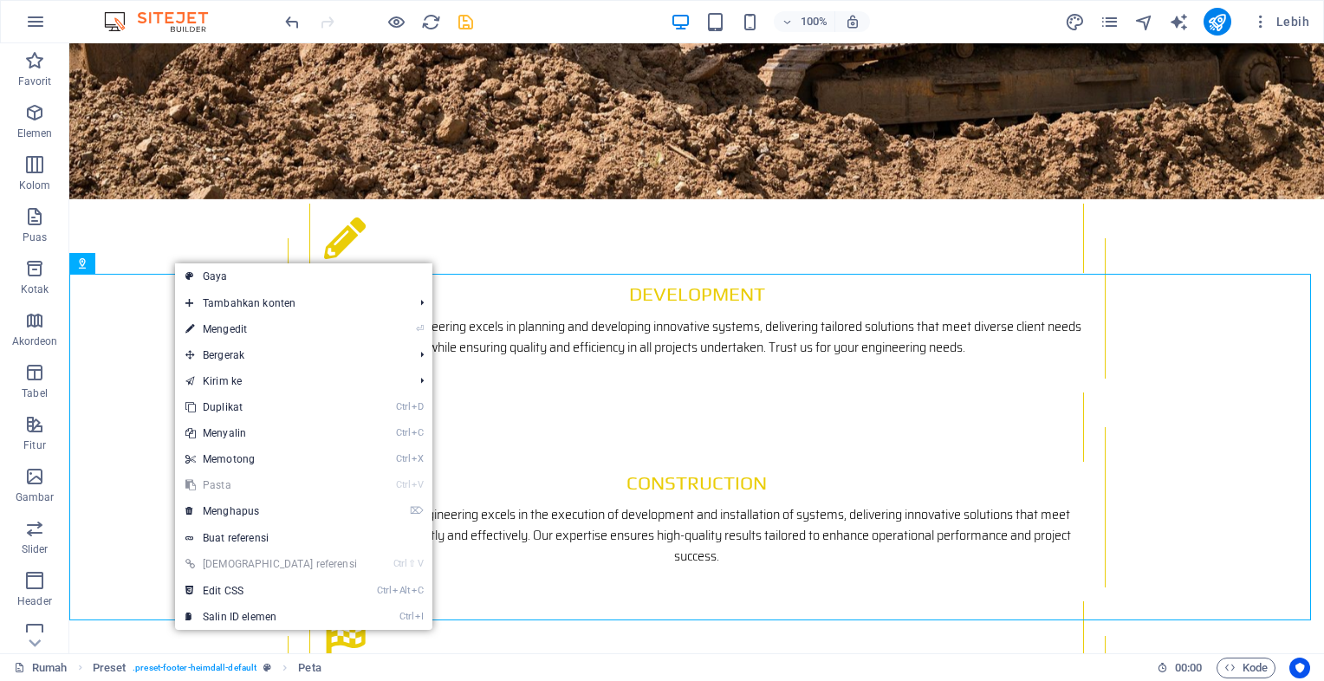
click at [243, 536] on font "Buat referensi" at bounding box center [236, 538] width 66 height 12
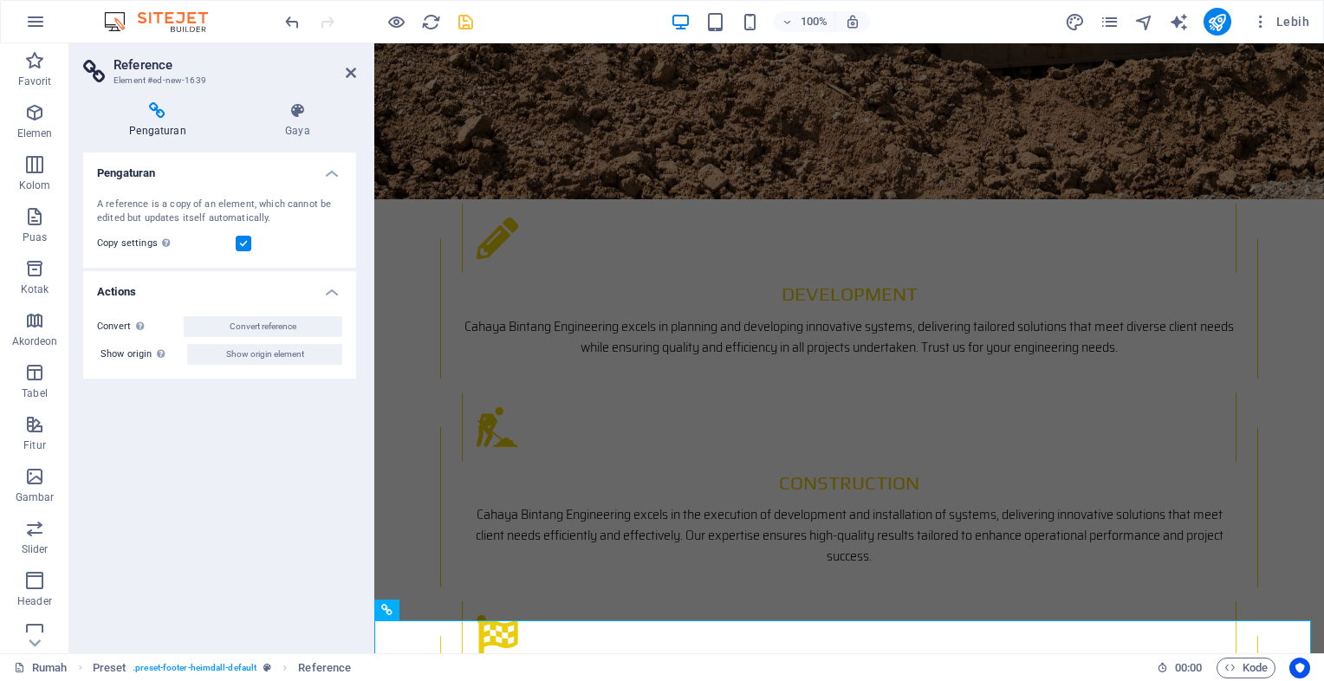
click at [277, 433] on div "Pengaturan A reference is a copy of an element, which cannot be edited but upda…" at bounding box center [219, 396] width 273 height 487
click at [411, 608] on span "Reference" at bounding box center [424, 610] width 48 height 10
click at [469, 607] on icon at bounding box center [466, 610] width 10 height 18
click at [274, 480] on div "Pengaturan A reference is a copy of an element, which cannot be edited but upda…" at bounding box center [219, 396] width 273 height 487
click at [328, 170] on h4 "Pengaturan" at bounding box center [219, 168] width 273 height 31
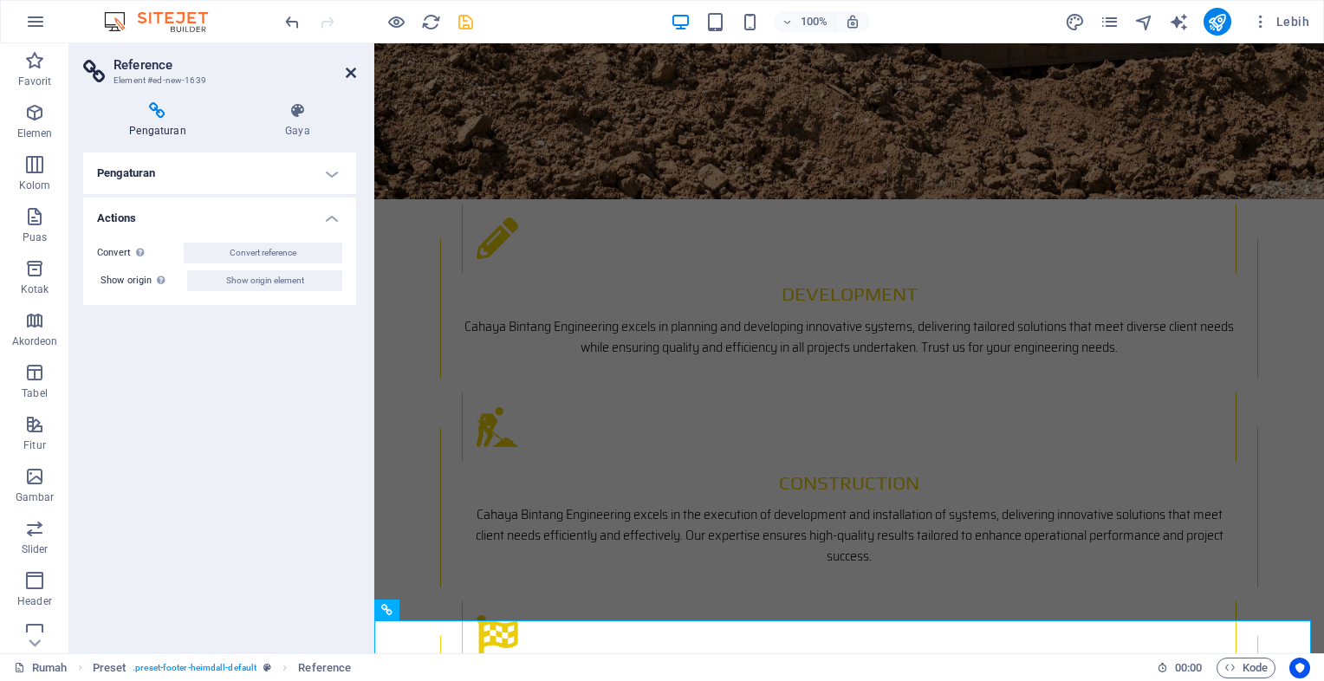
click at [350, 75] on icon at bounding box center [351, 73] width 10 height 14
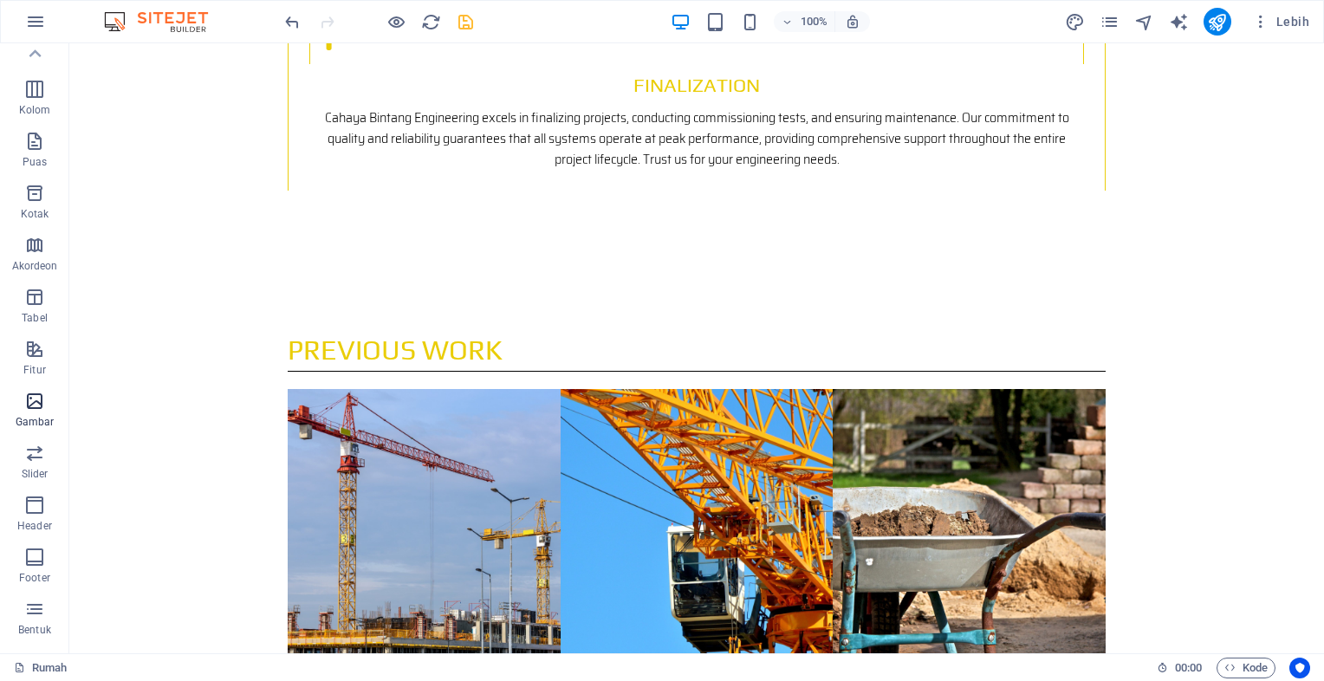
scroll to position [0, 0]
click at [32, 114] on icon "button" at bounding box center [34, 112] width 21 height 21
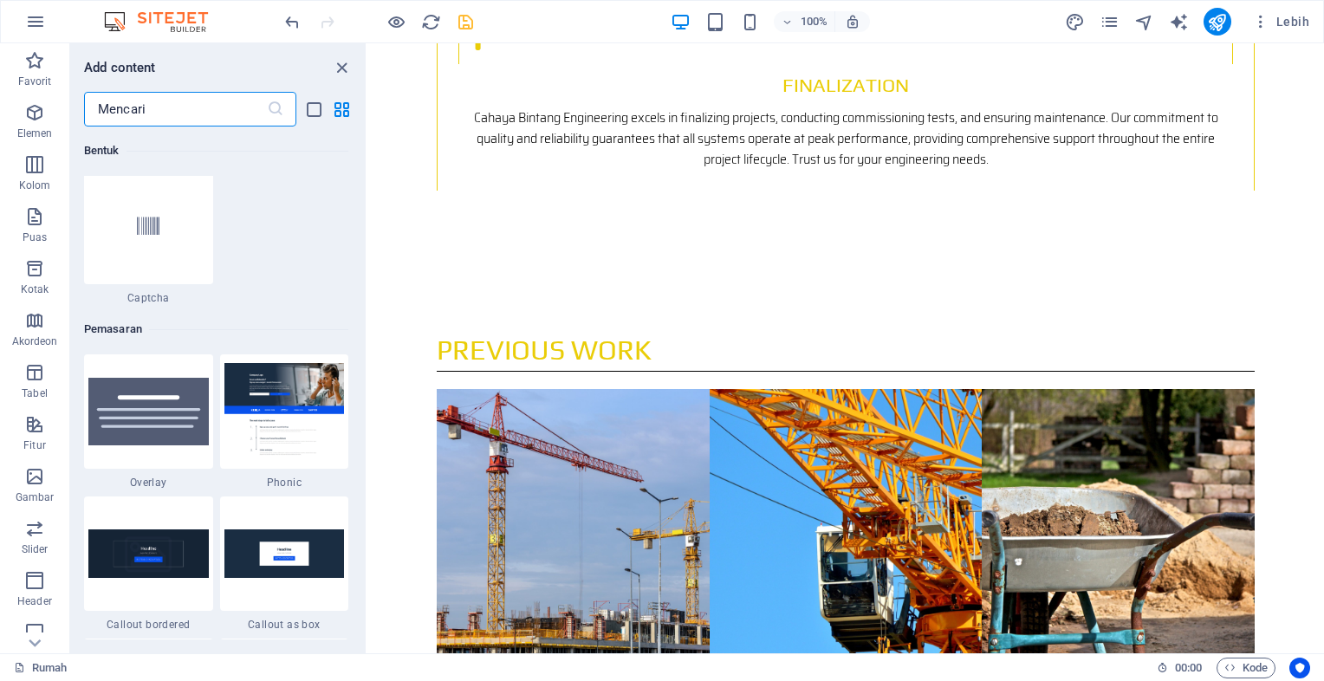
scroll to position [14213, 0]
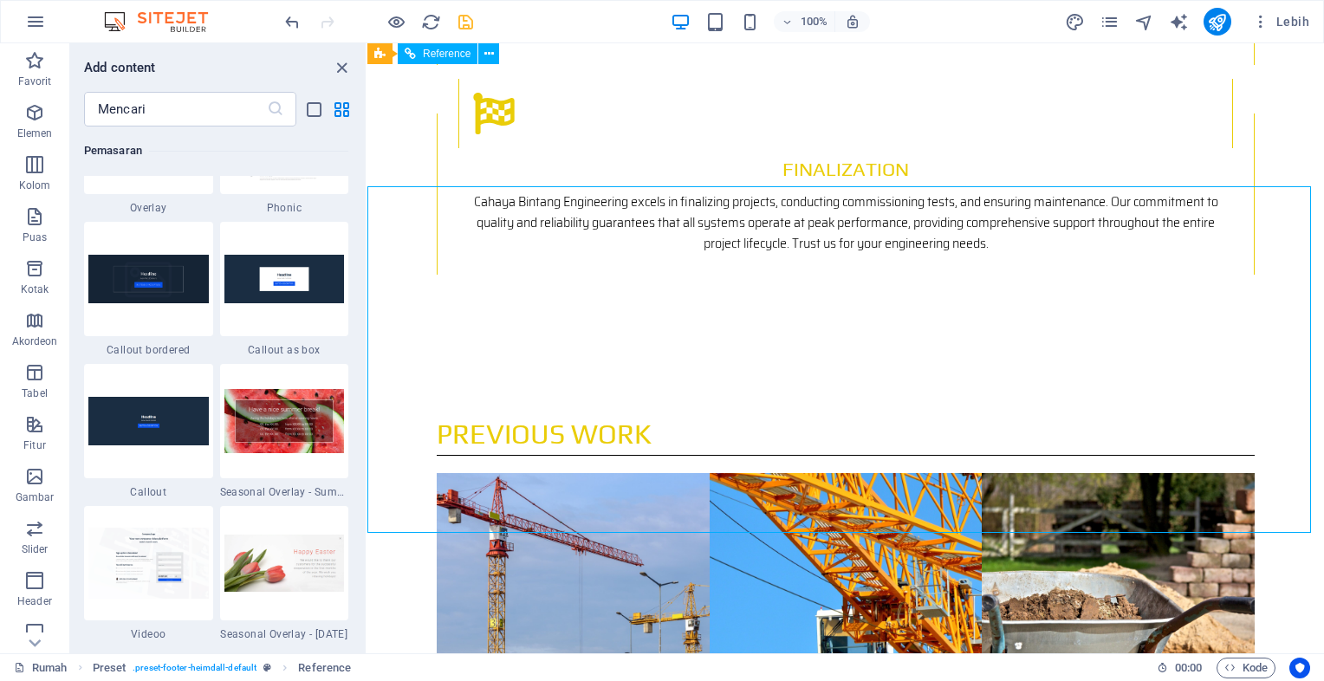
scroll to position [2786, 0]
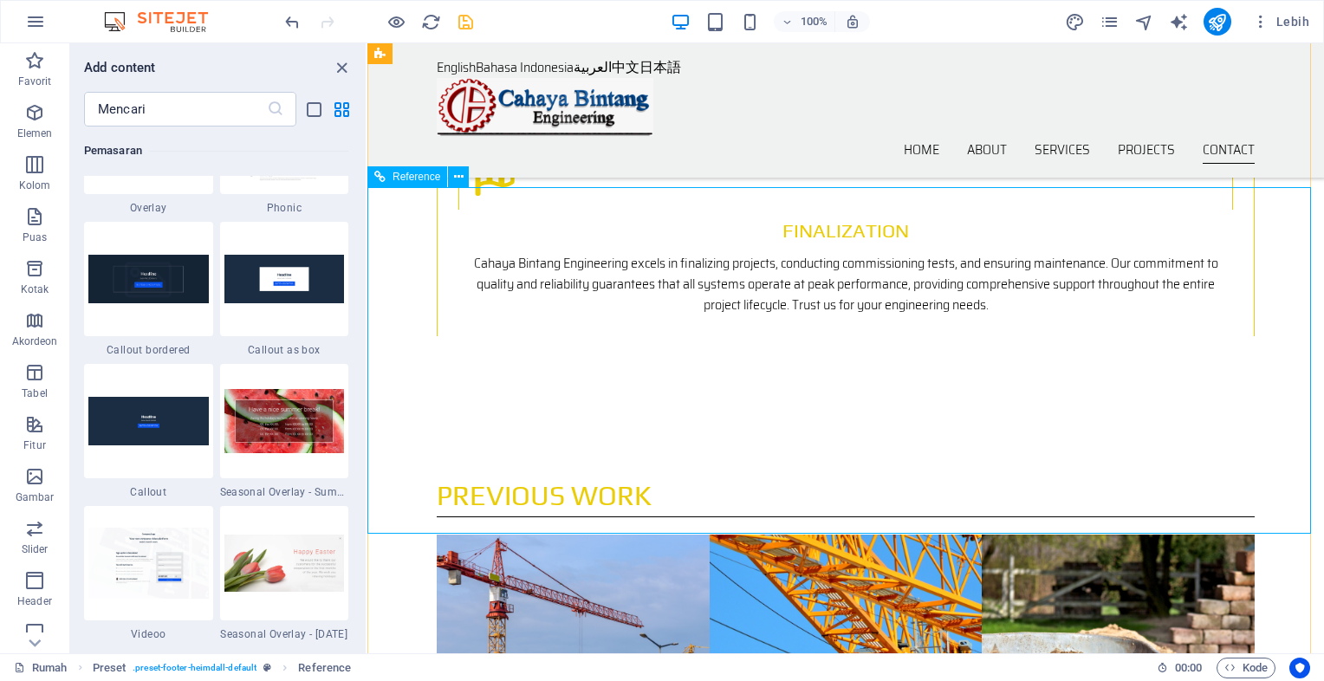
click at [423, 179] on span "Reference" at bounding box center [417, 177] width 48 height 10
click at [454, 179] on icon at bounding box center [459, 177] width 10 height 18
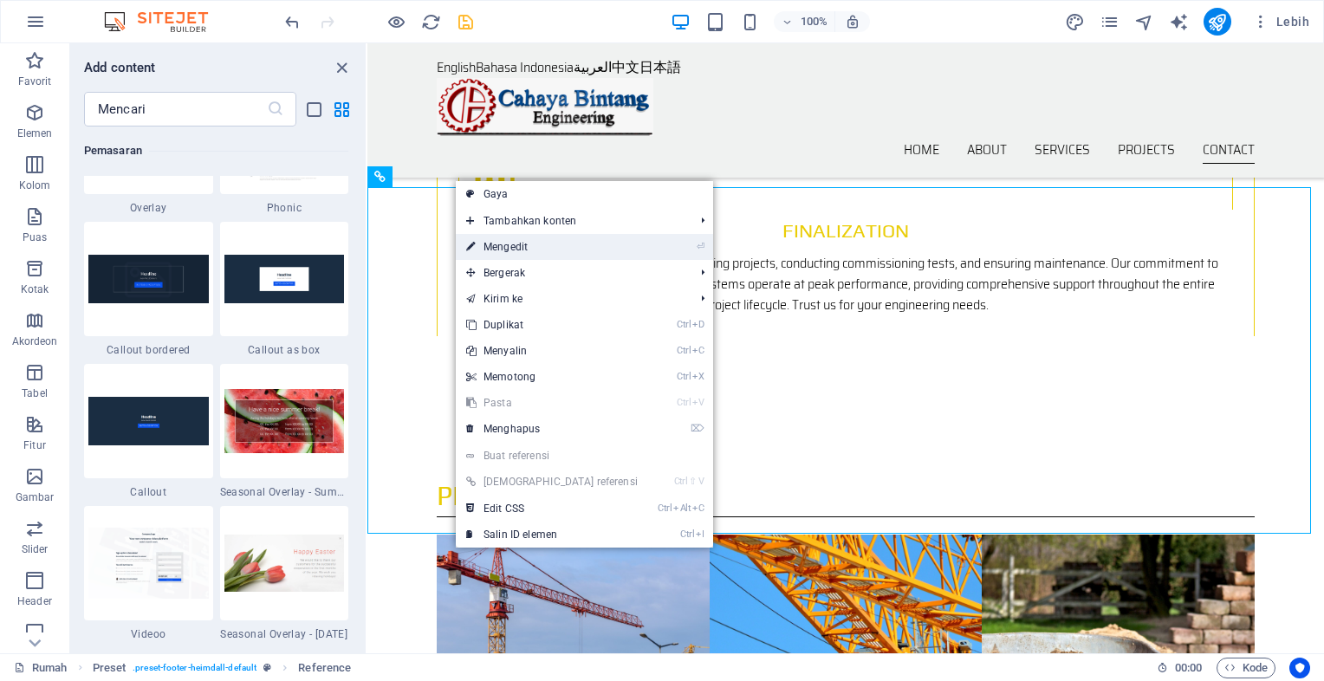
click at [496, 242] on font "Mengedit" at bounding box center [506, 247] width 44 height 12
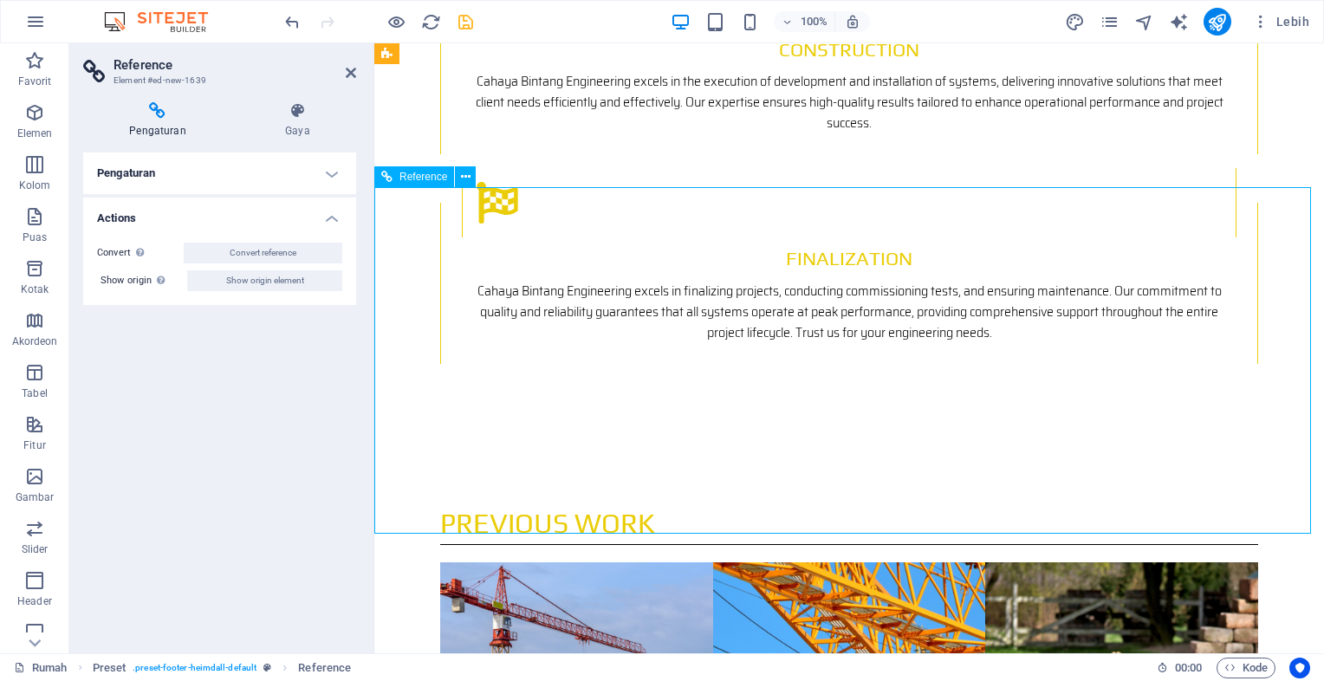
drag, startPoint x: 835, startPoint y: 346, endPoint x: 724, endPoint y: 349, distance: 111.0
drag, startPoint x: 763, startPoint y: 335, endPoint x: 790, endPoint y: 330, distance: 27.4
drag, startPoint x: 790, startPoint y: 329, endPoint x: 865, endPoint y: 303, distance: 78.9
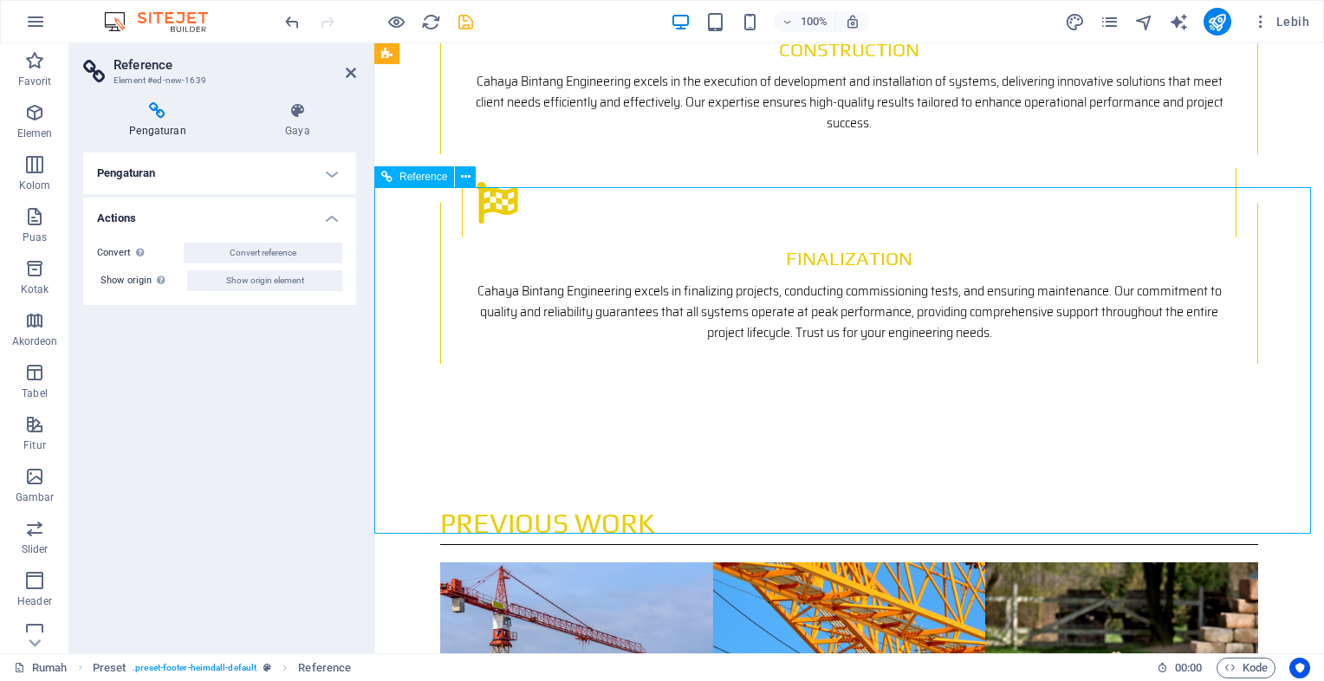
click at [169, 115] on icon at bounding box center [157, 110] width 149 height 17
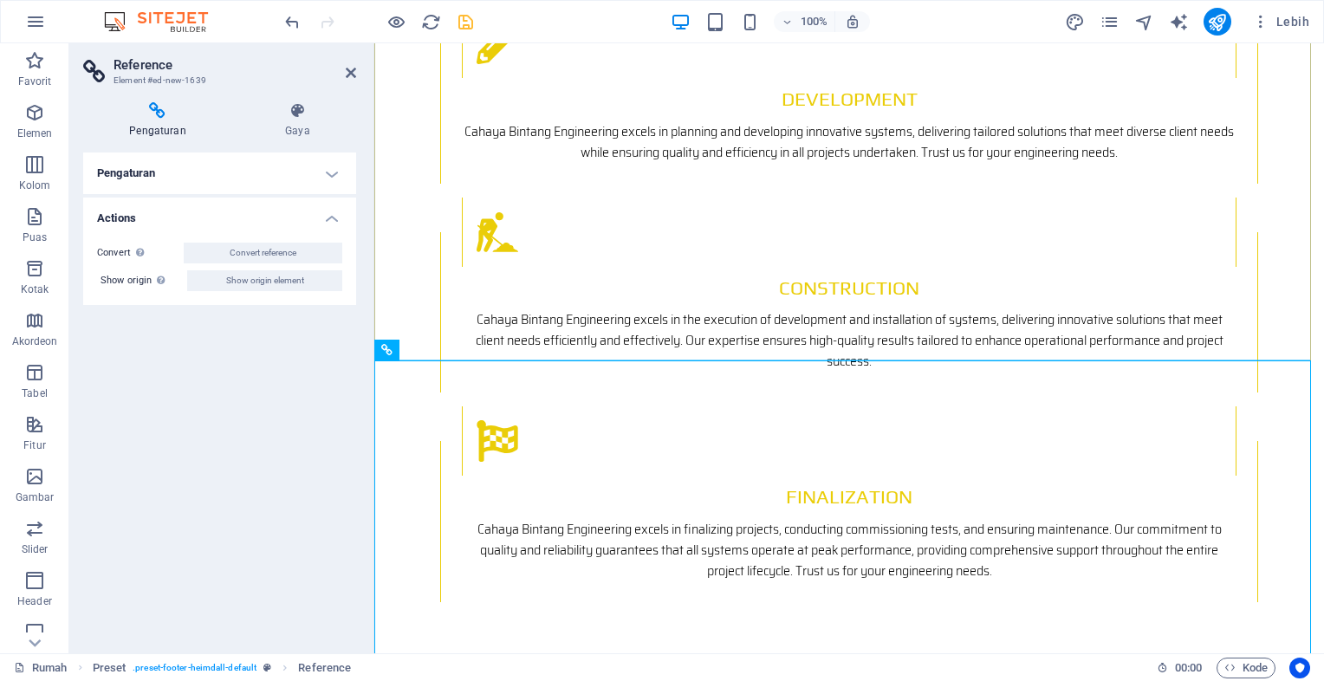
scroll to position [2613, 0]
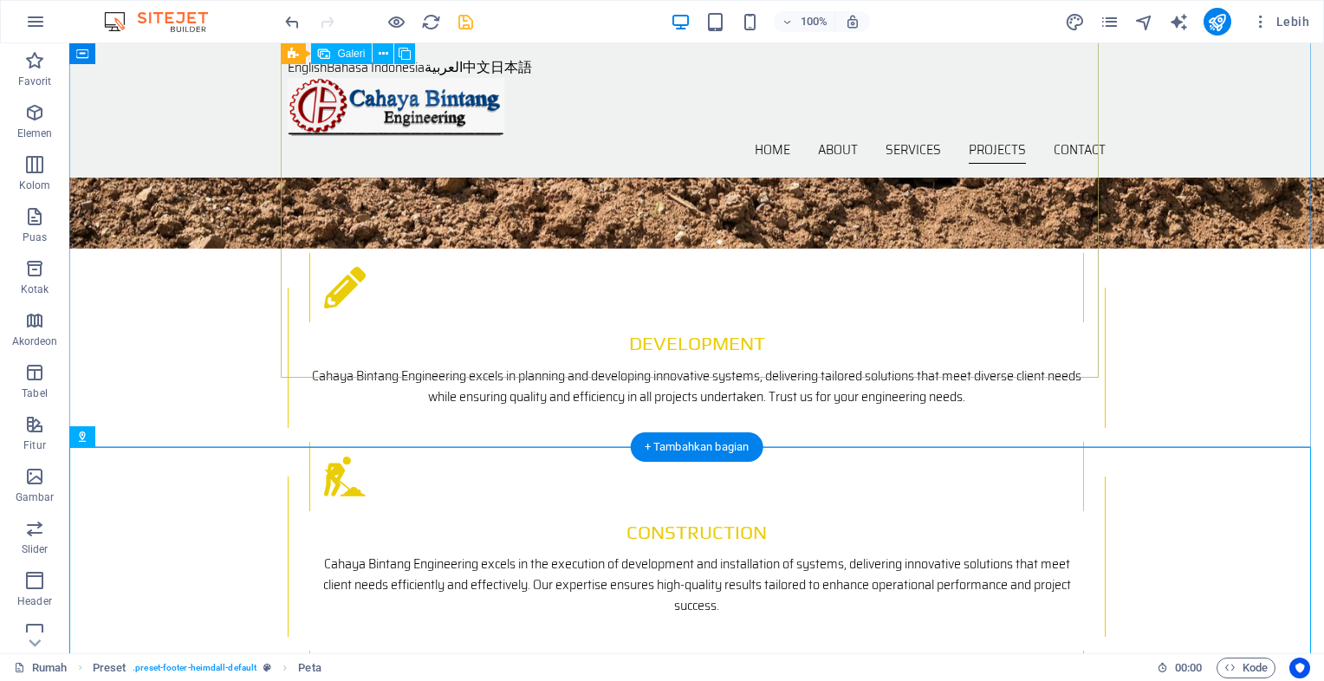
scroll to position [2180, 0]
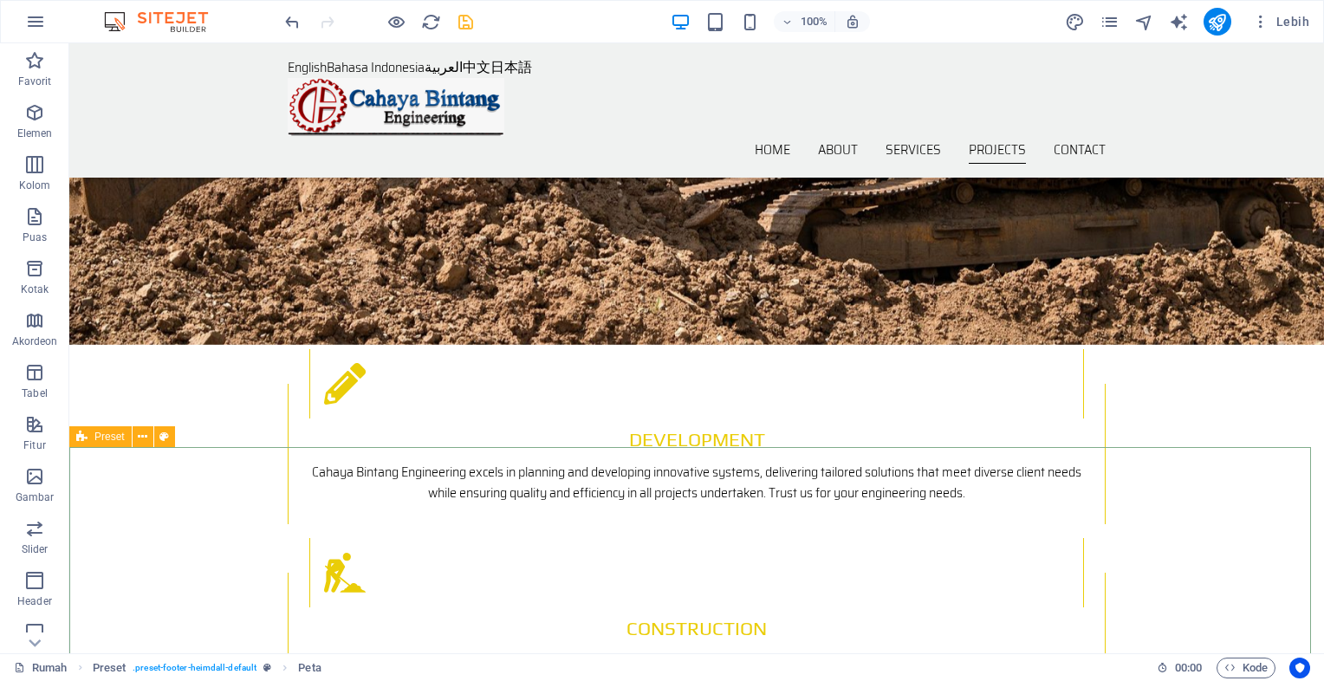
click at [83, 438] on icon at bounding box center [81, 436] width 11 height 21
click at [103, 439] on span "Preset" at bounding box center [109, 437] width 30 height 10
click at [146, 436] on icon at bounding box center [143, 437] width 10 height 18
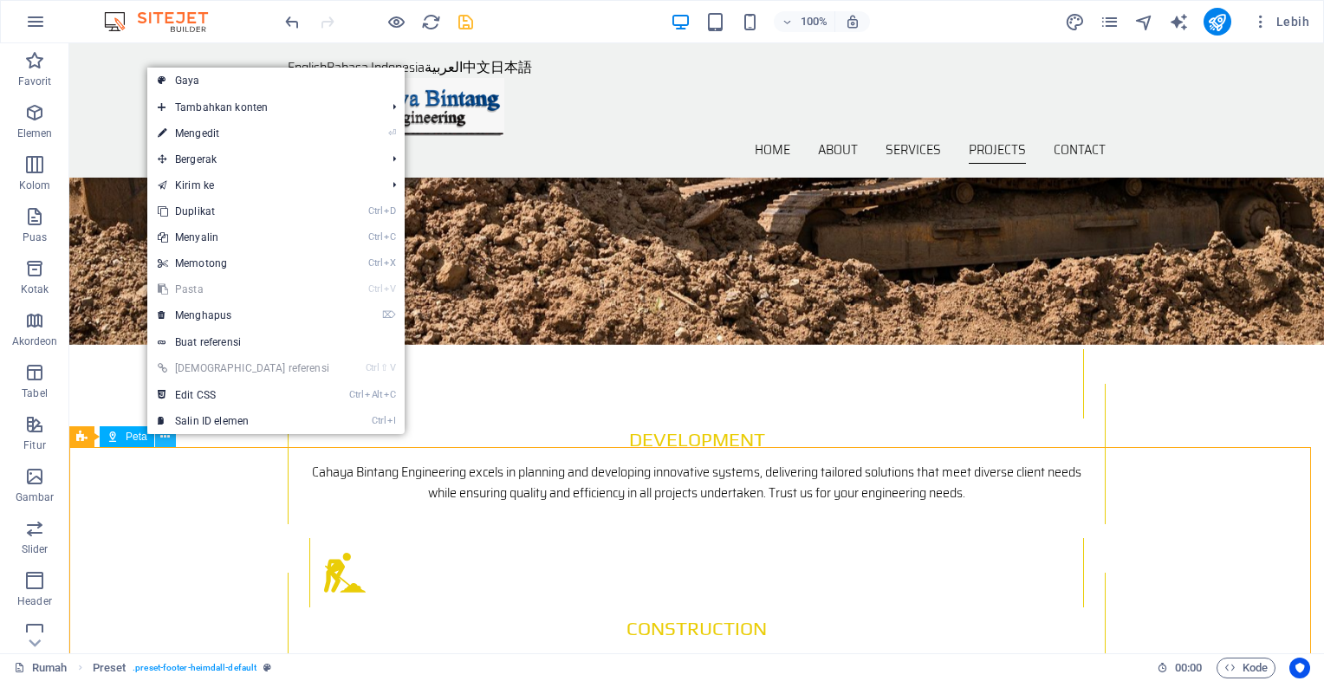
click at [163, 439] on icon at bounding box center [165, 437] width 10 height 18
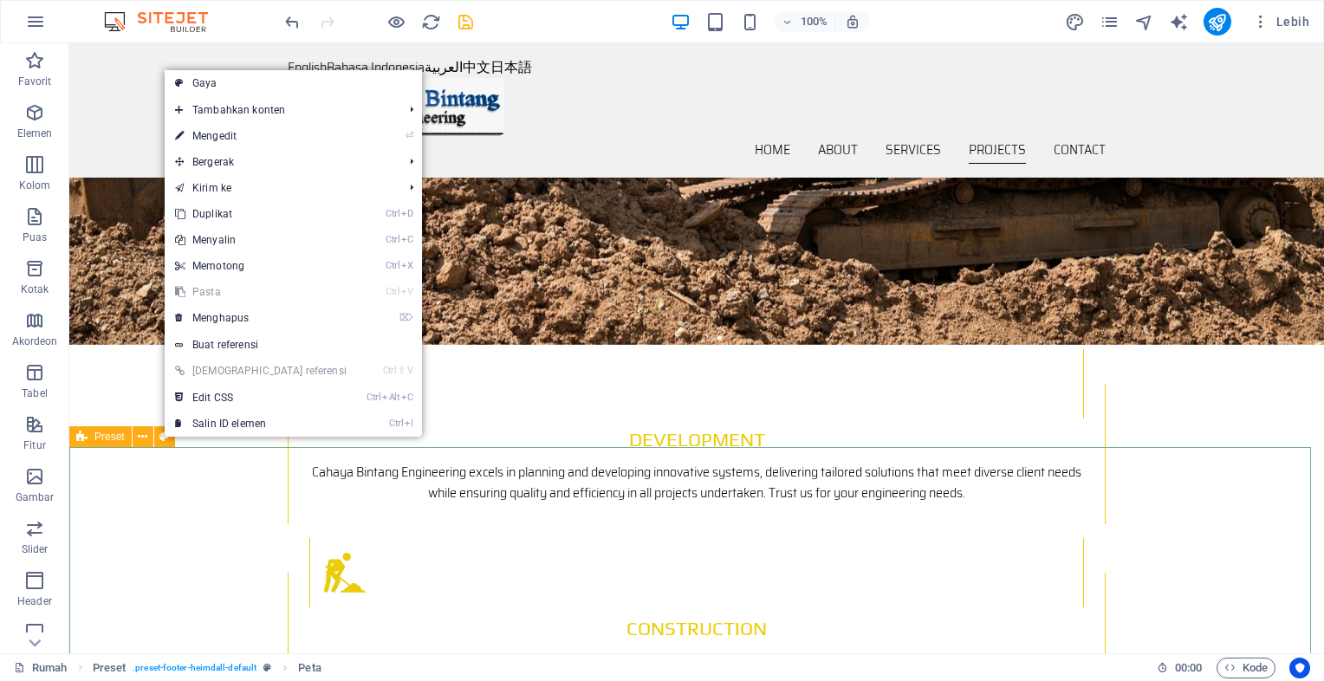
drag, startPoint x: 23, startPoint y: 381, endPoint x: 87, endPoint y: 432, distance: 81.5
click at [87, 432] on icon at bounding box center [81, 436] width 11 height 21
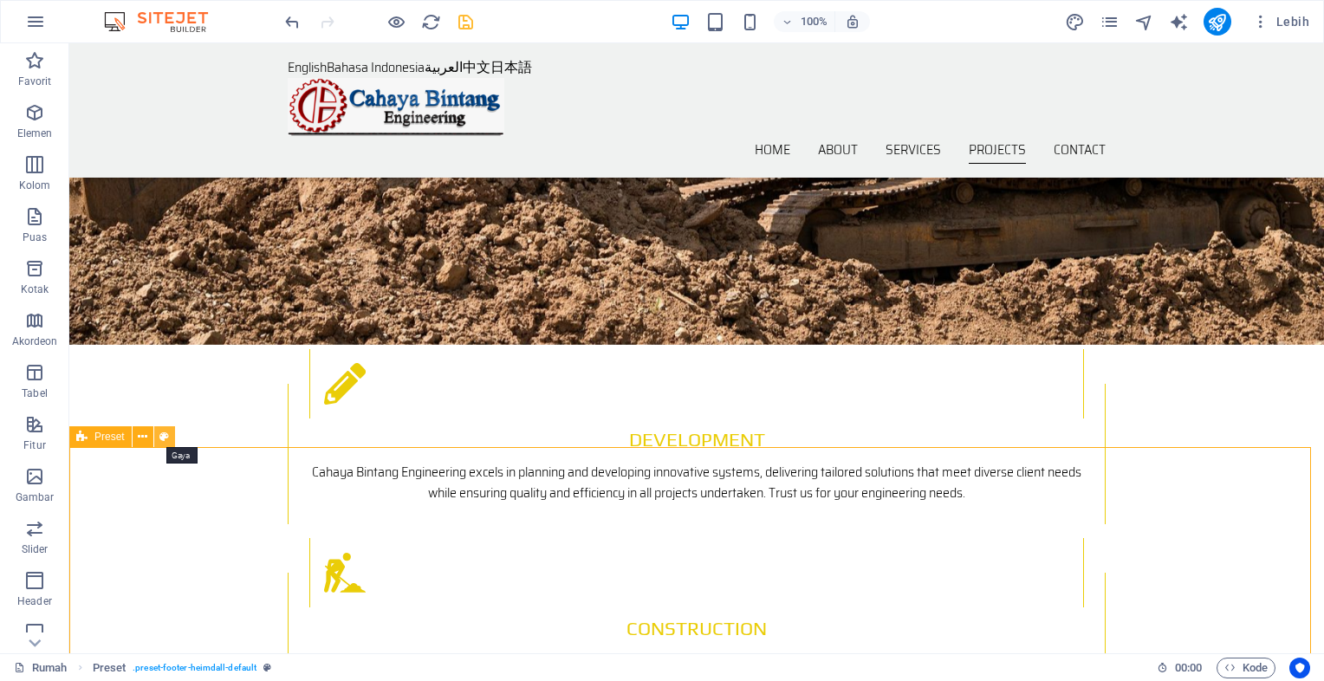
click at [172, 439] on button at bounding box center [164, 436] width 21 height 21
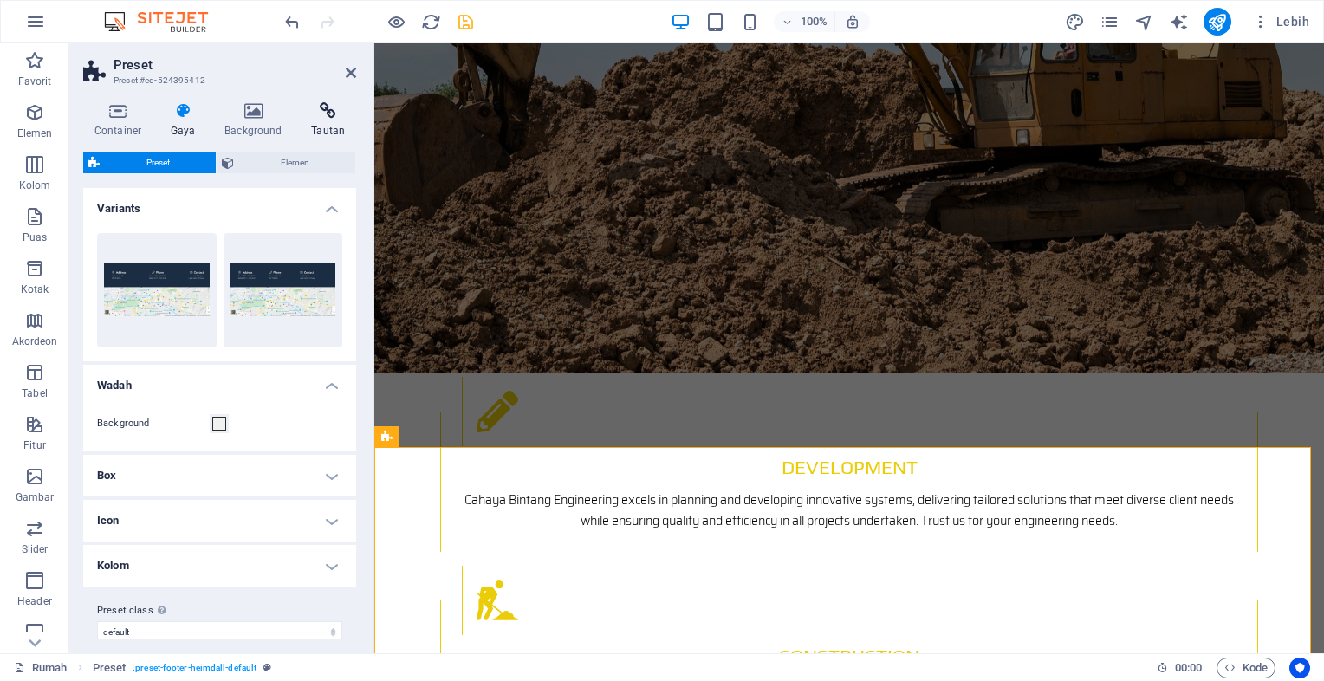
click at [328, 110] on icon at bounding box center [328, 110] width 56 height 17
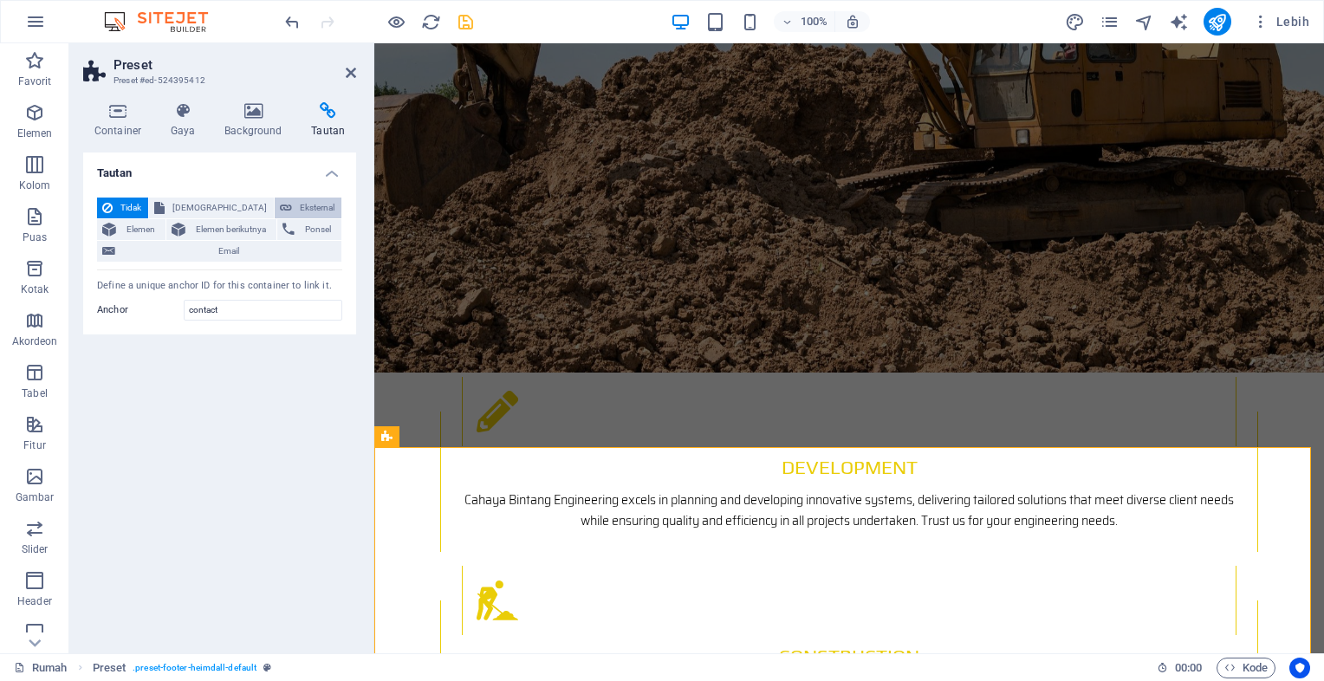
click at [297, 209] on span "Eksternal" at bounding box center [316, 208] width 39 height 21
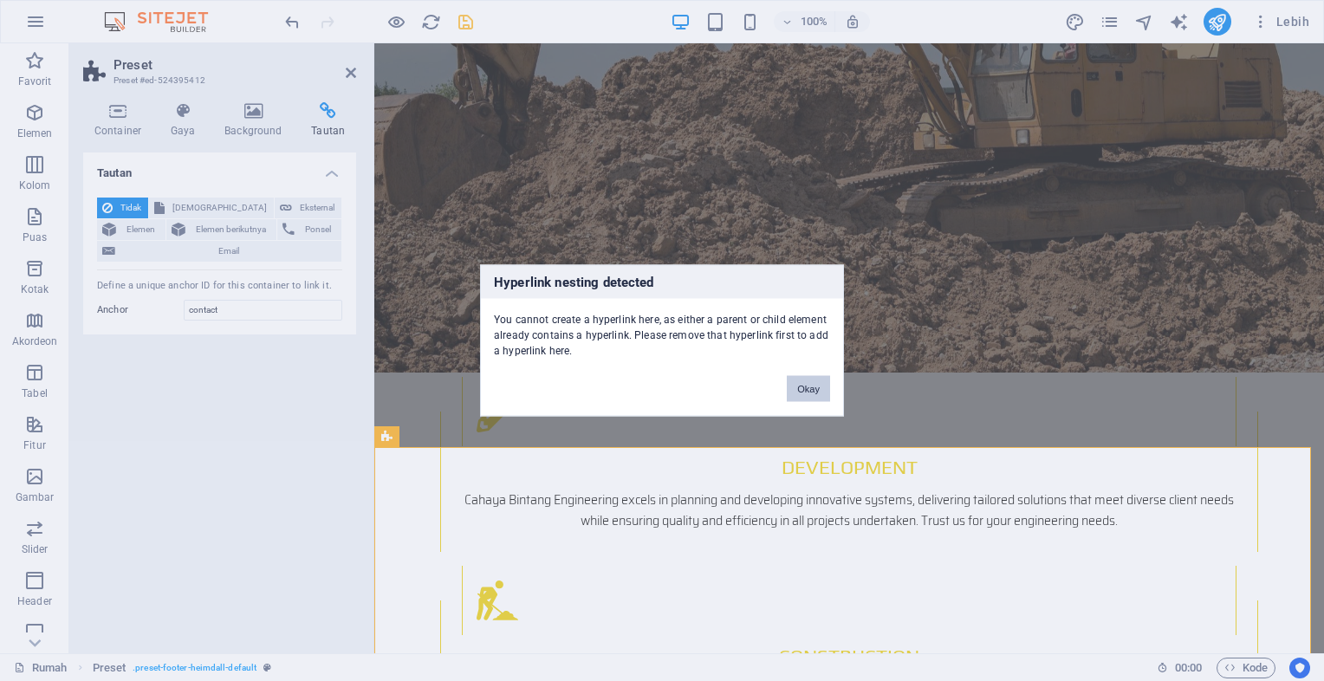
click at [799, 386] on button "Okay" at bounding box center [808, 389] width 43 height 26
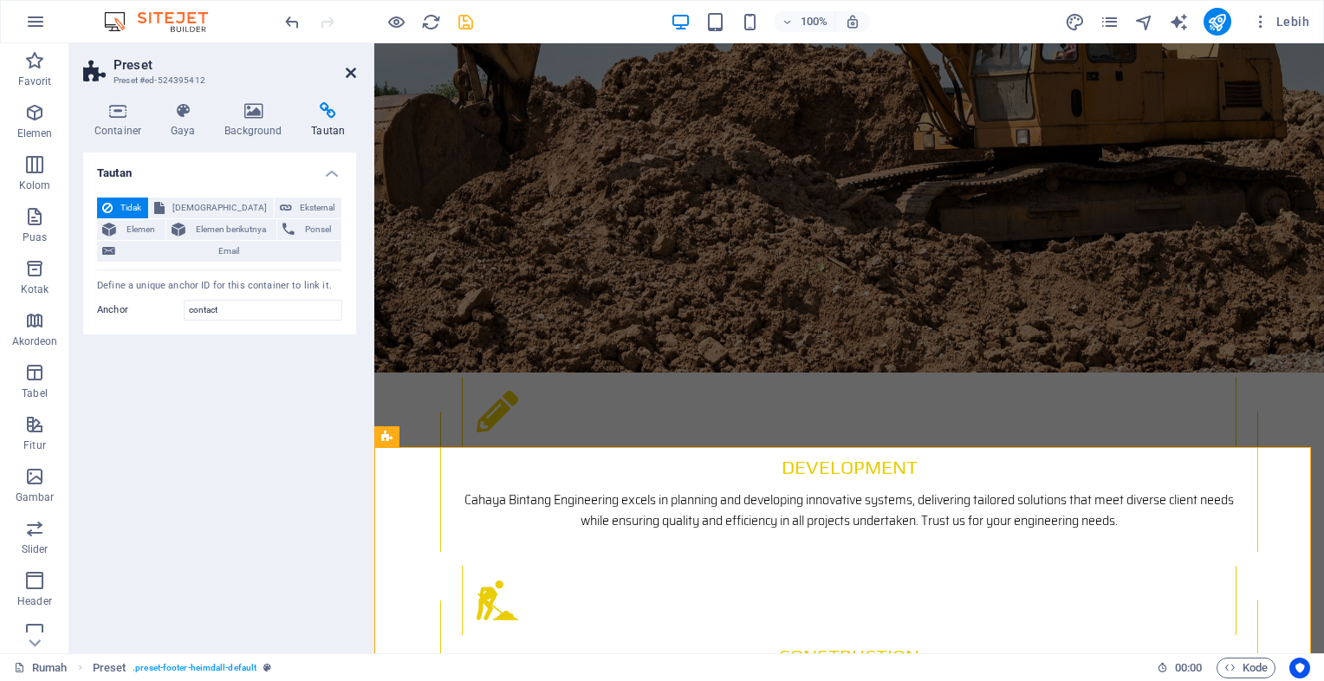
click at [352, 66] on icon at bounding box center [351, 73] width 10 height 14
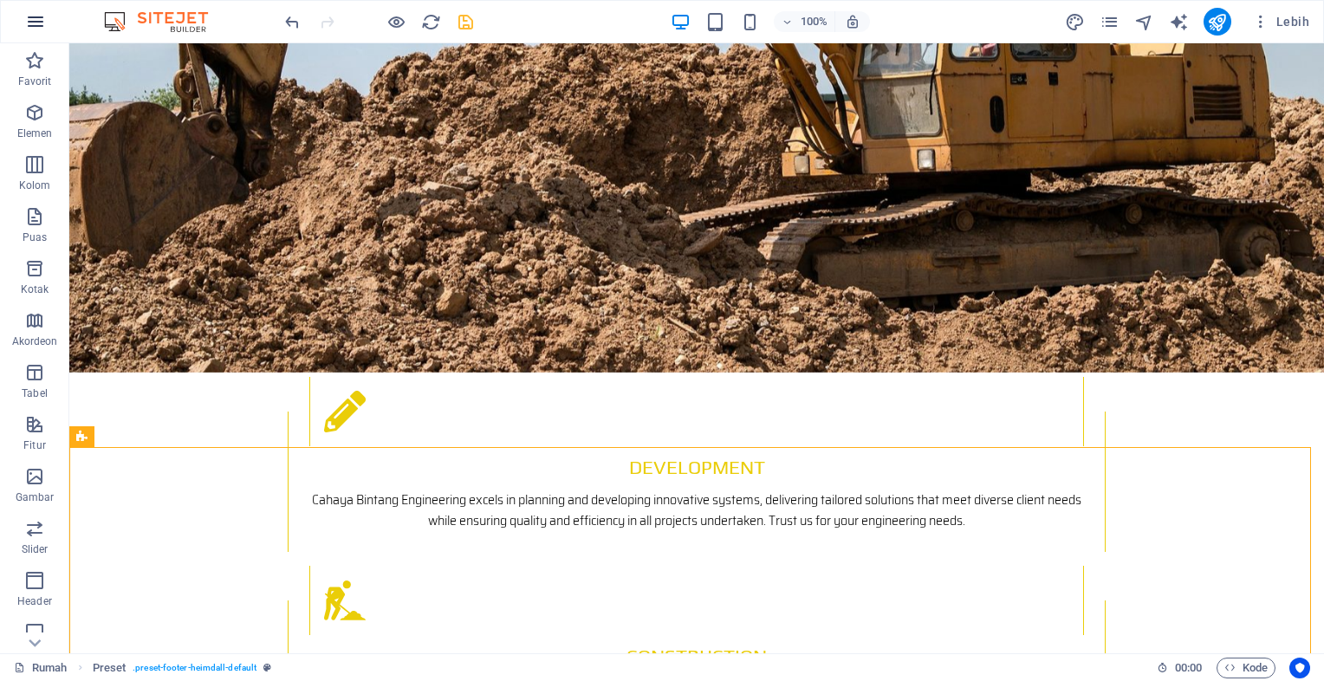
click at [32, 20] on icon "button" at bounding box center [35, 21] width 21 height 21
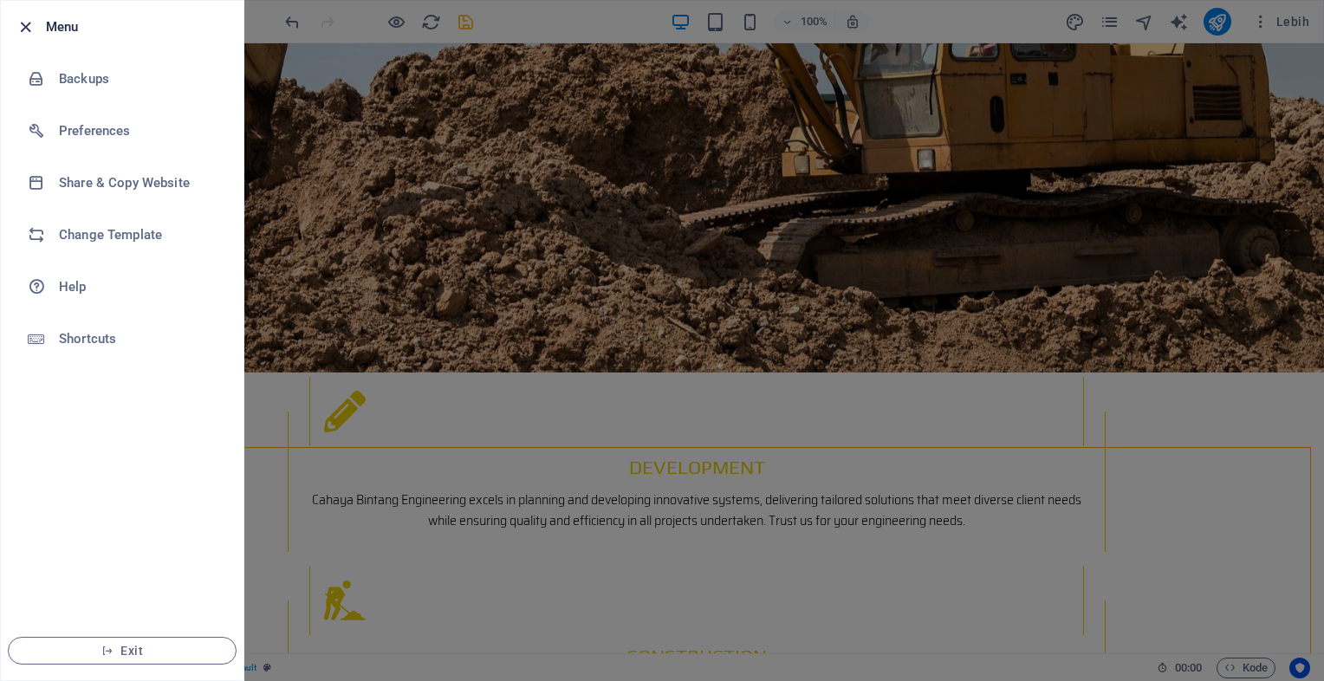
click at [21, 27] on icon "button" at bounding box center [26, 27] width 20 height 20
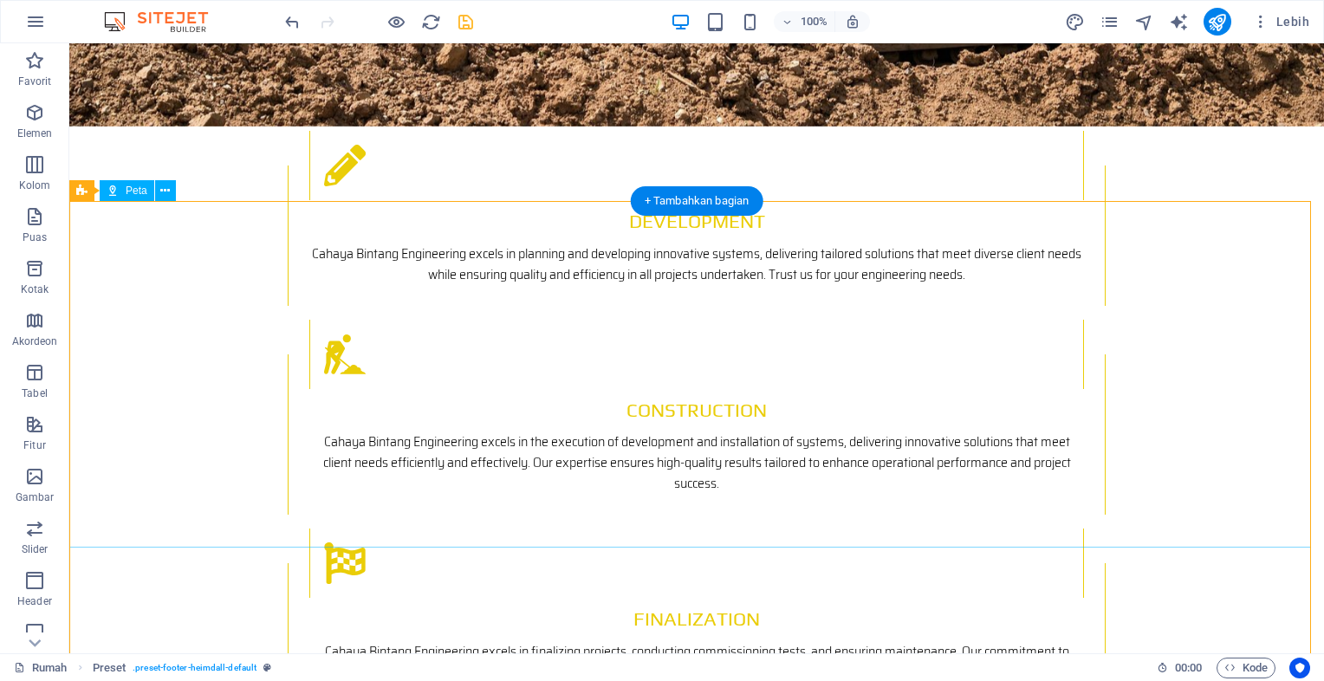
scroll to position [2526, 0]
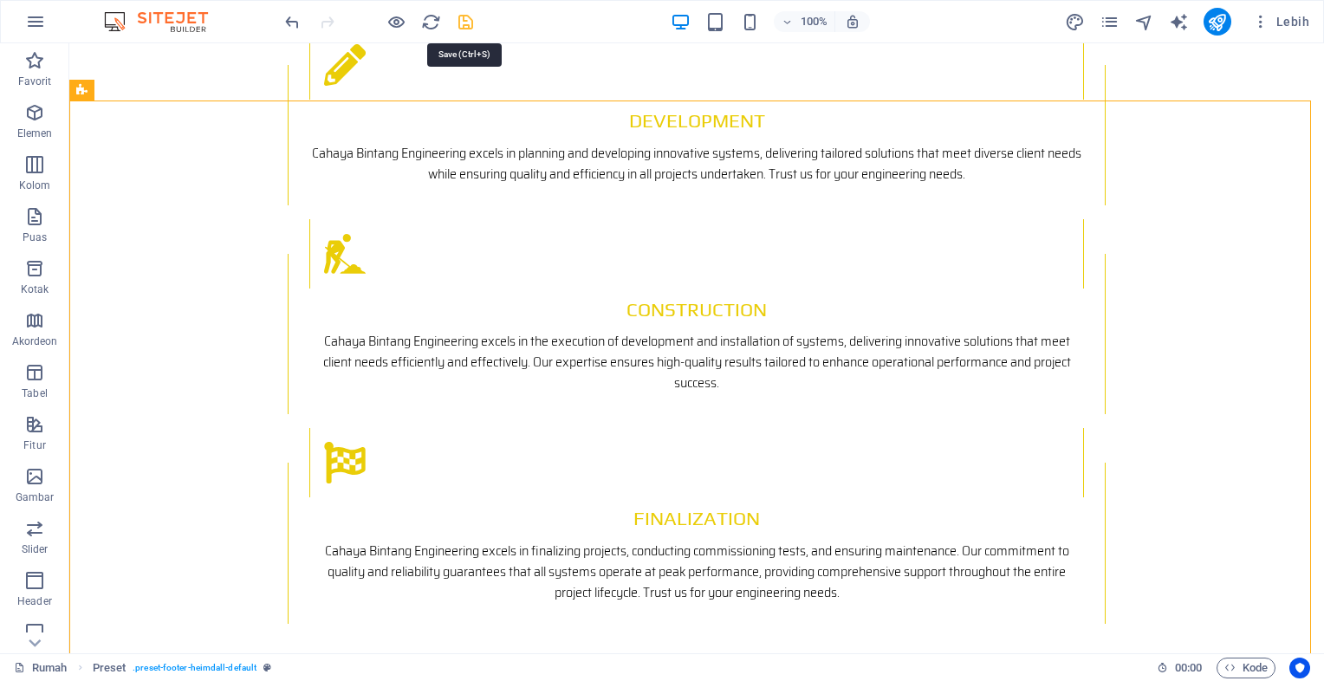
click at [465, 16] on icon "simpan" at bounding box center [466, 22] width 20 height 20
